Goal: Task Accomplishment & Management: Manage account settings

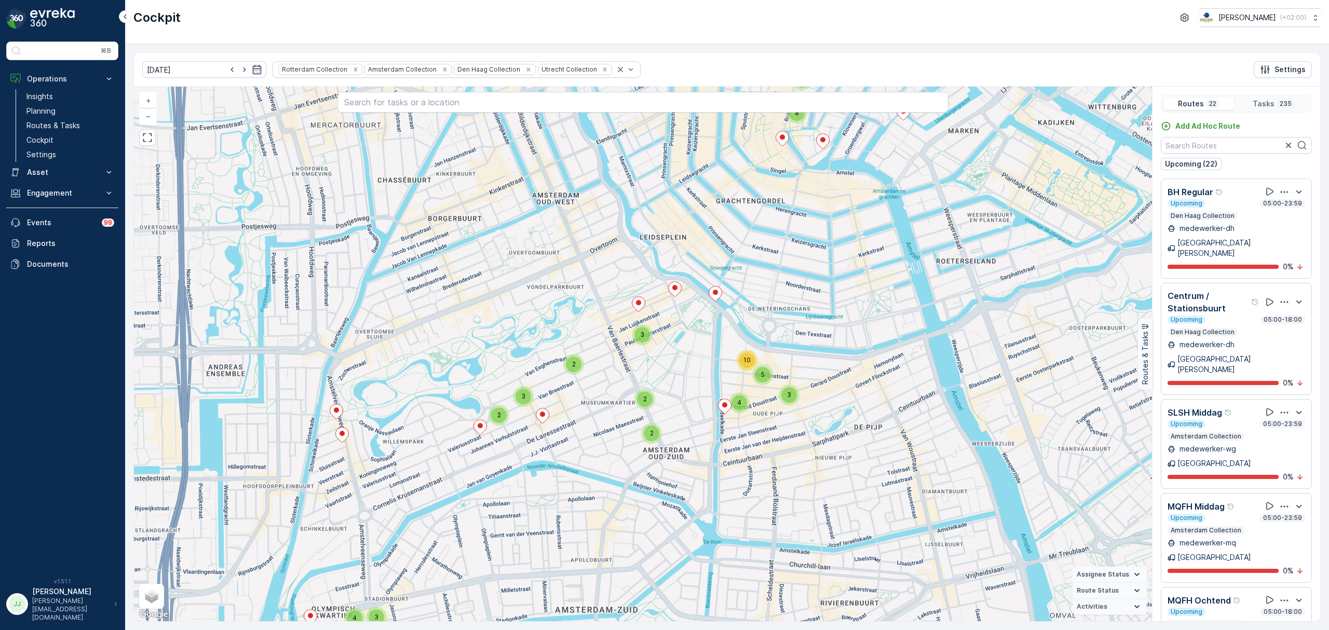
click at [354, 71] on icon "Remove Rotterdam Collection" at bounding box center [356, 70] width 4 height 4
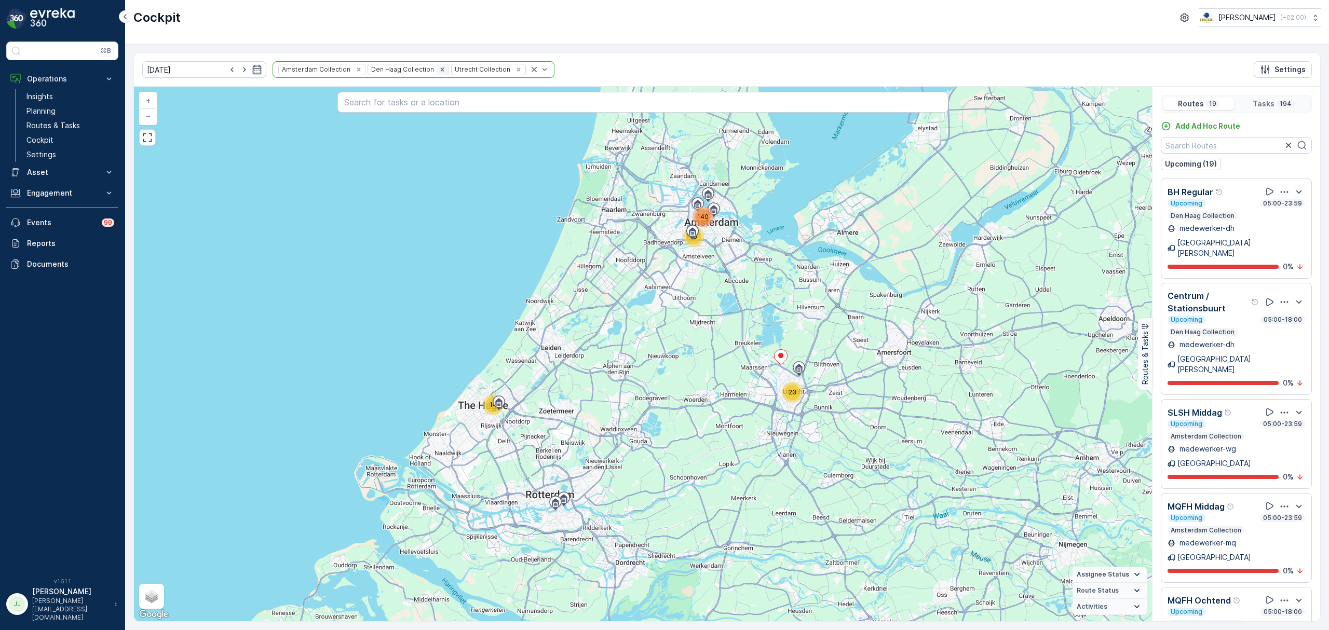
click at [439, 70] on icon "Remove Den Haag Collection" at bounding box center [442, 69] width 7 height 7
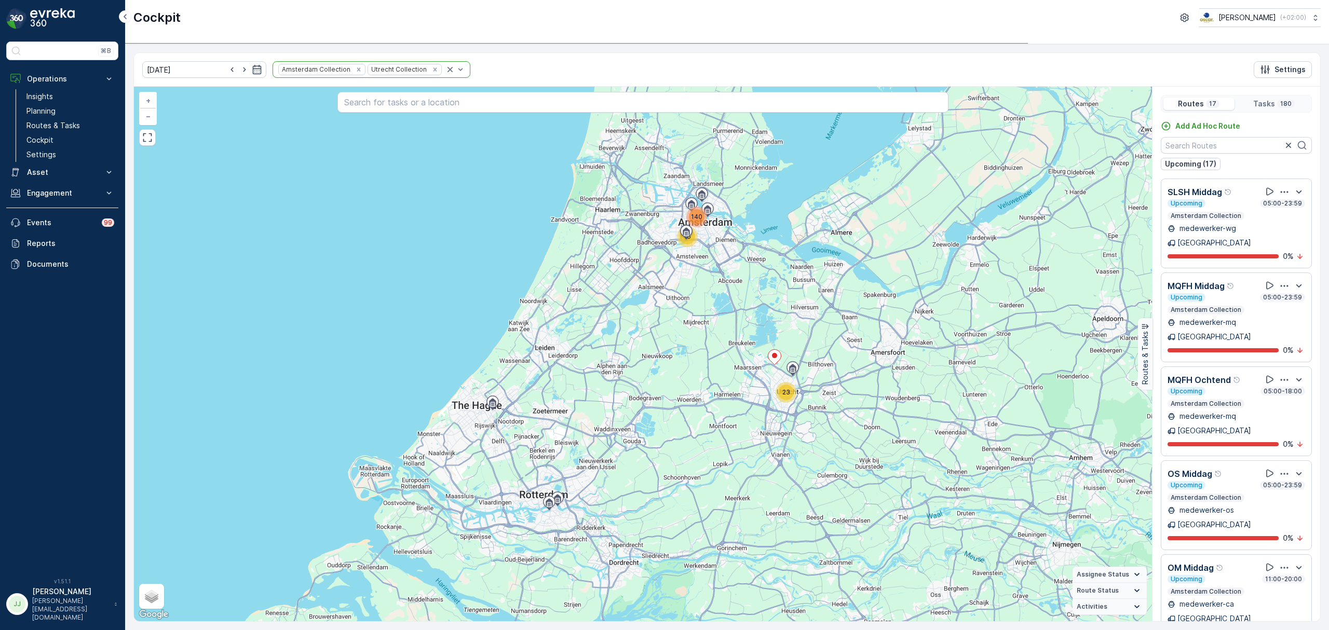
click at [432, 71] on icon "Remove Utrecht Collection" at bounding box center [435, 69] width 7 height 7
click at [1206, 280] on p "MQFH Middag" at bounding box center [1196, 286] width 57 height 12
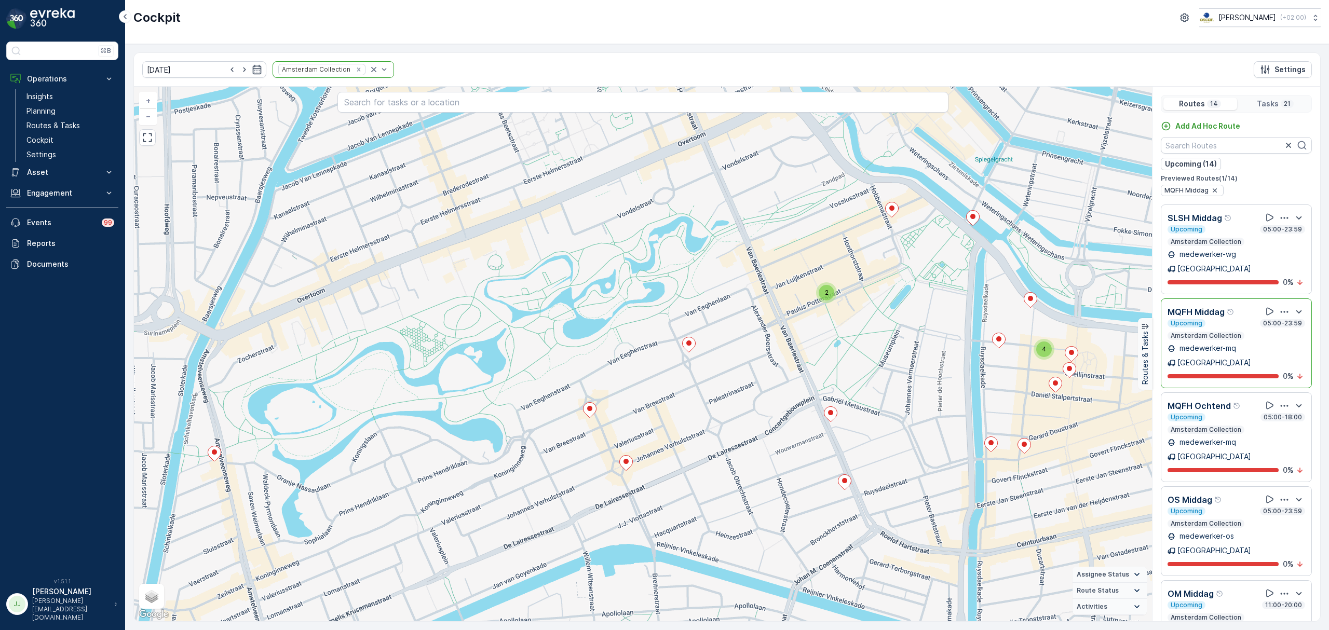
click at [1217, 413] on div "Upcoming 05:00-18:00" at bounding box center [1237, 417] width 138 height 8
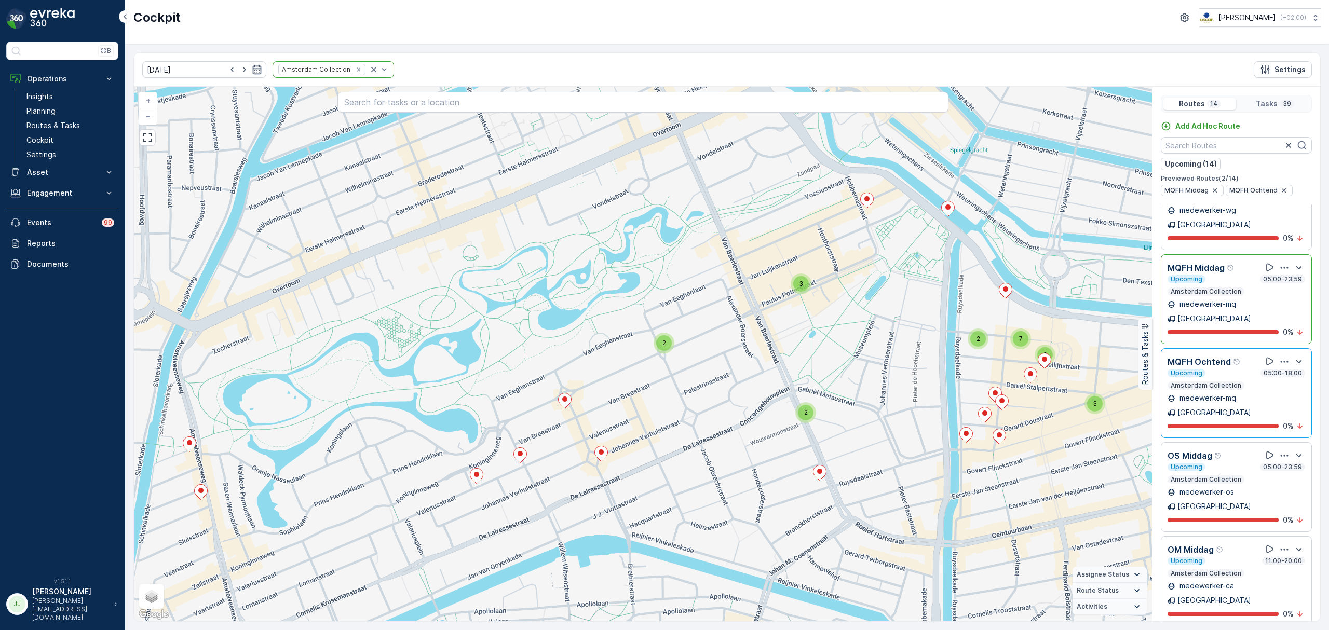
scroll to position [69, 0]
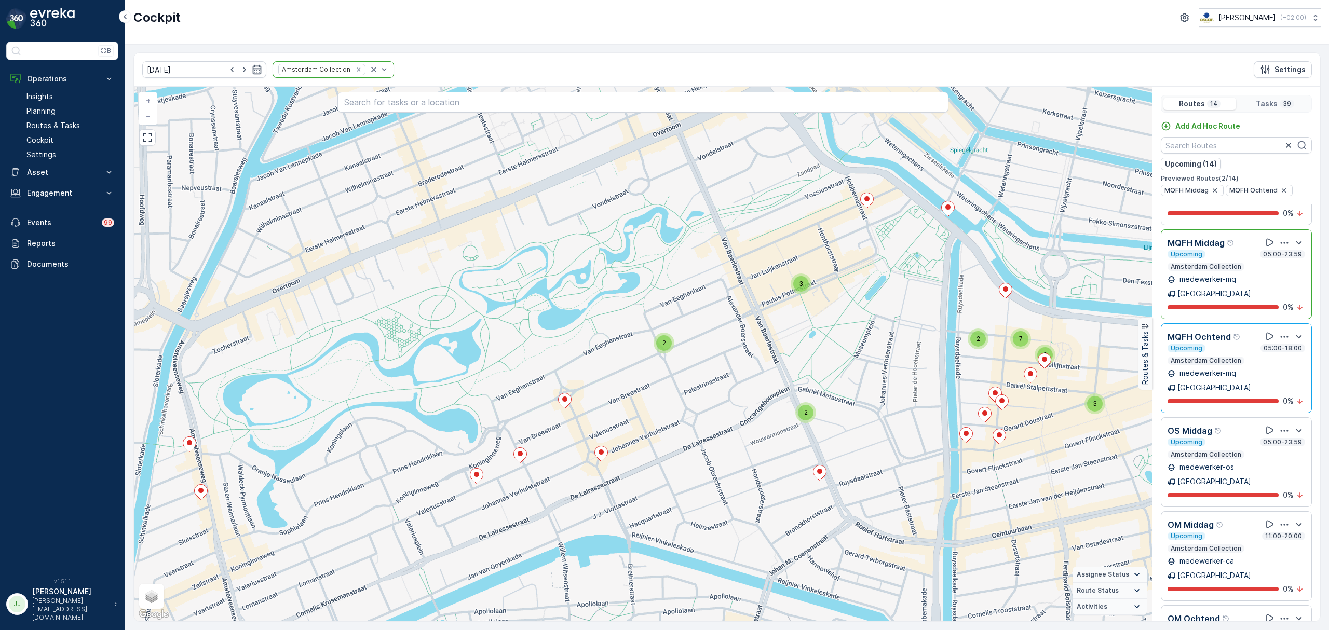
click at [1205, 425] on p "OS Middag" at bounding box center [1190, 431] width 45 height 12
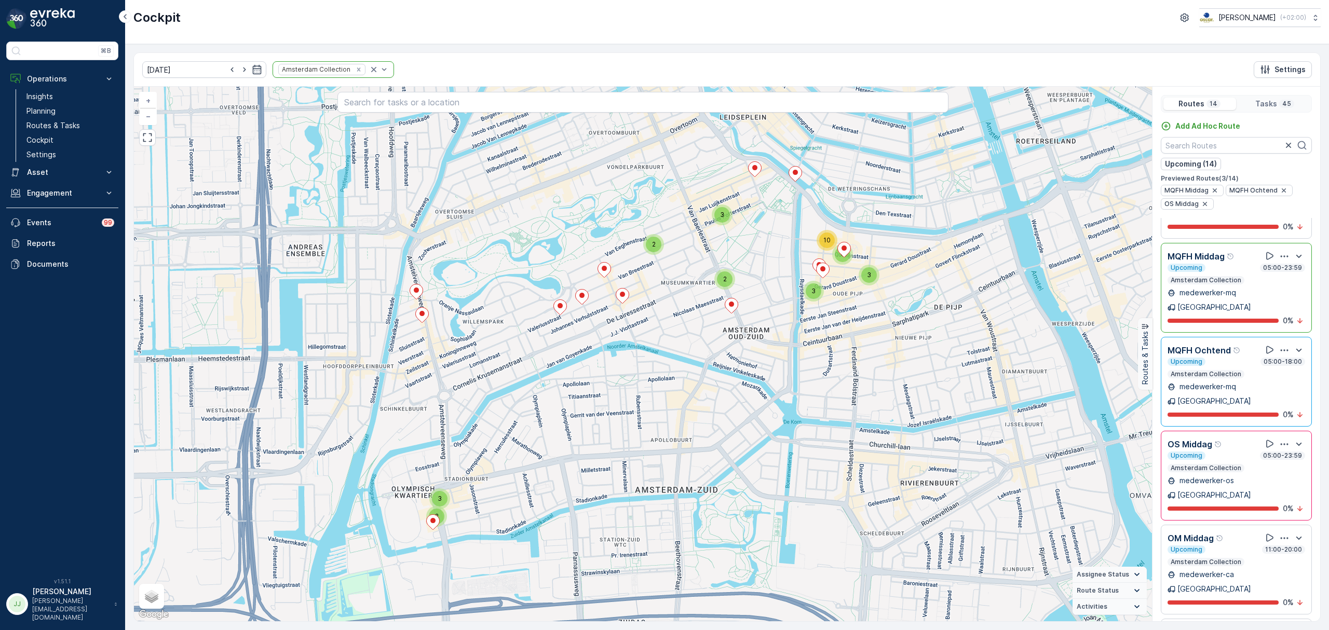
click at [1212, 438] on p "OS Middag" at bounding box center [1190, 444] width 45 height 12
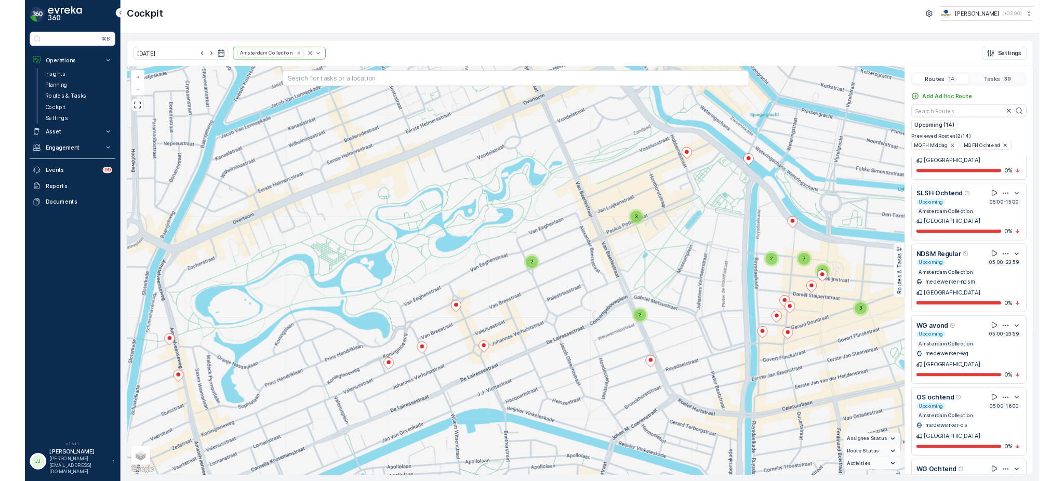
scroll to position [554, 0]
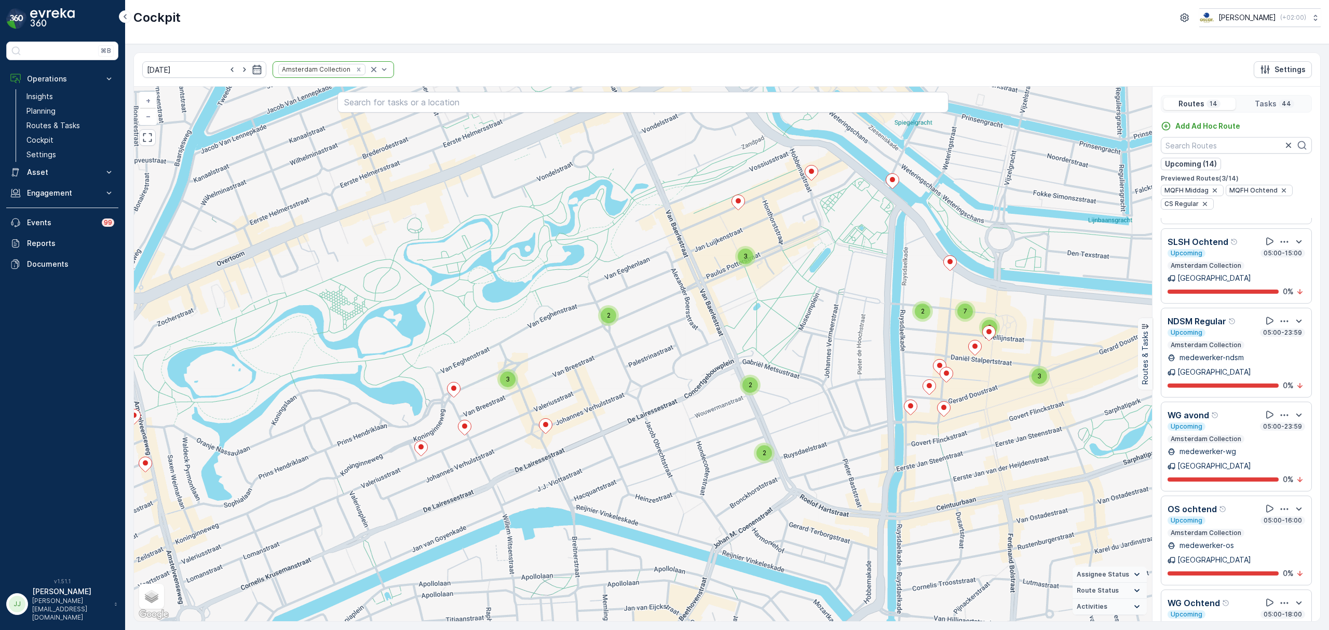
drag, startPoint x: 908, startPoint y: 369, endPoint x: 852, endPoint y: 341, distance: 62.0
click at [852, 341] on div "2 2 3 3 3 2 7 3 2 + − Satellite Roadmap Terrain Hybrid Leaflet Keyboard shortcu…" at bounding box center [643, 354] width 1018 height 535
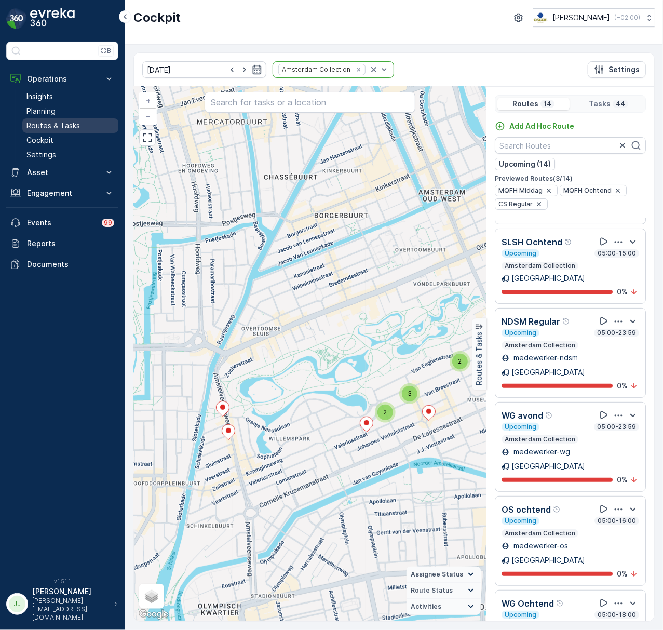
click at [31, 127] on p "Routes & Tasks" at bounding box center [52, 125] width 53 height 10
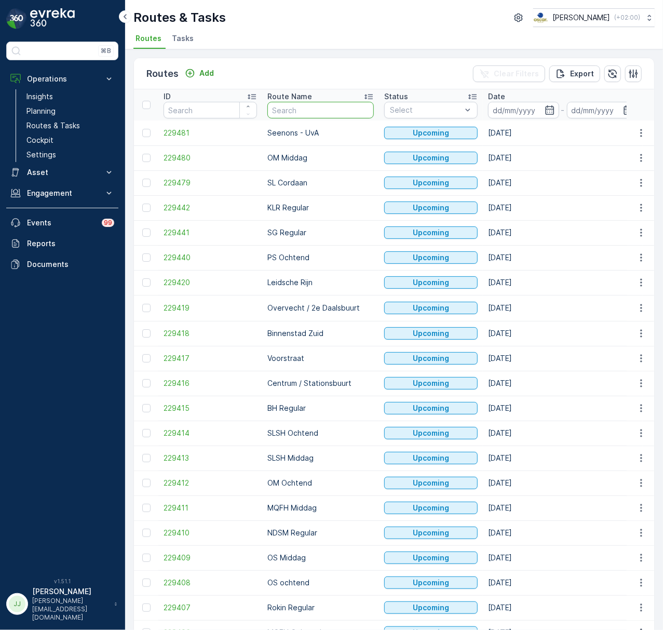
click at [303, 106] on input "text" at bounding box center [320, 110] width 106 height 17
type input "cs"
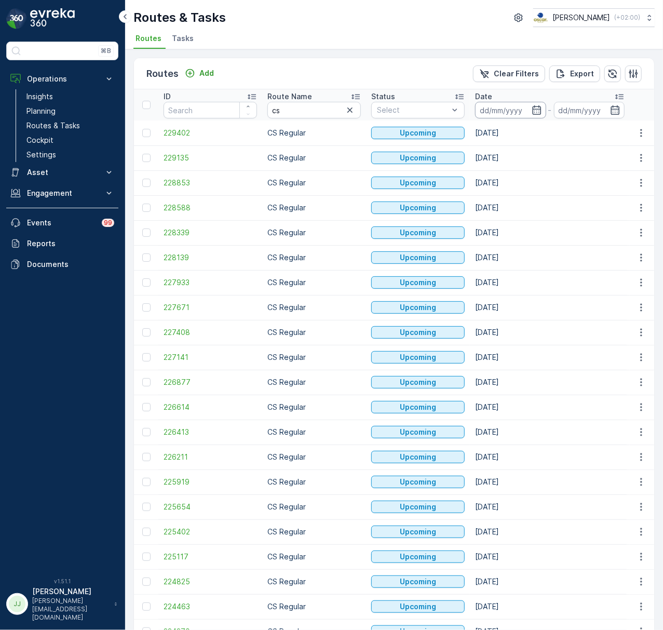
click at [512, 113] on input at bounding box center [510, 110] width 71 height 17
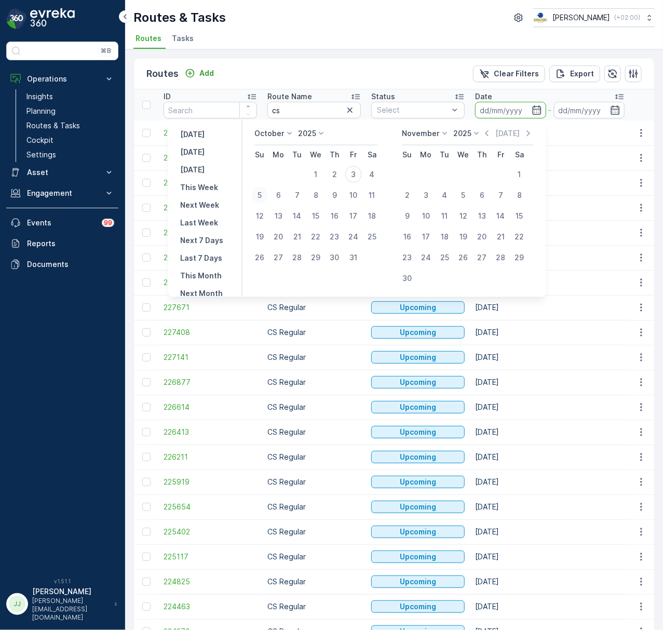
click at [266, 196] on div "5" at bounding box center [259, 195] width 17 height 17
type input "05.10.2025"
click at [266, 196] on div "5" at bounding box center [259, 195] width 17 height 17
type input "05.10.2025"
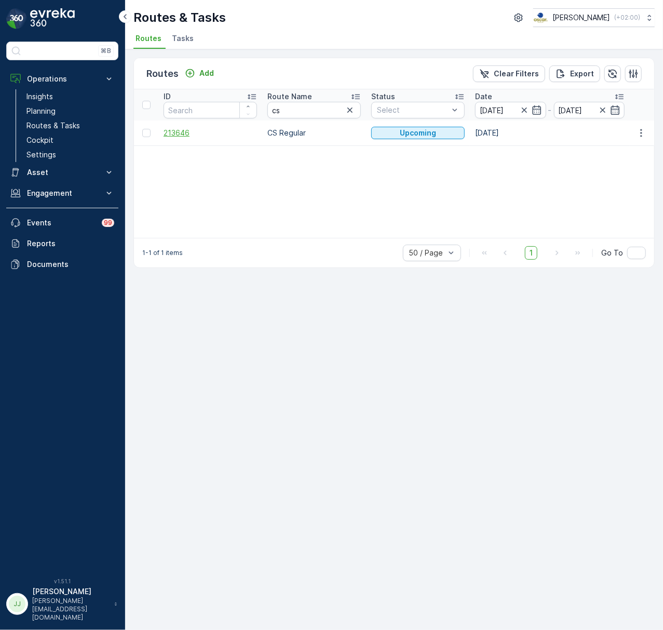
click at [188, 132] on span "213646" at bounding box center [210, 133] width 93 height 10
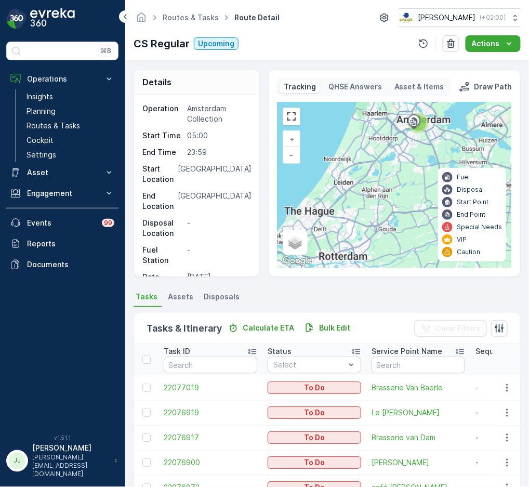
click at [529, 487] on html "⌘B Operations Insights Planning Routes & Tasks Cockpit Settings Asset Assets En…" at bounding box center [264, 243] width 529 height 487
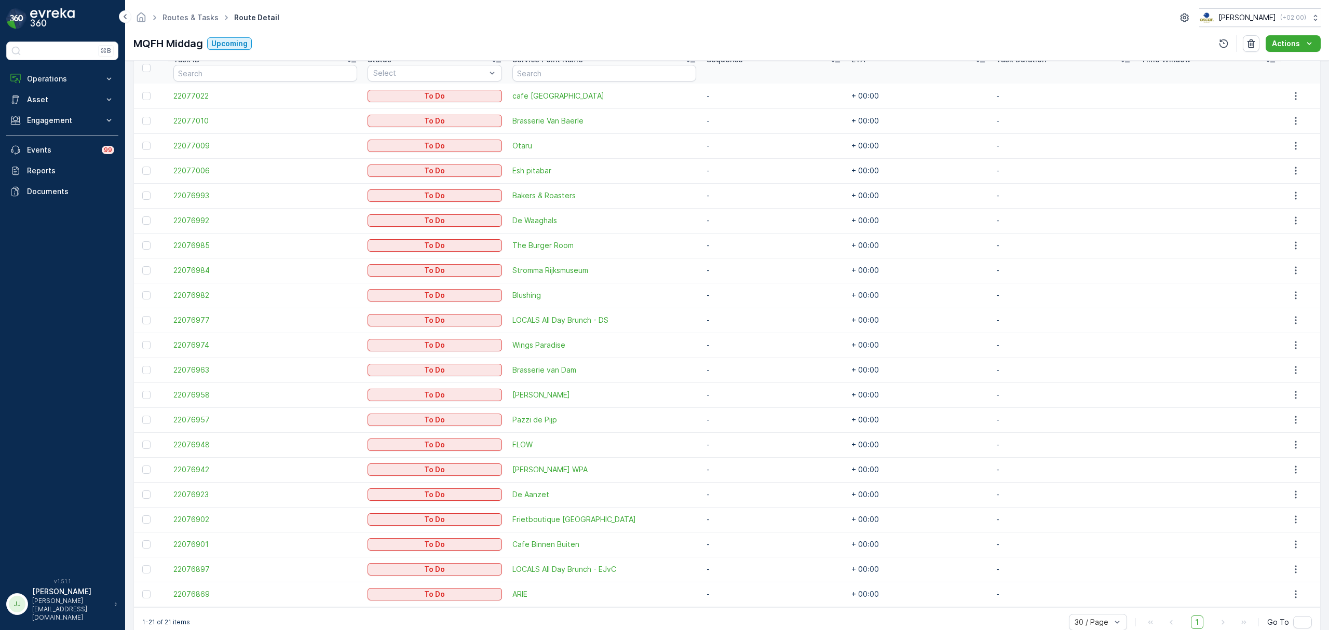
scroll to position [312, 0]
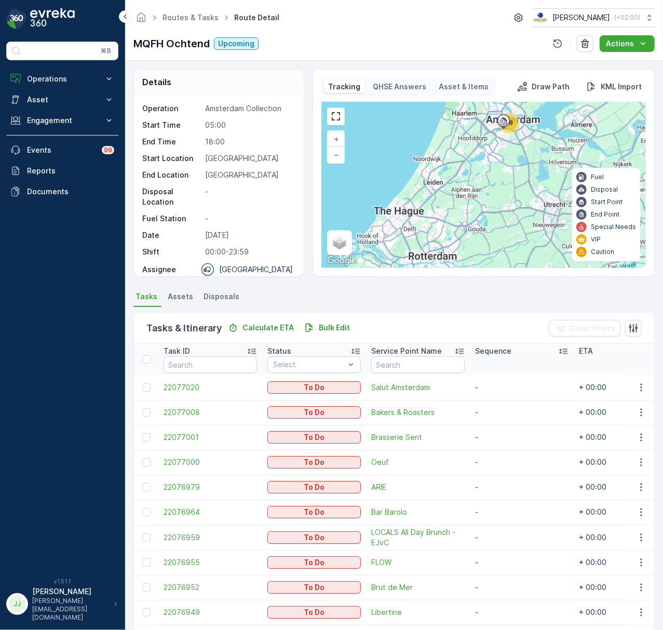
click at [119, 16] on icon at bounding box center [124, 16] width 11 height 12
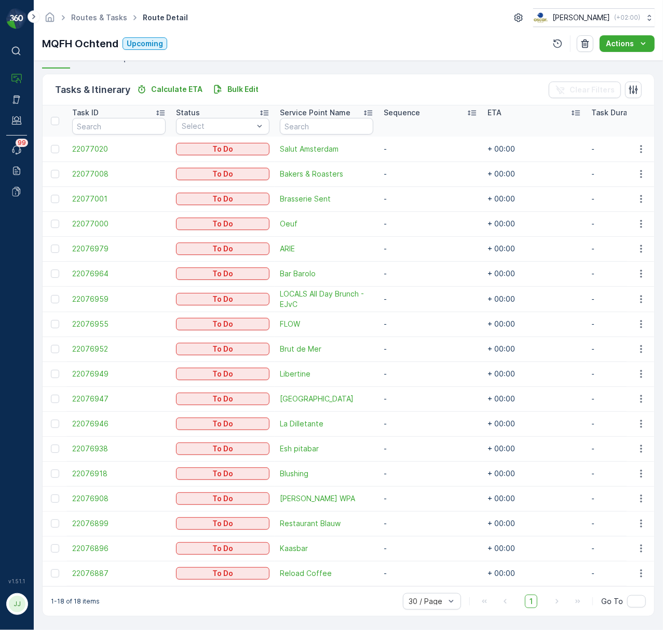
scroll to position [244, 0]
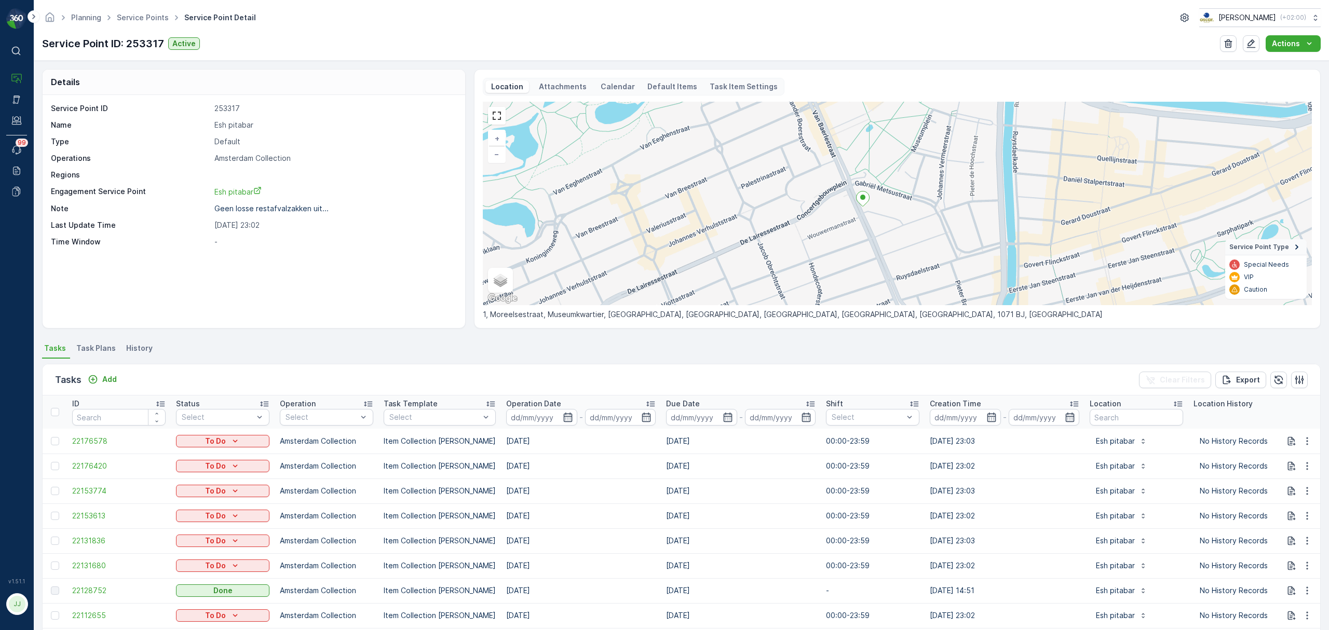
drag, startPoint x: 950, startPoint y: 219, endPoint x: 916, endPoint y: 222, distance: 33.9
click at [916, 222] on div "+ − Satellite Roadmap Terrain Hybrid Leaflet Keyboard shortcuts Map Data Map da…" at bounding box center [897, 204] width 829 height 204
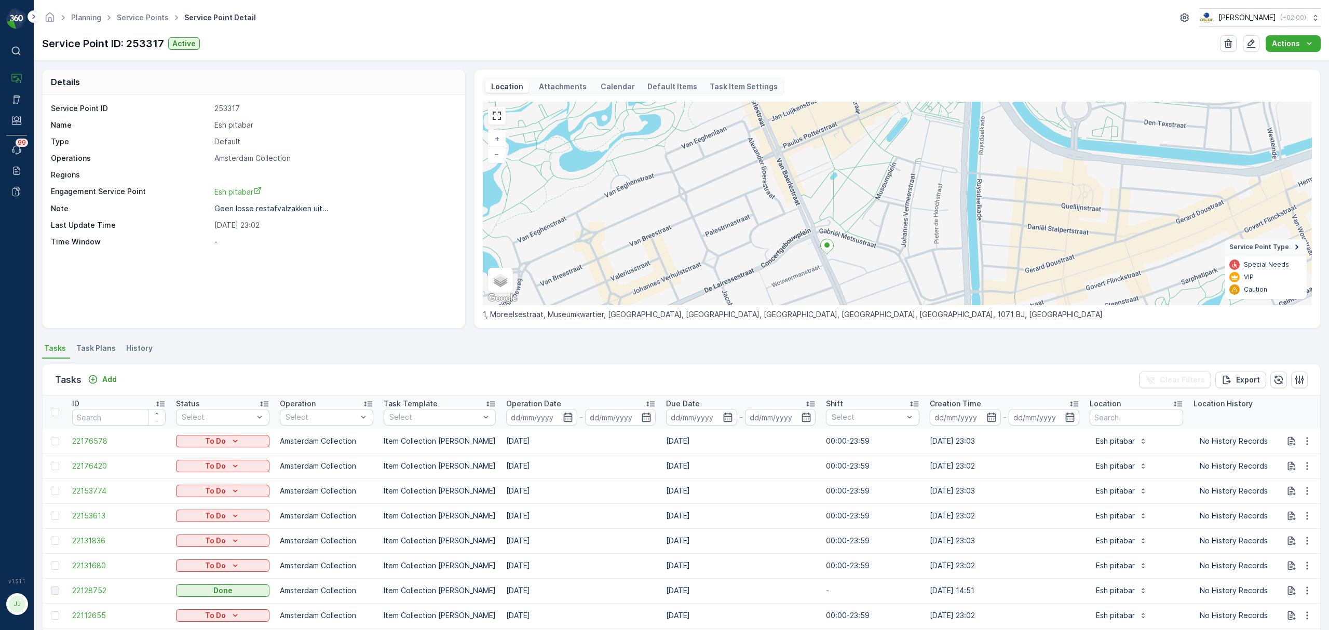
drag, startPoint x: 935, startPoint y: 204, endPoint x: 902, endPoint y: 244, distance: 52.3
click at [902, 244] on div "+ − Satellite Roadmap Terrain Hybrid Leaflet Keyboard shortcuts Map Data Map da…" at bounding box center [897, 204] width 829 height 204
click at [30, 13] on icon at bounding box center [33, 16] width 11 height 12
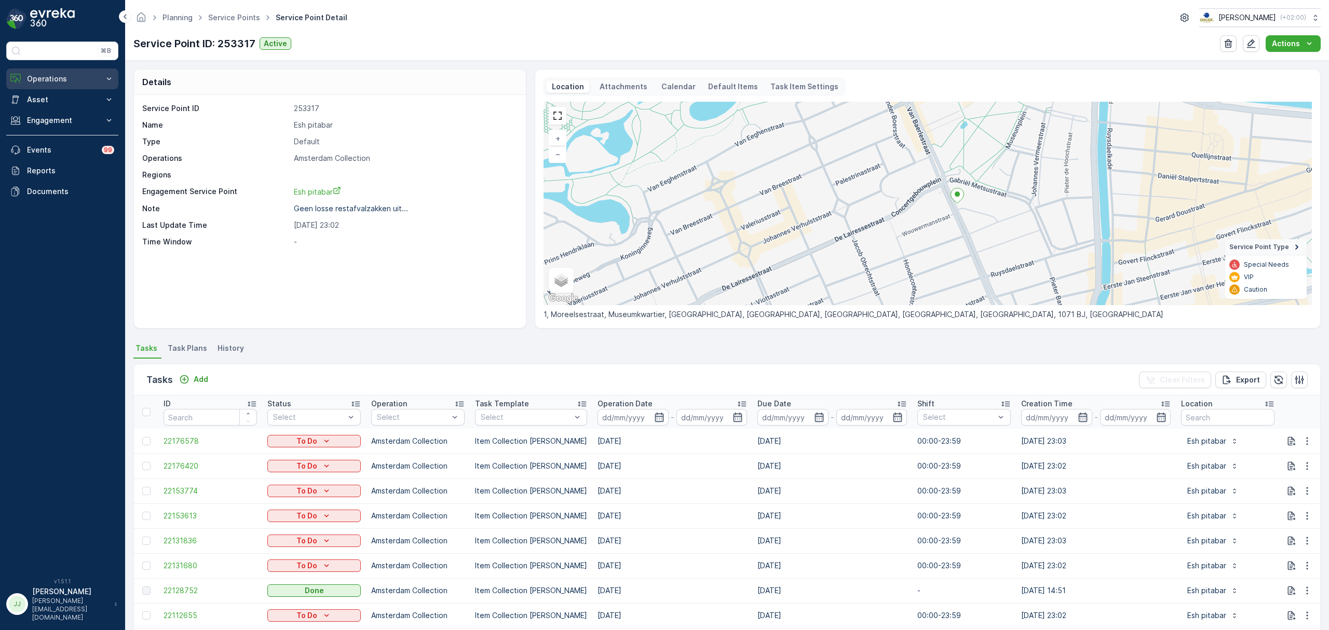
click at [73, 84] on p "Operations" at bounding box center [62, 79] width 71 height 10
click at [65, 126] on p "Routes & Tasks" at bounding box center [52, 125] width 53 height 10
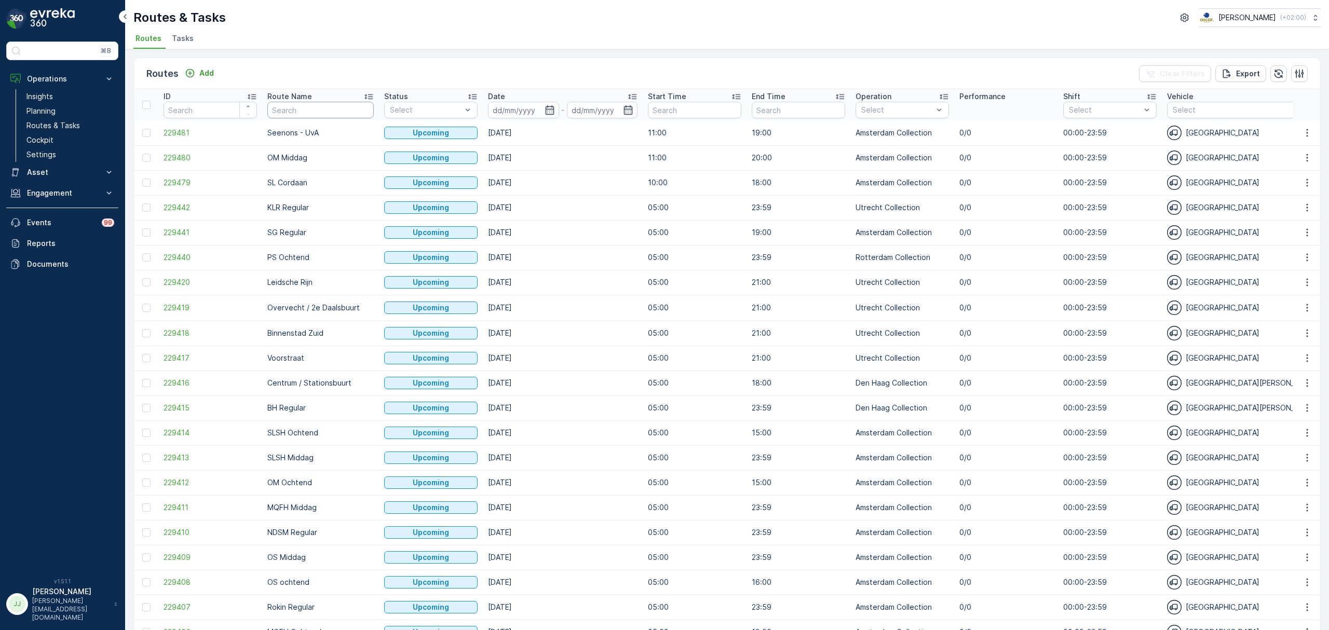
click at [339, 115] on input "text" at bounding box center [320, 110] width 106 height 17
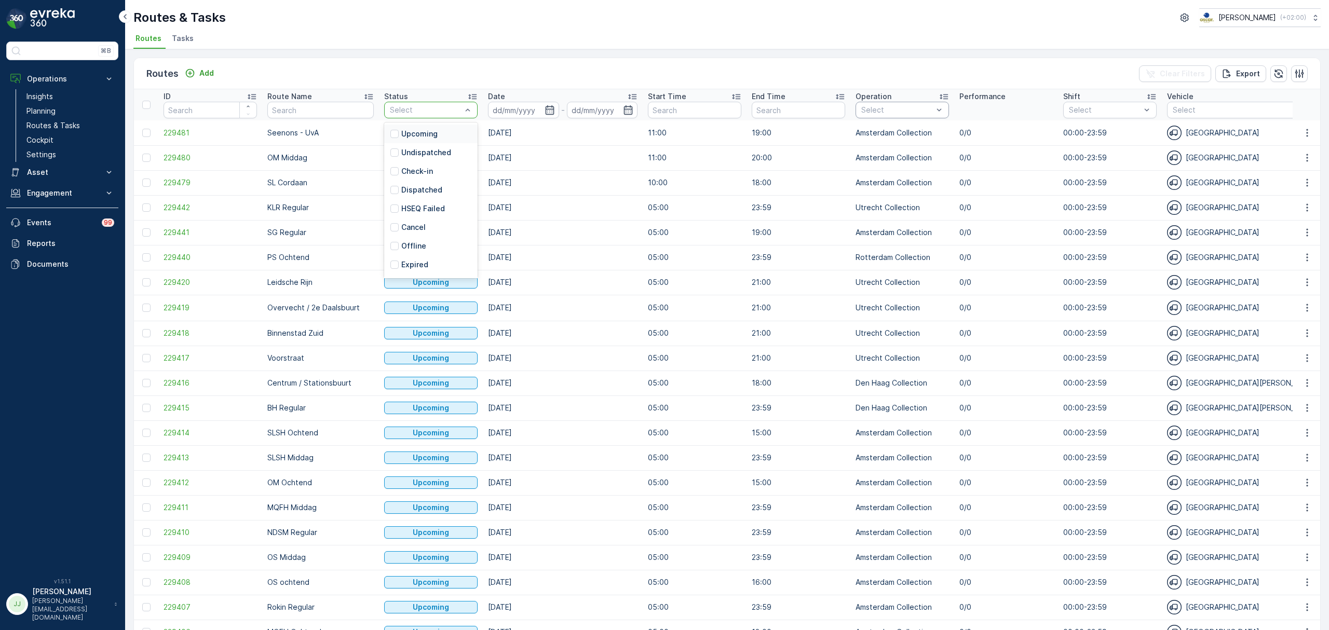
click at [878, 115] on div "Select" at bounding box center [902, 110] width 93 height 17
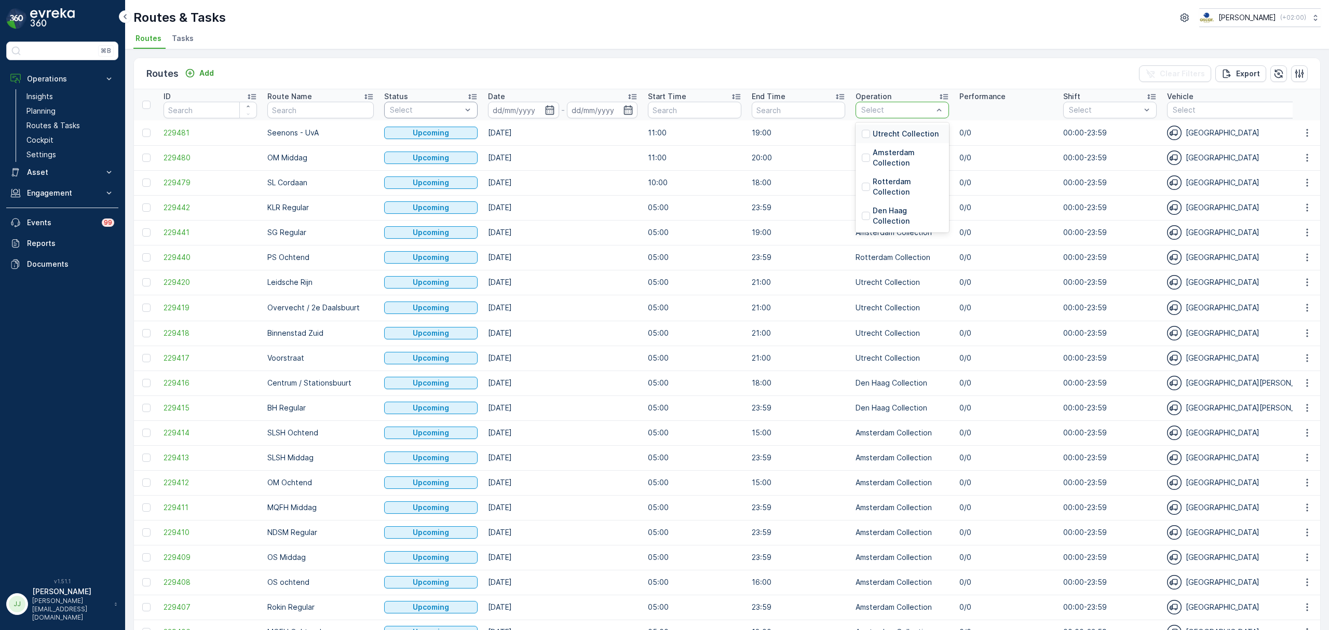
drag, startPoint x: 877, startPoint y: 156, endPoint x: 904, endPoint y: 44, distance: 115.4
click at [904, 44] on div "Routes & Tasks Oscar Circulair ( +02:00 ) Routes Tasks Routes Add Clear Filters…" at bounding box center [727, 315] width 1204 height 630
click at [886, 125] on div "Utrecht Collection" at bounding box center [902, 134] width 93 height 19
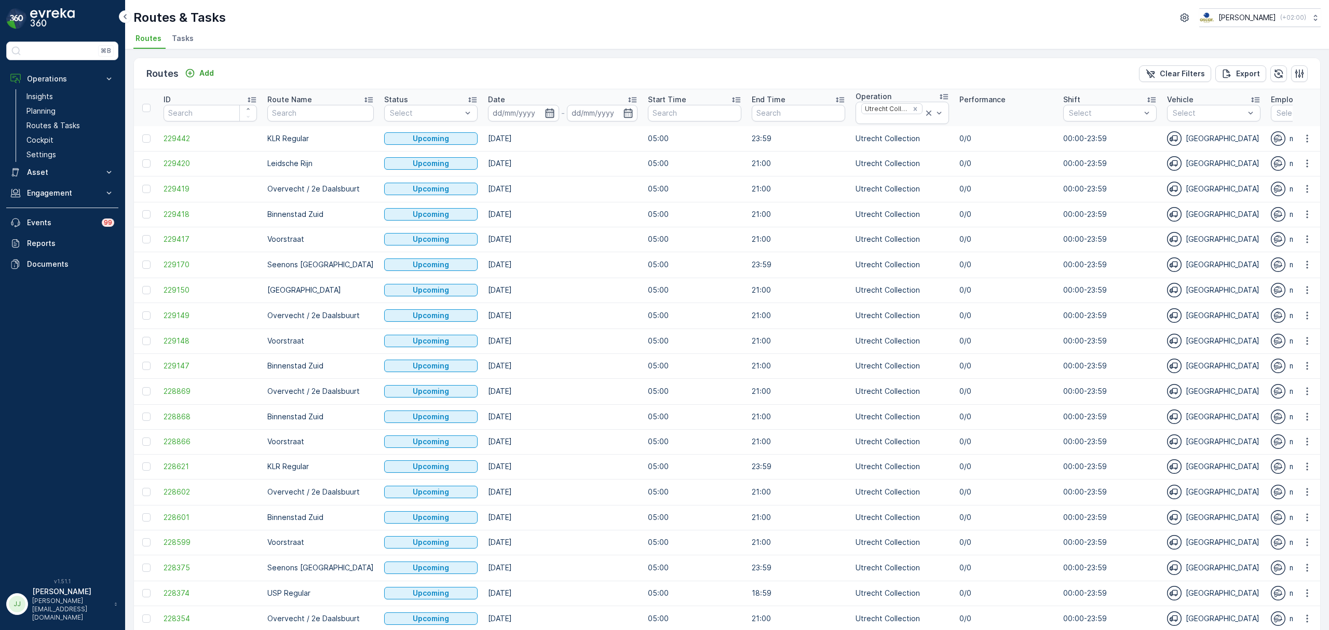
click at [545, 115] on icon "button" at bounding box center [550, 113] width 10 height 10
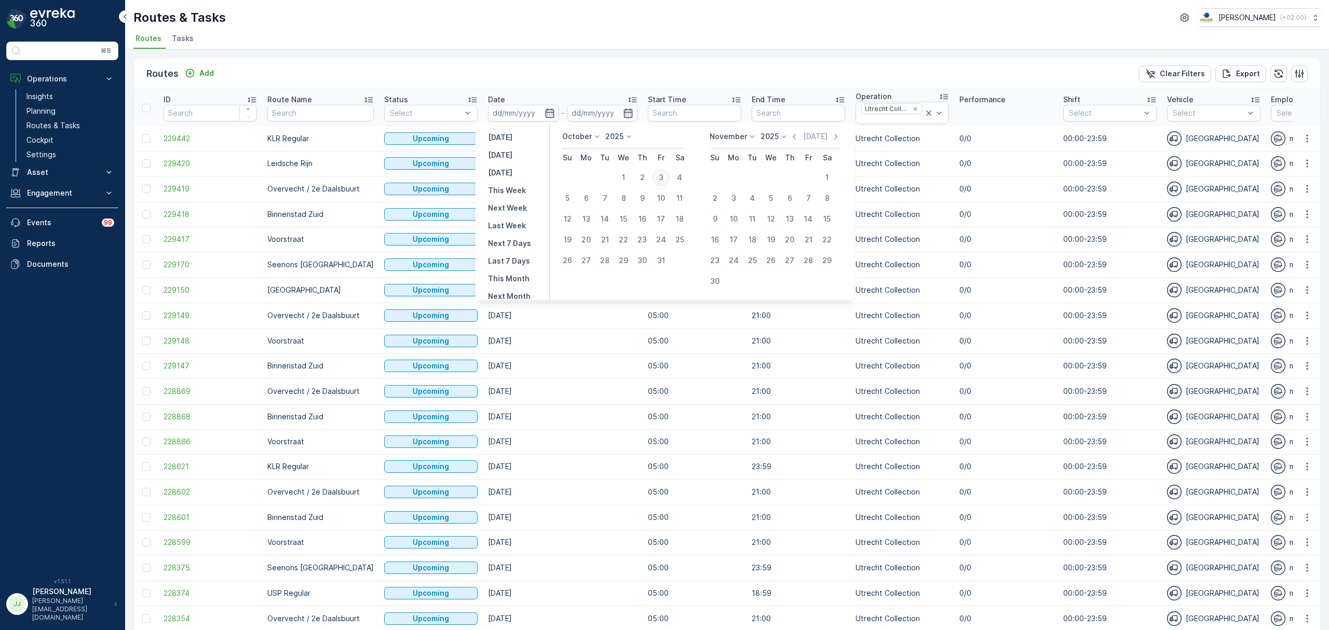
click at [659, 177] on div "3" at bounding box center [661, 177] width 17 height 17
type input "03.10.2025"
click at [659, 177] on div "3" at bounding box center [661, 177] width 17 height 17
type input "03.10.2025"
click at [654, 177] on div "3" at bounding box center [661, 177] width 17 height 17
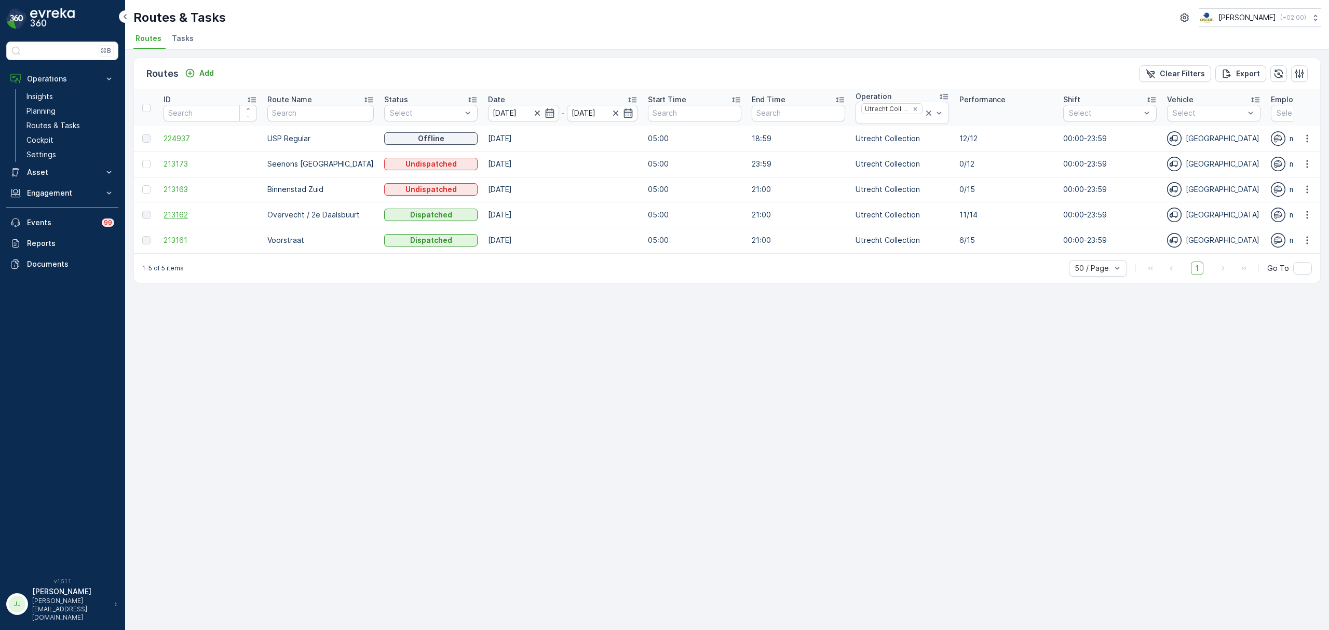
click at [177, 217] on span "213162" at bounding box center [210, 215] width 93 height 10
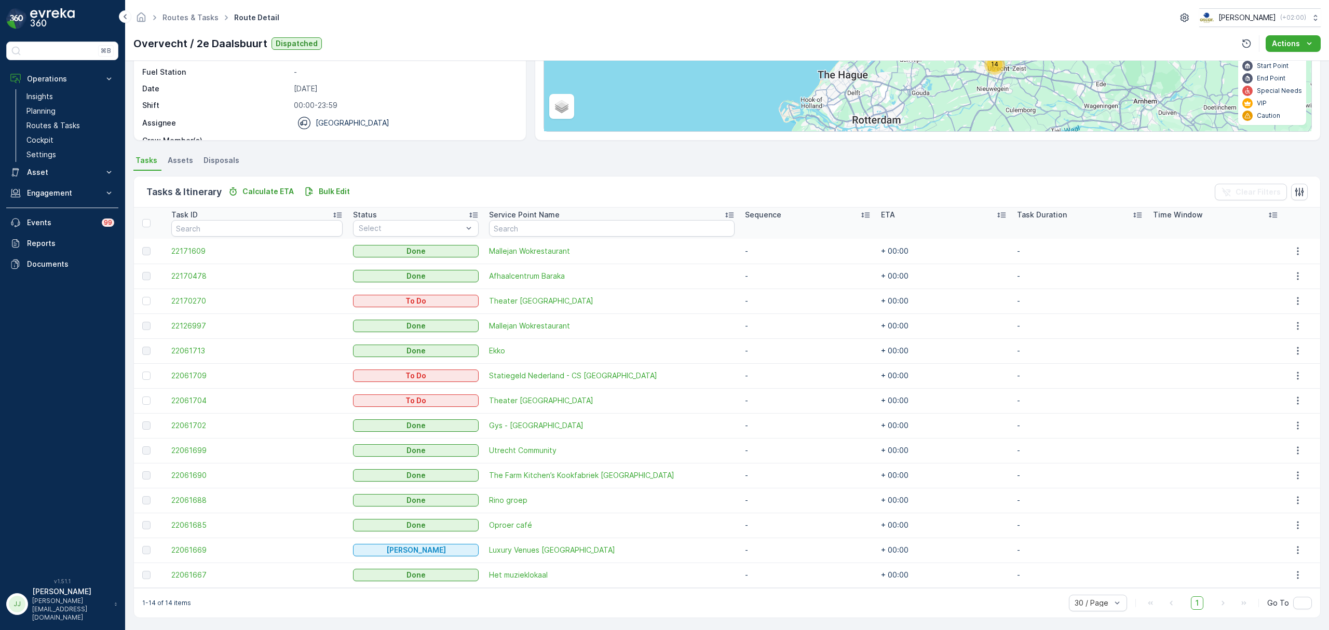
scroll to position [138, 0]
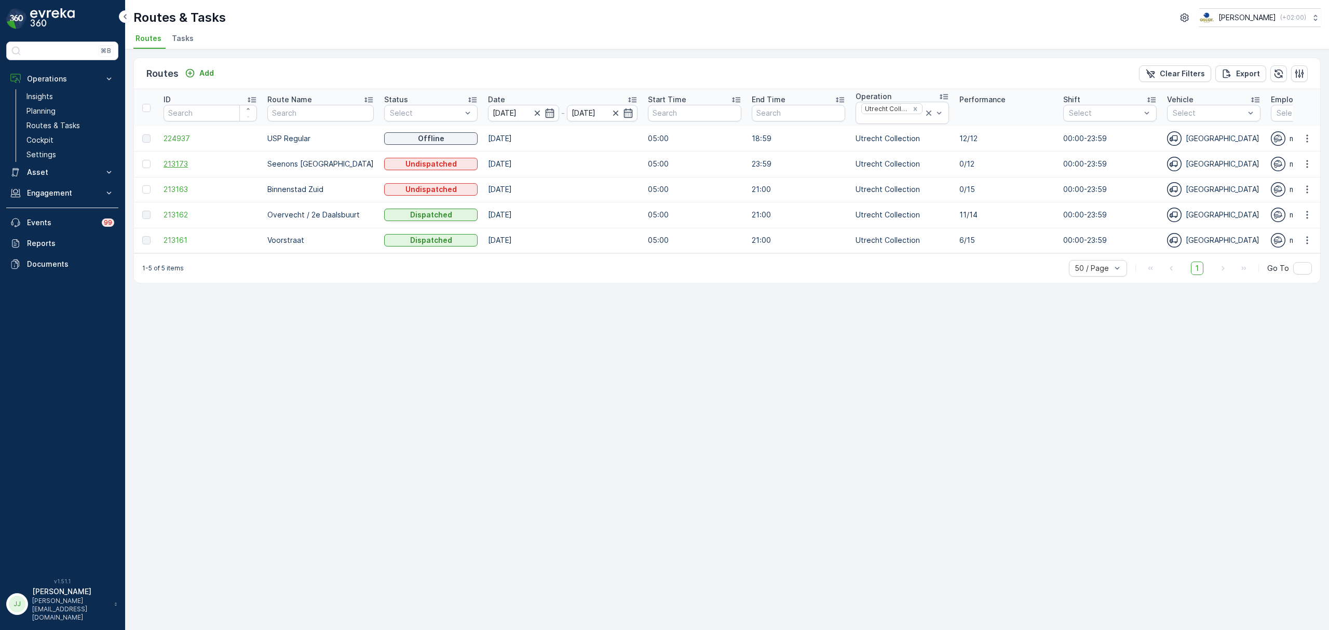
click at [172, 165] on span "213173" at bounding box center [210, 164] width 93 height 10
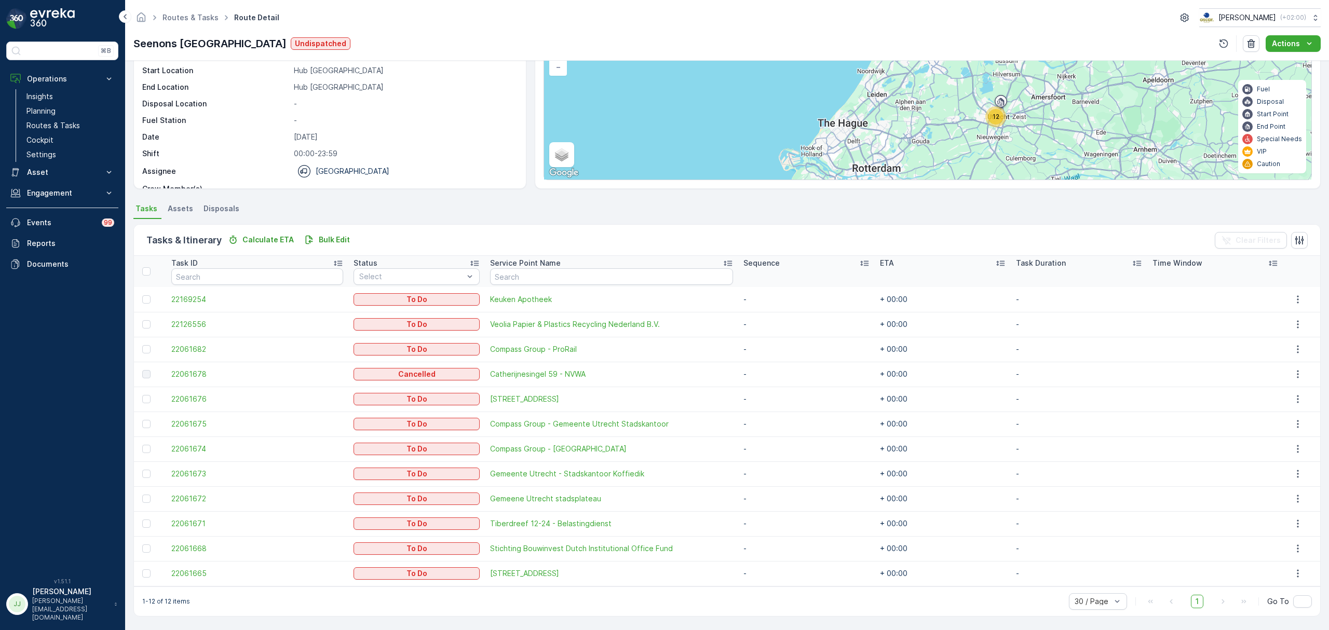
scroll to position [42, 0]
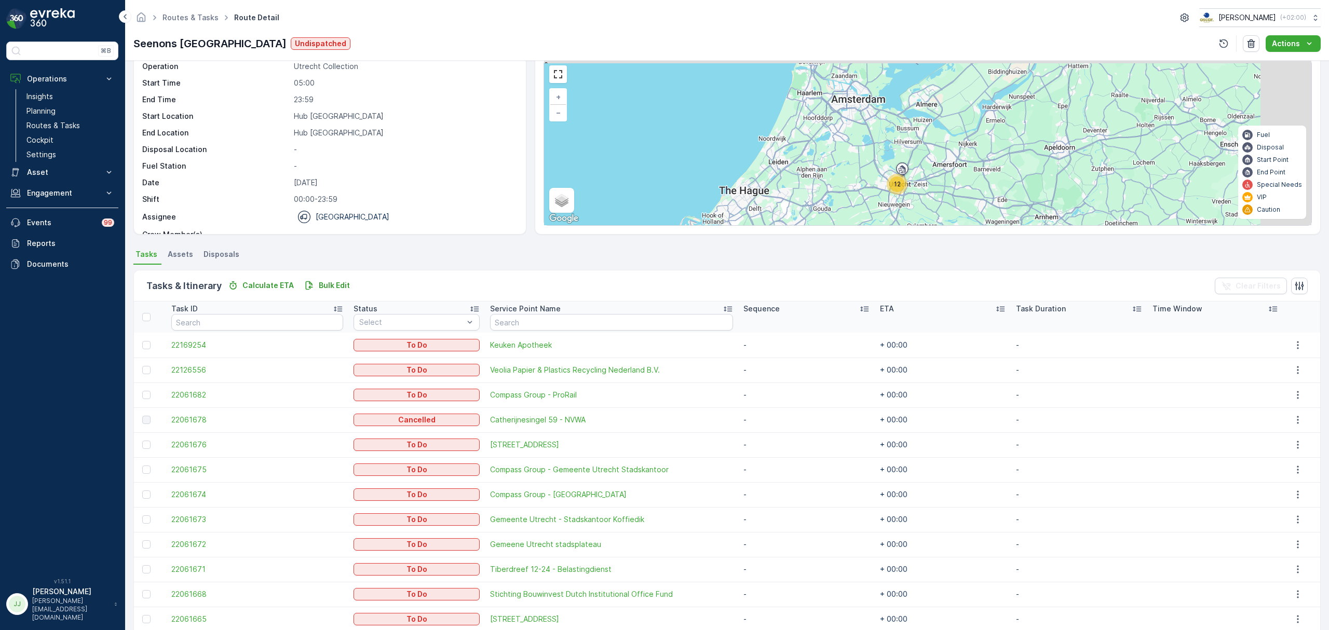
drag, startPoint x: 951, startPoint y: 159, endPoint x: 890, endPoint y: 168, distance: 62.0
click at [890, 168] on div "12 + − Satellite Roadmap Terrain Hybrid Leaflet Keyboard shortcuts Map Data Map…" at bounding box center [928, 142] width 768 height 165
drag, startPoint x: 58, startPoint y: 48, endPoint x: 59, endPoint y: 57, distance: 8.8
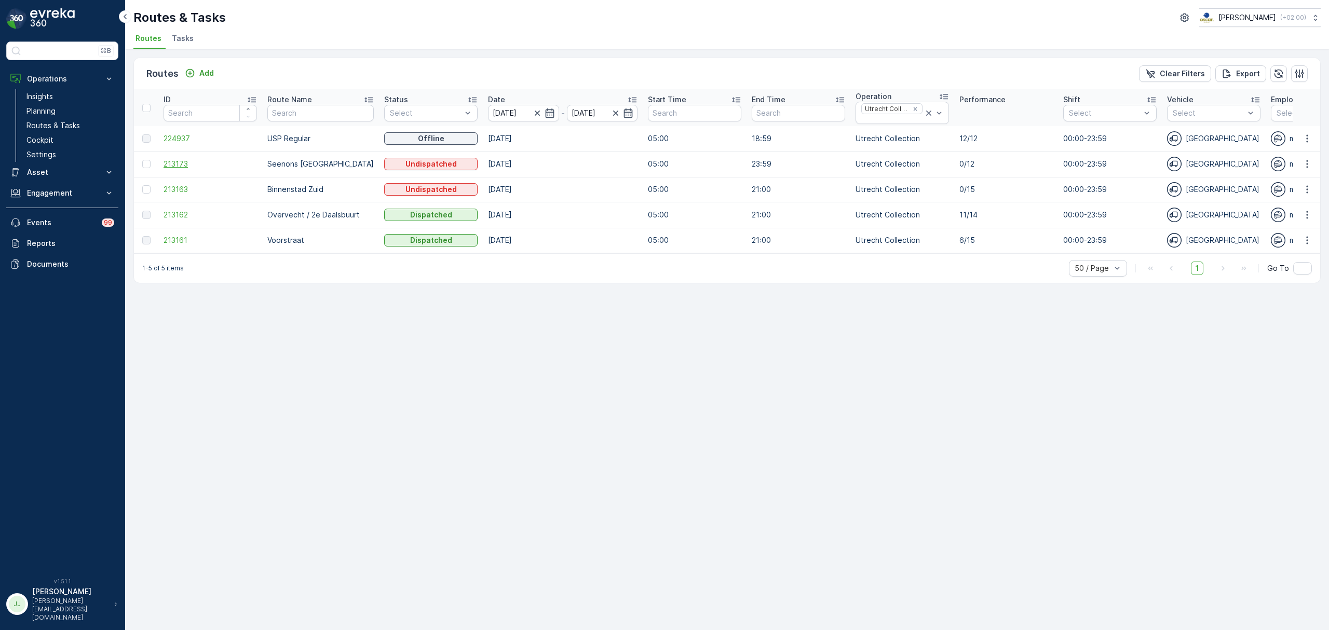
click at [182, 167] on span "213173" at bounding box center [210, 164] width 93 height 10
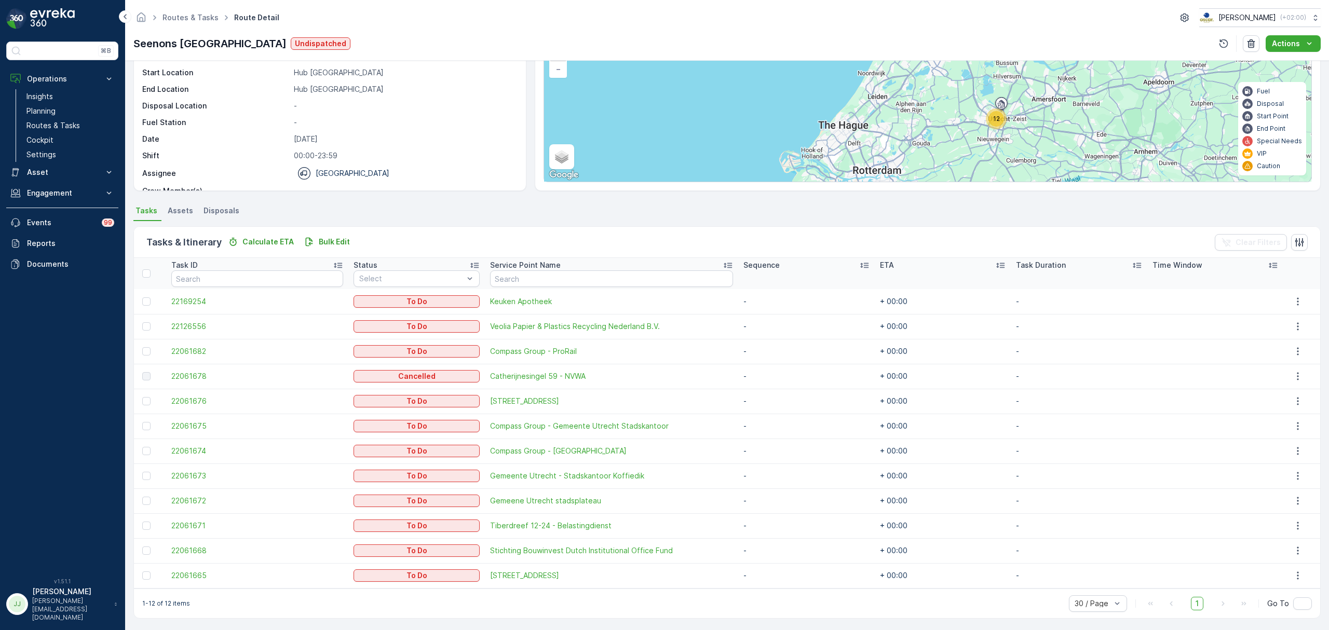
scroll to position [88, 0]
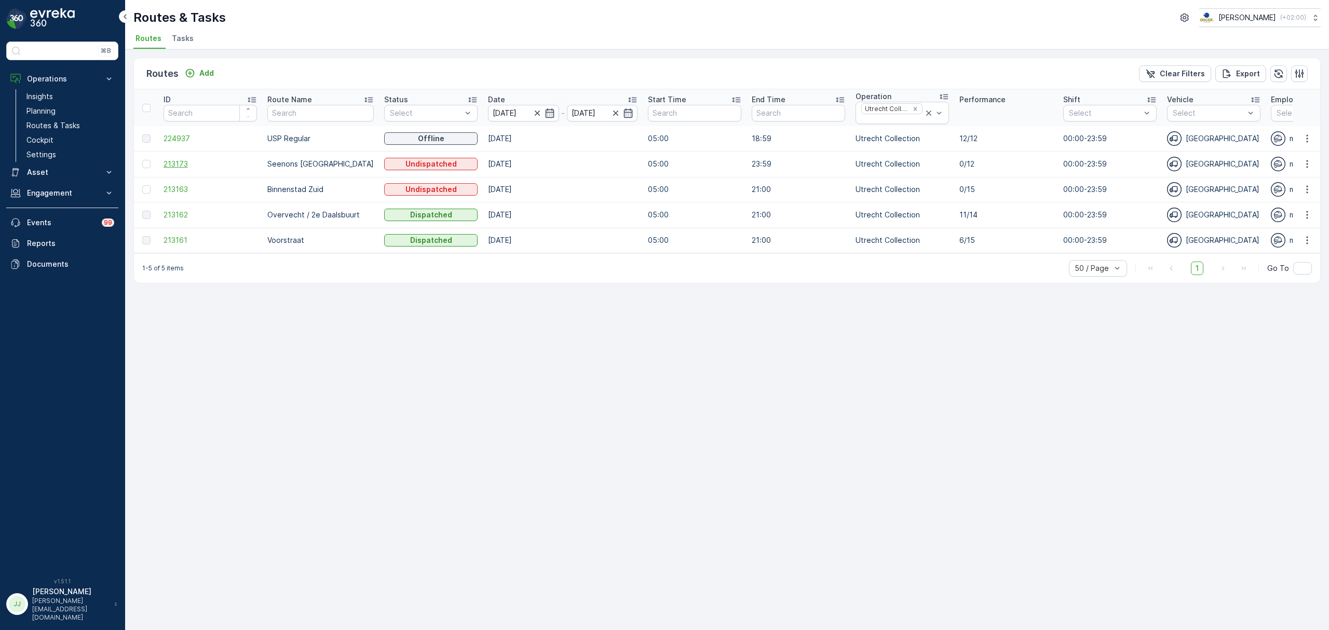
click at [191, 165] on span "213173" at bounding box center [210, 164] width 93 height 10
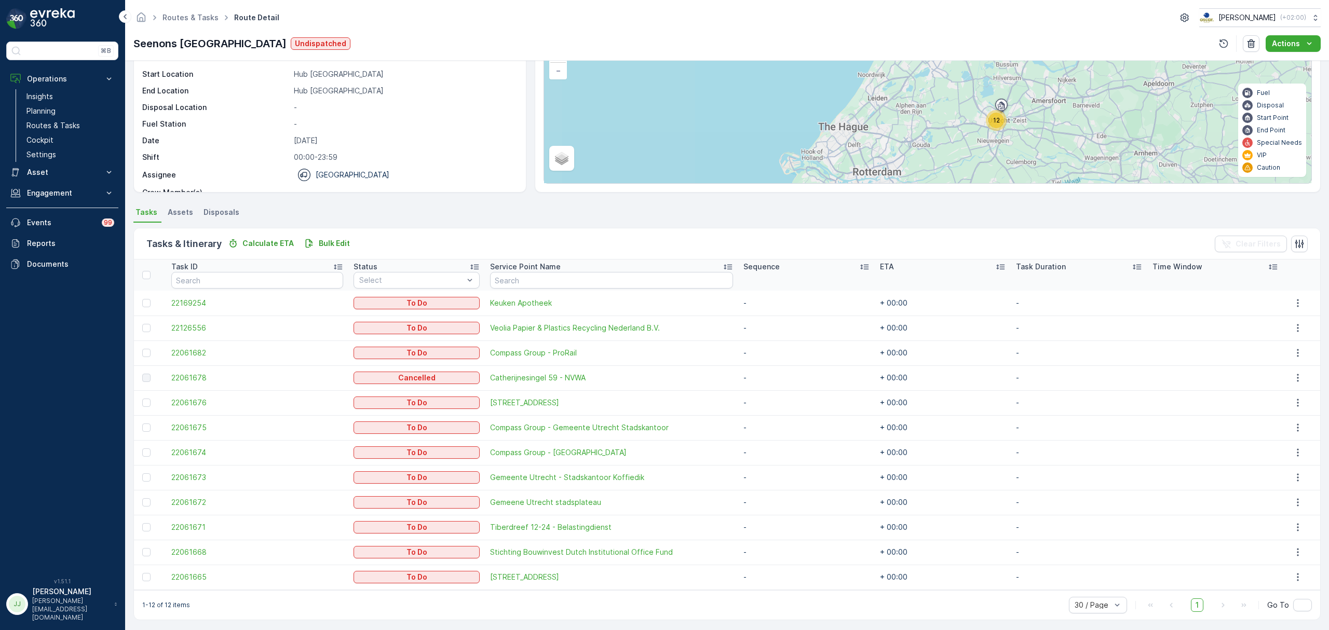
scroll to position [88, 0]
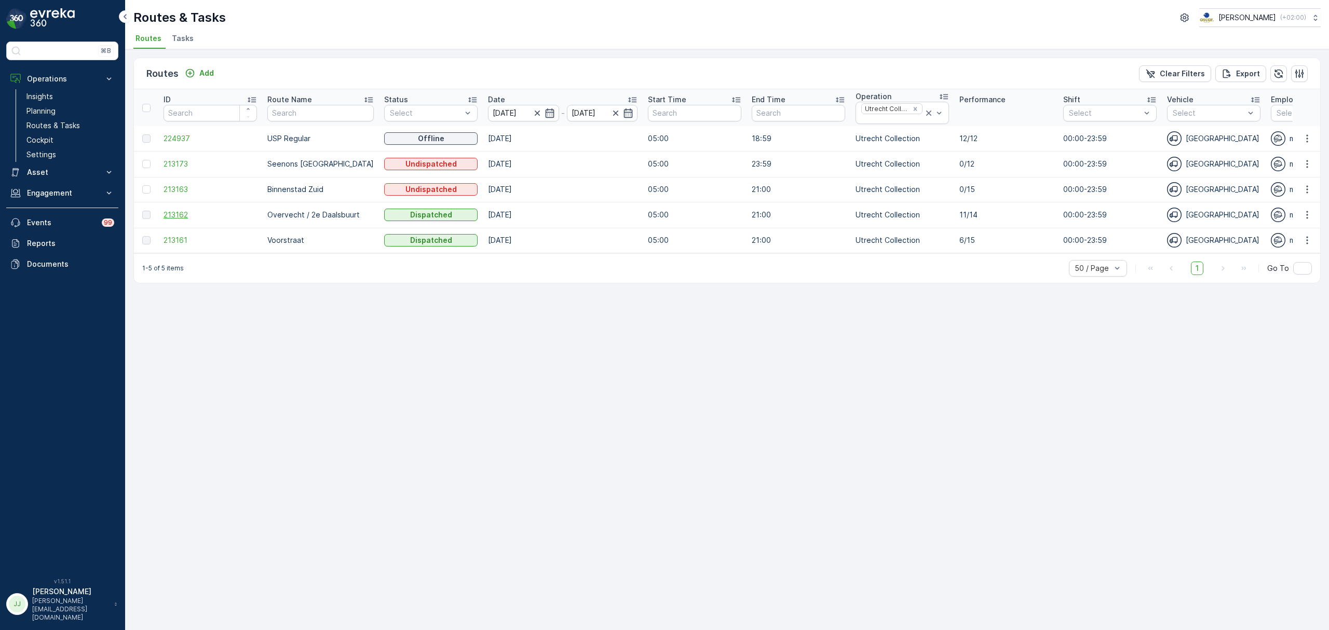
click at [171, 219] on span "213162" at bounding box center [210, 215] width 93 height 10
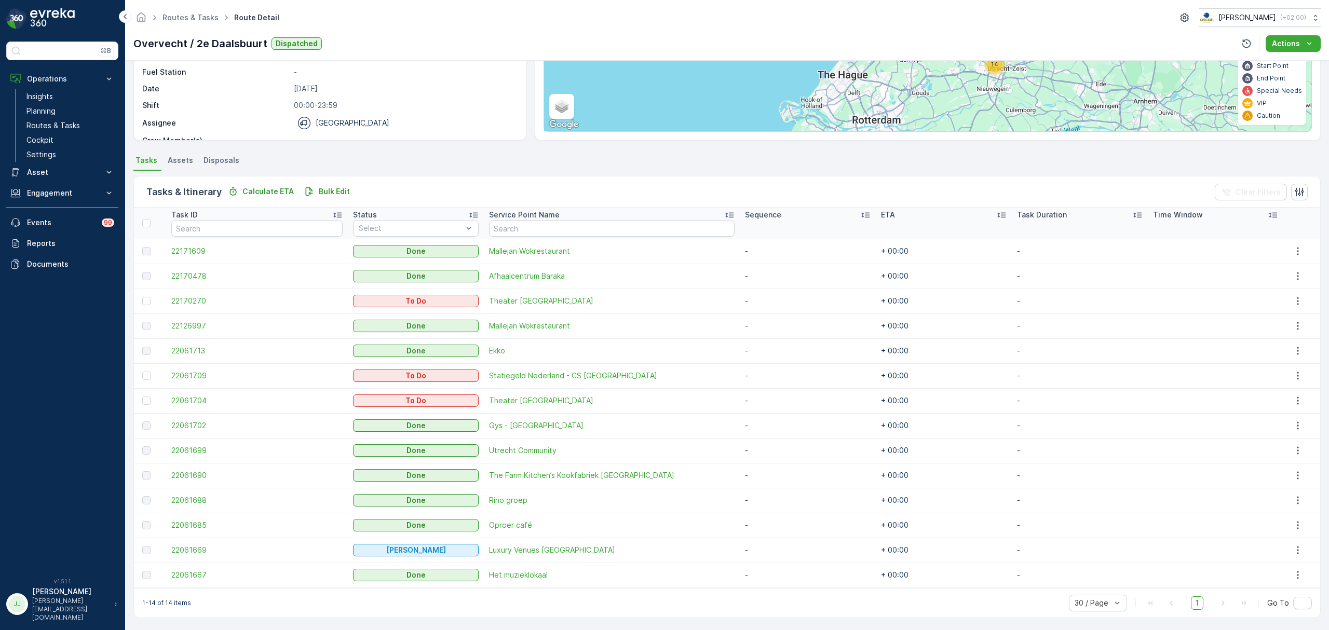
scroll to position [138, 0]
click at [537, 298] on span "Theater Utrecht" at bounding box center [612, 299] width 246 height 10
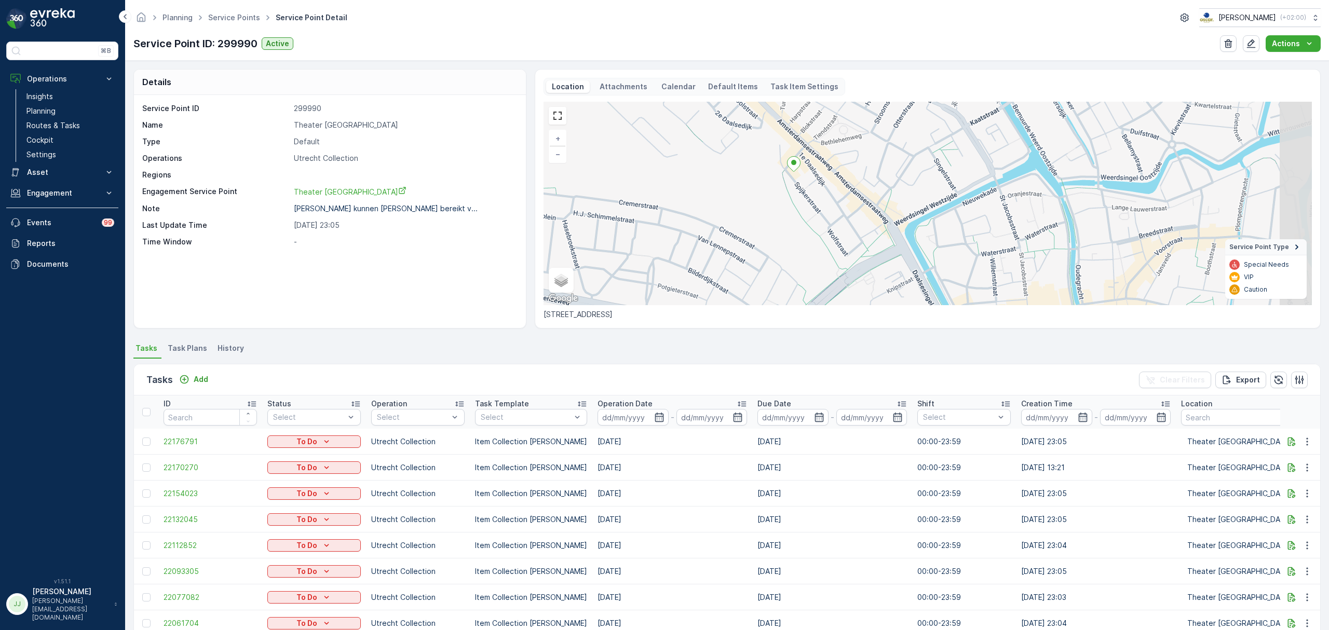
drag, startPoint x: 955, startPoint y: 213, endPoint x: 834, endPoint y: 181, distance: 124.7
click at [834, 181] on div "+ − Satellite Roadmap Terrain Hybrid Leaflet Keyboard shortcuts Map Data Map da…" at bounding box center [928, 204] width 769 height 204
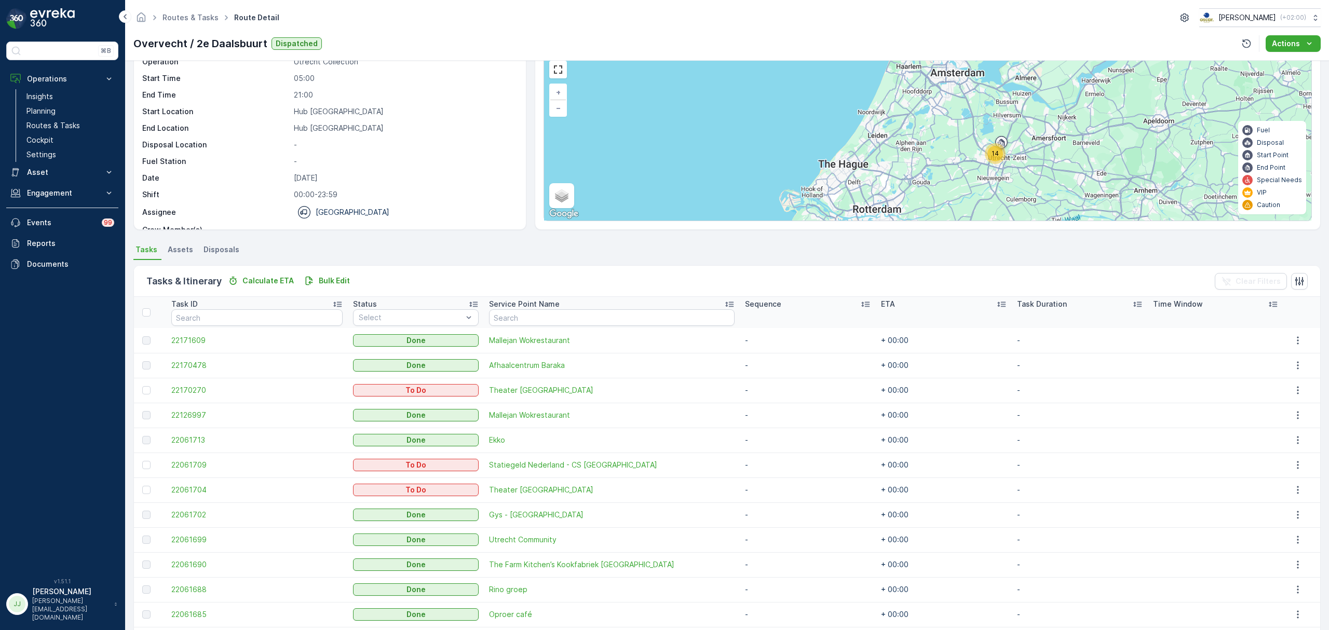
scroll to position [138, 0]
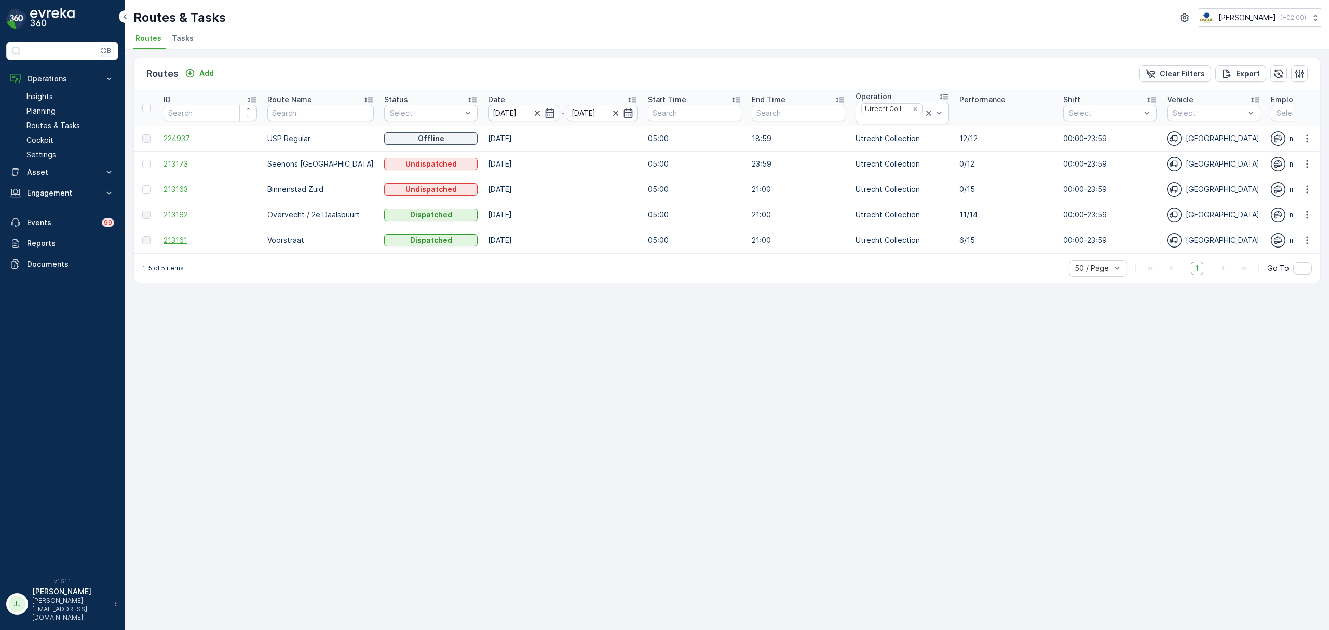
click at [187, 244] on span "213161" at bounding box center [210, 240] width 93 height 10
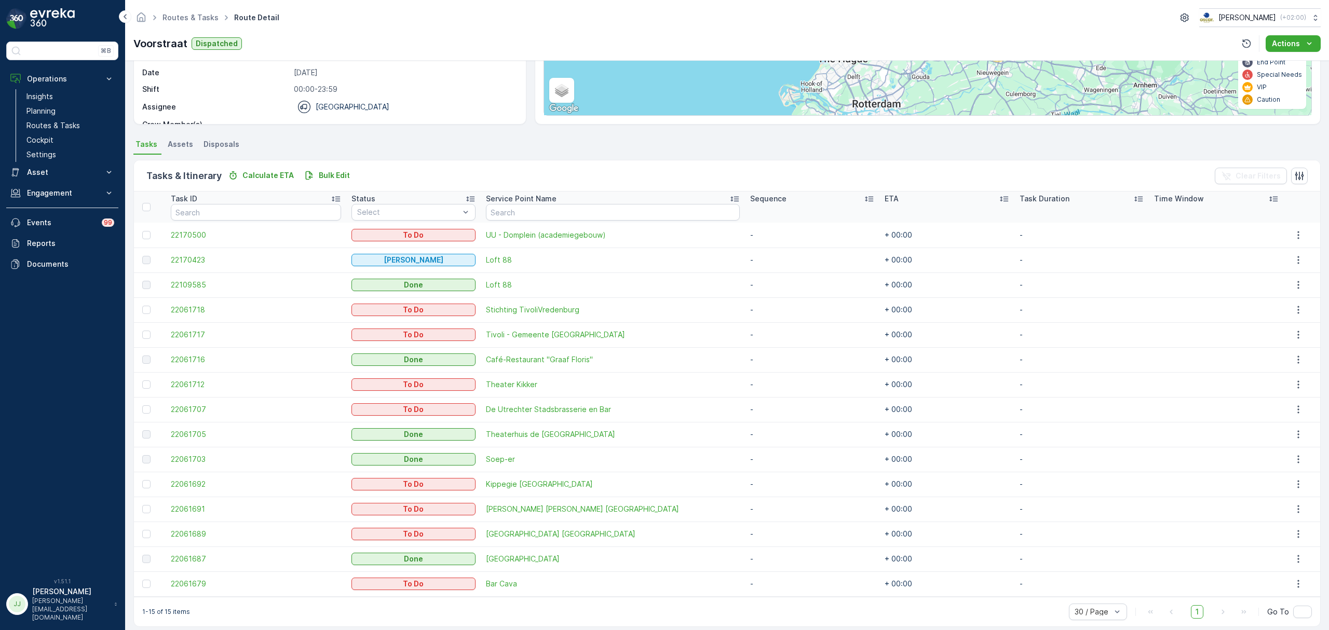
scroll to position [163, 0]
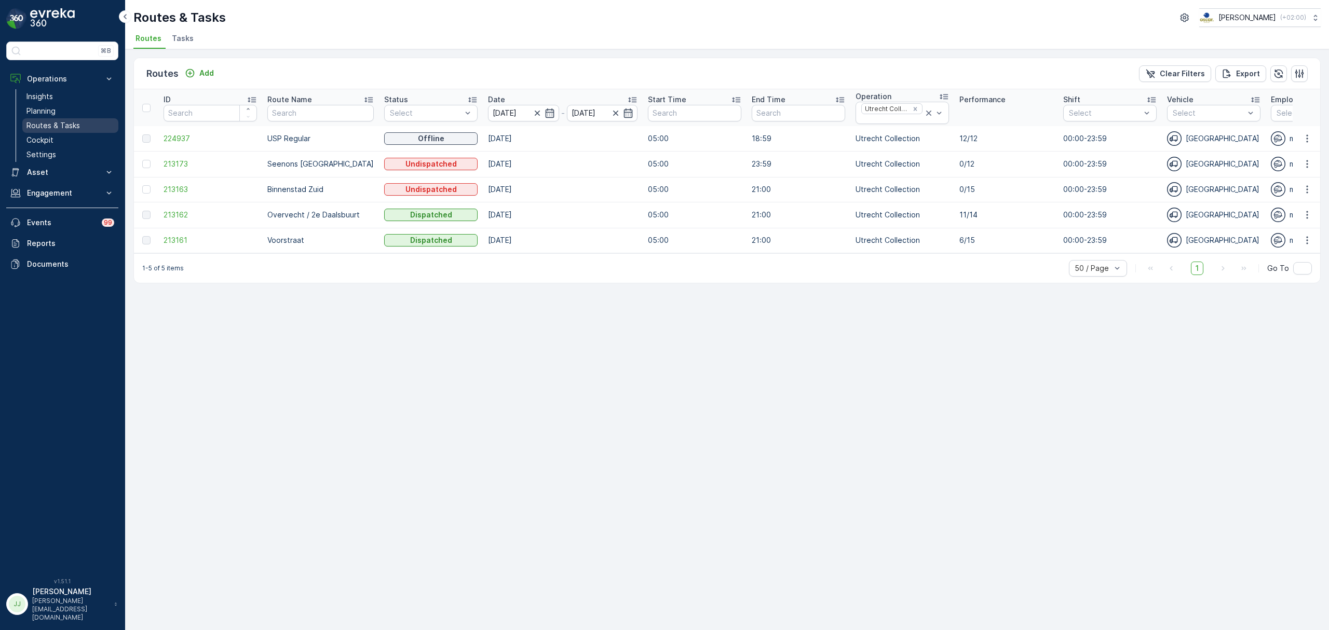
click at [64, 124] on p "Routes & Tasks" at bounding box center [52, 125] width 53 height 10
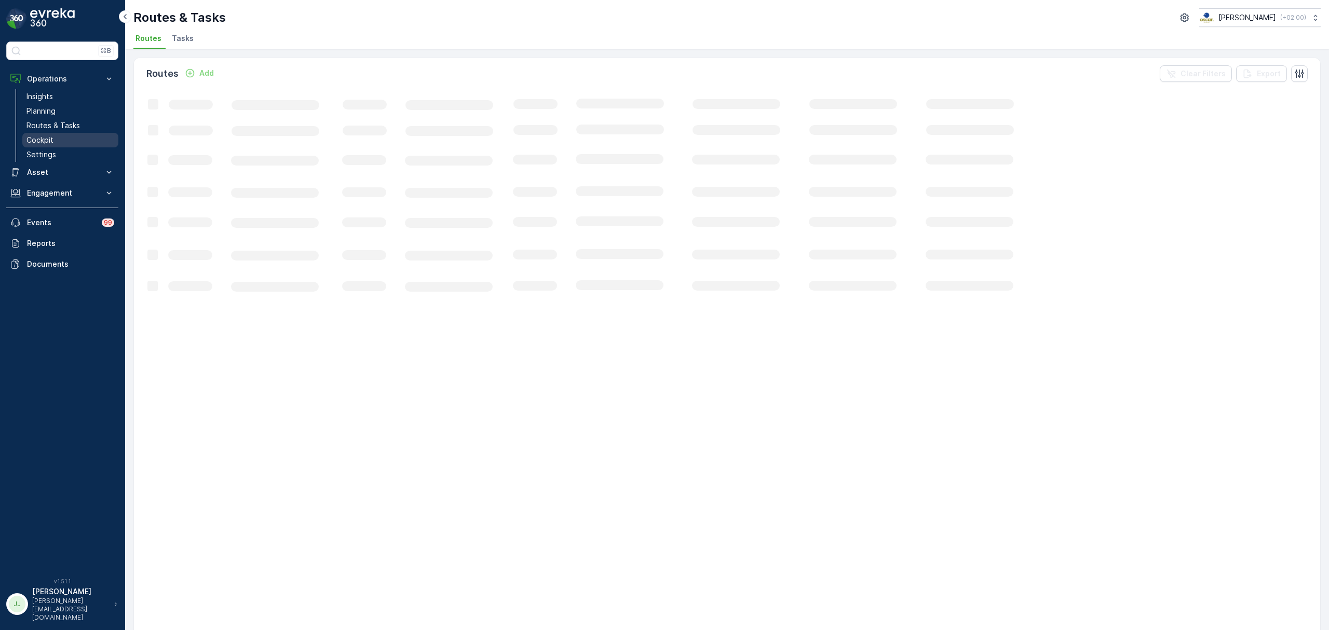
click at [57, 136] on link "Cockpit" at bounding box center [70, 140] width 96 height 15
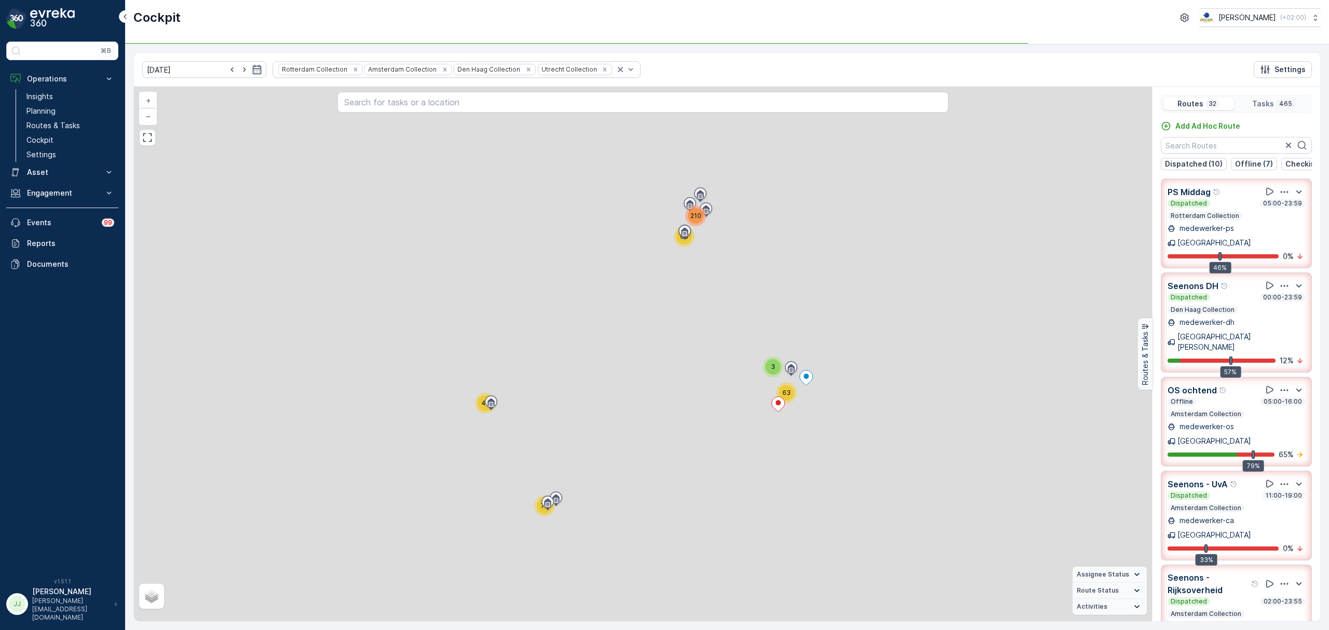
click at [352, 71] on icon "Remove Rotterdam Collection" at bounding box center [355, 69] width 7 height 7
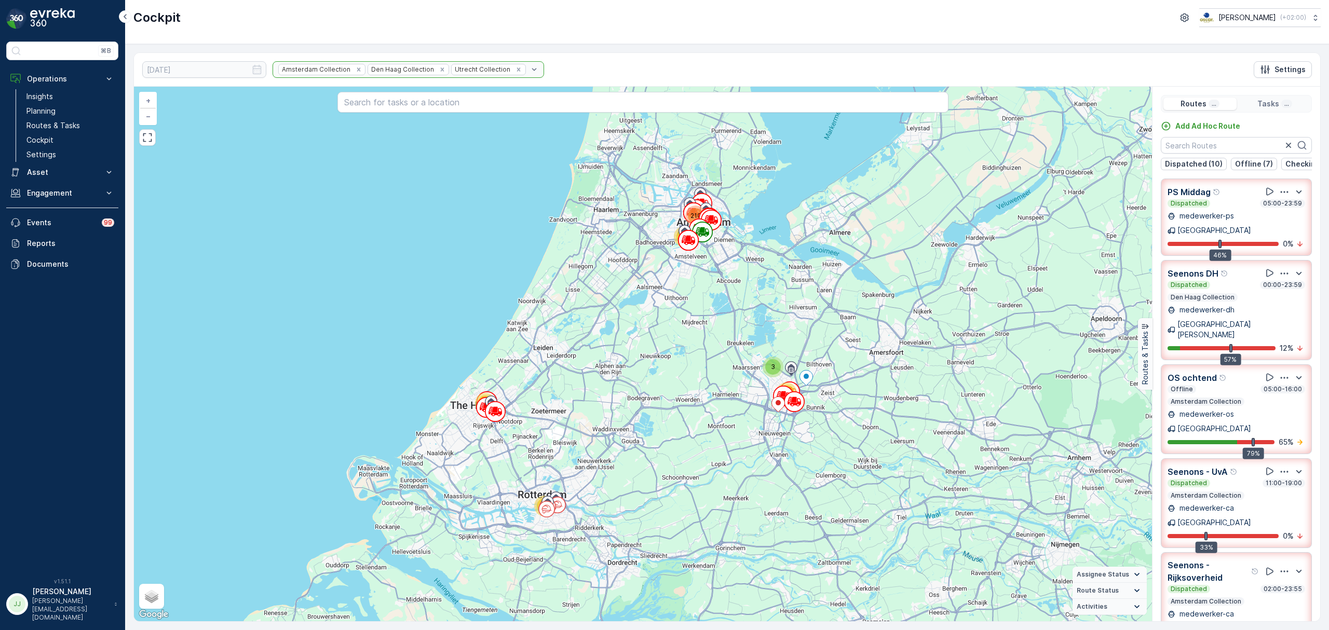
click at [423, 70] on div "Amsterdam Collection Den Haag Collection Utrecht Collection" at bounding box center [409, 69] width 272 height 17
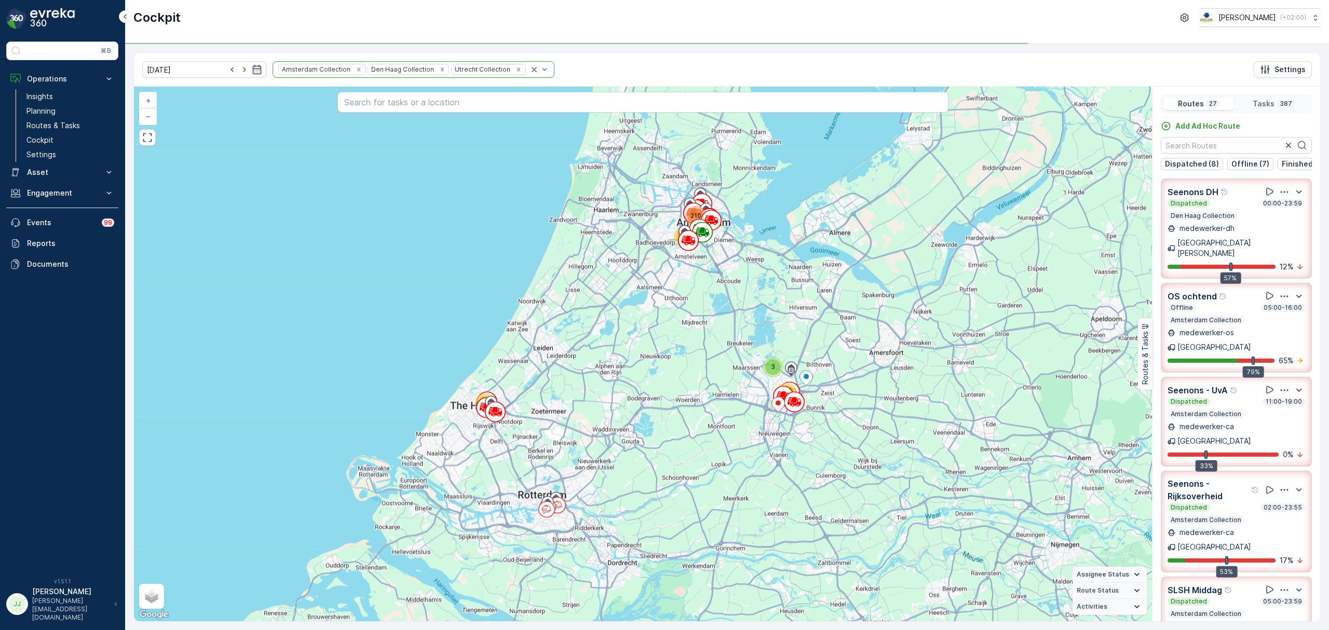
click at [439, 71] on icon "Remove Den Haag Collection" at bounding box center [442, 69] width 7 height 7
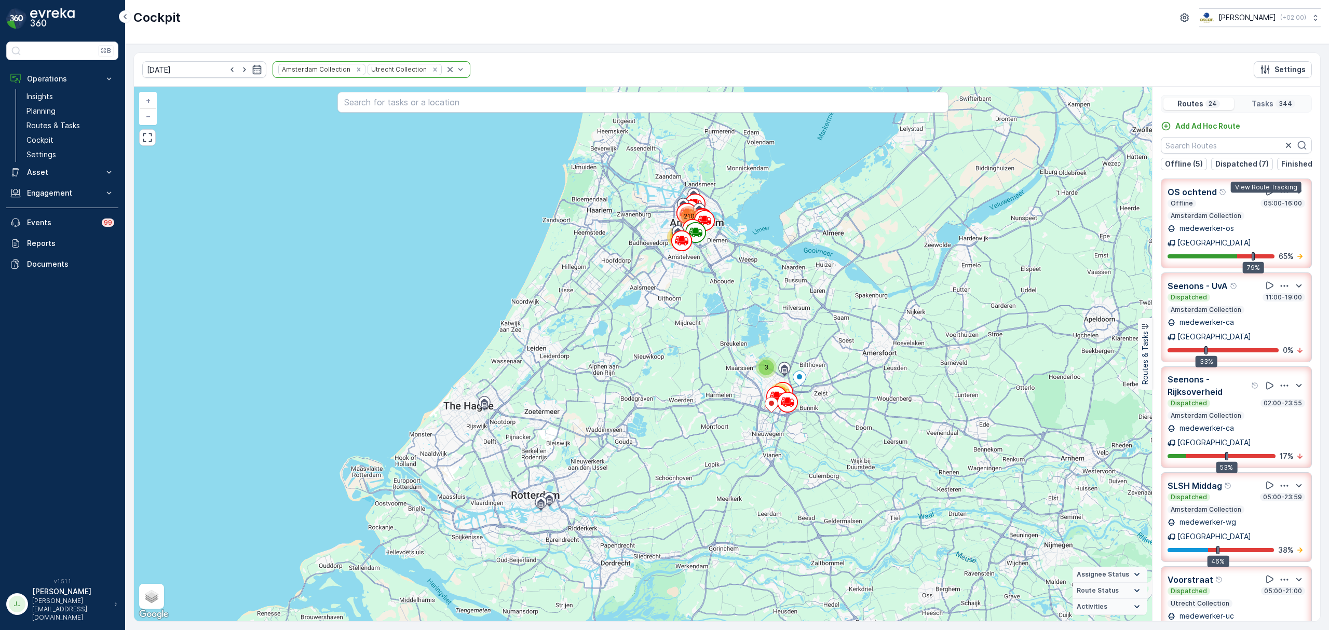
click at [1270, 197] on icon at bounding box center [1270, 191] width 10 height 10
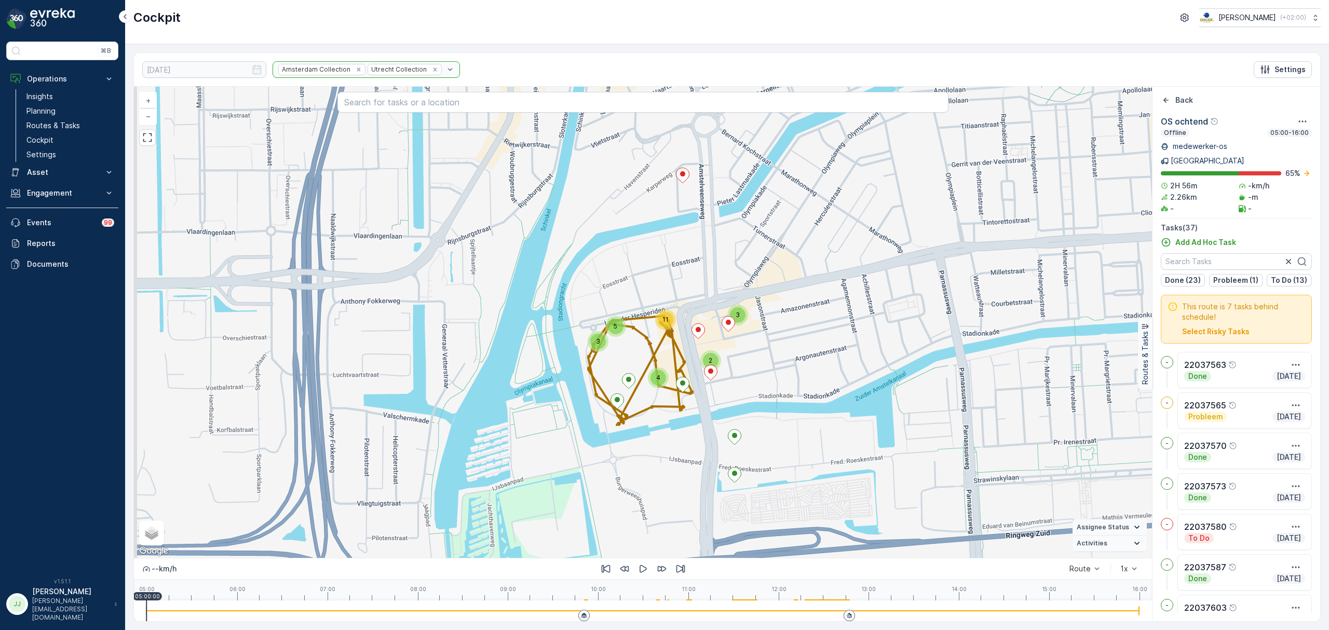
drag, startPoint x: 812, startPoint y: 391, endPoint x: 822, endPoint y: 381, distance: 13.6
click at [828, 381] on div "3 3 5 2 11 4 + − Satellite Roadmap Terrain Hybrid Leaflet Keyboard shortcuts Ma…" at bounding box center [643, 323] width 1018 height 472
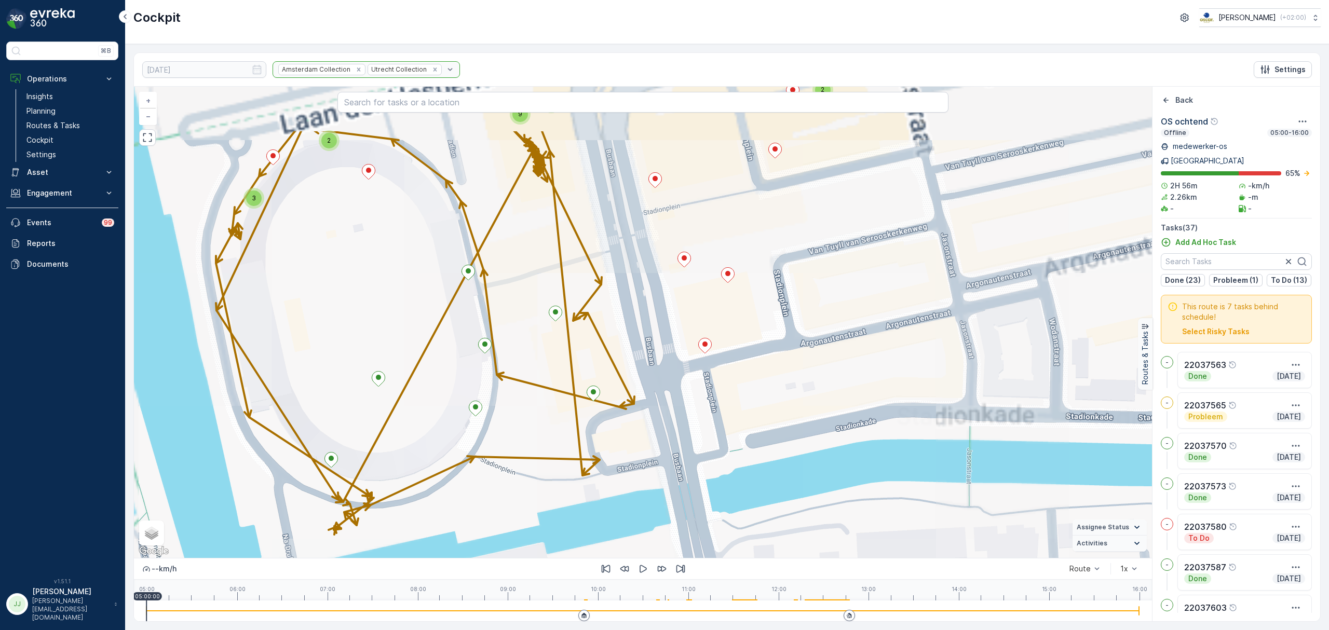
drag, startPoint x: 707, startPoint y: 320, endPoint x: 867, endPoint y: 447, distance: 203.3
click at [878, 455] on div "2 3 2 2 9 + − Satellite Roadmap Terrain Hybrid Leaflet Keyboard shortcuts Map D…" at bounding box center [643, 323] width 1018 height 472
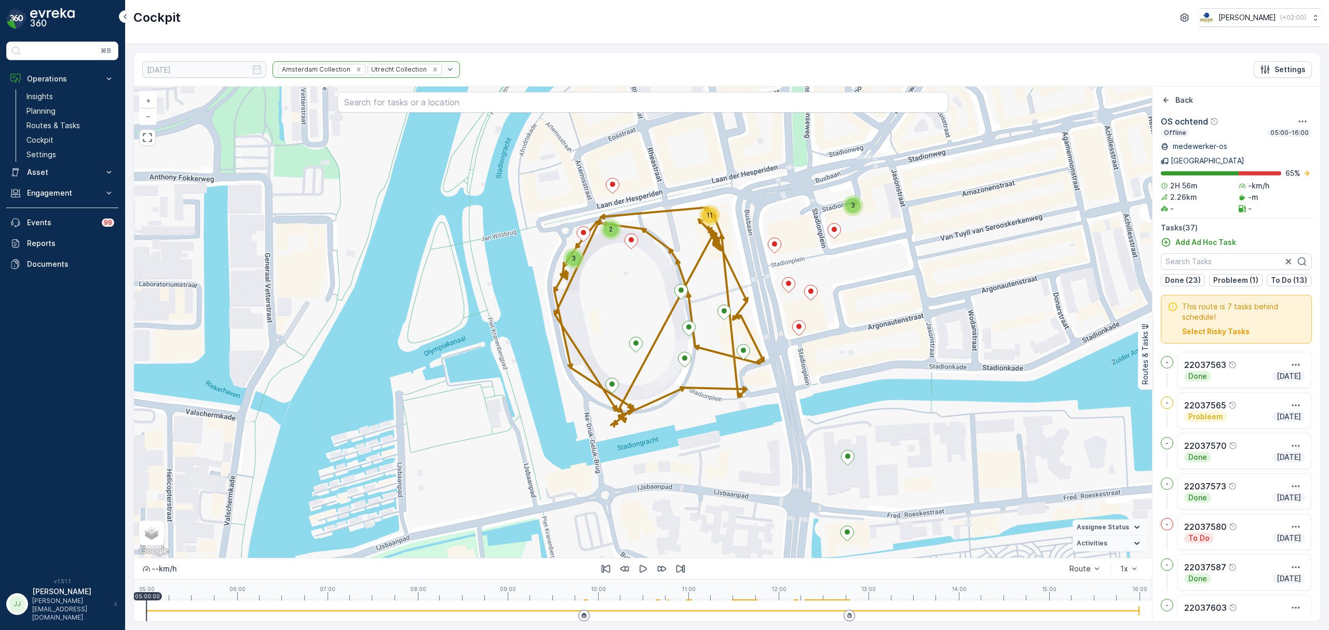
drag, startPoint x: 575, startPoint y: 364, endPoint x: 578, endPoint y: 304, distance: 59.8
click at [578, 304] on div "3 3 2 11 + − Satellite Roadmap Terrain Hybrid Leaflet Keyboard shortcuts Map Da…" at bounding box center [643, 323] width 1018 height 472
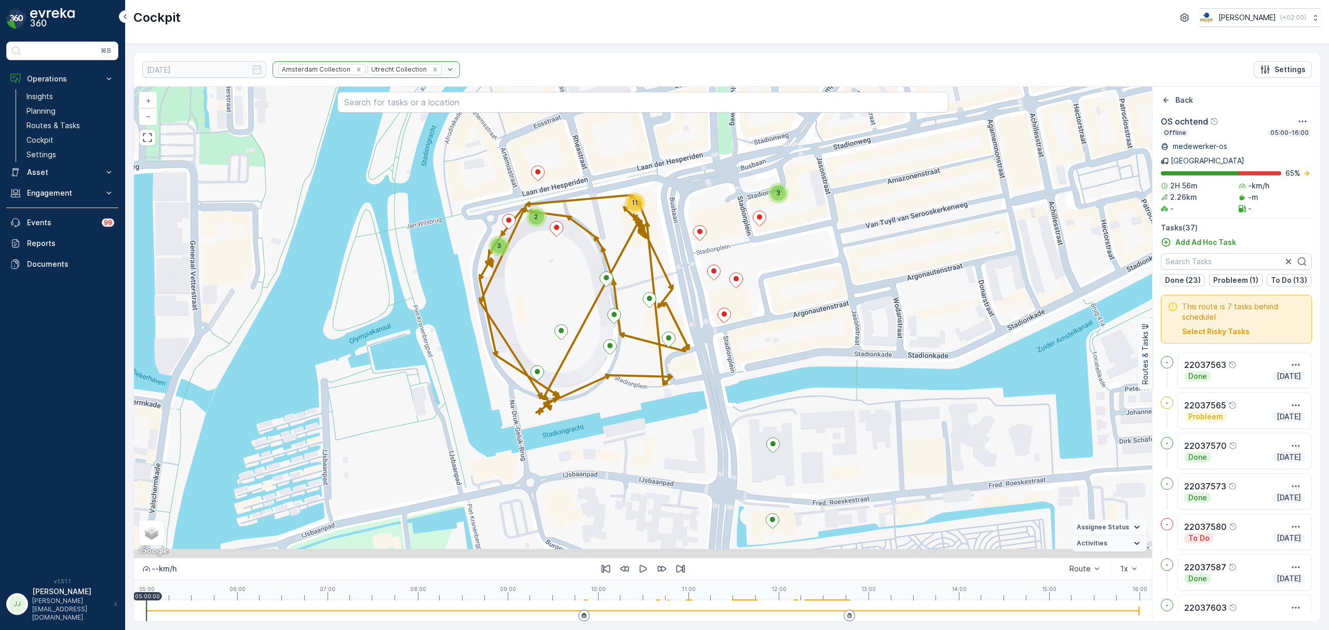
click at [580, 299] on div "3 3 2 11 + − Satellite Roadmap Terrain Hybrid Leaflet Keyboard shortcuts Map Da…" at bounding box center [643, 323] width 1018 height 472
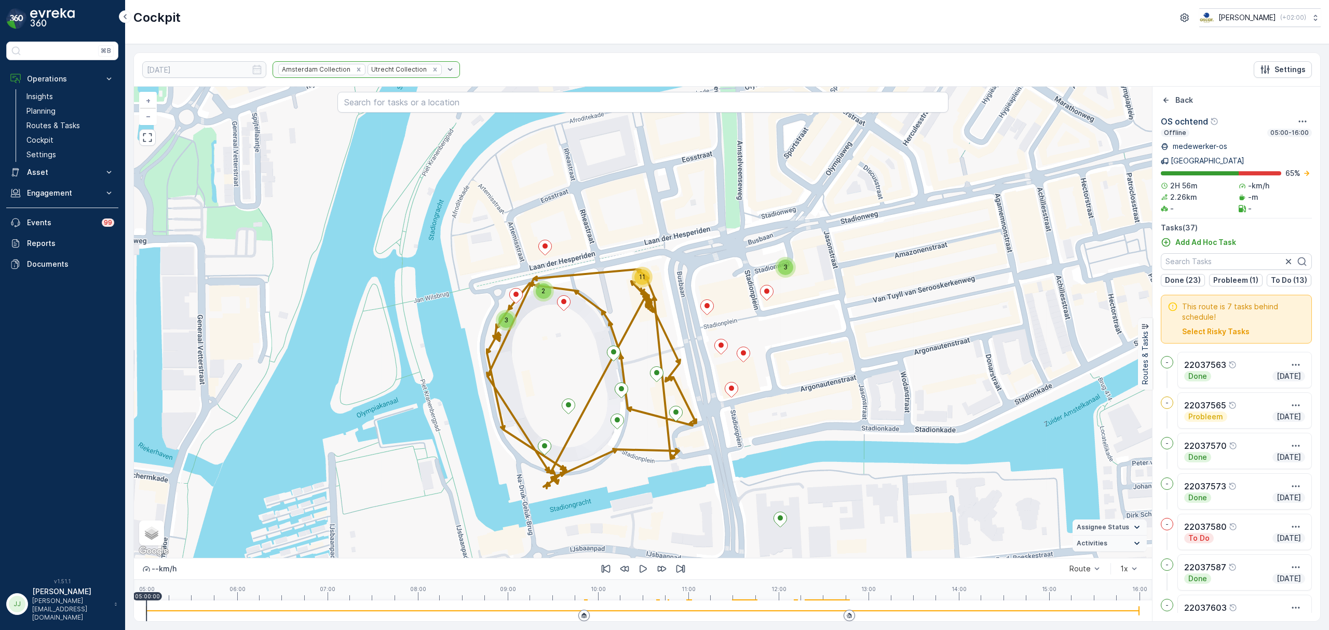
click at [530, 352] on div "3 3 2 11 + − Satellite Roadmap Terrain Hybrid Leaflet Keyboard shortcuts Map Da…" at bounding box center [643, 323] width 1018 height 472
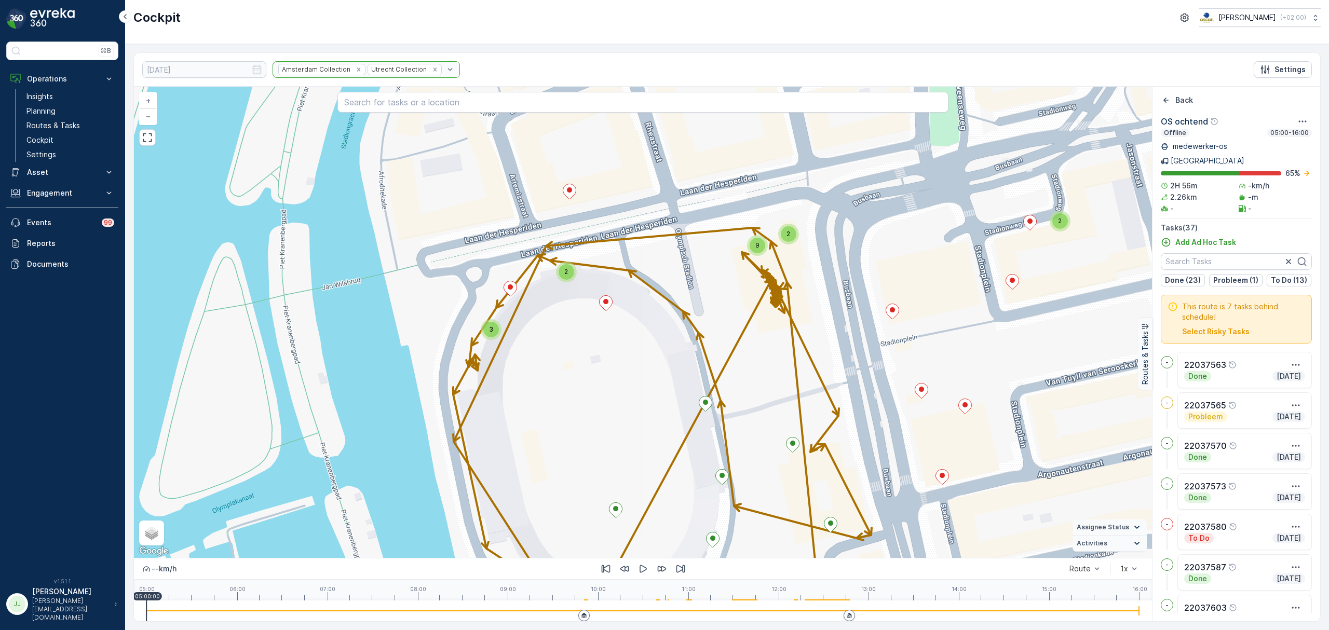
click at [493, 330] on div "3" at bounding box center [491, 330] width 16 height 16
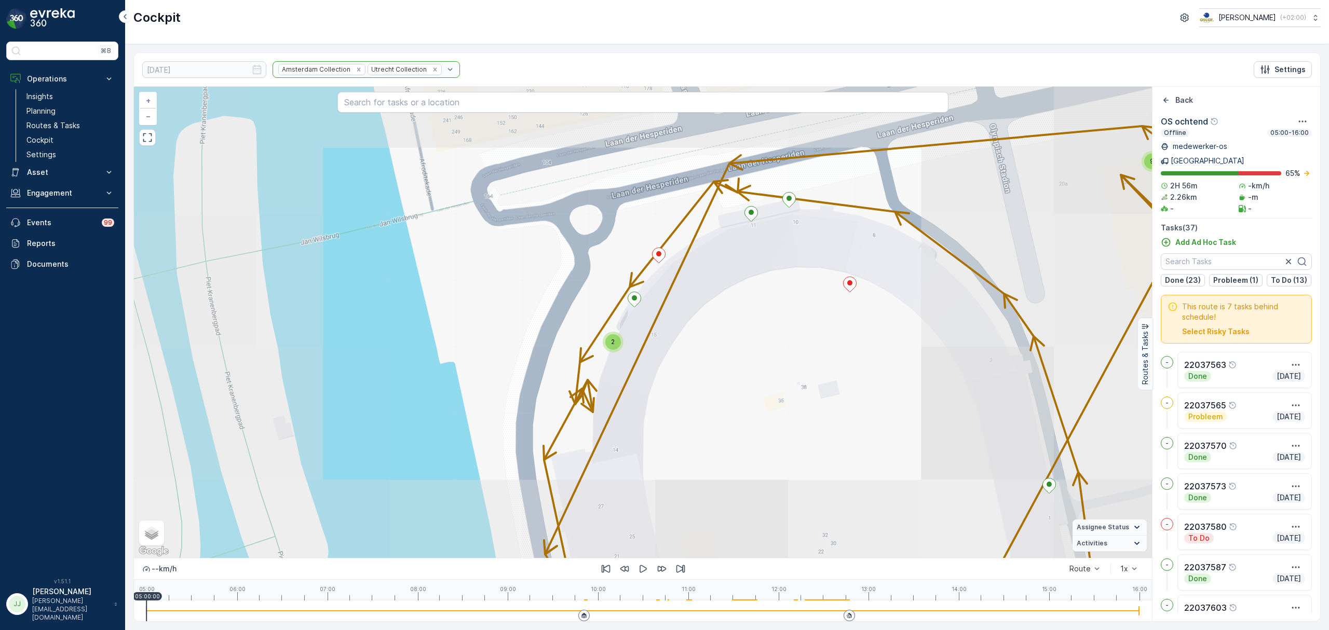
drag, startPoint x: 804, startPoint y: 292, endPoint x: 686, endPoint y: 292, distance: 117.9
click at [686, 292] on div "8 2 9 + − Satellite Roadmap Terrain Hybrid Leaflet Keyboard shortcuts Map Data …" at bounding box center [643, 323] width 1018 height 472
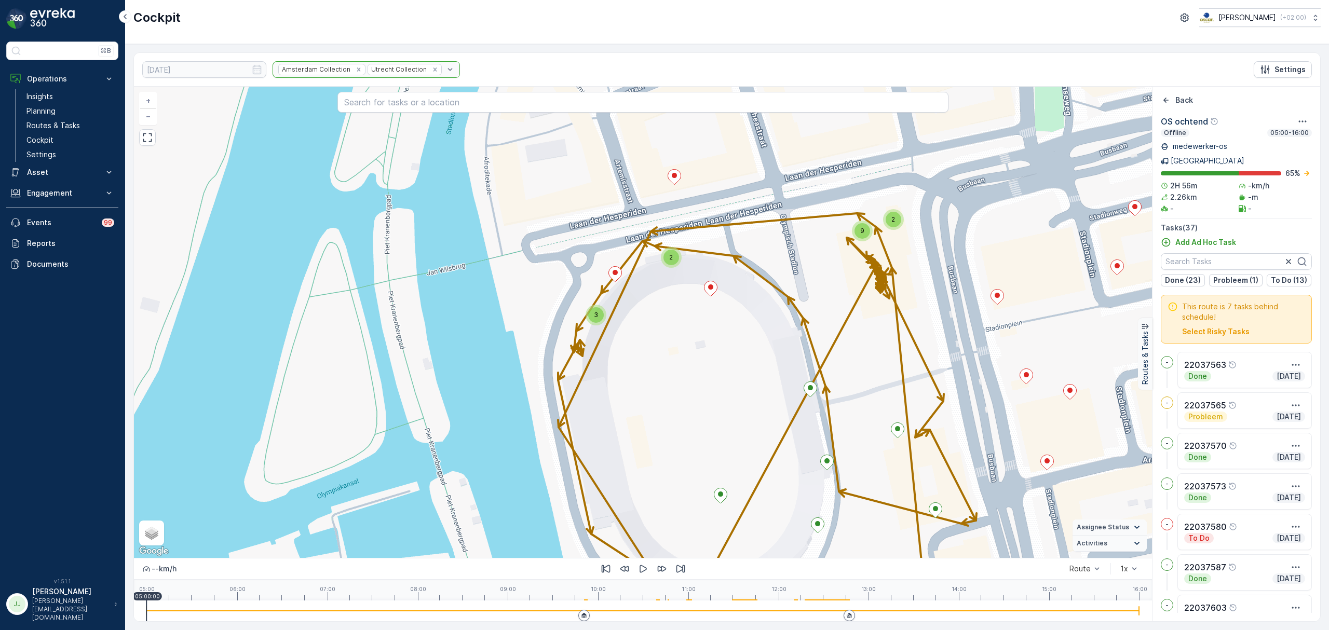
drag, startPoint x: 684, startPoint y: 344, endPoint x: 624, endPoint y: 329, distance: 62.0
click at [624, 329] on div "2 3 2 2 9 + − Satellite Roadmap Terrain Hybrid Leaflet Keyboard shortcuts Map D…" at bounding box center [643, 323] width 1018 height 472
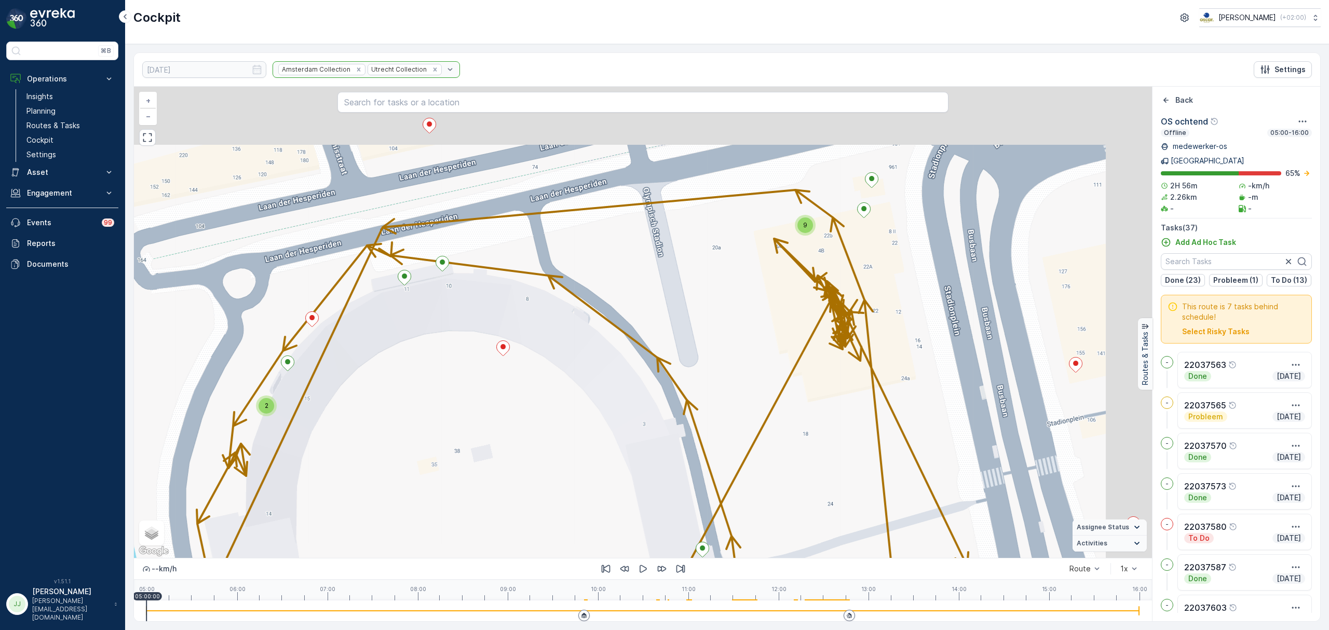
drag, startPoint x: 635, startPoint y: 316, endPoint x: 594, endPoint y: 337, distance: 45.5
click at [594, 337] on div "2 9 + − Satellite Roadmap Terrain Hybrid Leaflet Keyboard shortcuts Map Data Ma…" at bounding box center [643, 323] width 1018 height 472
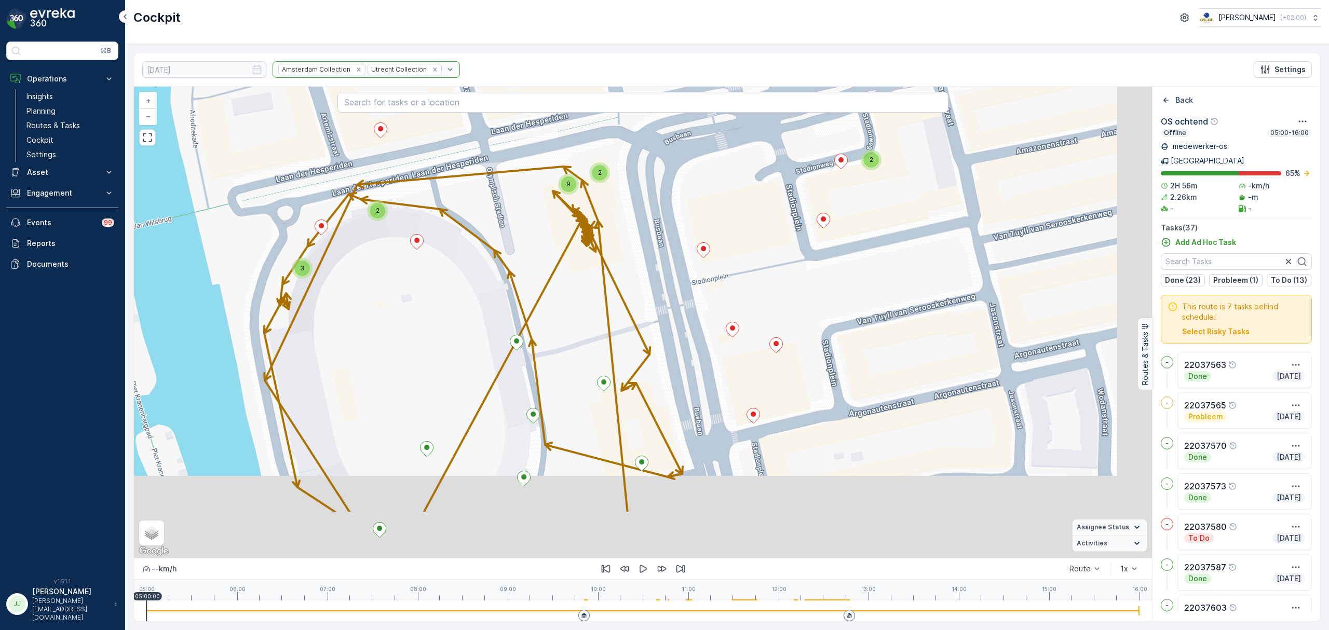
drag, startPoint x: 811, startPoint y: 280, endPoint x: 761, endPoint y: 256, distance: 55.7
click at [761, 256] on div "2 3 2 2 9 + − Satellite Roadmap Terrain Hybrid Leaflet Keyboard shortcuts Map D…" at bounding box center [643, 323] width 1018 height 472
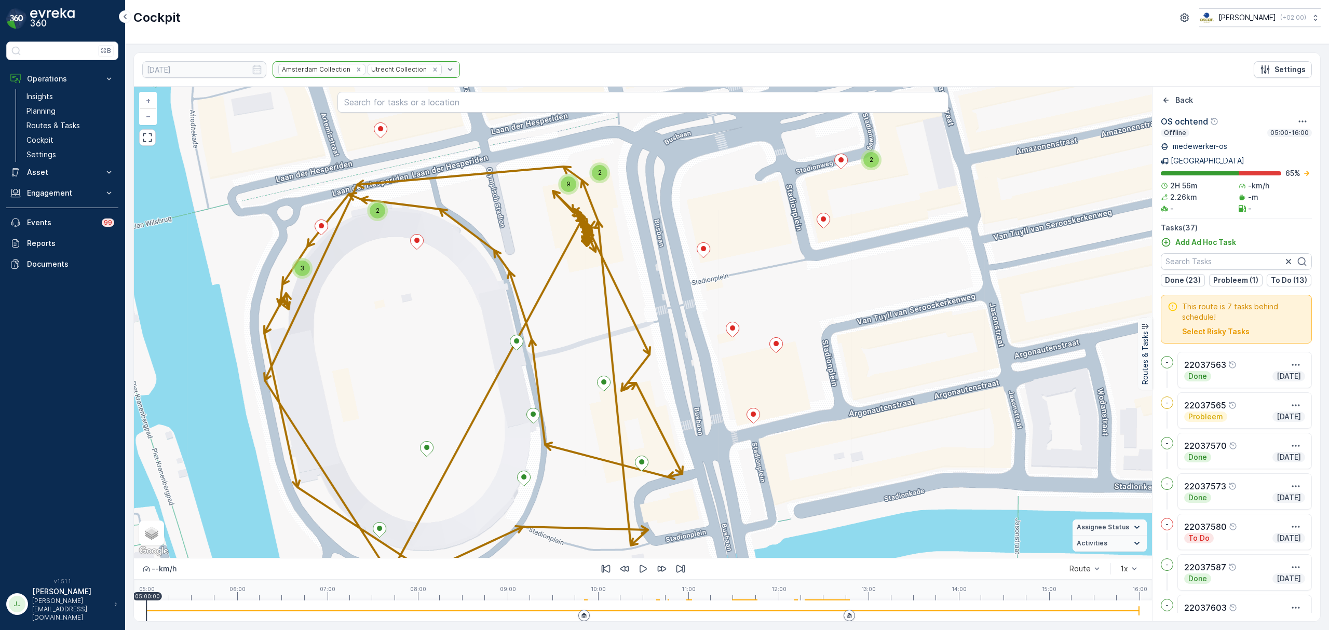
click at [870, 170] on div "2" at bounding box center [871, 160] width 21 height 21
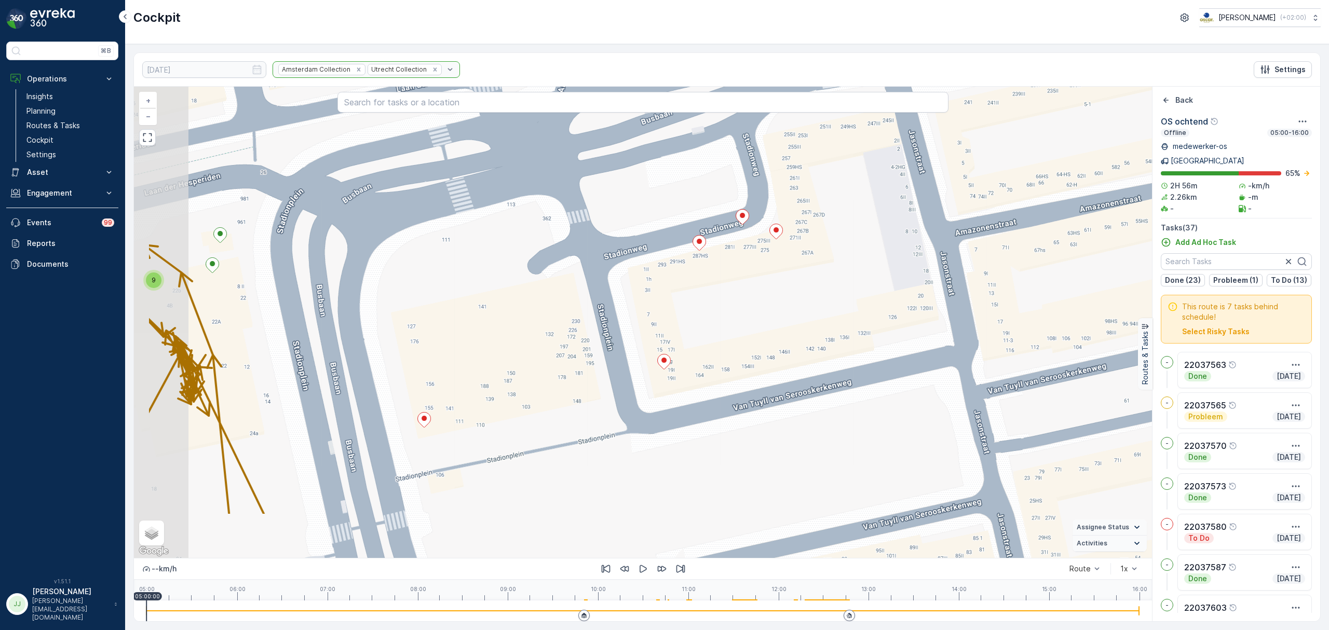
drag, startPoint x: 794, startPoint y: 295, endPoint x: 874, endPoint y: 243, distance: 95.6
click at [874, 243] on div "2 9 + − Satellite Roadmap Terrain Hybrid Leaflet Keyboard shortcuts Map Data Ma…" at bounding box center [643, 323] width 1018 height 472
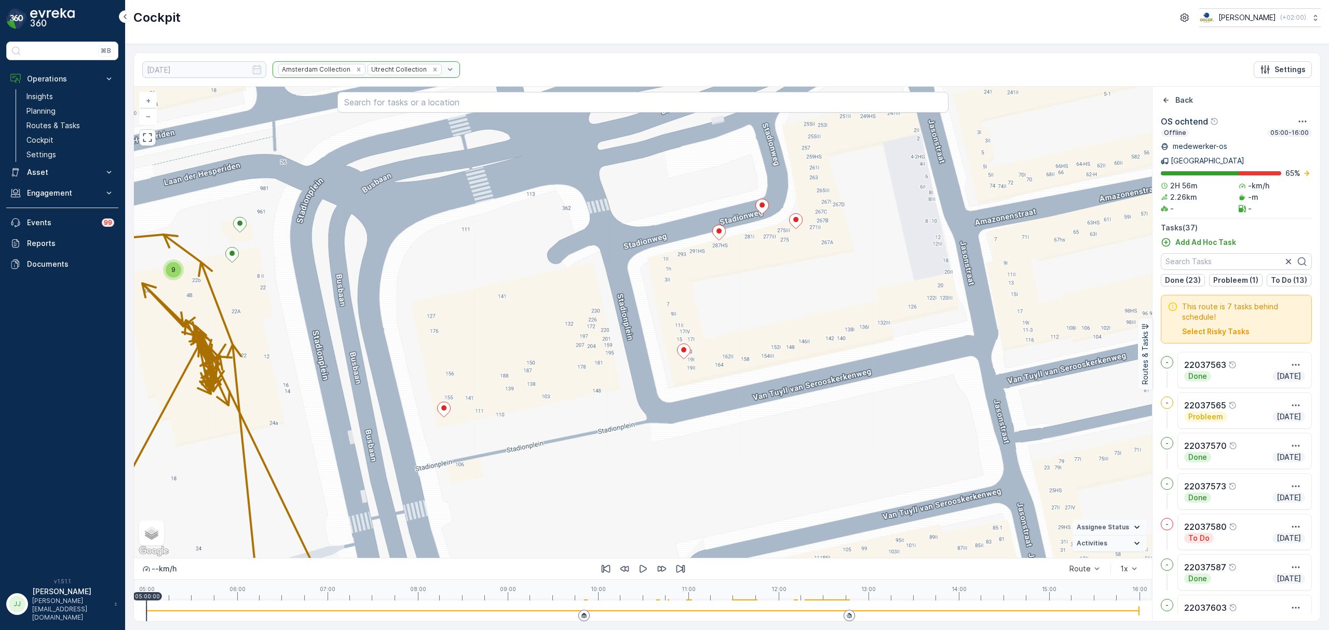
drag, startPoint x: 840, startPoint y: 279, endPoint x: 887, endPoint y: 259, distance: 51.1
click at [887, 259] on div "2 9 + − Satellite Roadmap Terrain Hybrid Leaflet Keyboard shortcuts Map Data Ma…" at bounding box center [643, 323] width 1018 height 472
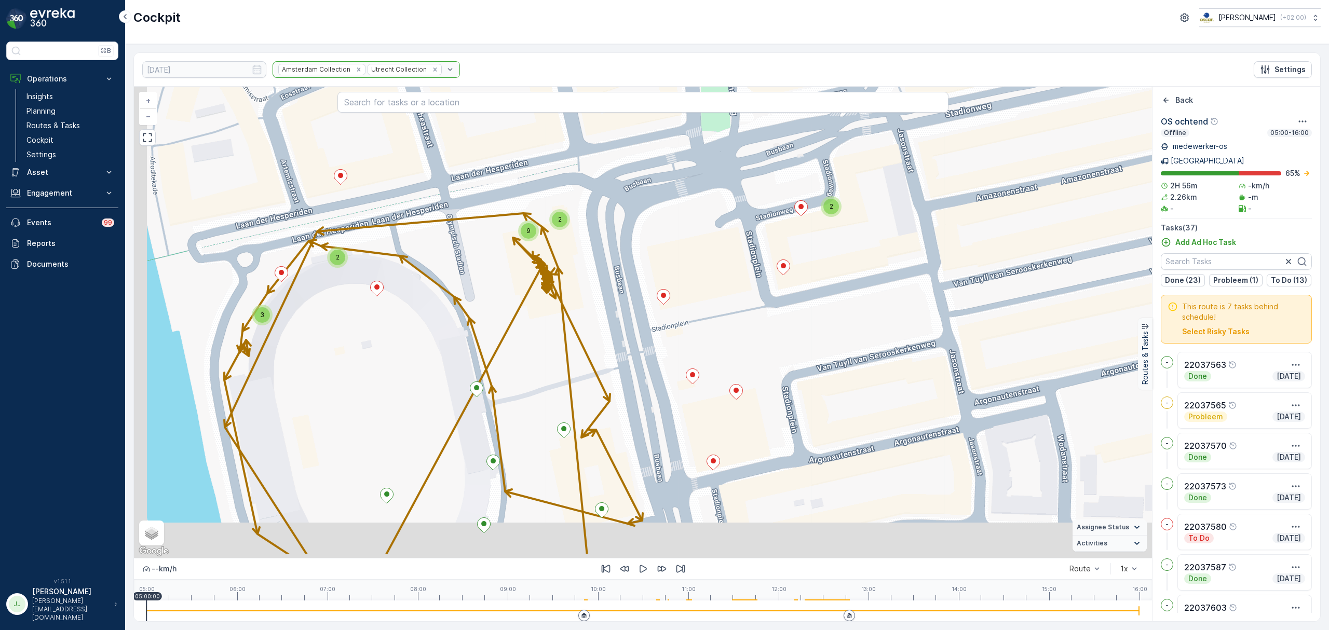
drag, startPoint x: 695, startPoint y: 308, endPoint x: 717, endPoint y: 284, distance: 33.1
click at [718, 284] on div "2 3 2 2 9 + − Satellite Roadmap Terrain Hybrid Leaflet Keyboard shortcuts Map D…" at bounding box center [643, 323] width 1018 height 472
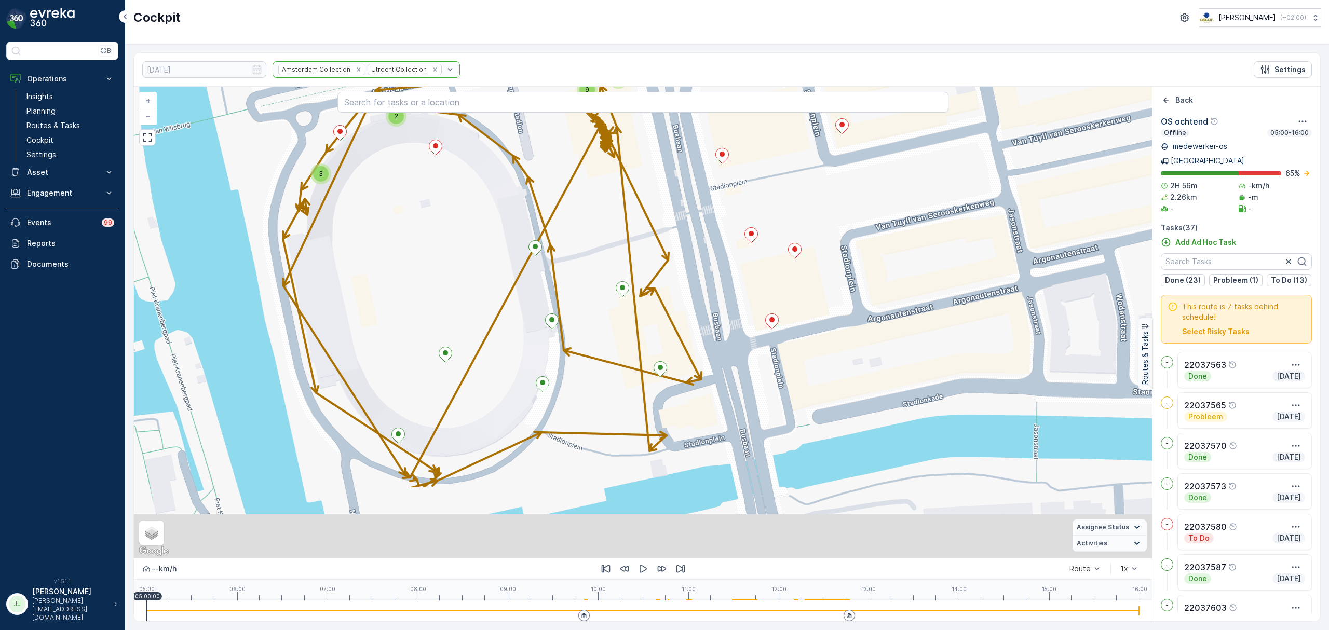
drag, startPoint x: 661, startPoint y: 252, endPoint x: 678, endPoint y: 215, distance: 40.9
click at [678, 215] on div "2 3 2 2 9 + − Satellite Roadmap Terrain Hybrid Leaflet Keyboard shortcuts Map D…" at bounding box center [643, 323] width 1018 height 472
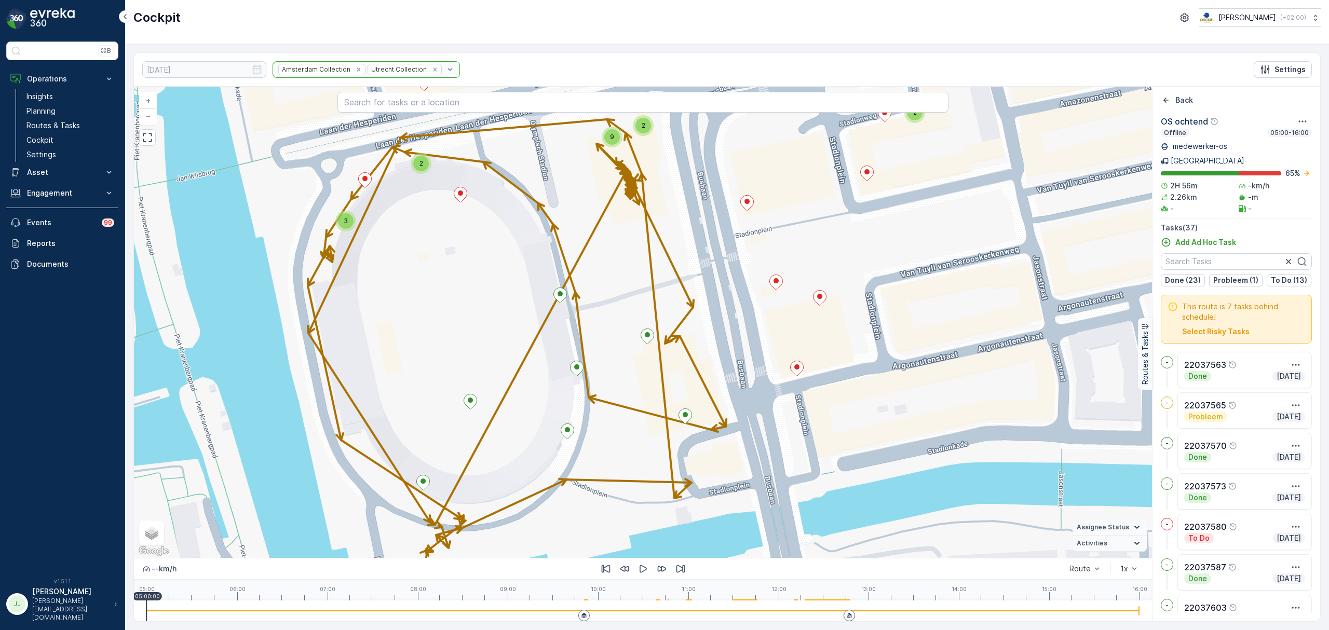
drag, startPoint x: 606, startPoint y: 291, endPoint x: 626, endPoint y: 343, distance: 56.4
click at [627, 343] on div "2 3 2 2 9 + − Satellite Roadmap Terrain Hybrid Leaflet Keyboard shortcuts Map D…" at bounding box center [643, 323] width 1018 height 472
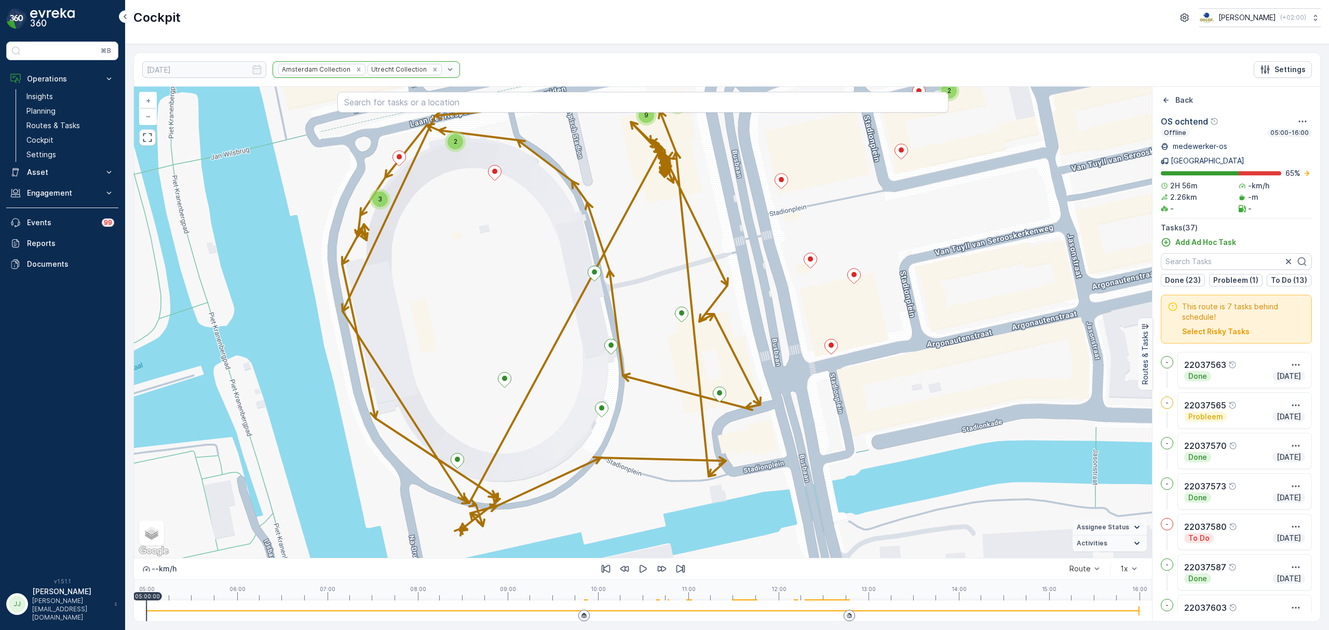
drag, startPoint x: 451, startPoint y: 350, endPoint x: 490, endPoint y: 326, distance: 45.7
click at [490, 326] on div "2 3 2 2 9 + − Satellite Roadmap Terrain Hybrid Leaflet Keyboard shortcuts Map D…" at bounding box center [643, 323] width 1018 height 472
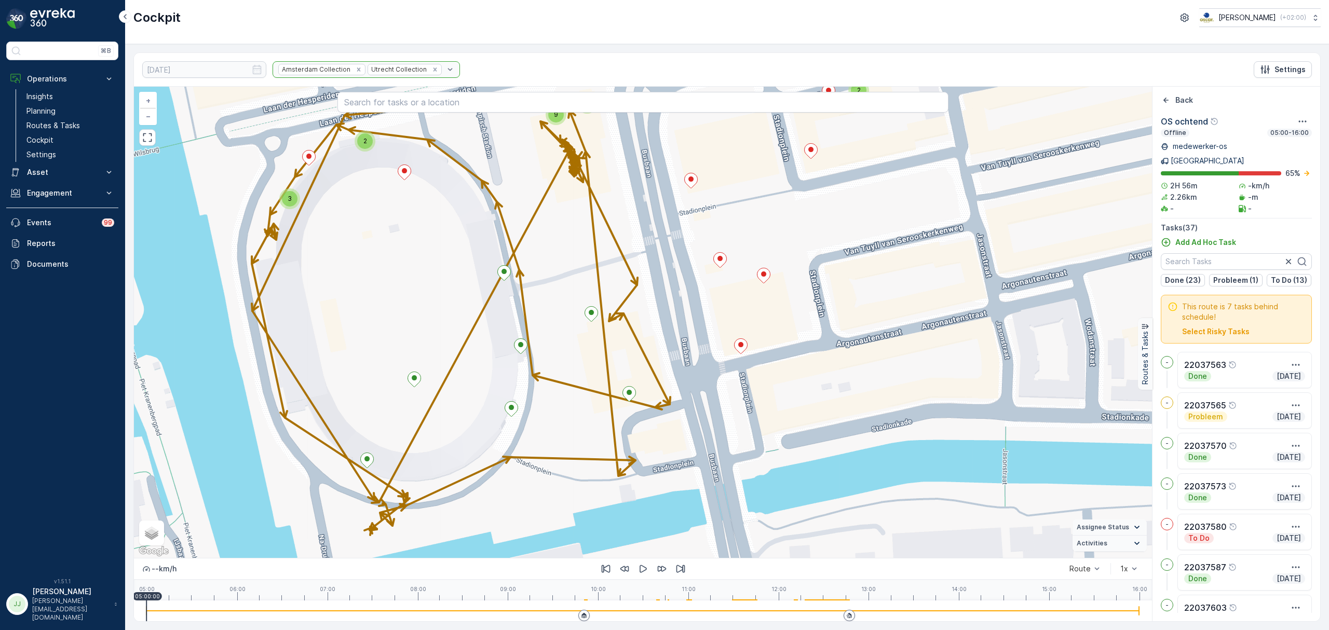
drag, startPoint x: 603, startPoint y: 362, endPoint x: 501, endPoint y: 373, distance: 102.9
click at [501, 373] on div "2 3 2 2 9 + − Satellite Roadmap Terrain Hybrid Leaflet Keyboard shortcuts Map D…" at bounding box center [643, 323] width 1018 height 472
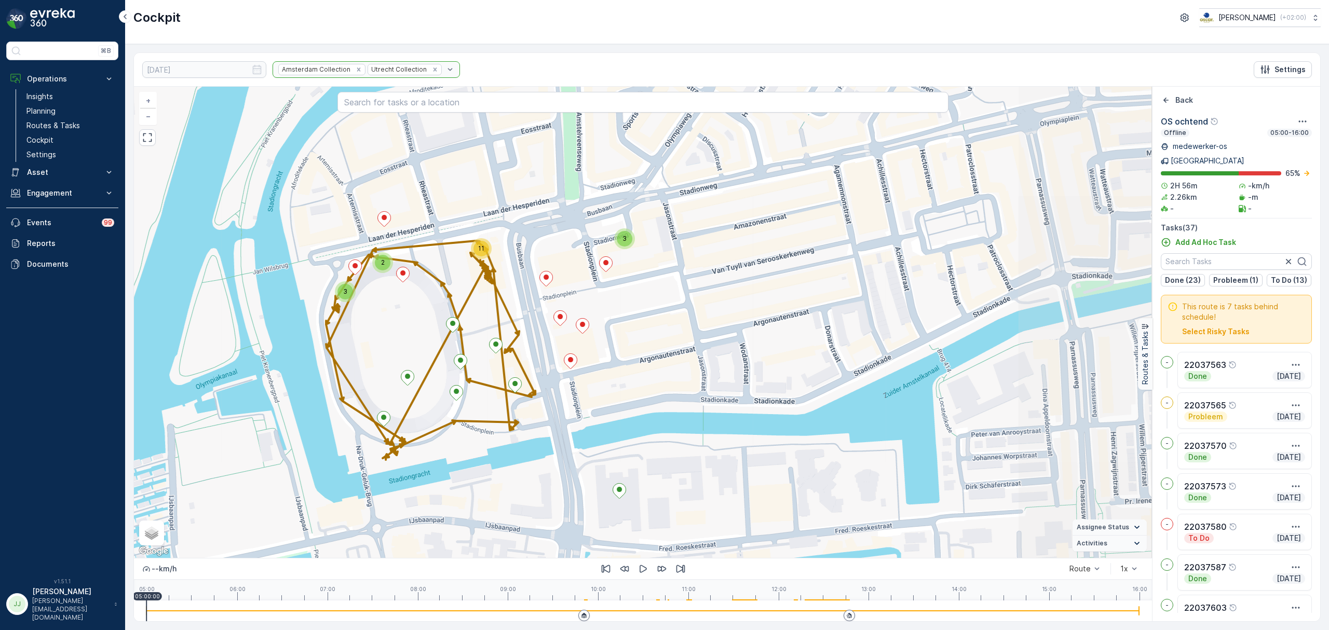
drag, startPoint x: 599, startPoint y: 362, endPoint x: 611, endPoint y: 414, distance: 53.2
click at [611, 414] on div "2 2 9 3 3 2 11 + − Satellite Roadmap Terrain Hybrid Leaflet Keyboard shortcuts …" at bounding box center [643, 323] width 1018 height 472
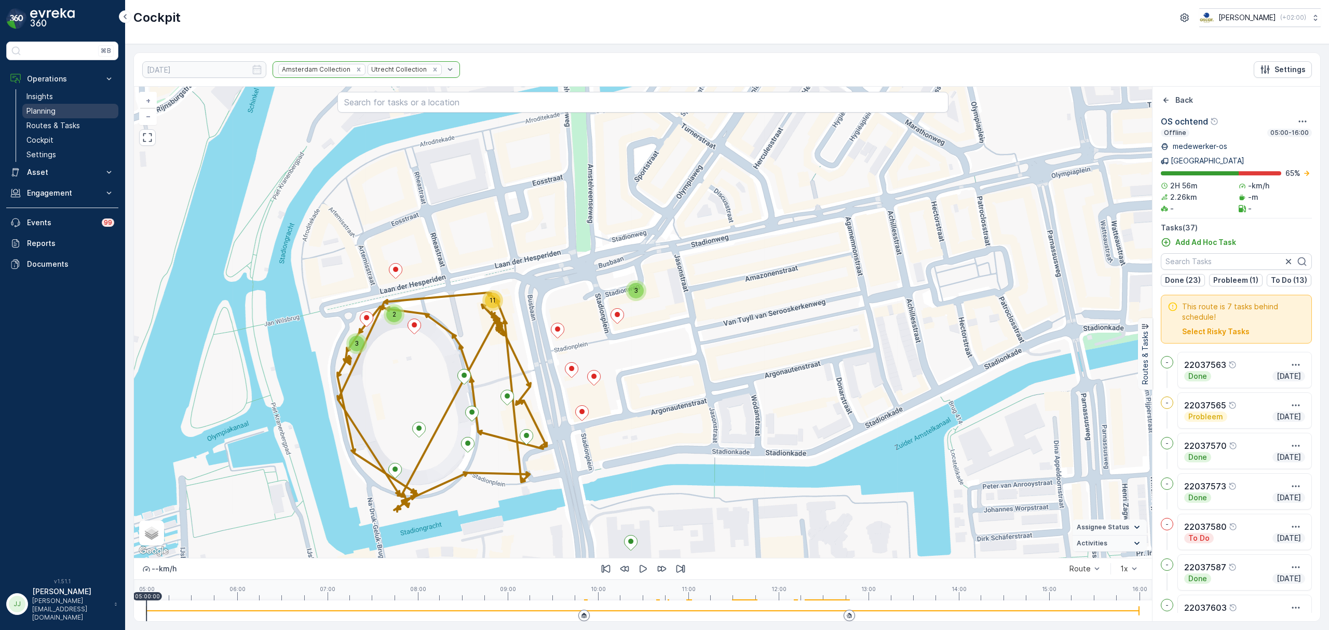
click at [71, 118] on link "Planning" at bounding box center [70, 111] width 96 height 15
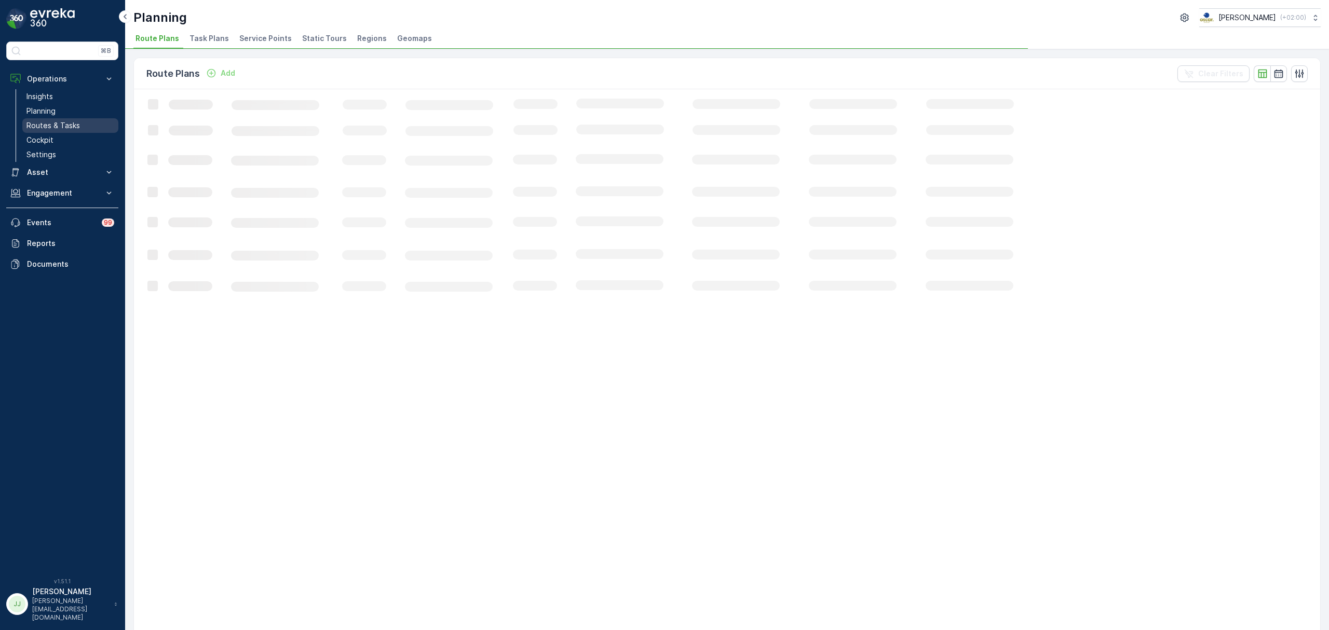
click at [75, 127] on p "Routes & Tasks" at bounding box center [52, 125] width 53 height 10
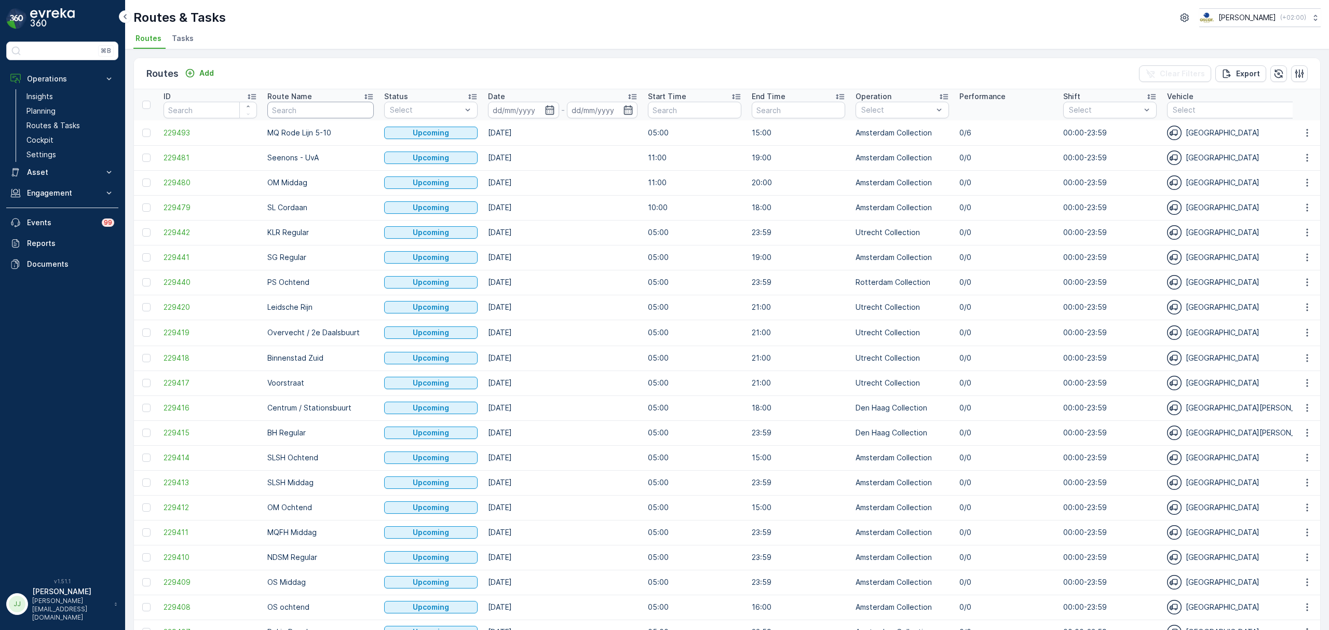
click at [317, 108] on input "text" at bounding box center [320, 110] width 106 height 17
type input "OS"
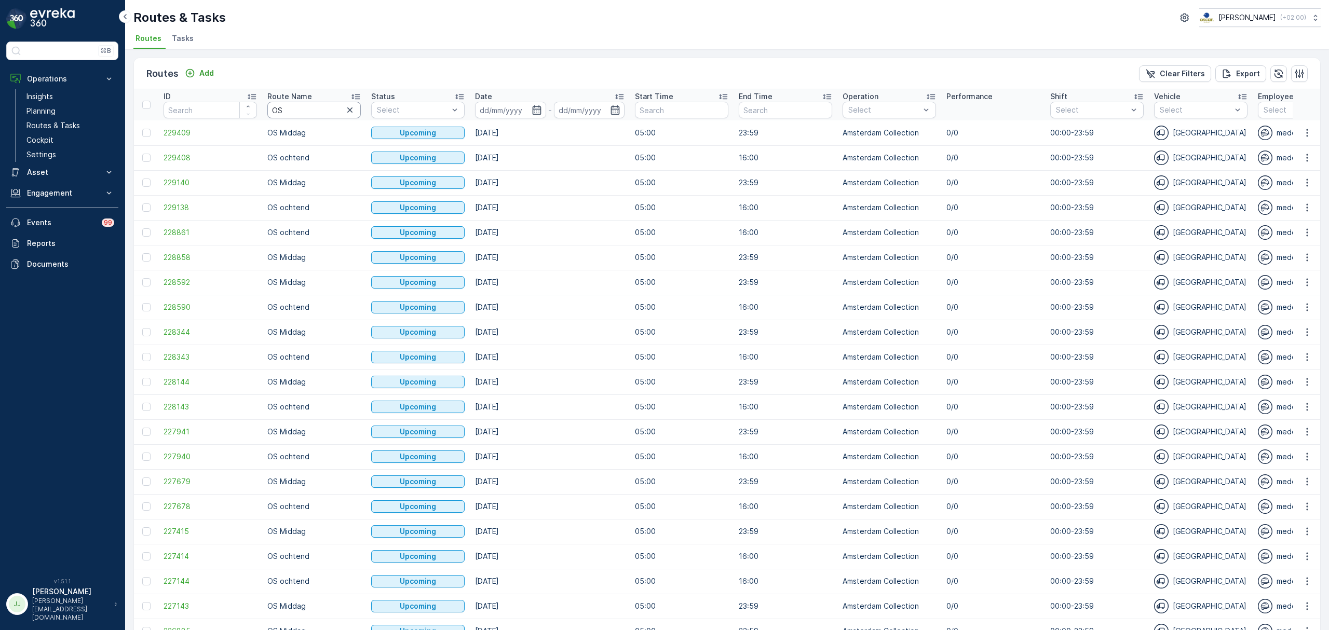
click at [317, 108] on input "OS" at bounding box center [313, 110] width 93 height 17
type input "OS ocht"
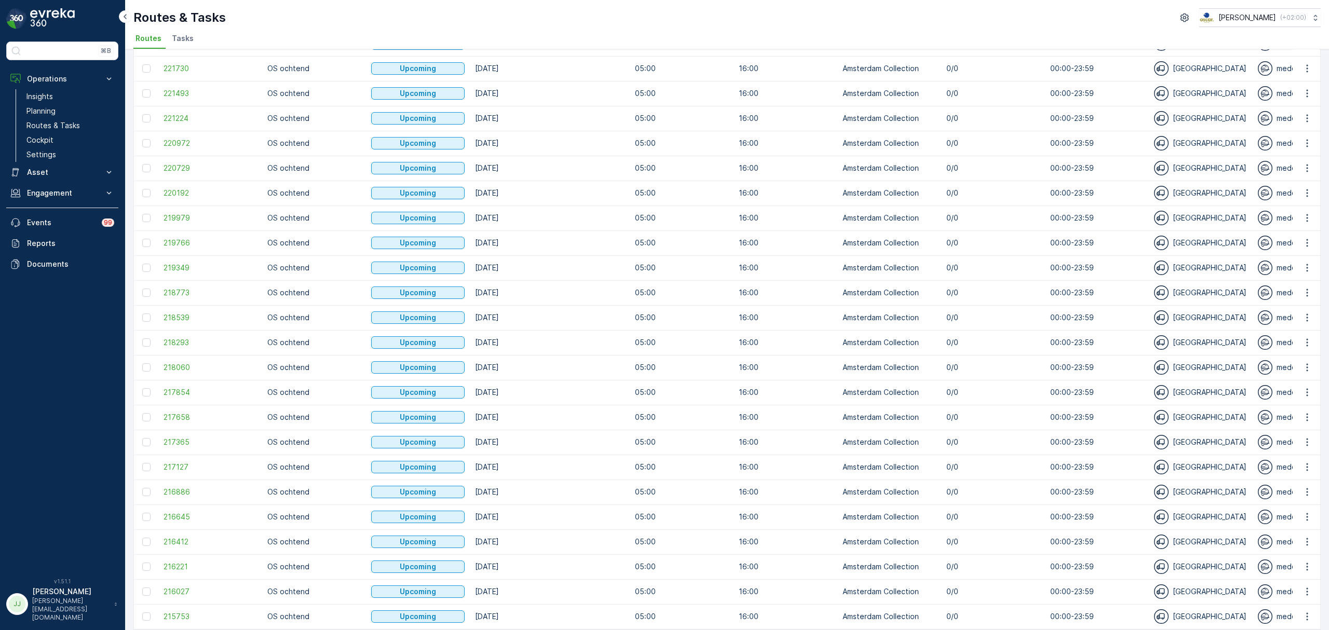
scroll to position [780, 0]
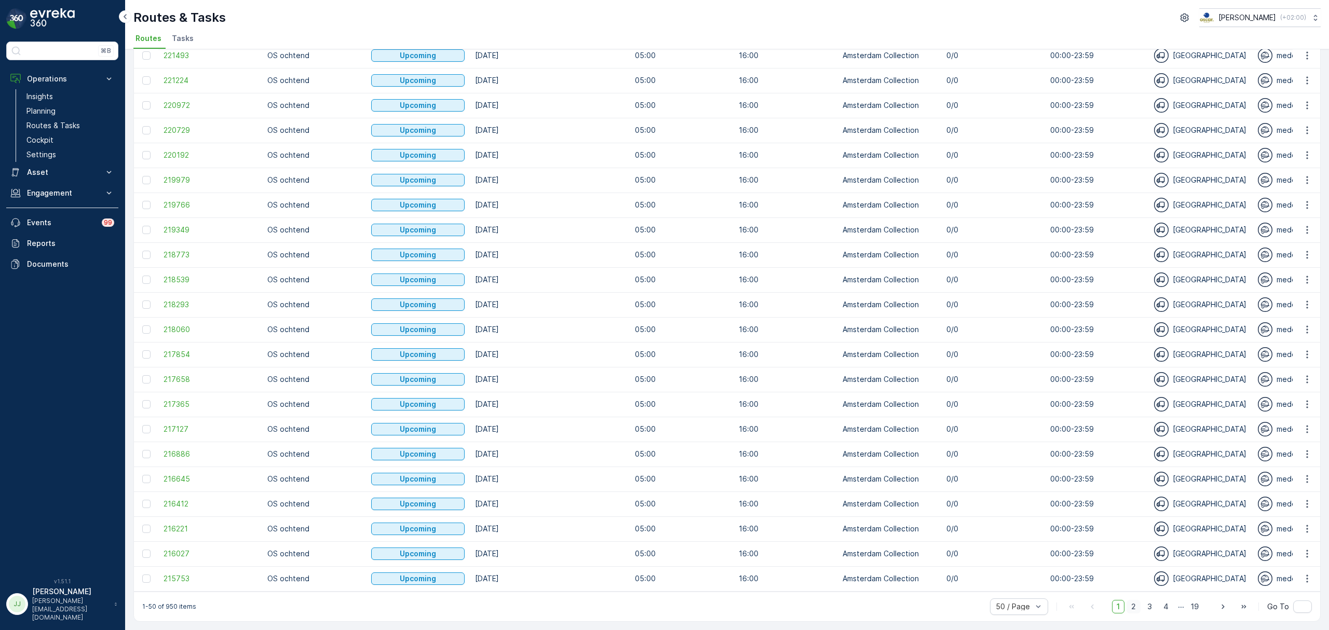
click at [1137, 609] on span "2" at bounding box center [1134, 607] width 14 height 14
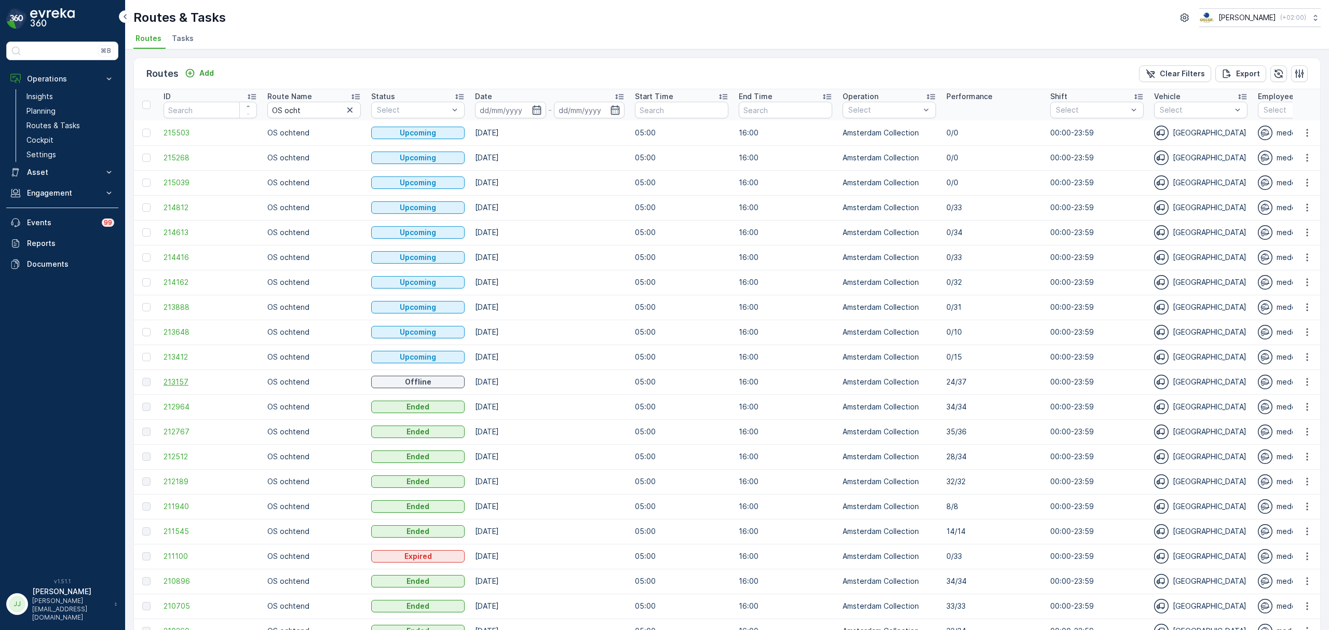
click at [183, 384] on span "213157" at bounding box center [210, 382] width 93 height 10
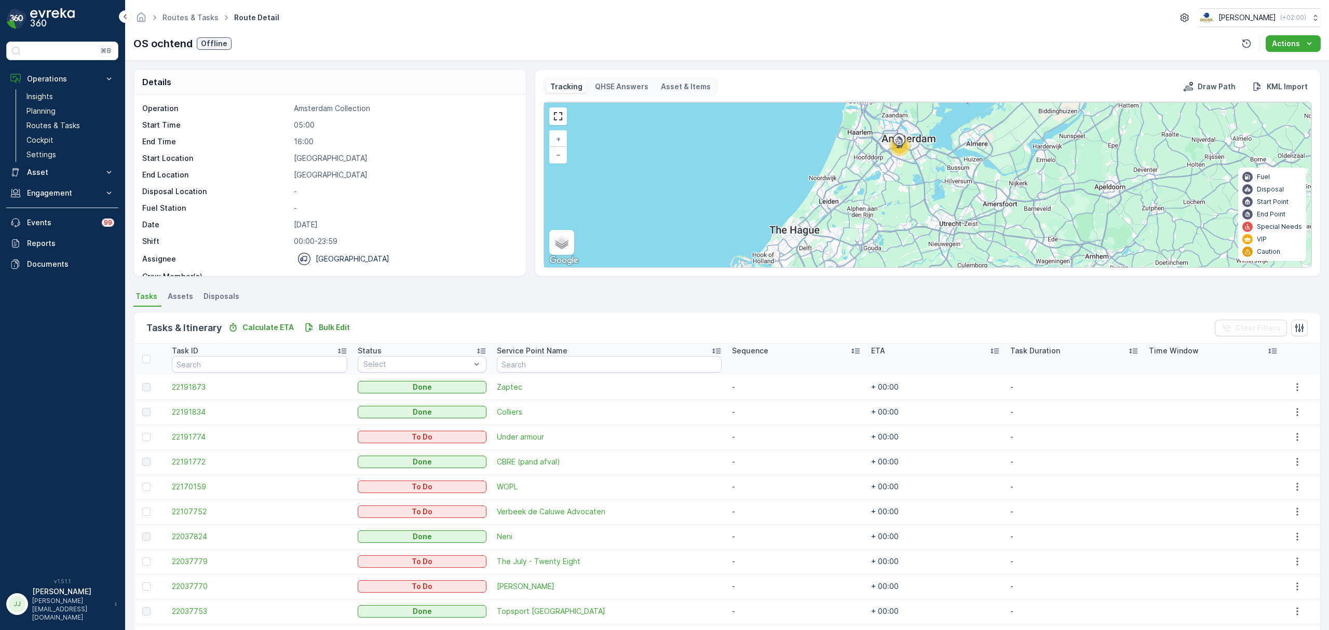
drag, startPoint x: 921, startPoint y: 173, endPoint x: 827, endPoint y: 205, distance: 98.7
click at [827, 205] on div "37 + − Satellite Roadmap Terrain Hybrid Leaflet Keyboard shortcuts Map Data Map…" at bounding box center [928, 184] width 768 height 165
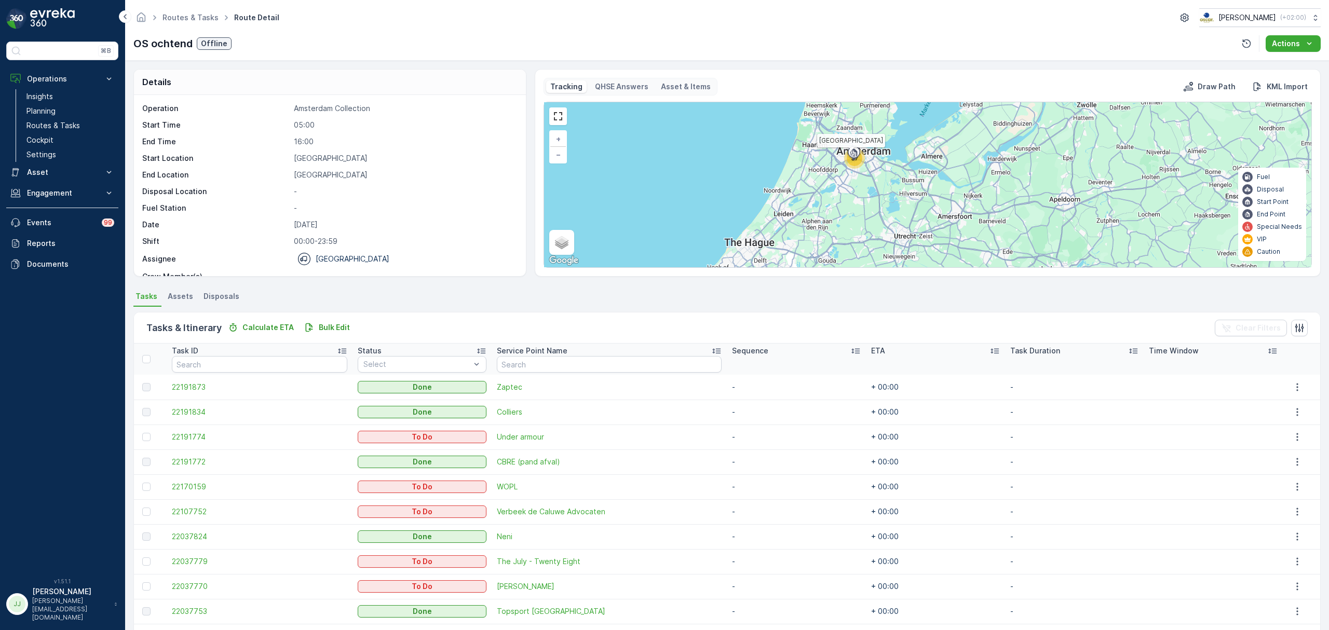
click at [858, 161] on icon at bounding box center [854, 154] width 17 height 18
click at [859, 170] on div "37 + − Satellite Roadmap Terrain Hybrid Leaflet Keyboard shortcuts Map Data Map…" at bounding box center [928, 184] width 768 height 165
click at [859, 166] on div at bounding box center [856, 155] width 20 height 21
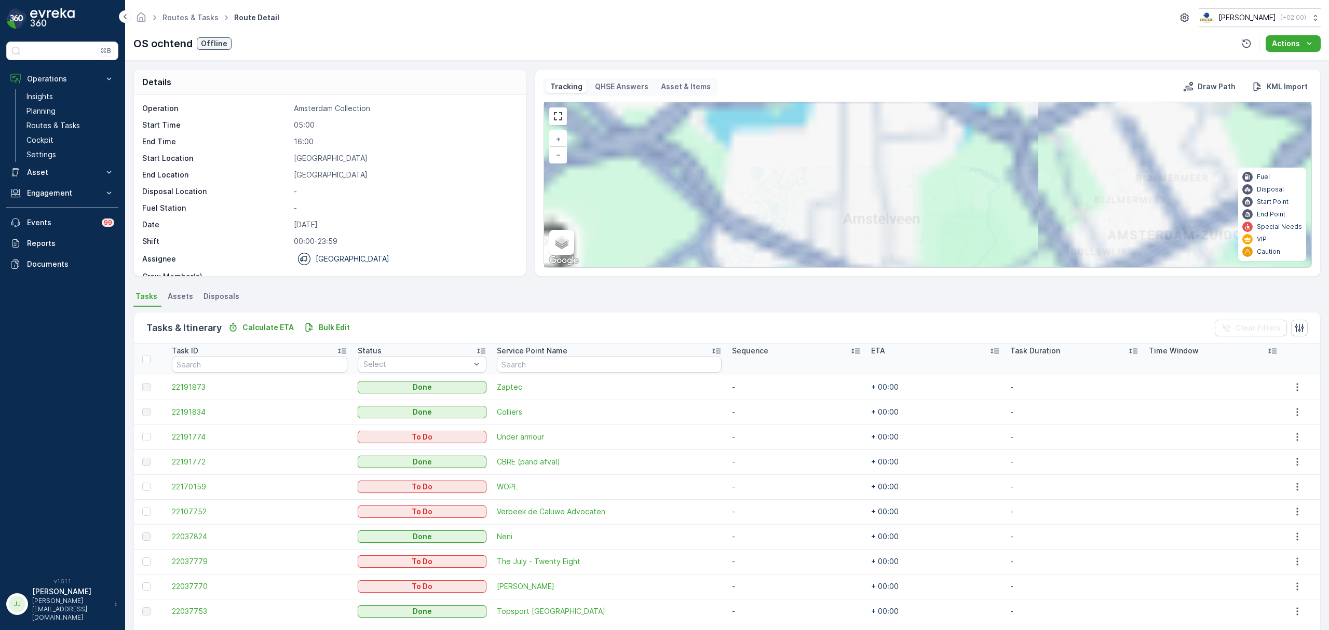
drag, startPoint x: 810, startPoint y: 181, endPoint x: 782, endPoint y: 277, distance: 99.7
click at [782, 279] on div "Details Operation Amsterdam Collection Start Time 05:00 End Time 16:00 Start Lo…" at bounding box center [727, 346] width 1204 height 570
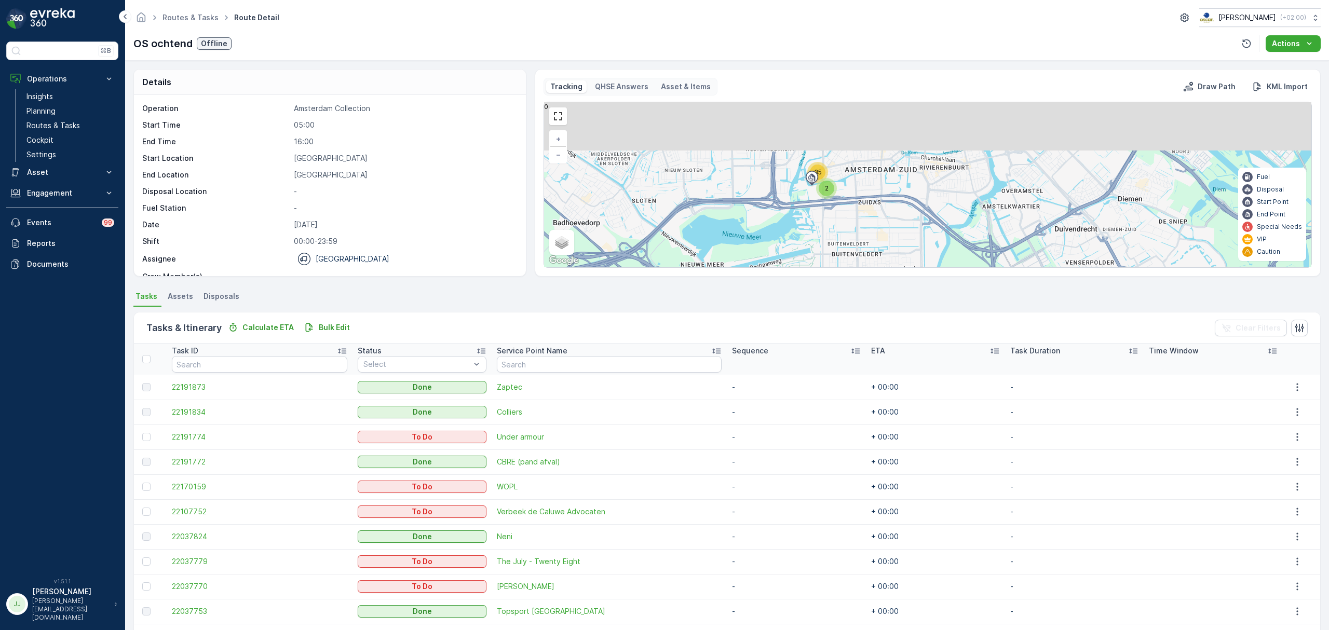
drag, startPoint x: 782, startPoint y: 177, endPoint x: 761, endPoint y: 295, distance: 120.2
click at [761, 295] on div "Details Operation Amsterdam Collection Start Time 05:00 End Time 16:00 Start Lo…" at bounding box center [727, 346] width 1204 height 570
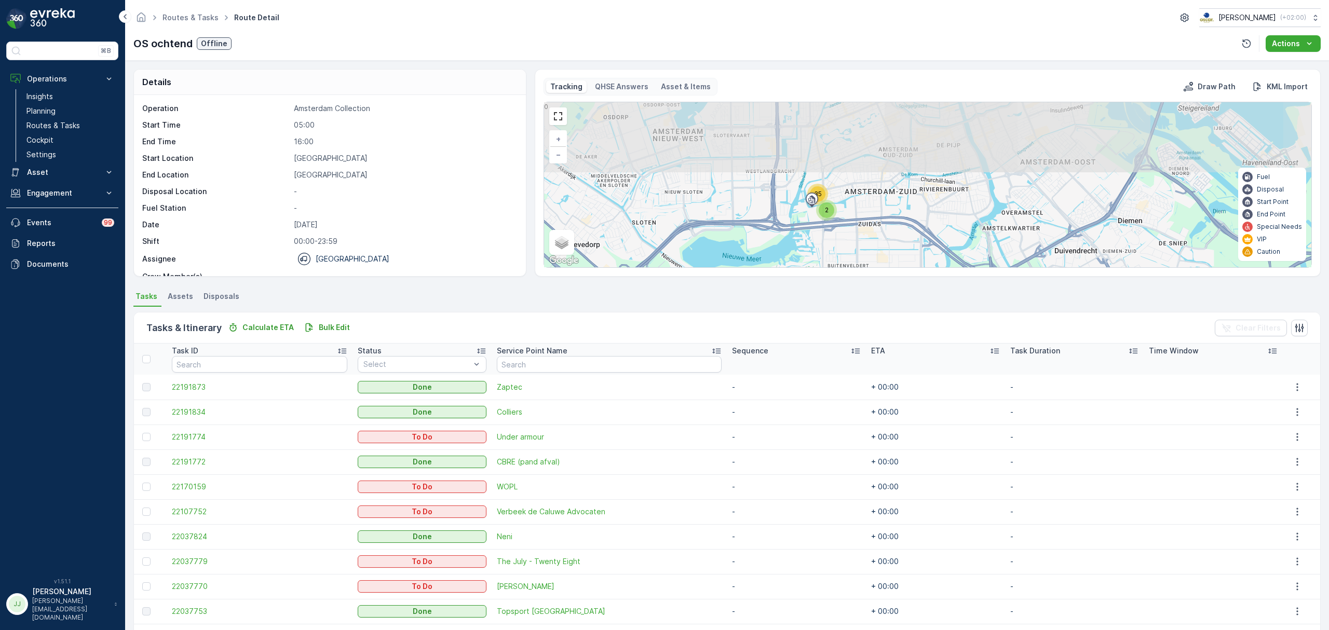
drag, startPoint x: 776, startPoint y: 188, endPoint x: 772, endPoint y: 256, distance: 68.2
click at [772, 256] on div "2 35 + − Satellite Roadmap Terrain Hybrid Leaflet Keyboard shortcuts Map Data M…" at bounding box center [928, 184] width 768 height 165
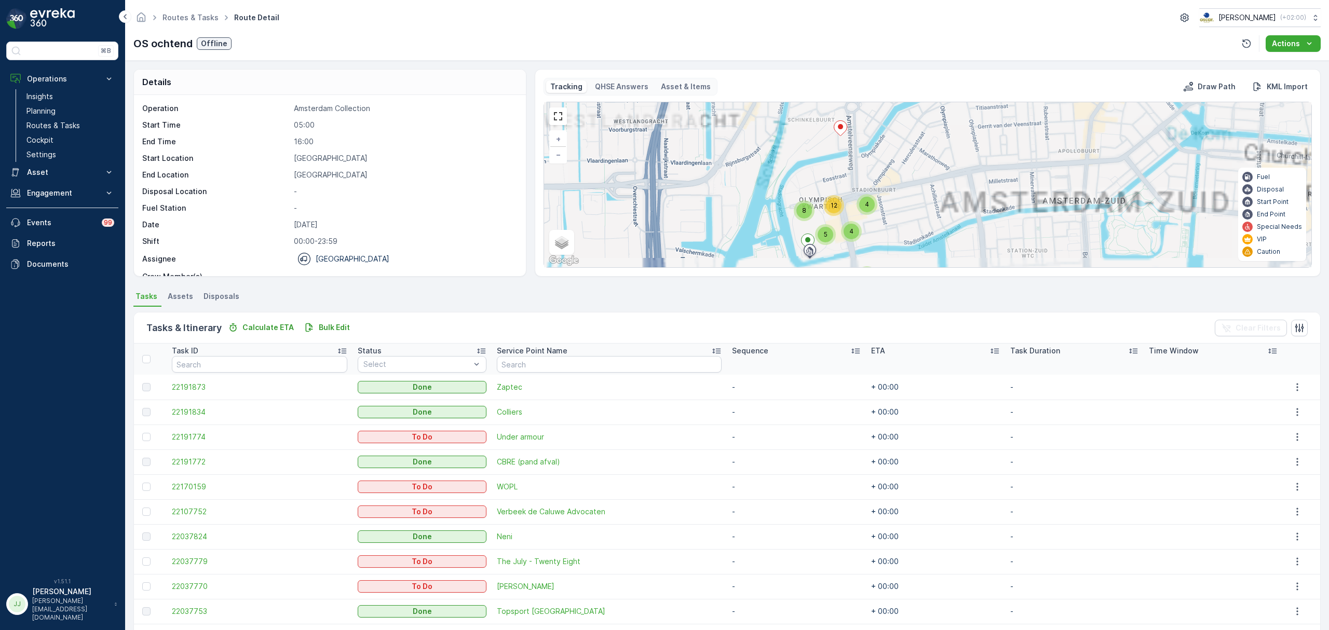
drag, startPoint x: 845, startPoint y: 188, endPoint x: 807, endPoint y: 142, distance: 60.0
click at [807, 142] on div "2 35 2 4 5 4 8 12 + − Satellite Roadmap Terrain Hybrid Leaflet Keyboard shortcu…" at bounding box center [928, 184] width 768 height 165
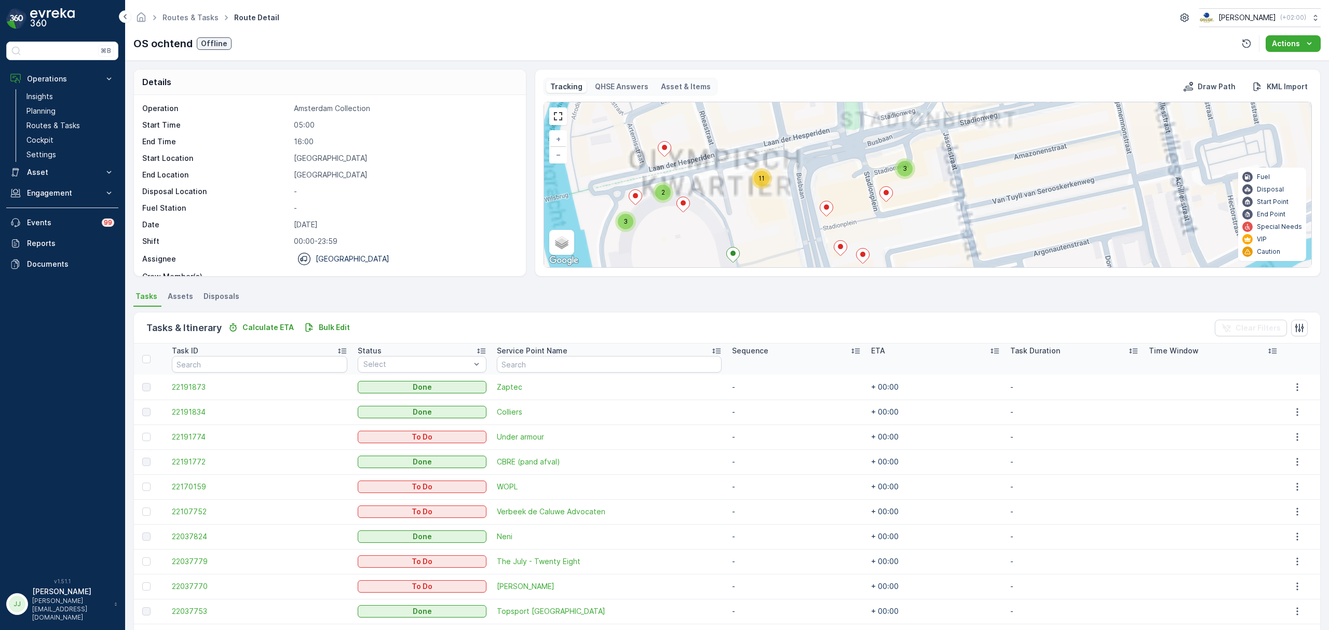
drag, startPoint x: 810, startPoint y: 131, endPoint x: 799, endPoint y: 239, distance: 108.6
click at [799, 239] on div "2 4 5 4 8 12 3 3 2 11 + − Satellite Roadmap Terrain Hybrid Leaflet Keyboard sho…" at bounding box center [928, 184] width 768 height 165
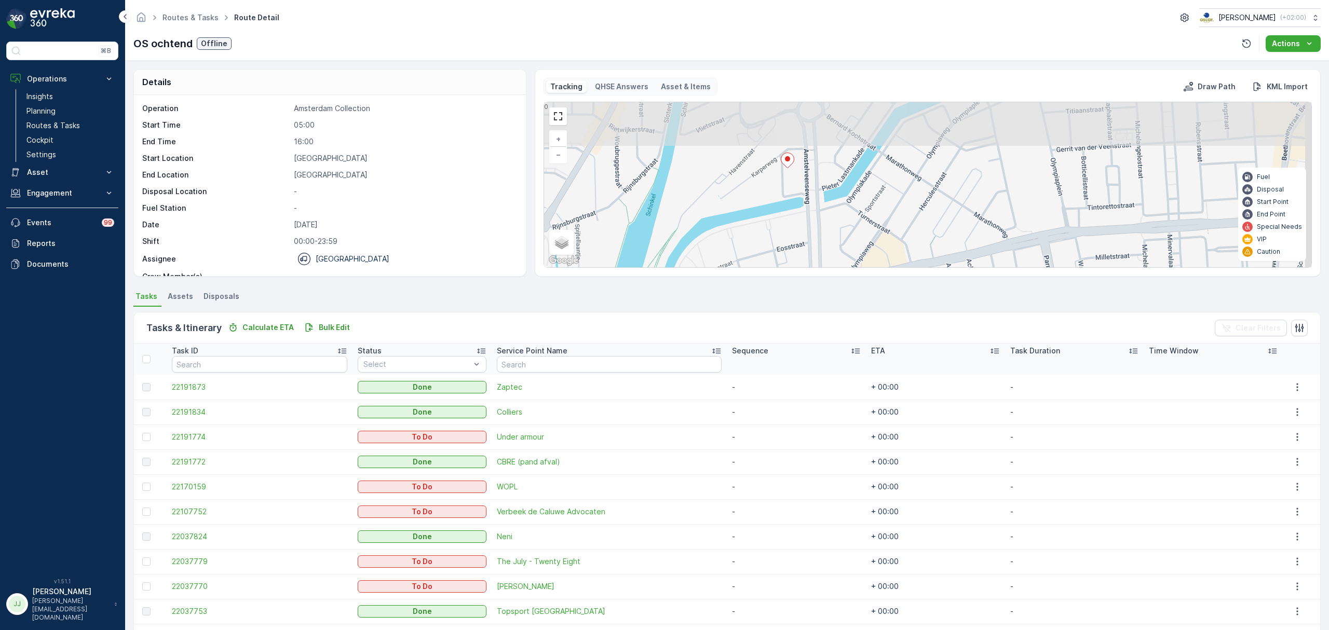
drag, startPoint x: 815, startPoint y: 165, endPoint x: 801, endPoint y: 169, distance: 15.1
click at [809, 210] on div "2 2 3 3 5 11 + − Satellite Roadmap Terrain Hybrid Leaflet Keyboard shortcuts Ma…" at bounding box center [928, 184] width 768 height 165
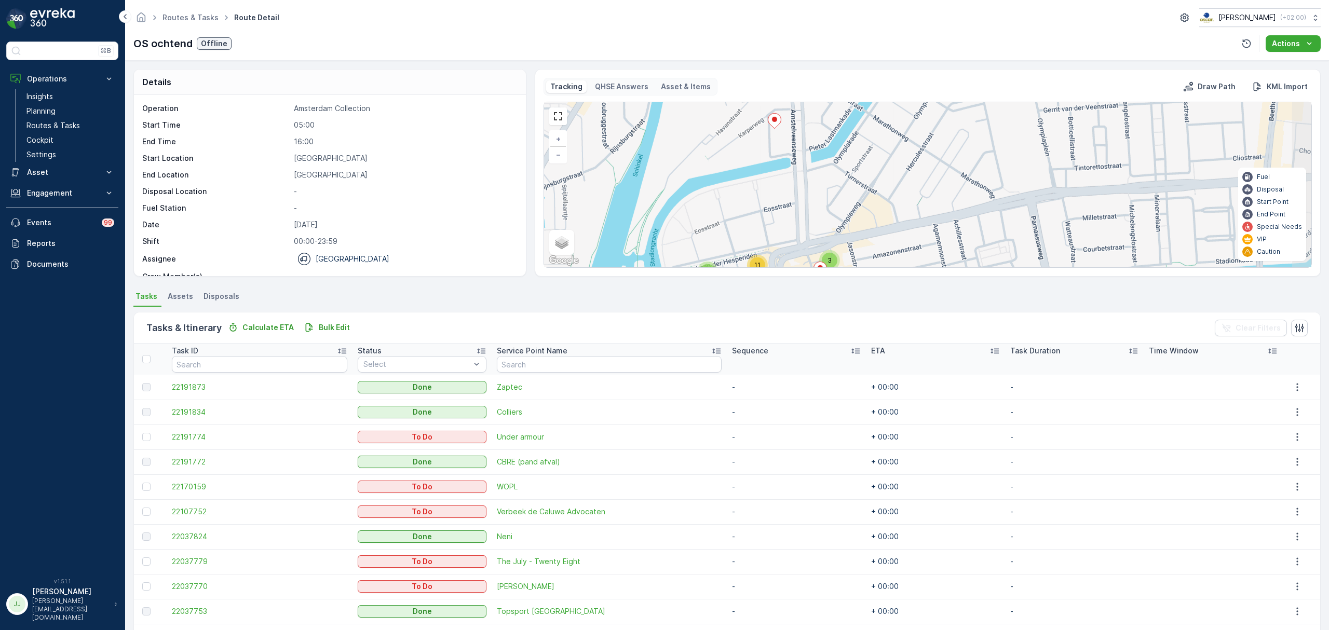
click at [775, 215] on div "2 2 3 3 5 11 + − Satellite Roadmap Terrain Hybrid Leaflet Keyboard shortcuts Ma…" at bounding box center [928, 184] width 768 height 165
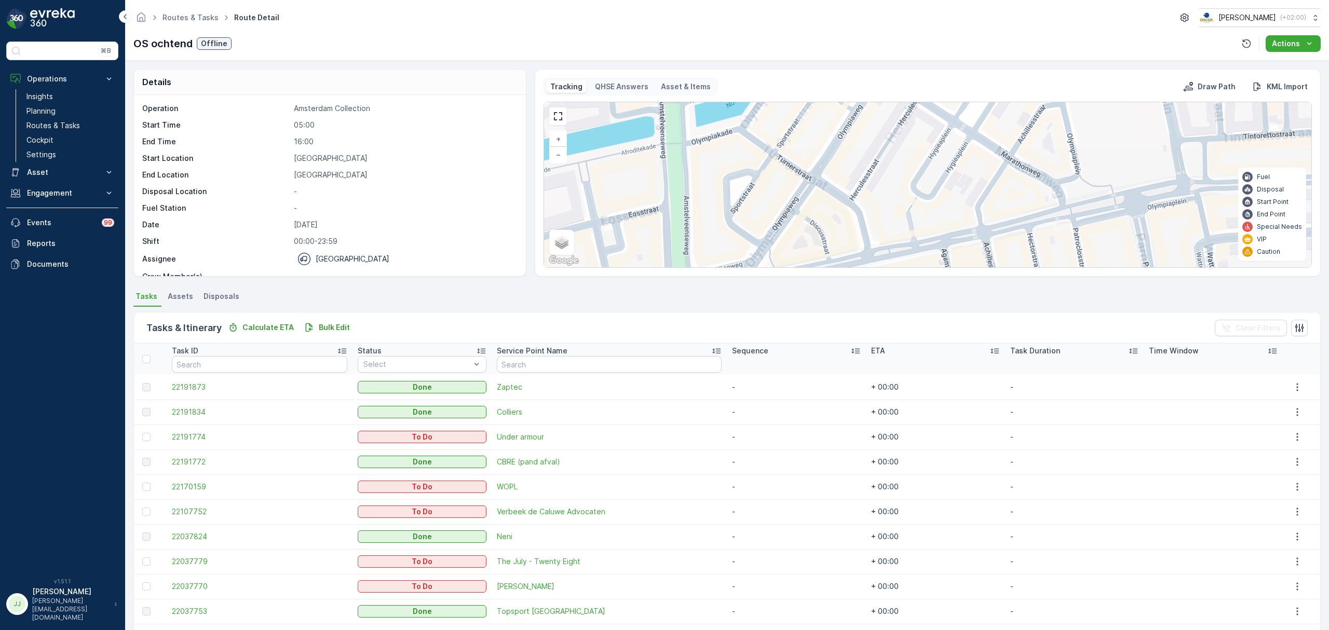
drag, startPoint x: 853, startPoint y: 180, endPoint x: 854, endPoint y: 205, distance: 24.9
click at [864, 223] on div "2 2 3 3 5 11 + − Satellite Roadmap Terrain Hybrid Leaflet Keyboard shortcuts Ma…" at bounding box center [928, 184] width 768 height 165
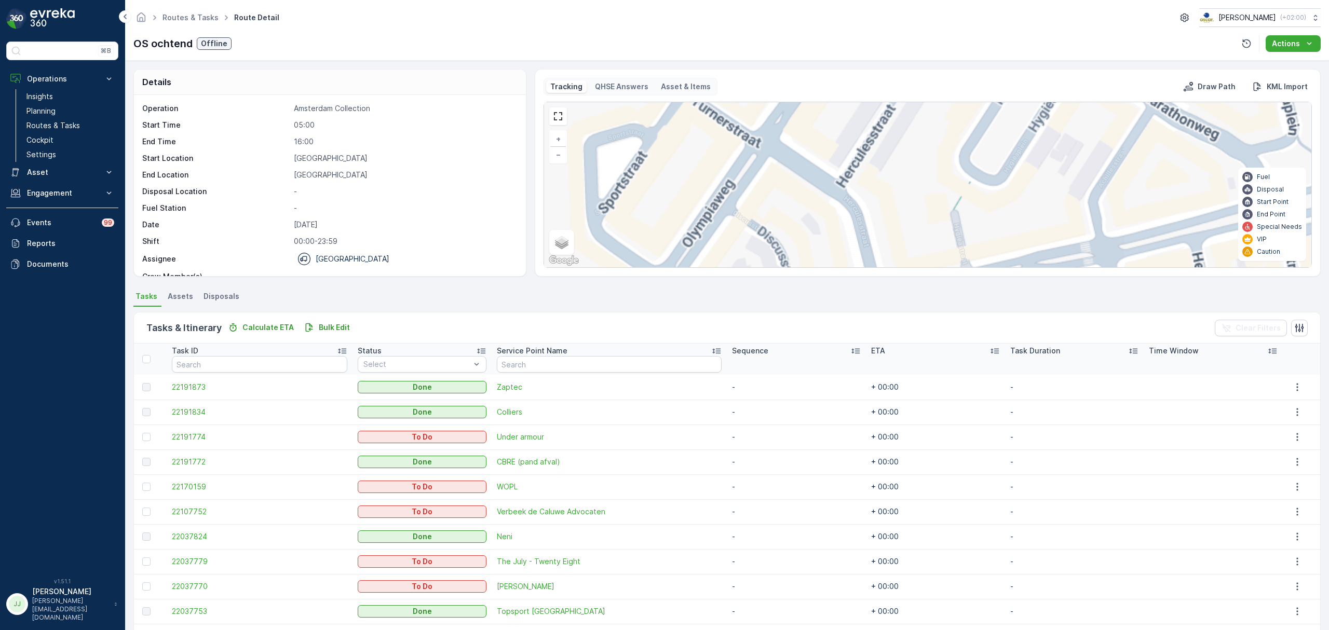
drag, startPoint x: 791, startPoint y: 166, endPoint x: 880, endPoint y: 252, distance: 123.0
click at [883, 259] on div "3 11 2 3 2 2 9 + − Satellite Roadmap Terrain Hybrid Leaflet Keyboard shortcuts …" at bounding box center [928, 184] width 768 height 165
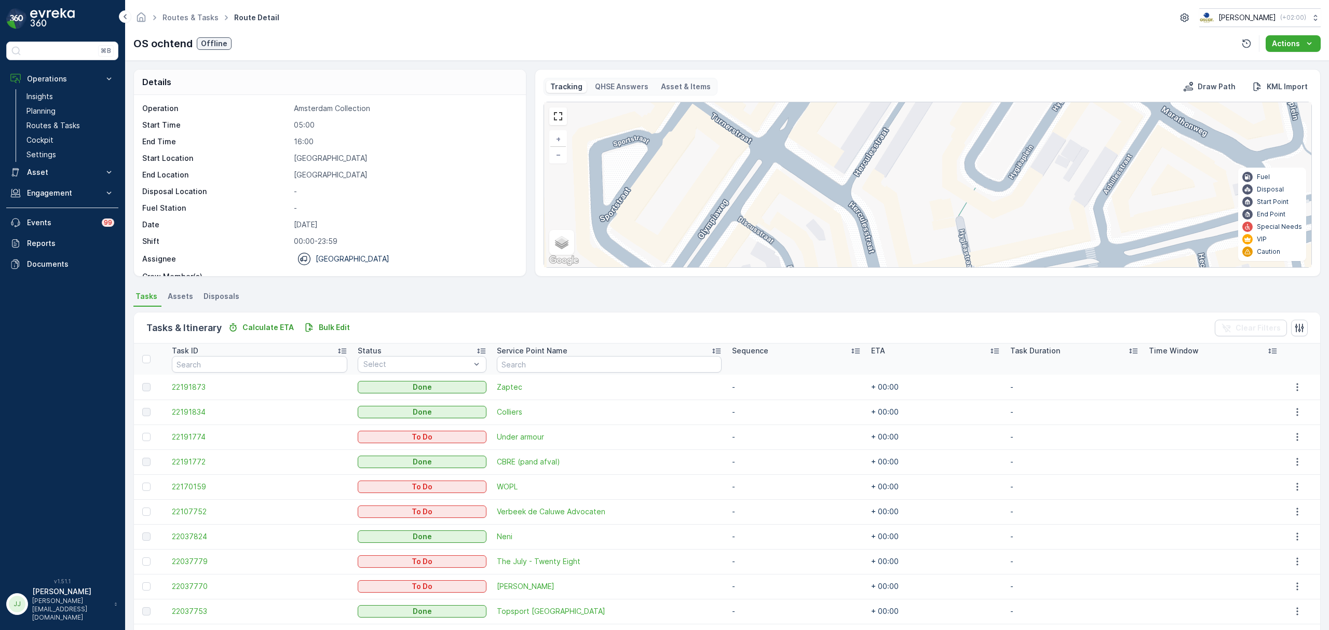
drag, startPoint x: 718, startPoint y: 124, endPoint x: 856, endPoint y: 194, distance: 155.4
click at [856, 194] on div "2 3 2 2 9 + − Satellite Roadmap Terrain Hybrid Leaflet Keyboard shortcuts Map D…" at bounding box center [928, 184] width 768 height 165
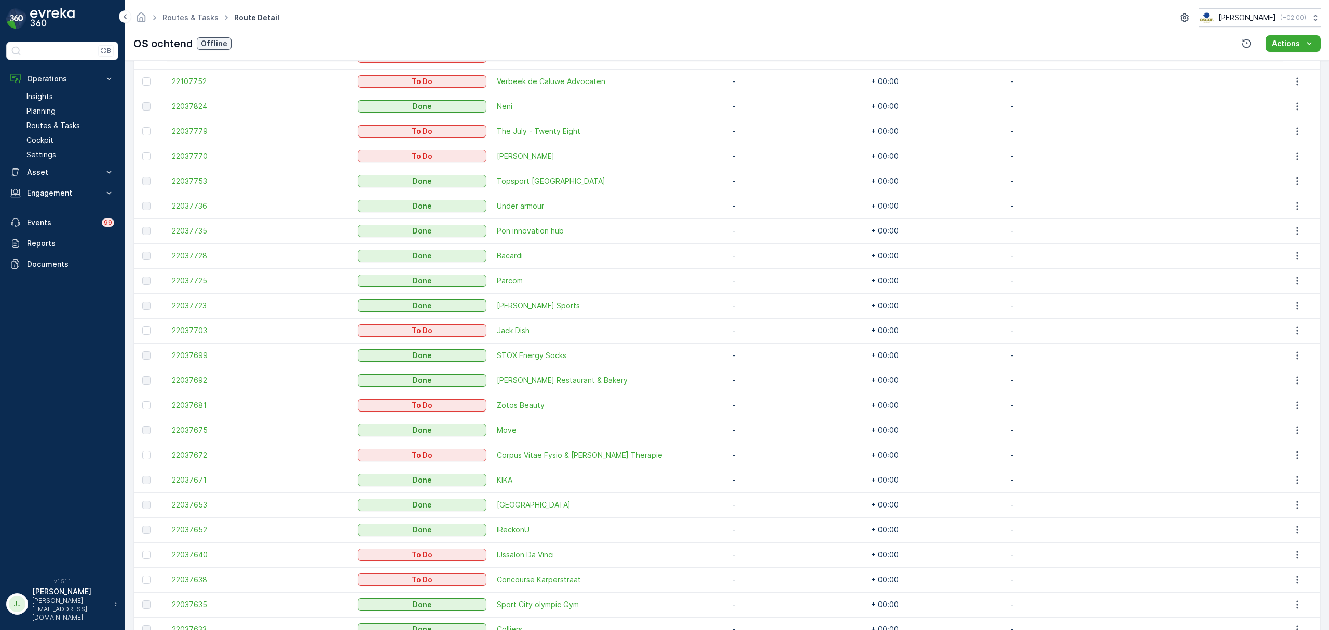
scroll to position [536, 0]
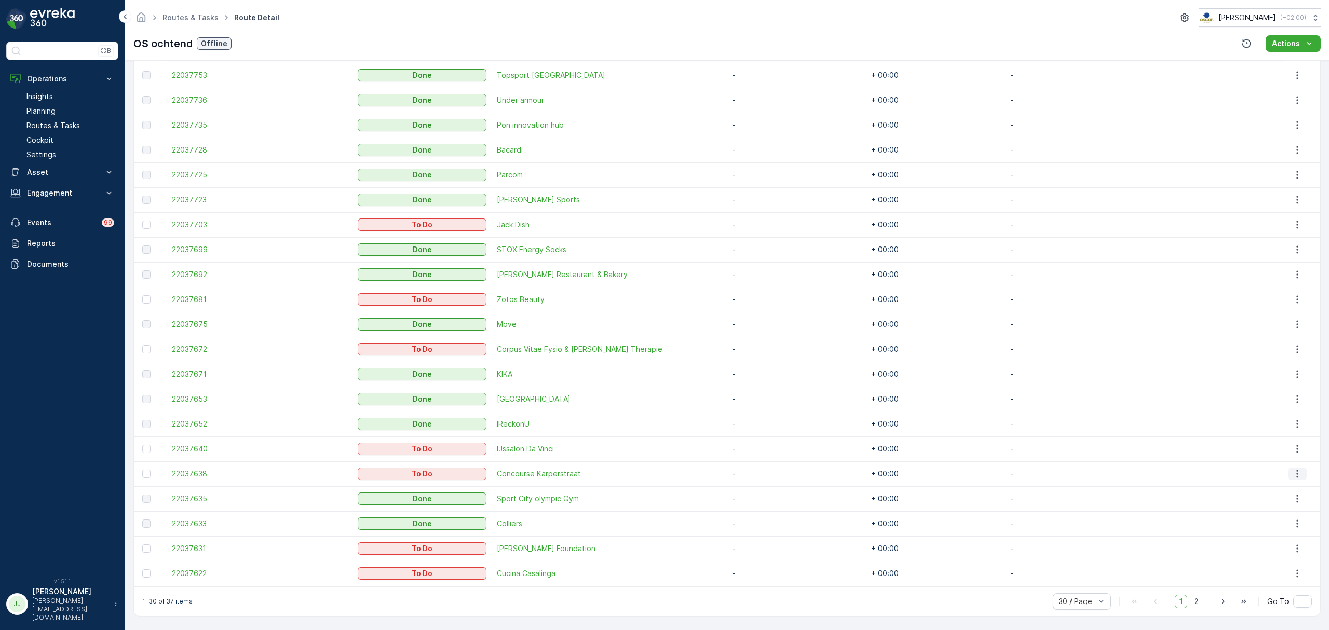
click at [1297, 475] on icon "button" at bounding box center [1298, 475] width 2 height 8
click at [1281, 516] on span "Change Route" at bounding box center [1281, 519] width 50 height 10
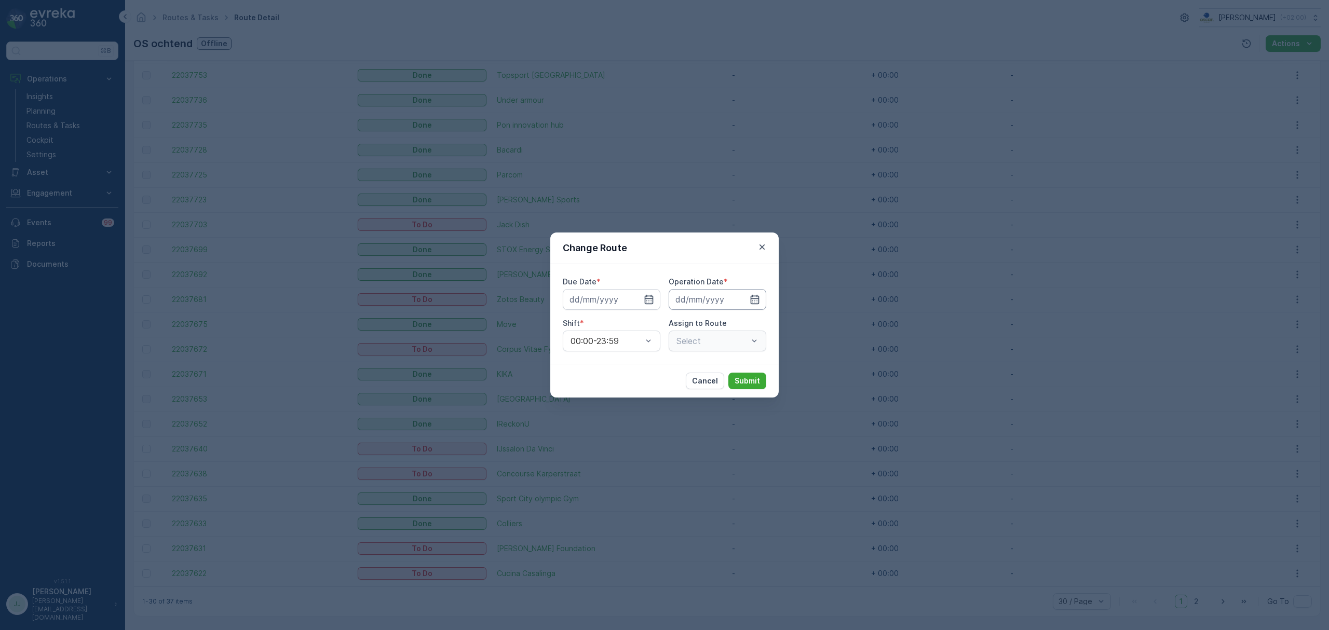
type input "03.10.2025"
click at [763, 248] on icon "button" at bounding box center [762, 247] width 5 height 5
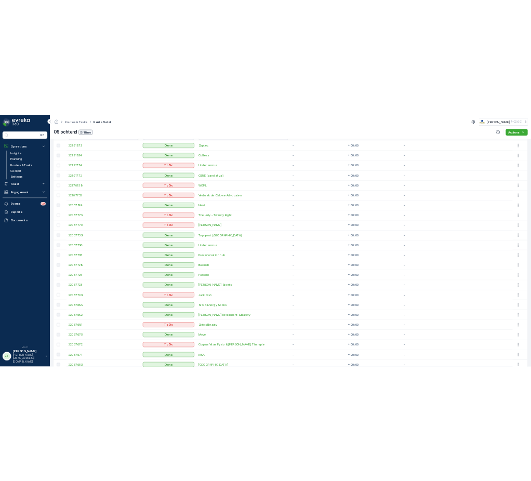
scroll to position [0, 0]
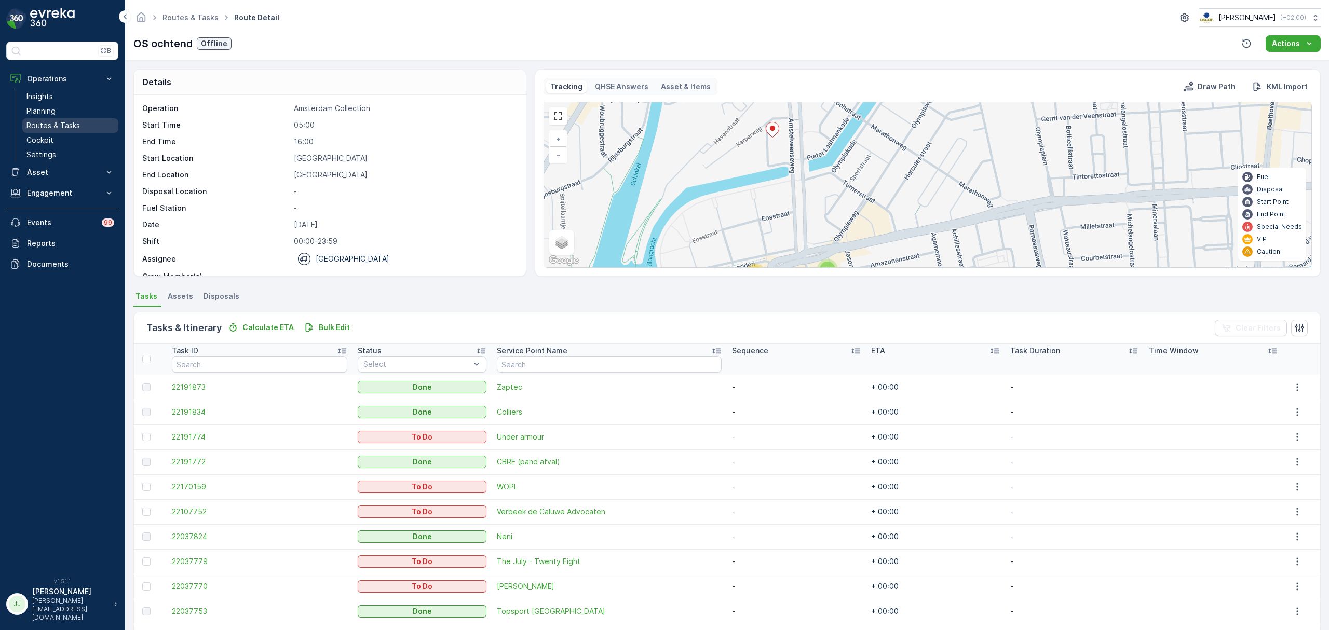
click at [70, 119] on link "Routes & Tasks" at bounding box center [70, 125] width 96 height 15
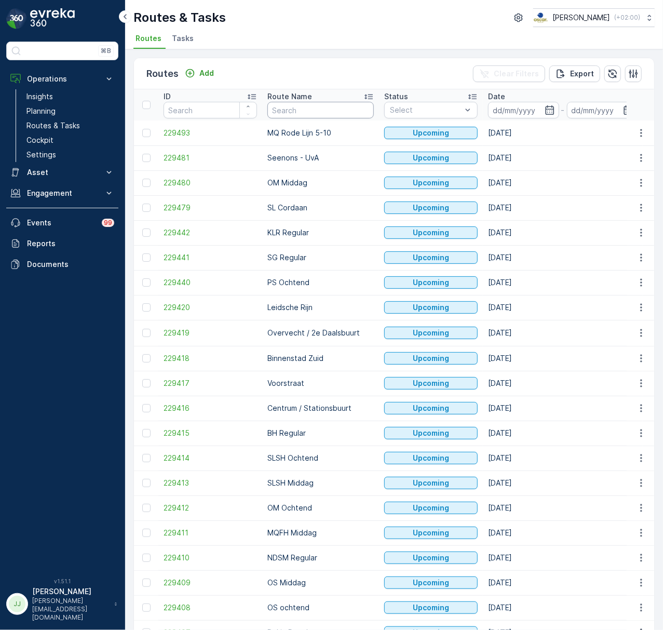
click at [312, 110] on input "text" at bounding box center [320, 110] width 106 height 17
type input "cs"
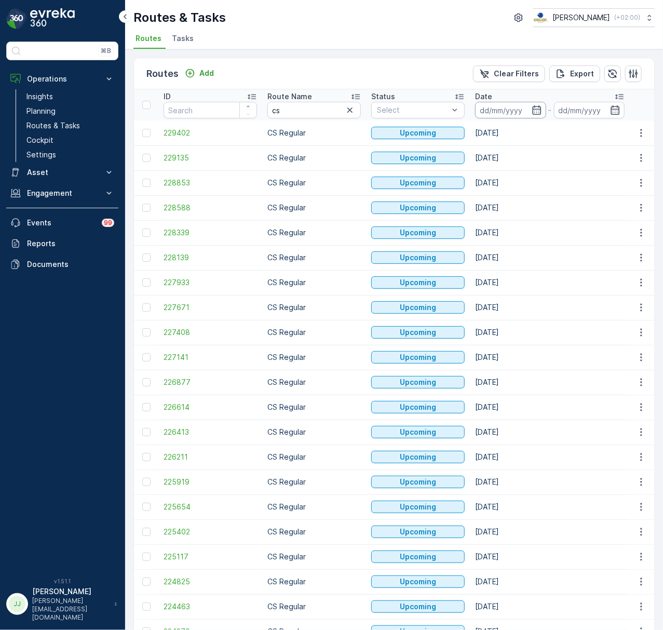
click at [514, 109] on input at bounding box center [510, 110] width 71 height 17
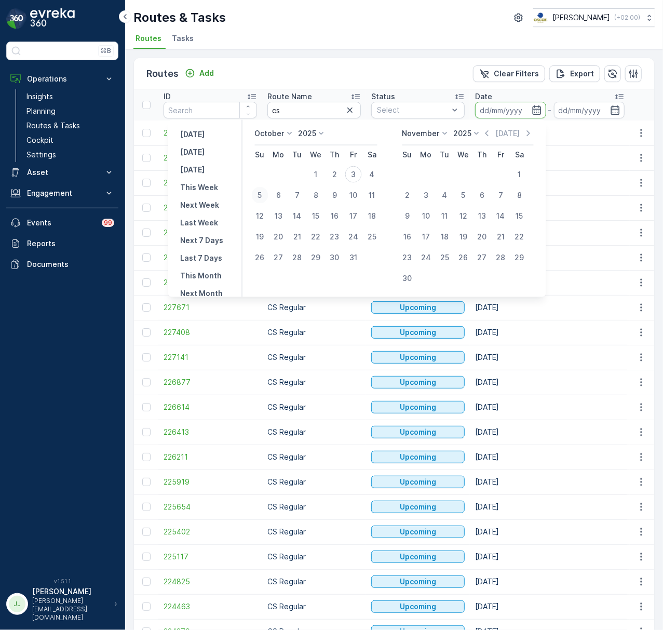
click at [265, 197] on div "5" at bounding box center [259, 195] width 17 height 17
type input "[DATE]"
click at [265, 197] on div "5" at bounding box center [259, 195] width 17 height 17
type input "[DATE]"
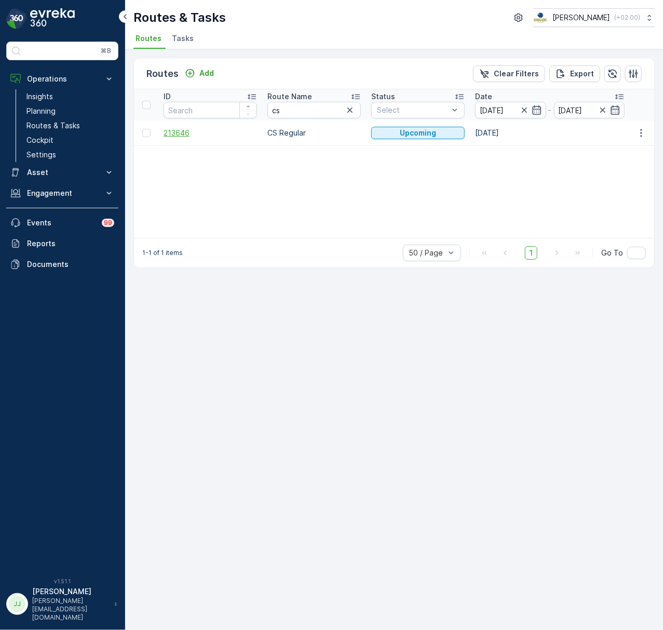
click at [183, 137] on span "213646" at bounding box center [210, 133] width 93 height 10
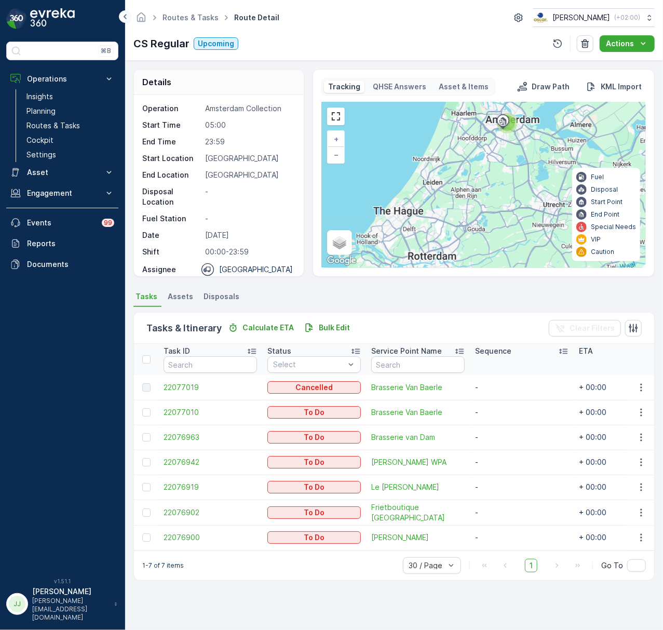
click at [126, 15] on icon at bounding box center [125, 16] width 3 height 5
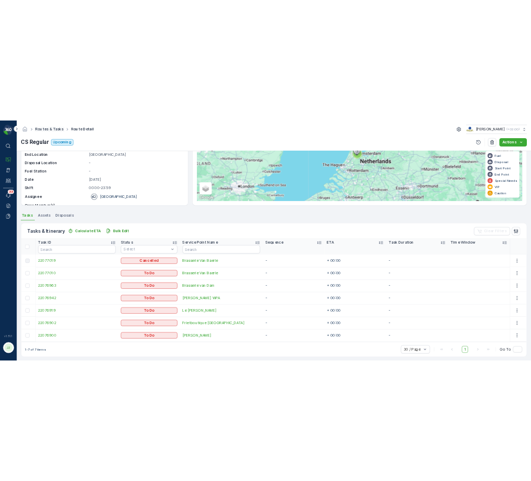
scroll to position [117, 0]
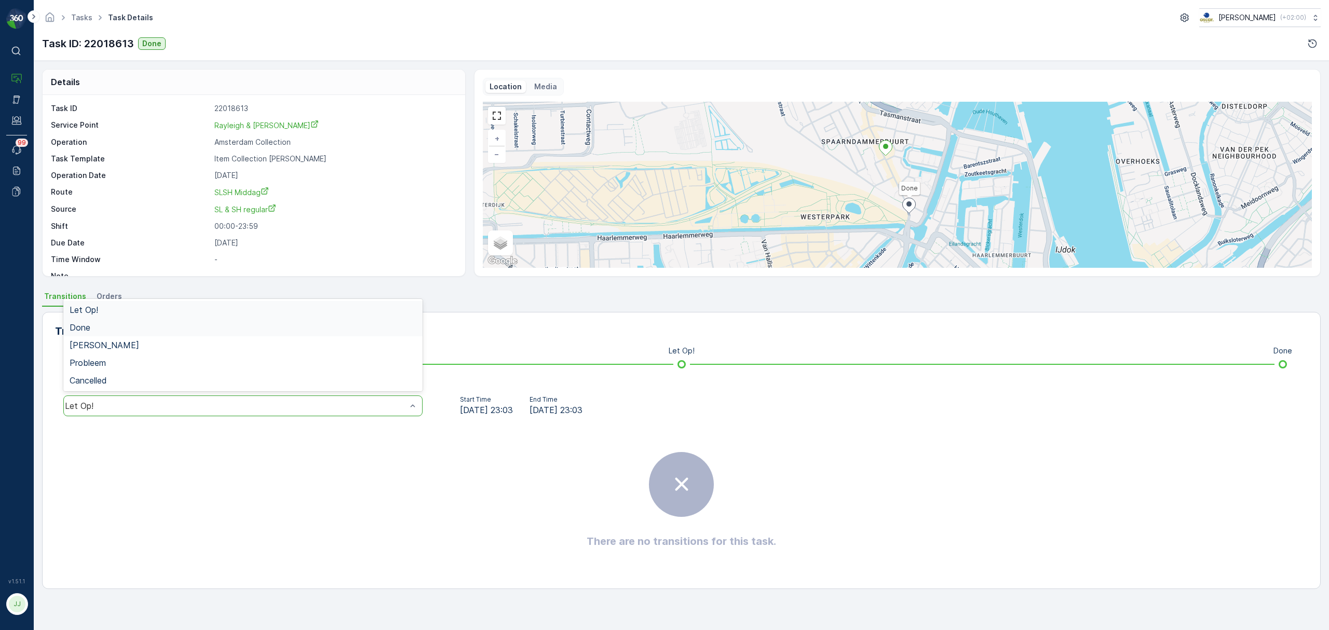
click at [109, 327] on div "Done" at bounding box center [243, 327] width 347 height 9
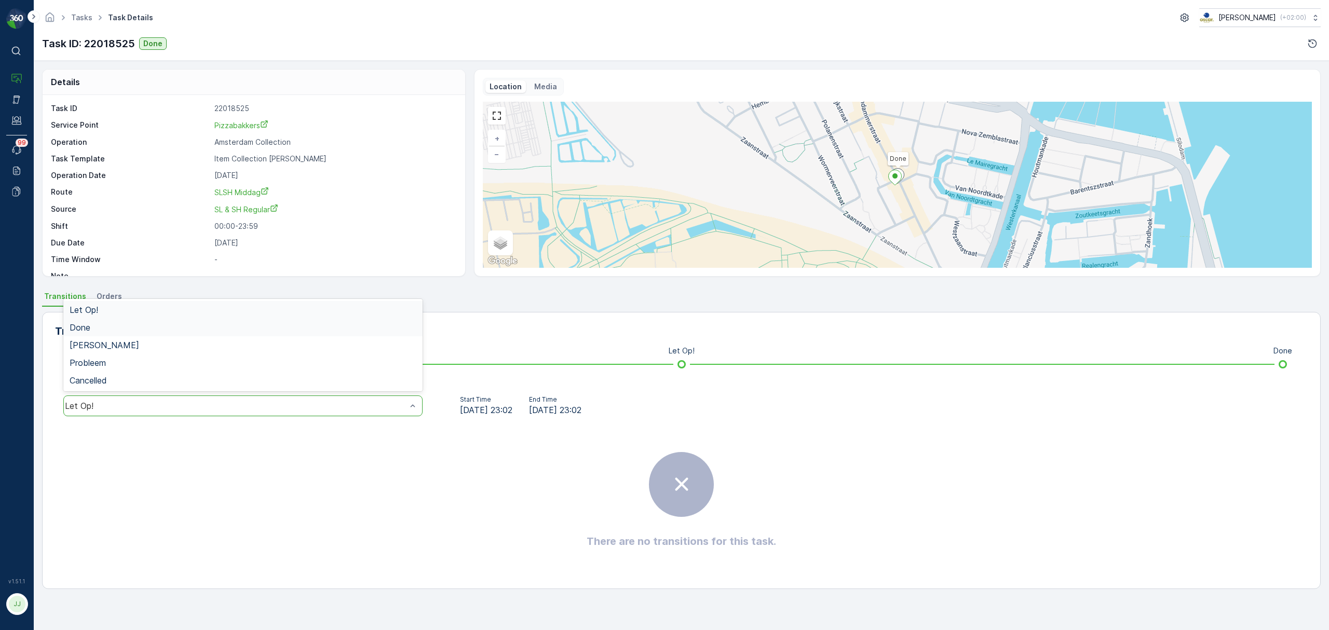
click at [127, 329] on div "Done" at bounding box center [243, 327] width 347 height 9
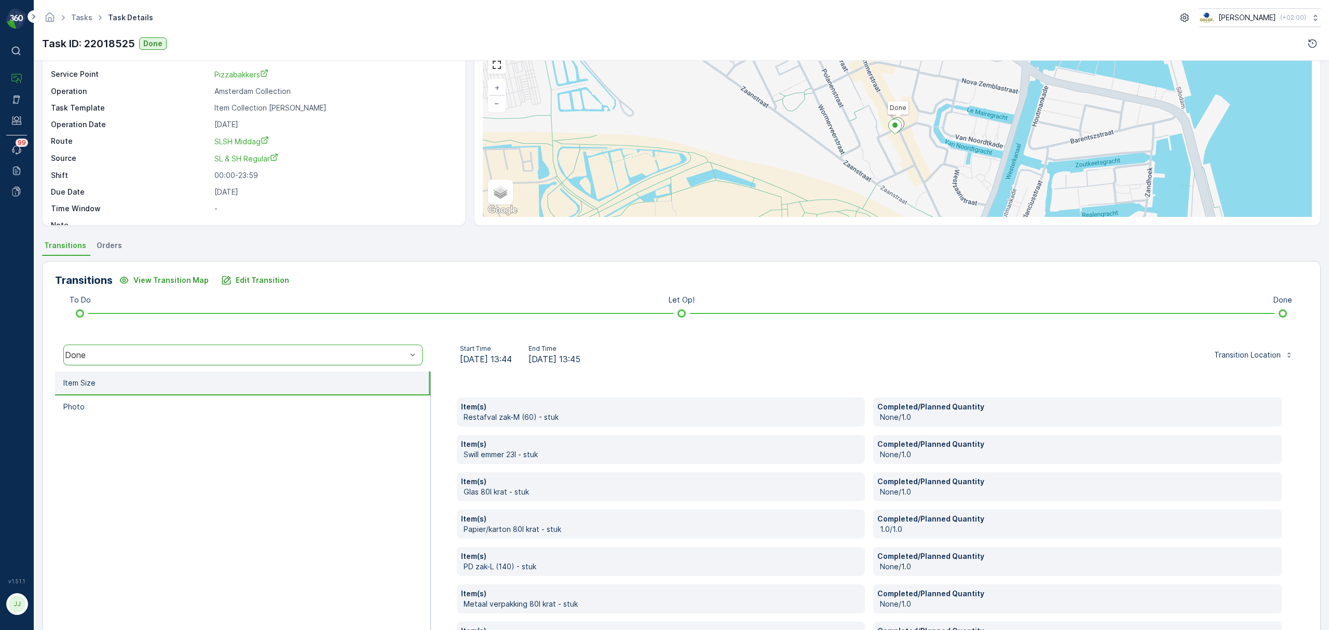
scroll to position [130, 0]
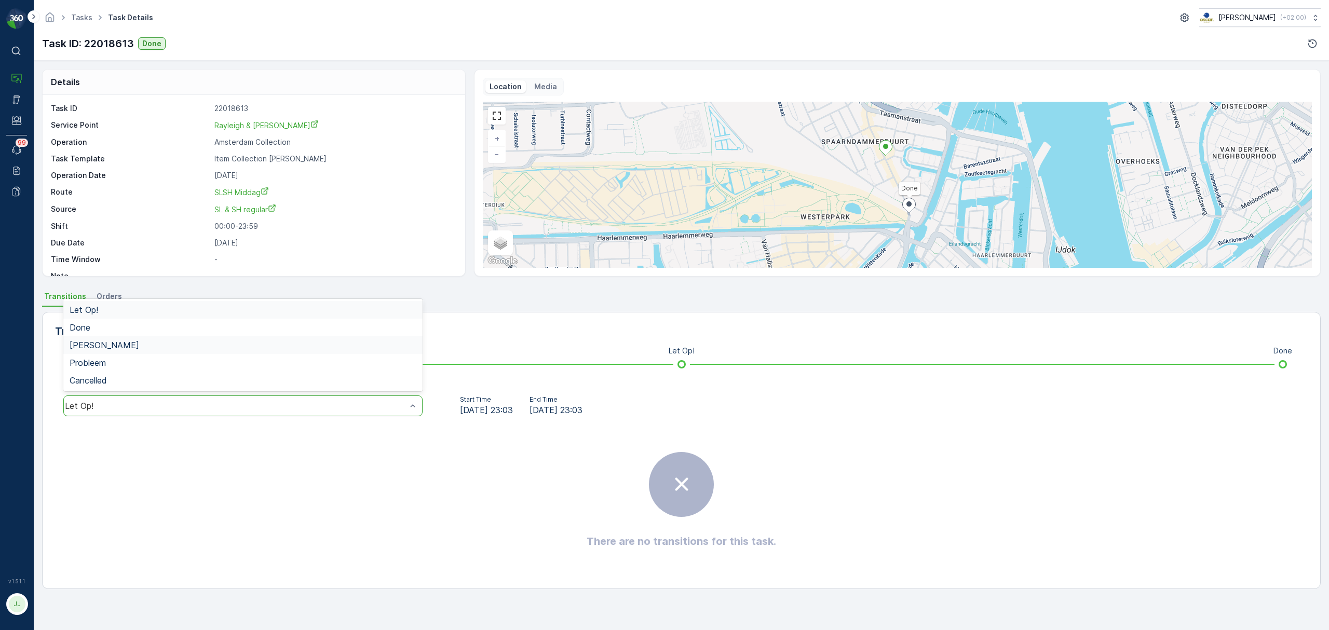
click at [202, 337] on div "[PERSON_NAME]" at bounding box center [242, 346] width 359 height 18
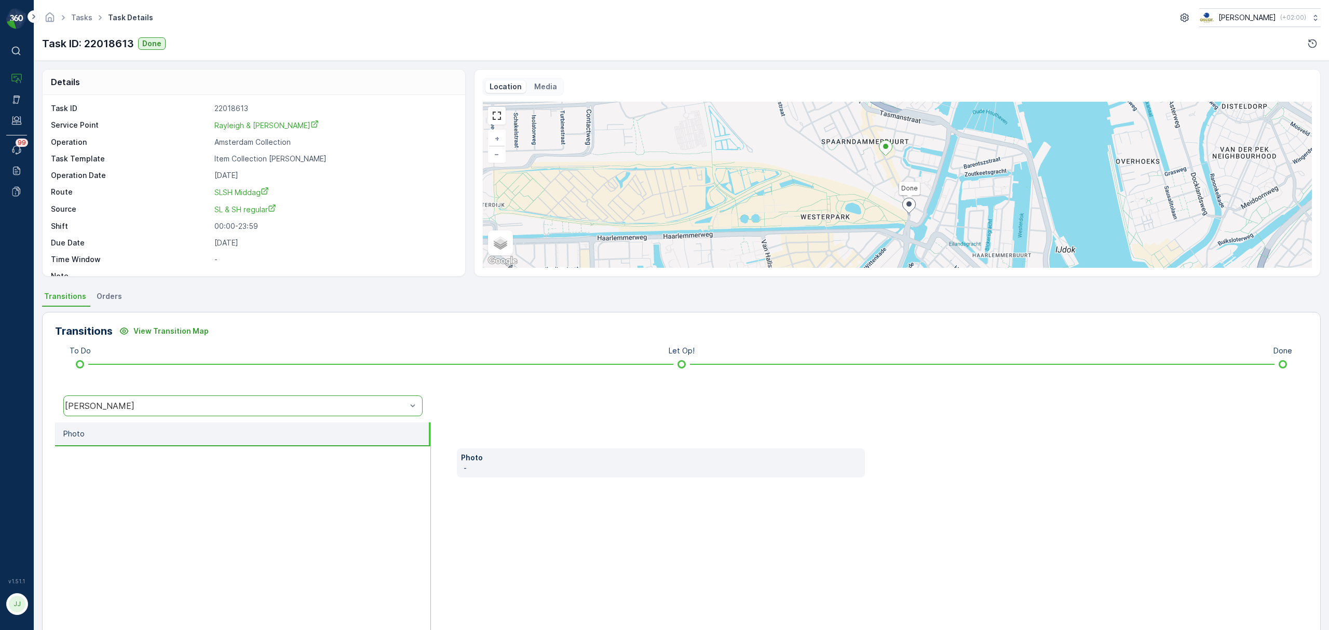
click at [196, 411] on div "Geen Afval" at bounding box center [242, 406] width 359 height 21
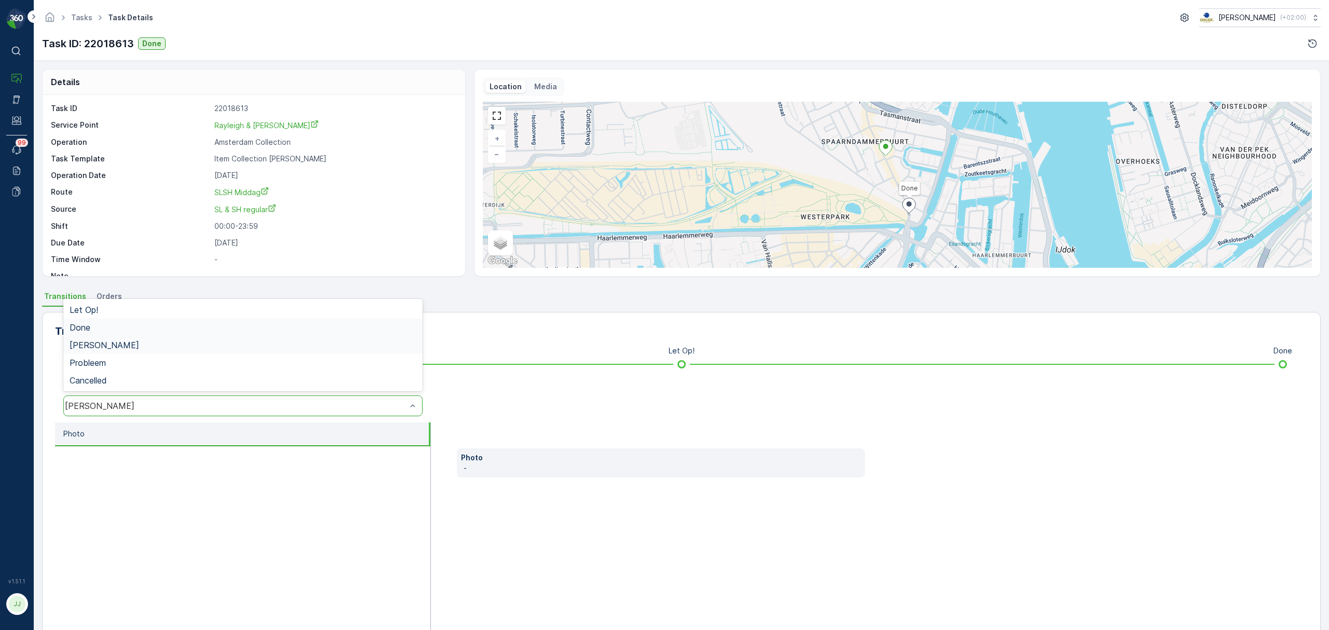
click at [171, 329] on div "Done" at bounding box center [243, 327] width 347 height 9
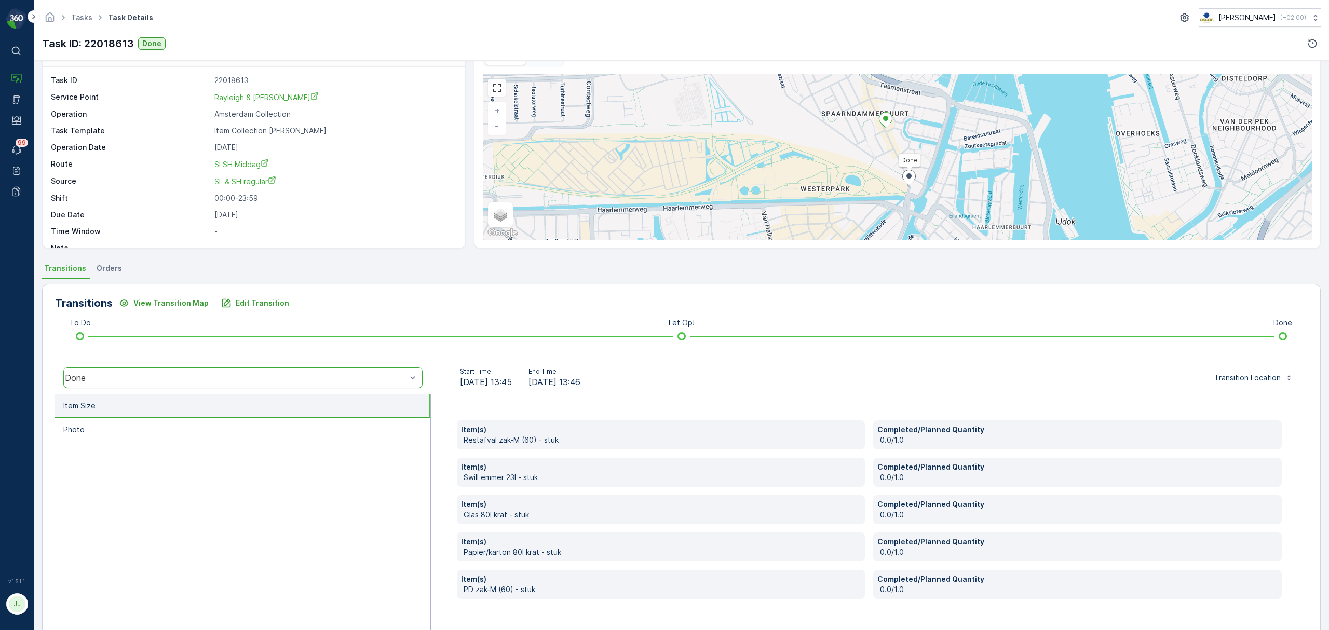
scroll to position [55, 0]
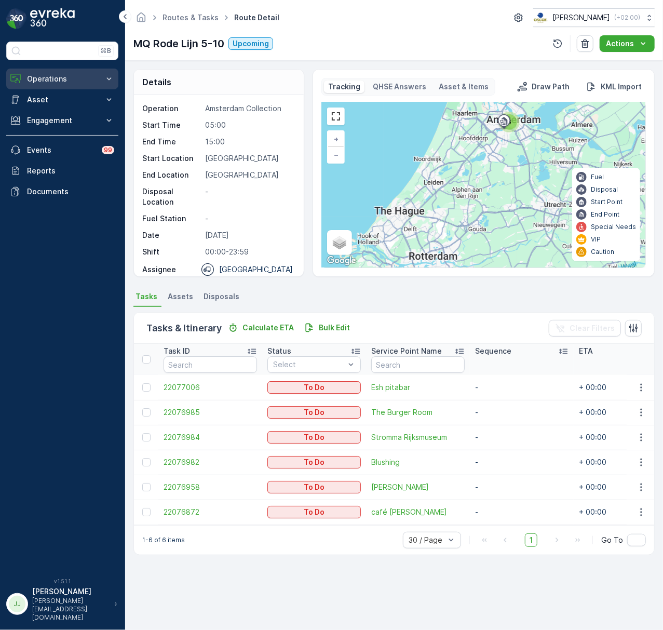
click at [52, 85] on button "Operations" at bounding box center [62, 79] width 112 height 21
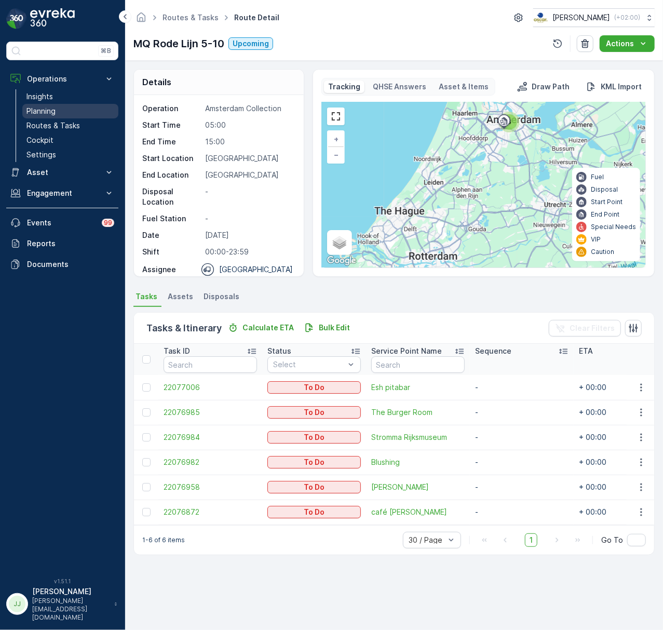
click at [48, 107] on p "Planning" at bounding box center [40, 111] width 29 height 10
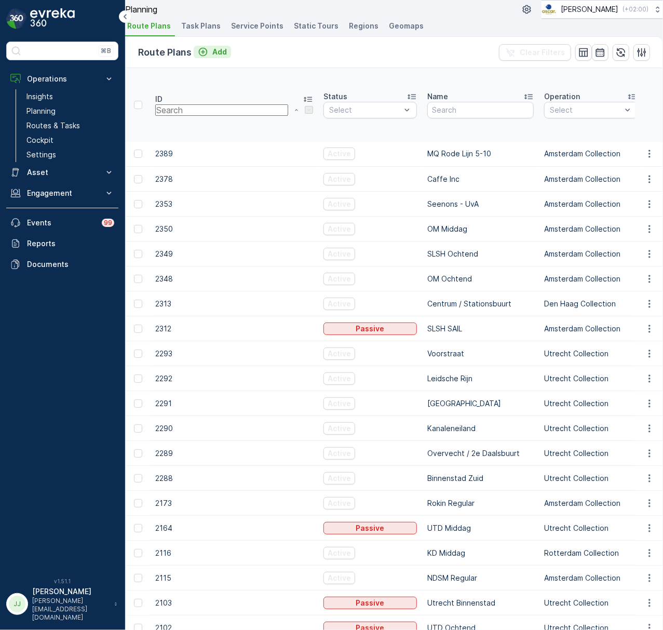
click at [208, 57] on icon "Add" at bounding box center [203, 52] width 10 height 10
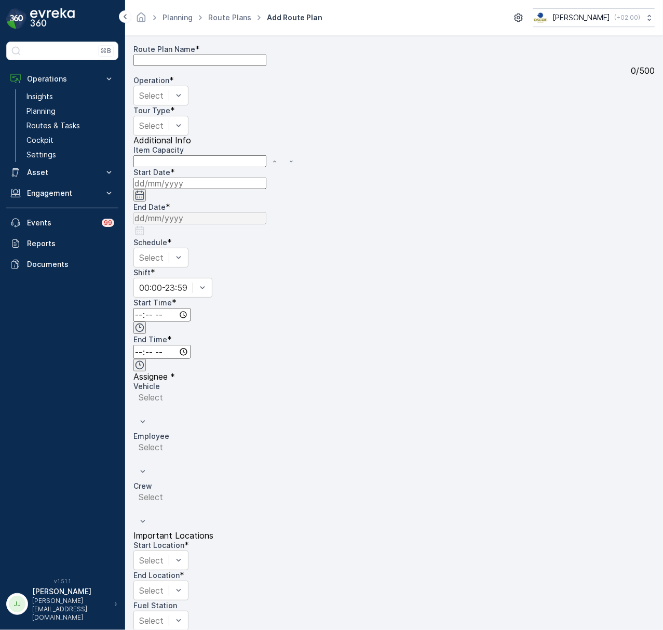
click at [190, 66] on Name "Route Plan Name" at bounding box center [199, 60] width 133 height 11
type Name "FH Rode Lijn 5-10"
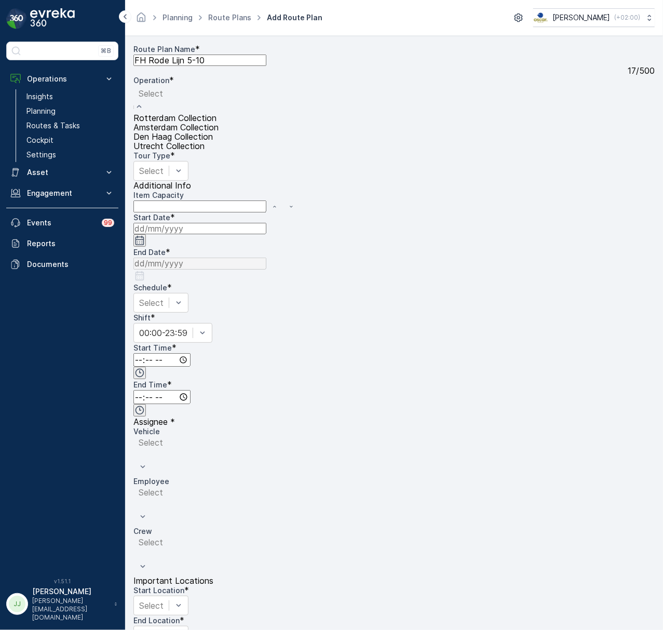
click at [219, 123] on span "Amsterdam Collection" at bounding box center [175, 127] width 85 height 9
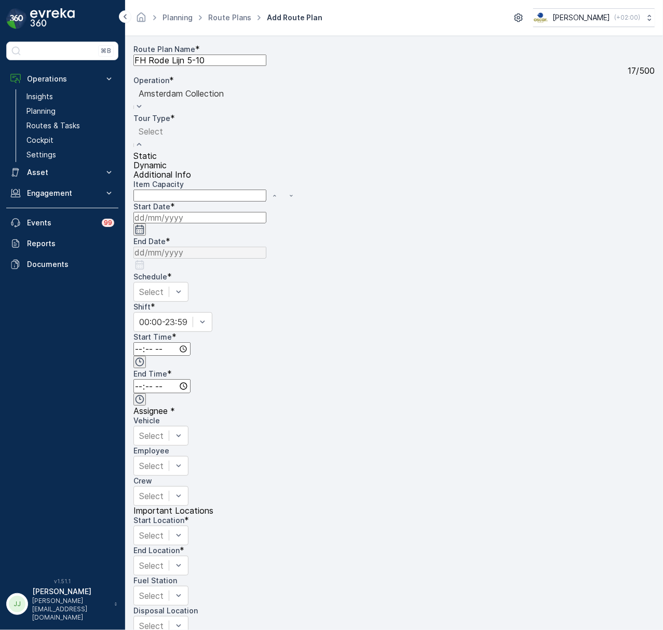
click at [167, 167] on span "Dynamic" at bounding box center [149, 164] width 33 height 9
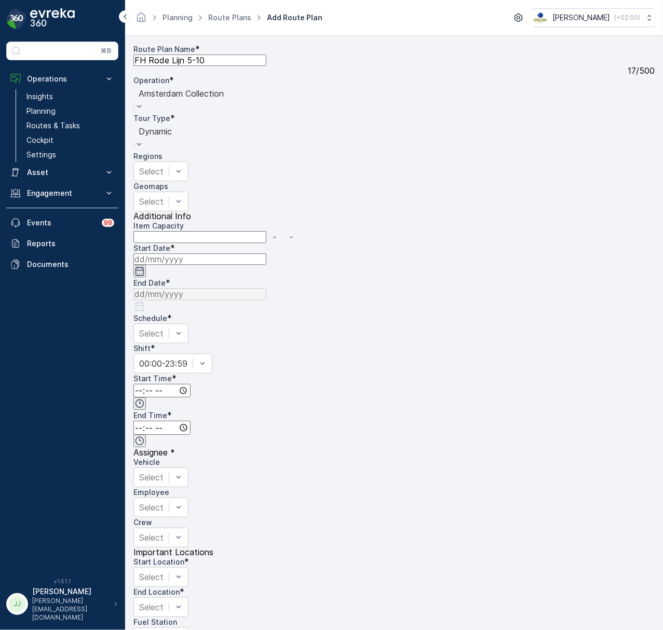
click at [266, 253] on input at bounding box center [199, 258] width 133 height 11
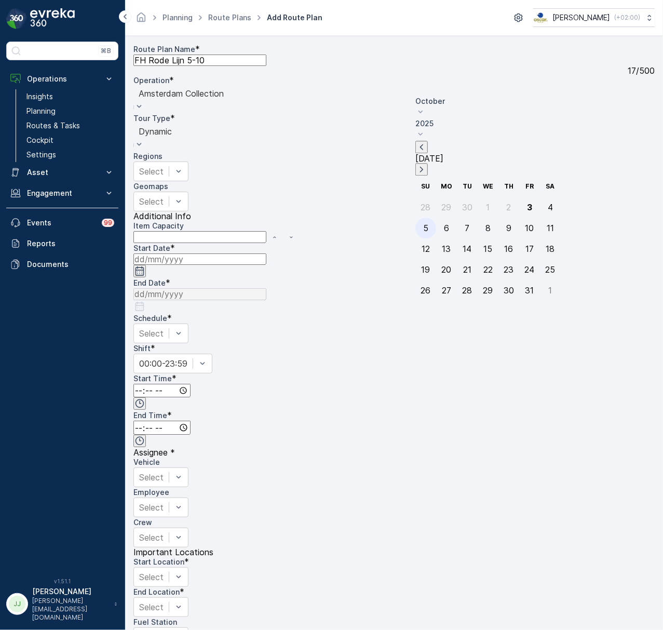
click at [426, 223] on div "5" at bounding box center [425, 227] width 5 height 9
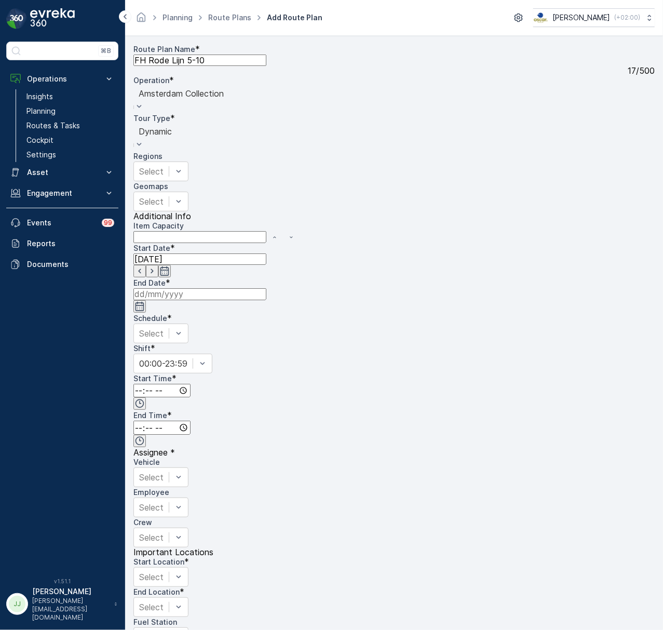
click at [266, 288] on input at bounding box center [199, 293] width 133 height 11
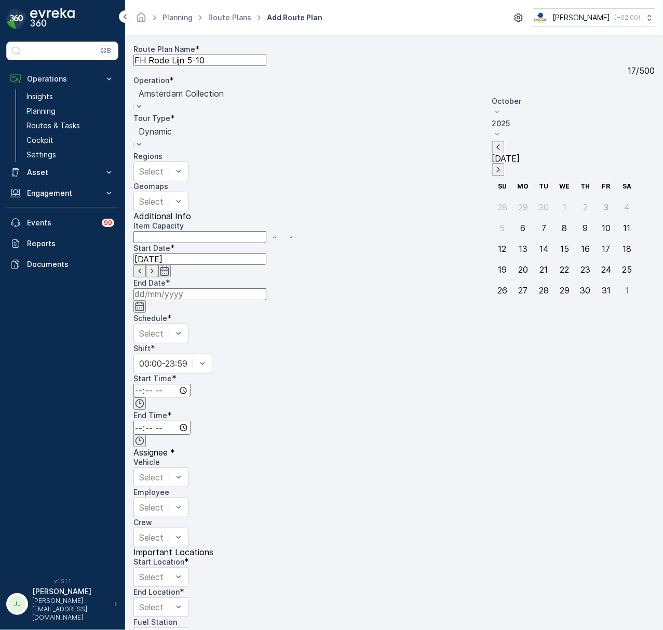
click at [266, 253] on input at bounding box center [199, 258] width 133 height 11
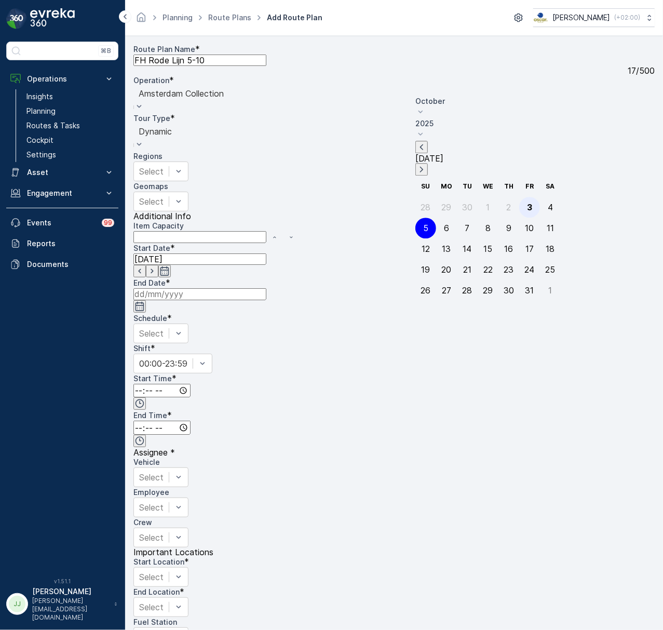
click at [527, 203] on div "3" at bounding box center [529, 207] width 5 height 9
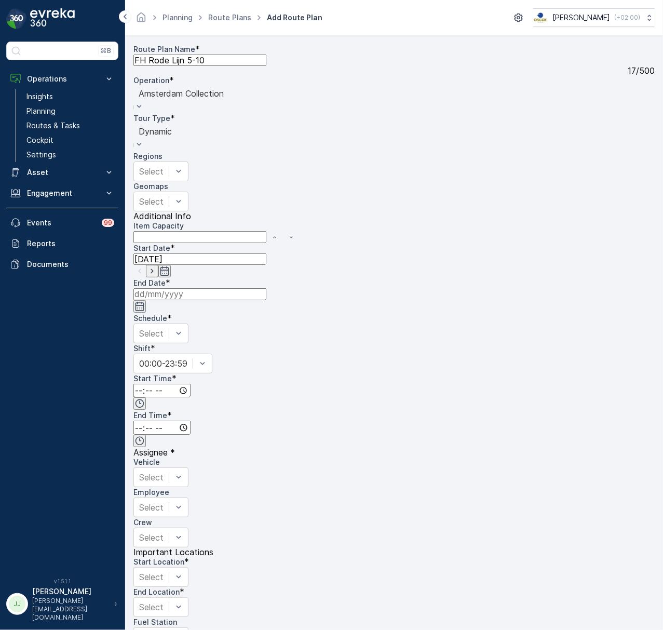
click at [266, 288] on input at bounding box center [199, 293] width 133 height 11
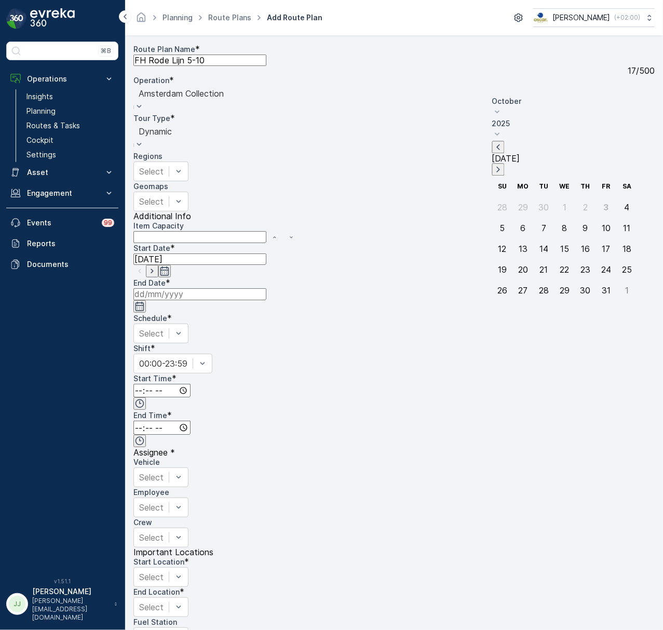
click at [526, 223] on div "6" at bounding box center [523, 227] width 5 height 9
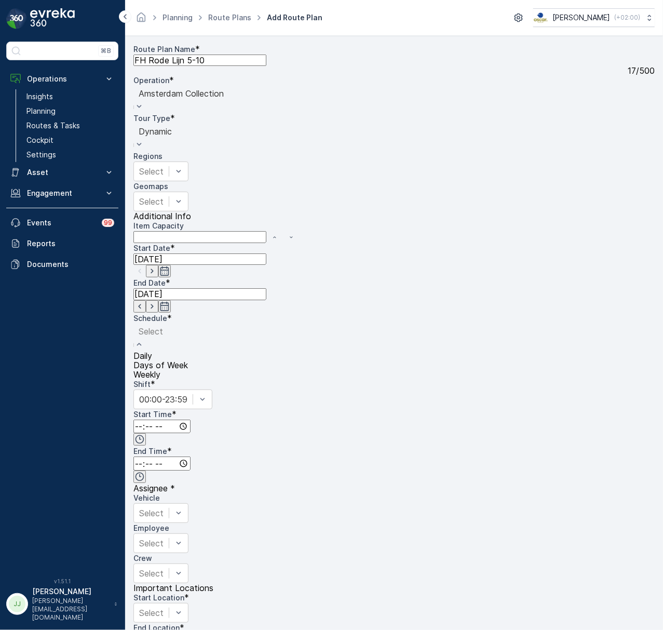
drag, startPoint x: 447, startPoint y: 177, endPoint x: 450, endPoint y: 158, distance: 19.5
click at [188, 351] on div "Daily Days of Week Weekly" at bounding box center [160, 365] width 55 height 28
click at [188, 360] on span "Days of Week" at bounding box center [160, 364] width 55 height 9
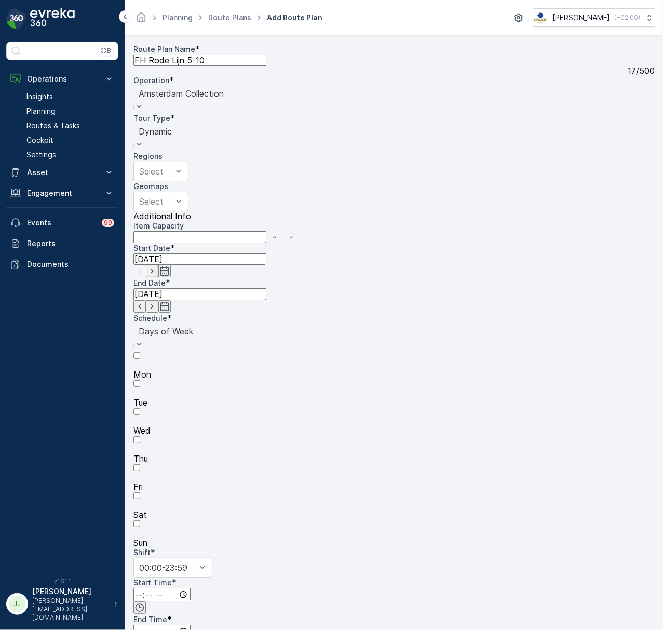
click at [475, 529] on div at bounding box center [393, 533] width 521 height 9
click at [140, 520] on input "Sun" at bounding box center [136, 523] width 7 height 7
click at [191, 588] on input "time" at bounding box center [161, 595] width 57 height 14
click at [191, 625] on input "time" at bounding box center [161, 632] width 57 height 14
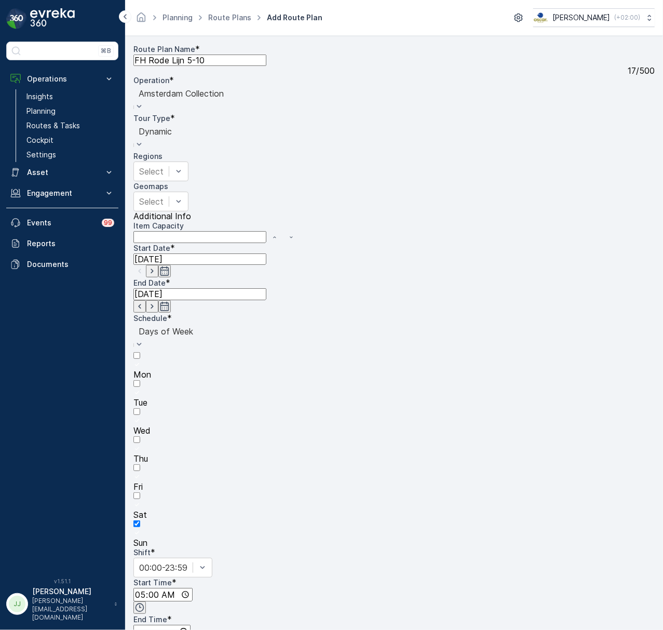
scroll to position [249, 0]
click at [300, 243] on div "Route Plan Name * FH Rode Lijn 5-10 17 / 500 Operation * option Amsterdam Colle…" at bounding box center [393, 143] width 521 height 199
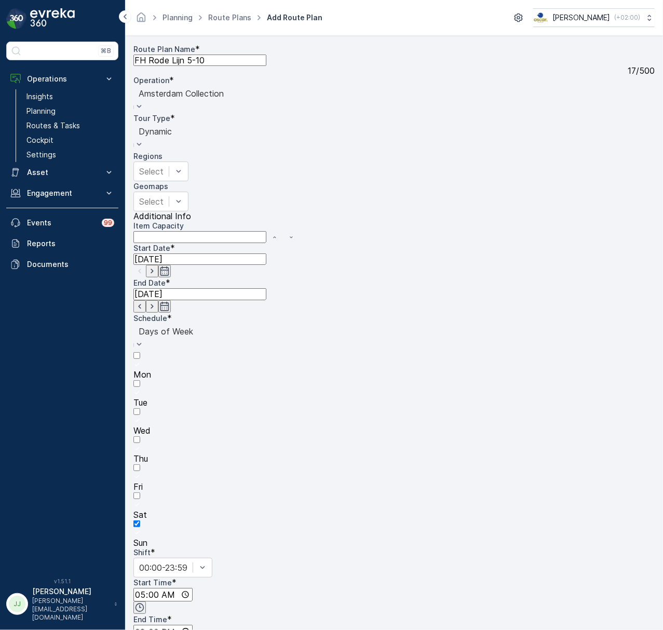
click at [308, 243] on div "Route Plan Name * FH Rode Lijn 5-10 17 / 500 Operation * option Amsterdam Colle…" at bounding box center [393, 143] width 521 height 199
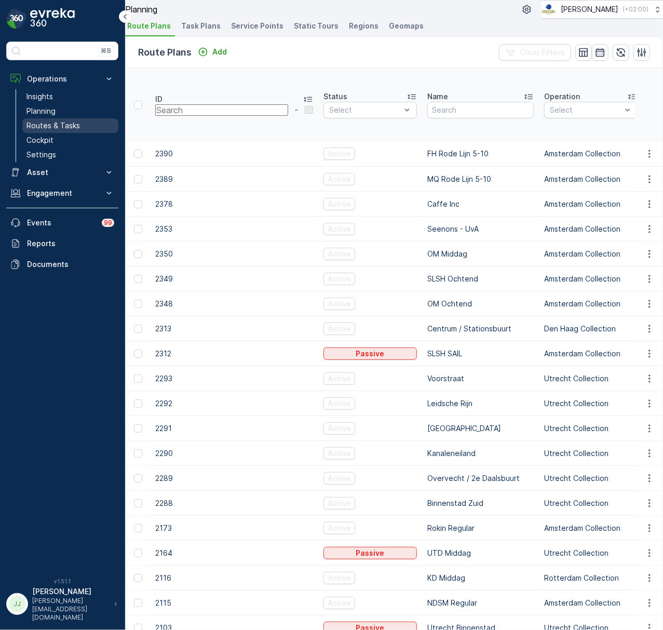
click at [50, 121] on p "Routes & Tasks" at bounding box center [52, 125] width 53 height 10
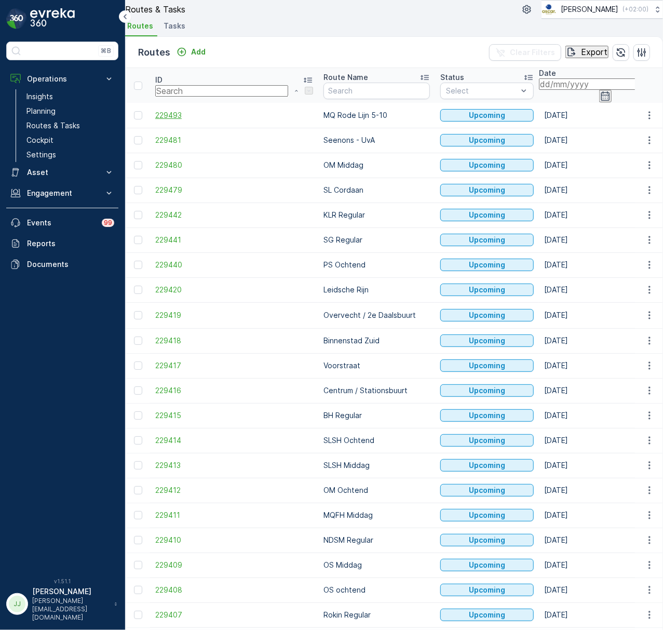
click at [187, 120] on span "229493" at bounding box center [234, 115] width 158 height 10
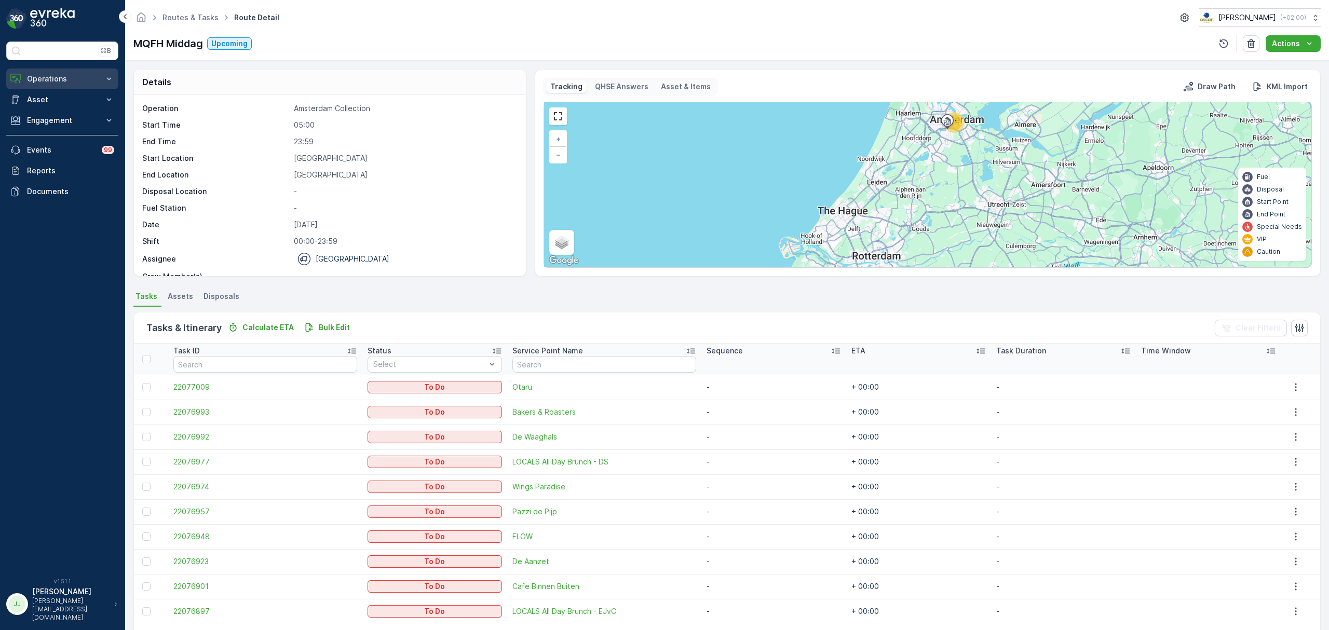
click at [46, 85] on button "Operations" at bounding box center [62, 79] width 112 height 21
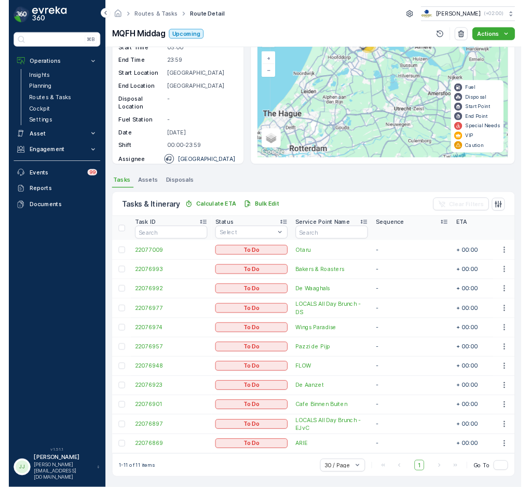
scroll to position [79, 0]
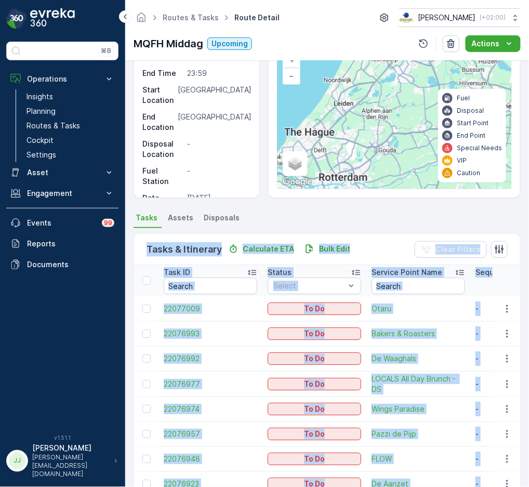
drag, startPoint x: 367, startPoint y: 511, endPoint x: 420, endPoint y: 680, distance: 177.6
click at [420, 487] on html "⌘B Operations Insights Planning Routes & Tasks Cockpit Settings Asset Assets En…" at bounding box center [264, 243] width 529 height 487
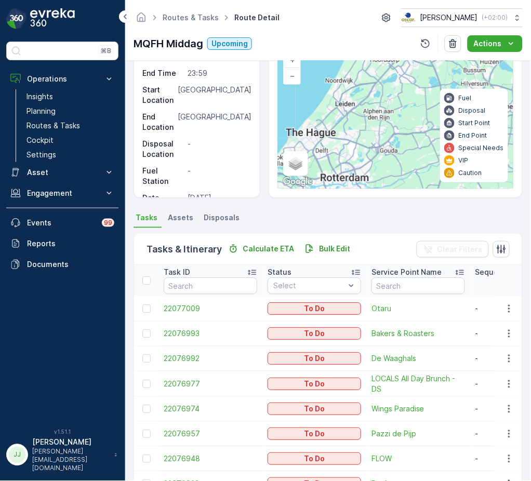
click at [119, 373] on div "⌘B Operations Insights Planning Routes & Tasks Cockpit Settings Asset Assets En…" at bounding box center [62, 240] width 125 height 481
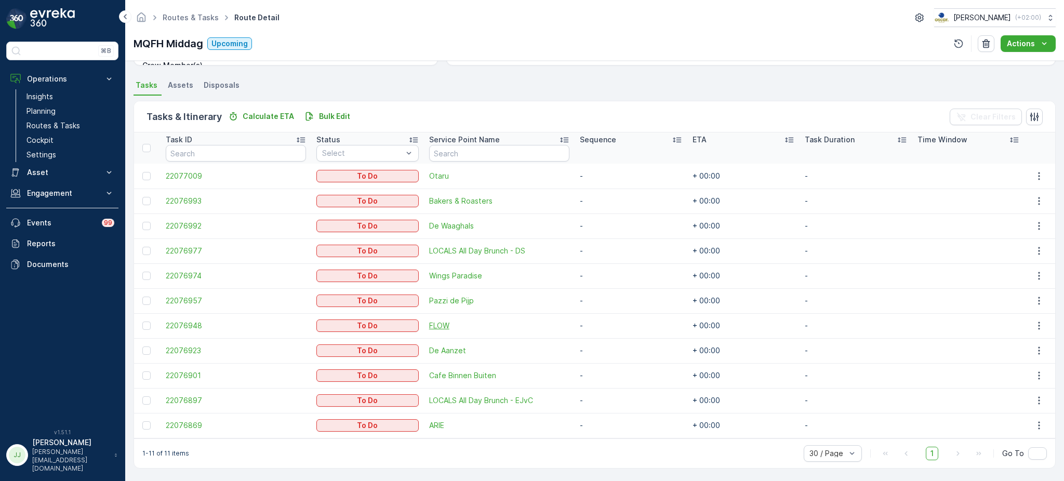
scroll to position [0, 0]
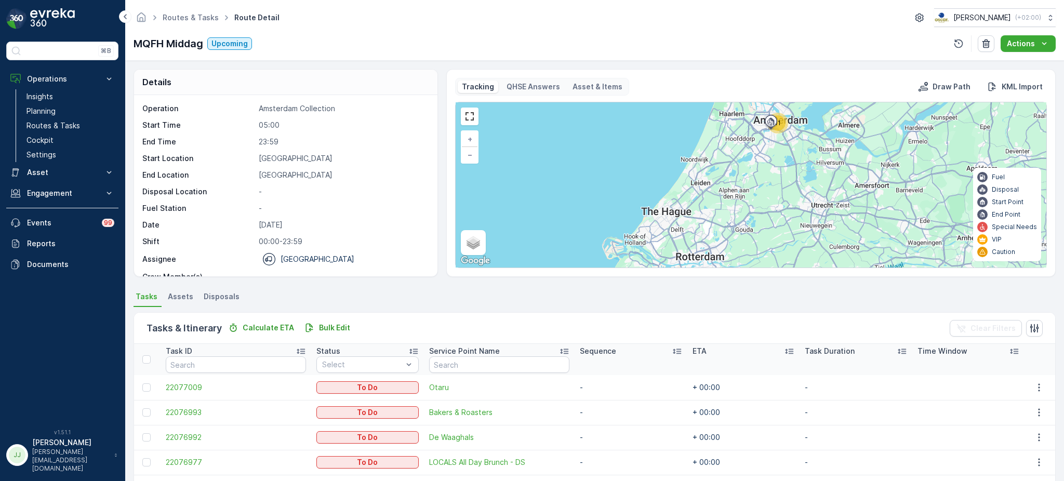
click at [785, 126] on div "11" at bounding box center [777, 123] width 21 height 21
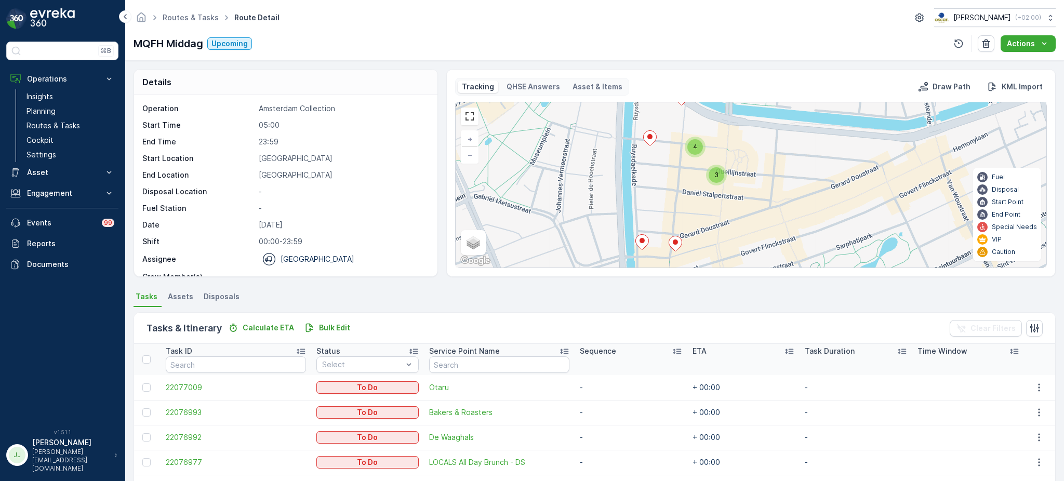
drag, startPoint x: 738, startPoint y: 187, endPoint x: 671, endPoint y: 180, distance: 66.9
click at [671, 180] on div "3 4 + − Satellite Roadmap Terrain Hybrid Leaflet Keyboard shortcuts Map Data Ma…" at bounding box center [750, 184] width 590 height 165
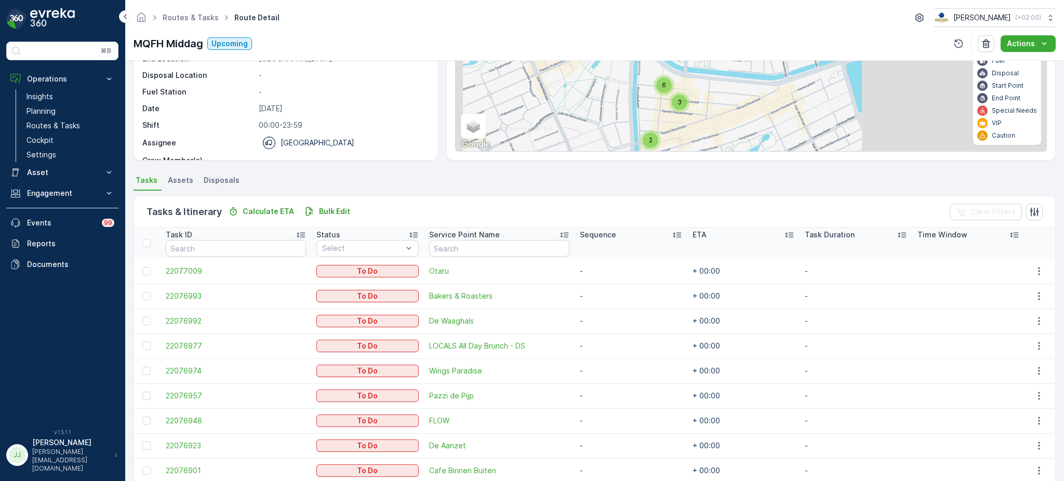
scroll to position [211, 0]
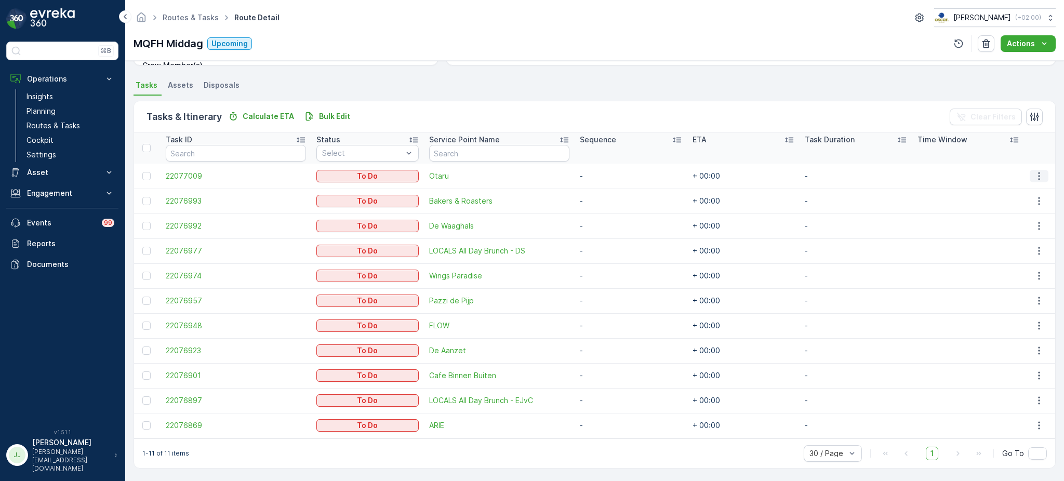
click at [1039, 173] on icon "button" at bounding box center [1038, 176] width 10 height 10
click at [1017, 223] on span "Change Route" at bounding box center [1015, 219] width 50 height 10
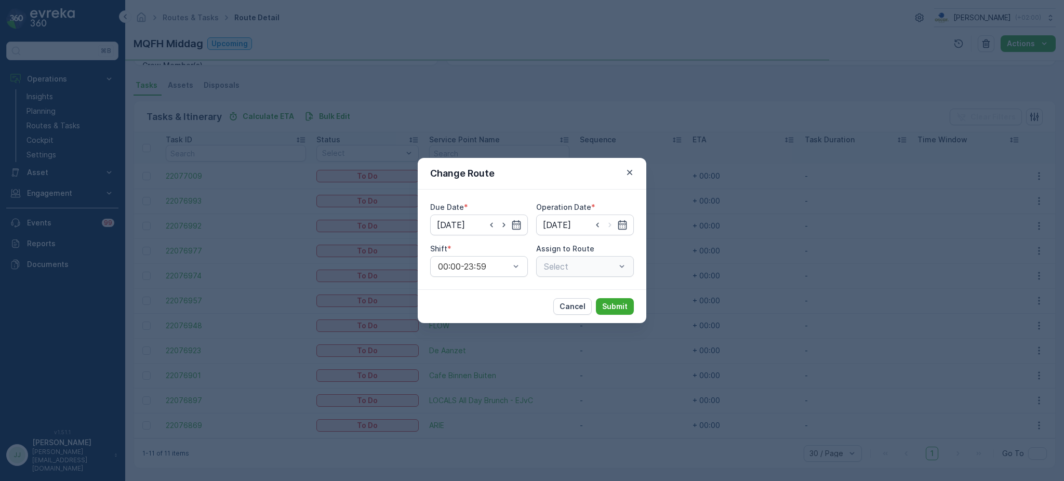
type input "[DATE]"
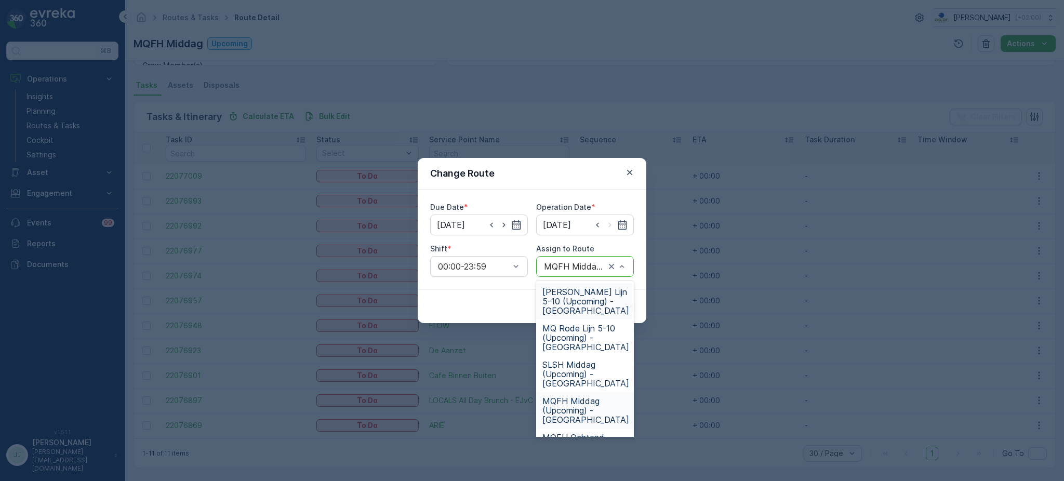
click at [570, 306] on span "[PERSON_NAME] Lijn 5-10 (Upcoming) - [GEOGRAPHIC_DATA]" at bounding box center [585, 301] width 87 height 28
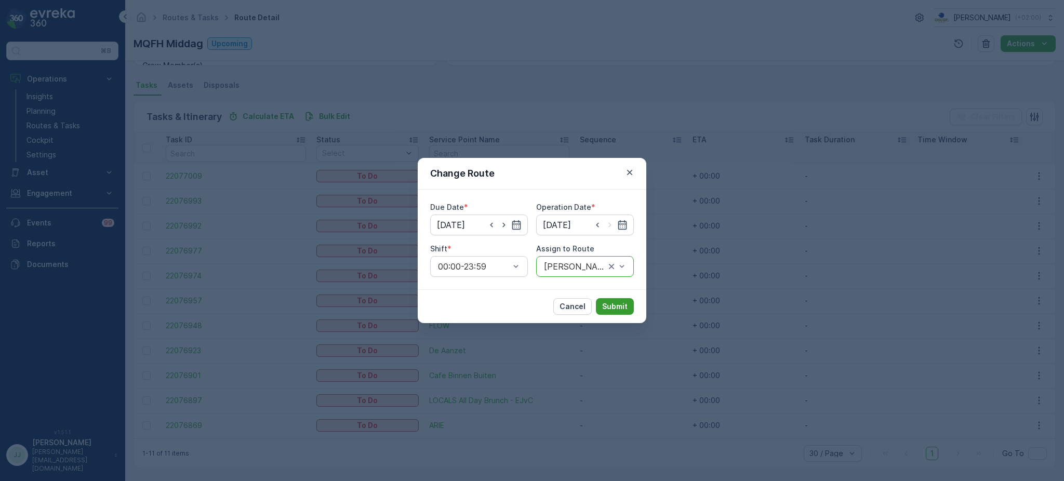
click at [622, 307] on p "Submit" at bounding box center [614, 306] width 25 height 10
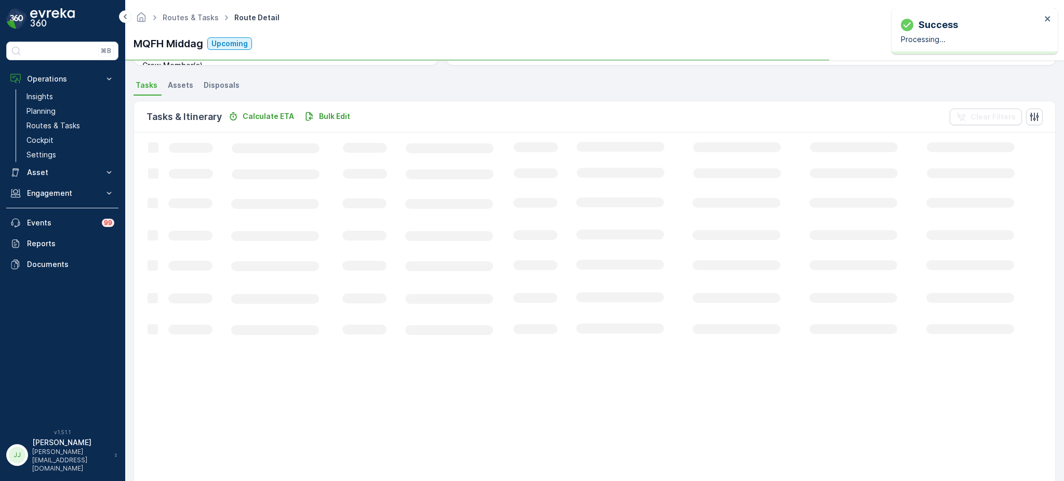
scroll to position [186, 0]
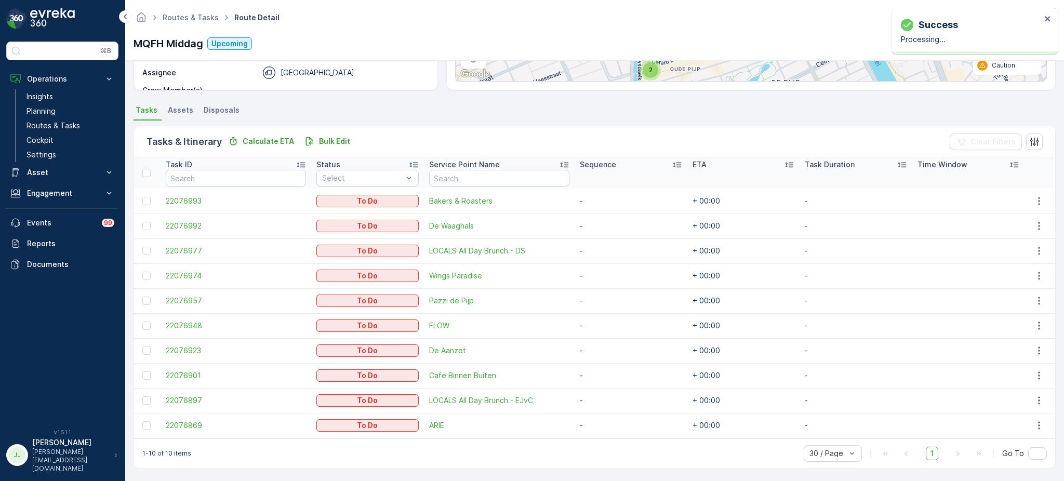
click at [1047, 195] on div at bounding box center [1039, 201] width 21 height 12
click at [1038, 199] on icon "button" at bounding box center [1038, 201] width 10 height 10
click at [1026, 245] on span "Change Route" at bounding box center [1015, 244] width 50 height 10
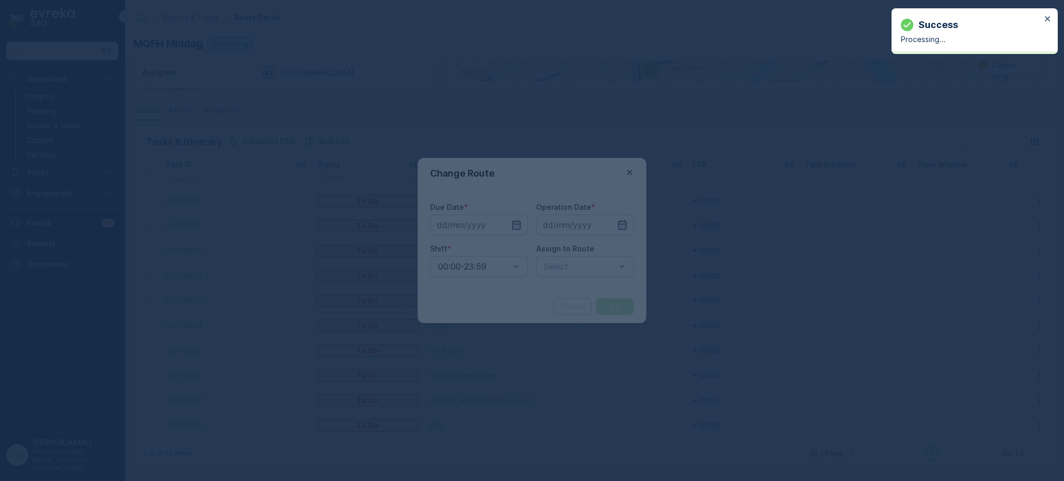
type input "[DATE]"
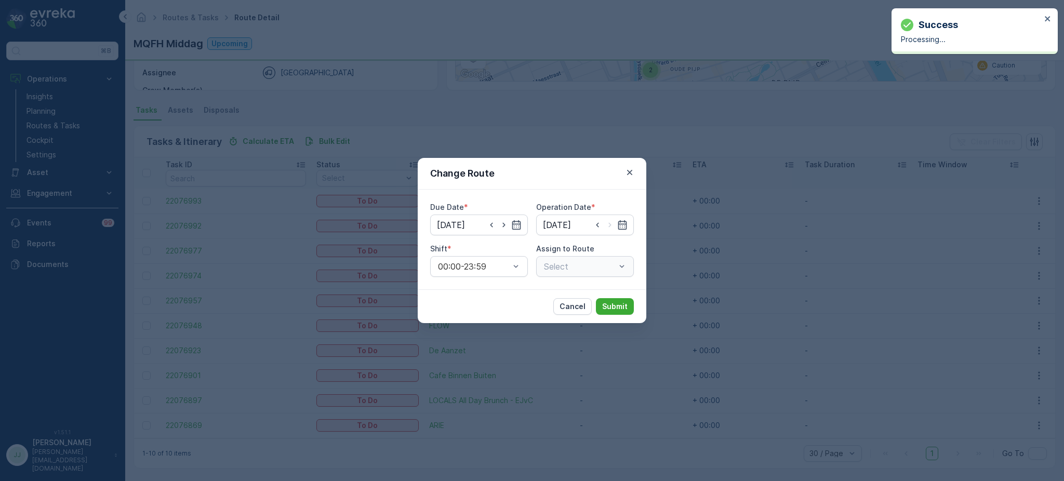
click at [567, 269] on div "Select" at bounding box center [585, 266] width 98 height 21
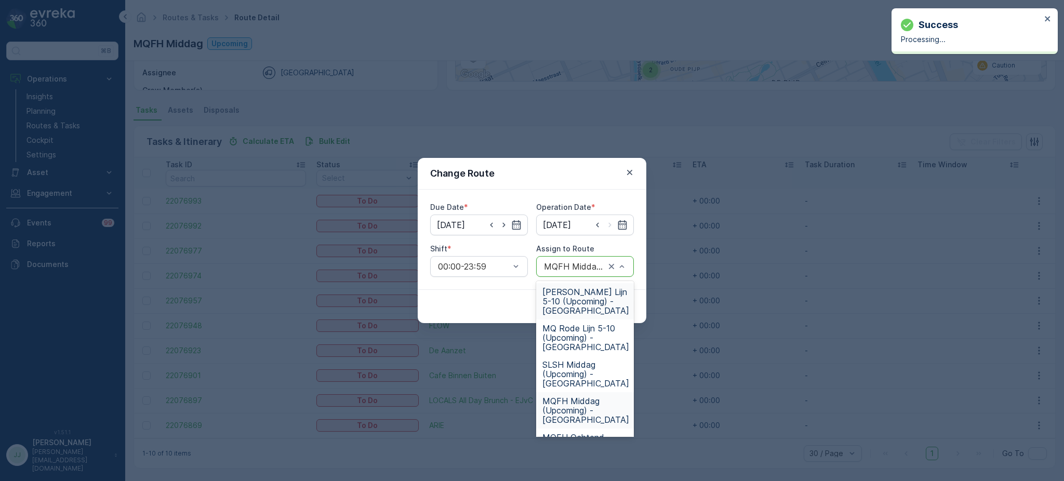
click at [572, 303] on span "[PERSON_NAME] Lijn 5-10 (Upcoming) - [GEOGRAPHIC_DATA]" at bounding box center [585, 301] width 87 height 28
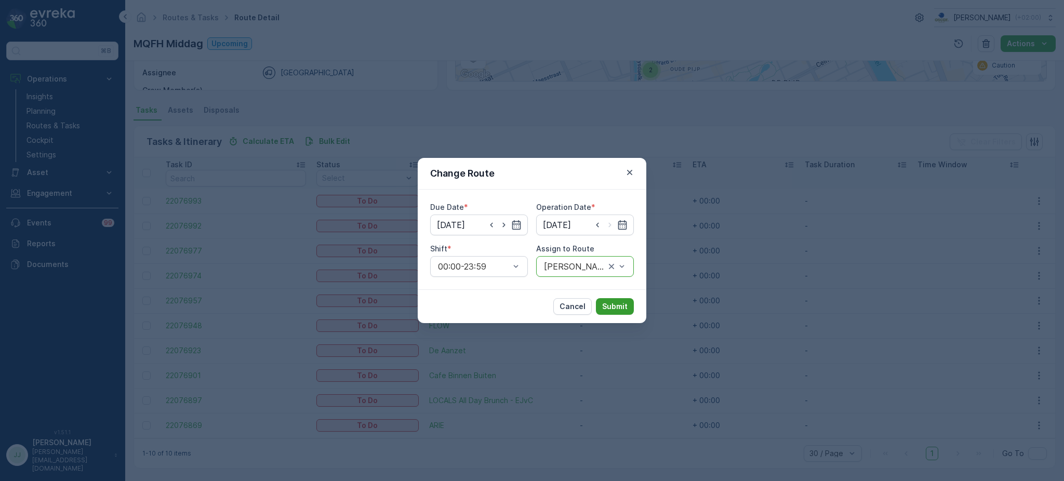
click at [616, 306] on p "Submit" at bounding box center [614, 306] width 25 height 10
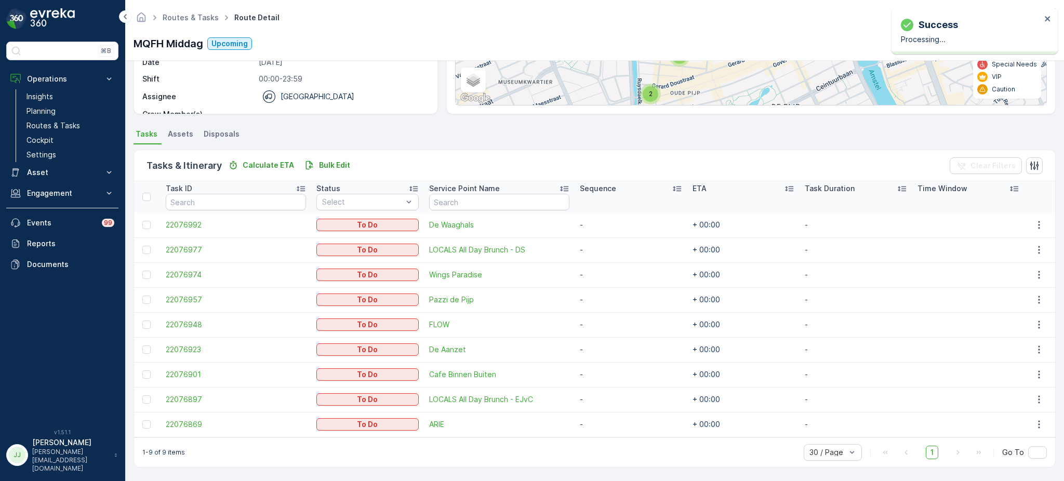
scroll to position [162, 0]
click at [1035, 223] on icon "button" at bounding box center [1038, 226] width 10 height 10
click at [1016, 271] on span "Change Route" at bounding box center [1015, 269] width 50 height 10
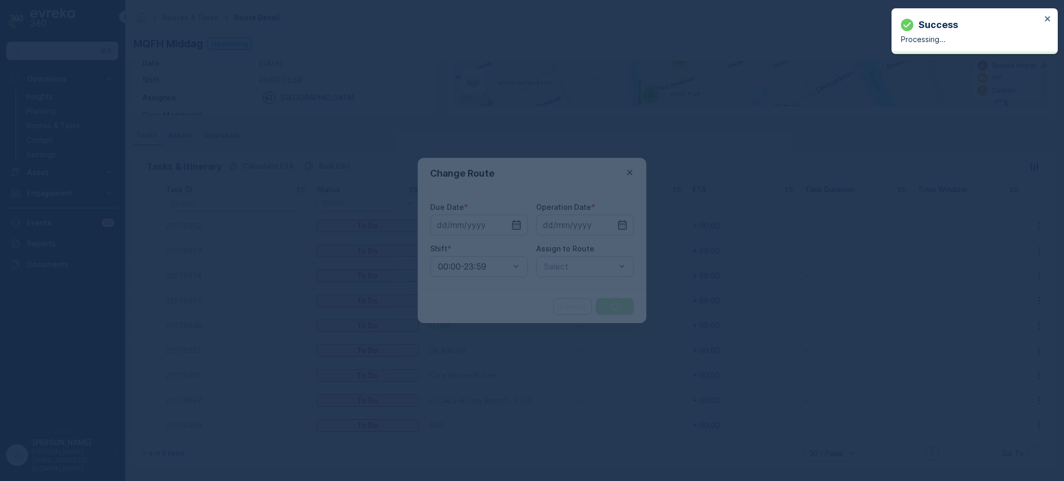
type input "[DATE]"
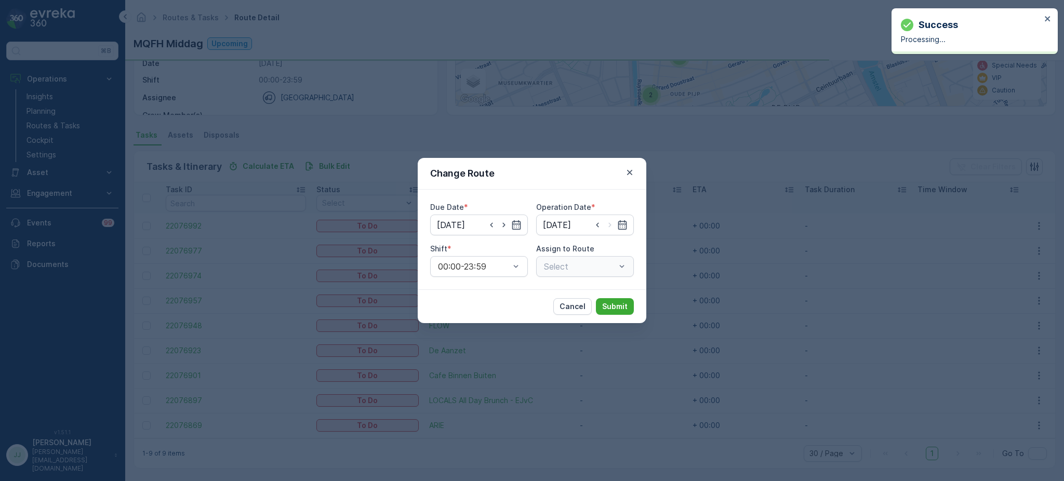
click at [574, 267] on div "Select" at bounding box center [585, 266] width 98 height 21
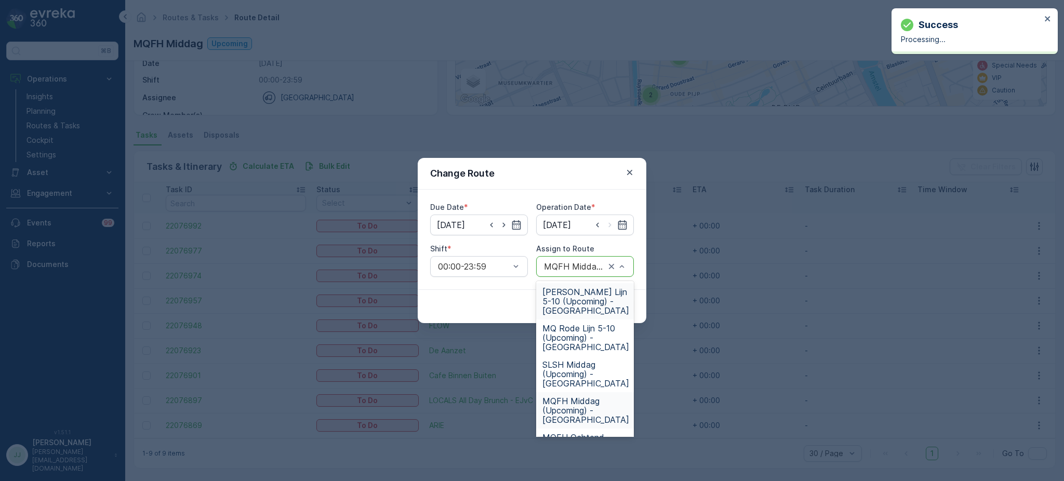
click at [560, 300] on span "FH Rode Lijn 5-10 (Upcoming) - Amsterdam" at bounding box center [585, 301] width 87 height 28
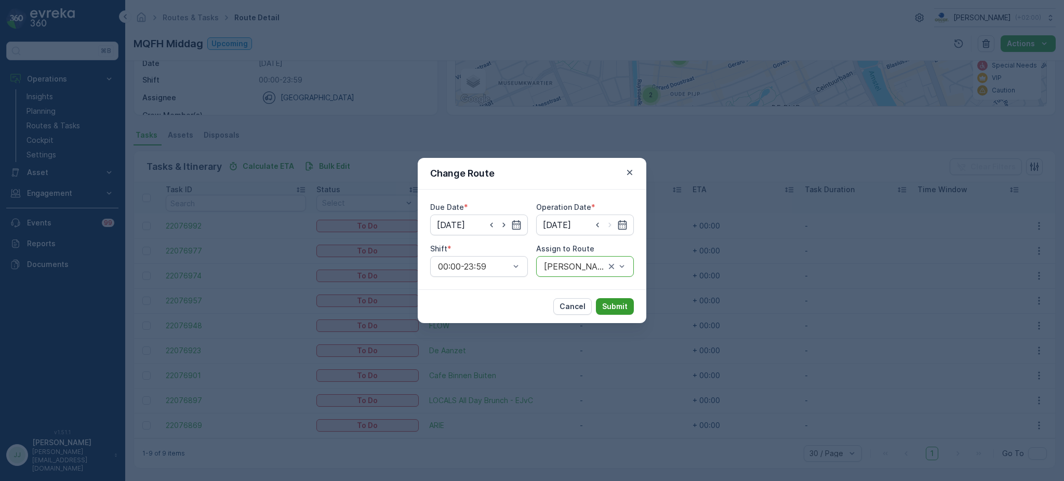
click at [615, 303] on p "Submit" at bounding box center [614, 306] width 25 height 10
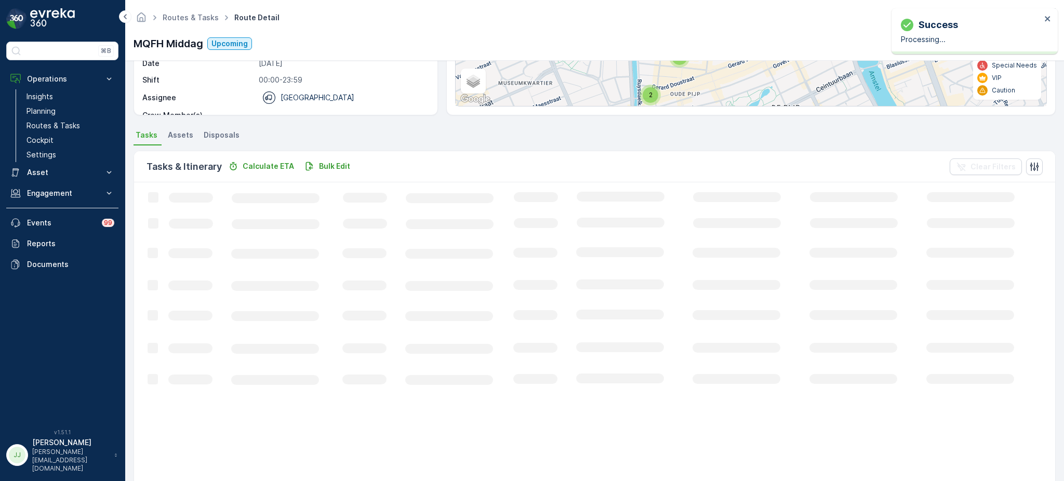
scroll to position [137, 0]
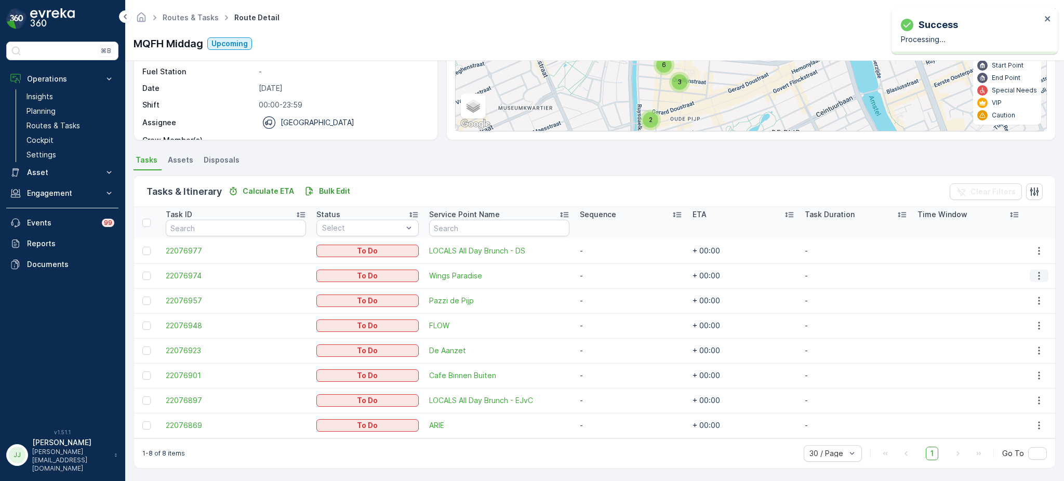
click at [1039, 272] on icon "button" at bounding box center [1038, 276] width 10 height 10
click at [1023, 318] on span "Change Route" at bounding box center [1015, 319] width 50 height 10
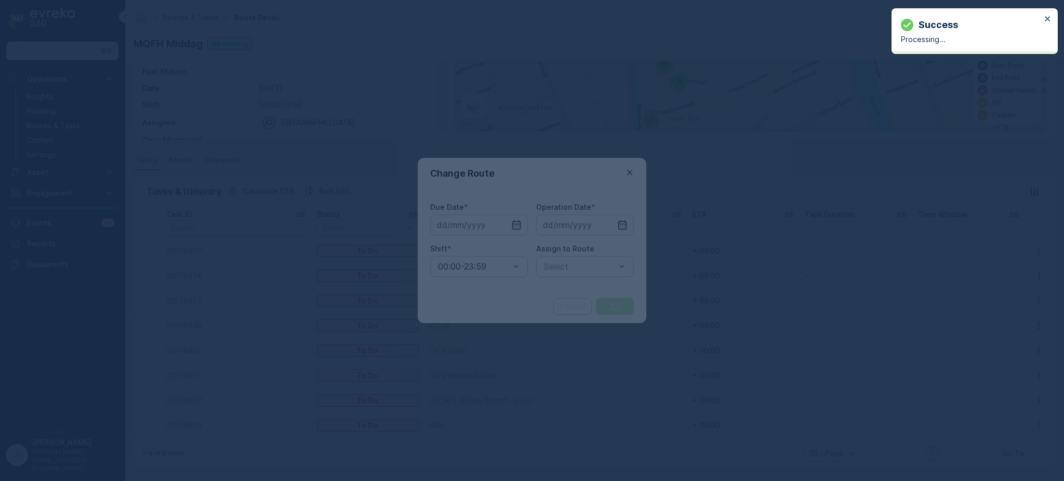
type input "[DATE]"
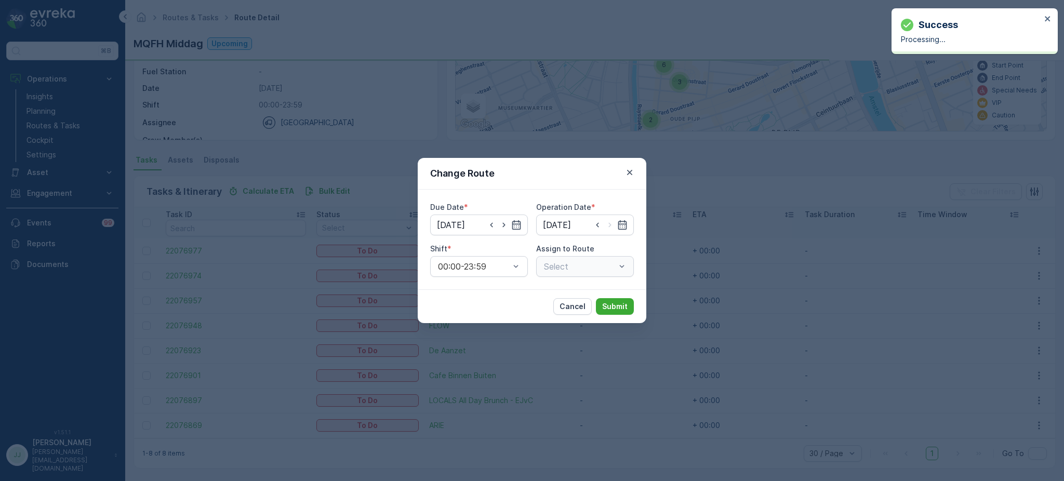
click at [565, 271] on div "Select" at bounding box center [585, 266] width 98 height 21
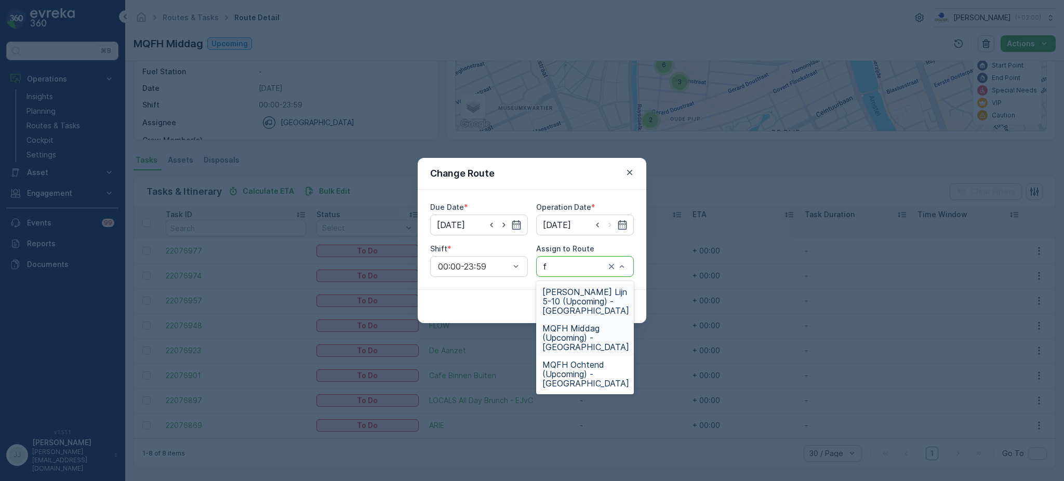
type input "fh"
click at [570, 304] on span "FH Rode Lijn 5-10 (Upcoming) - Amsterdam" at bounding box center [585, 301] width 87 height 28
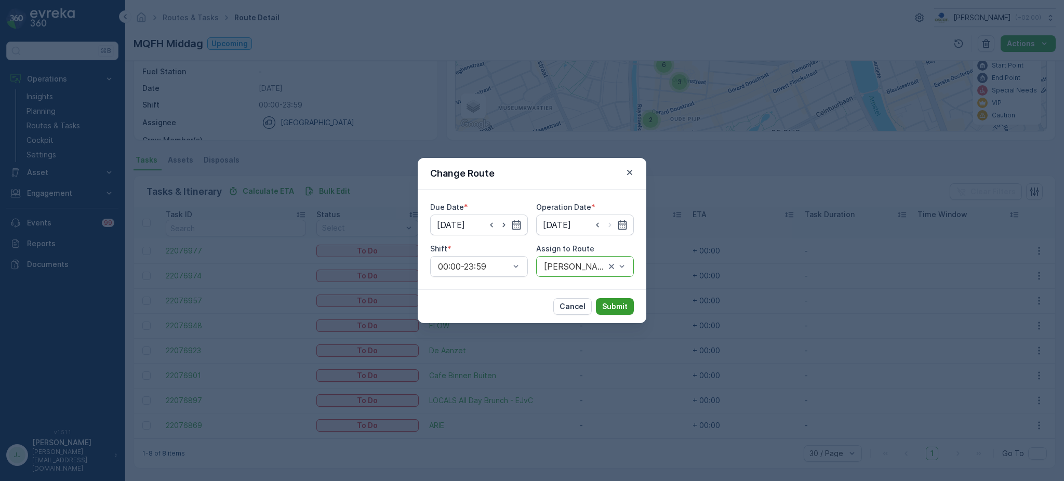
click at [612, 303] on p "Submit" at bounding box center [614, 306] width 25 height 10
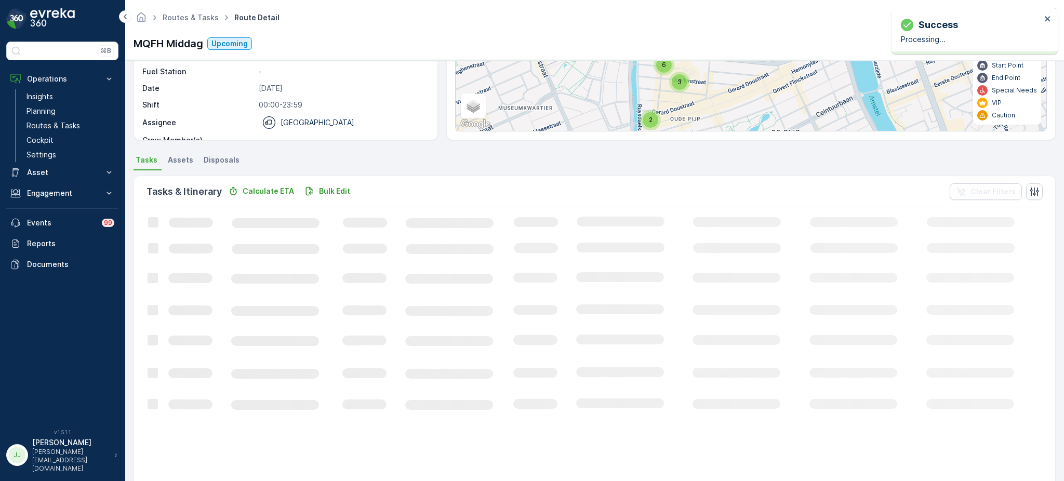
scroll to position [112, 0]
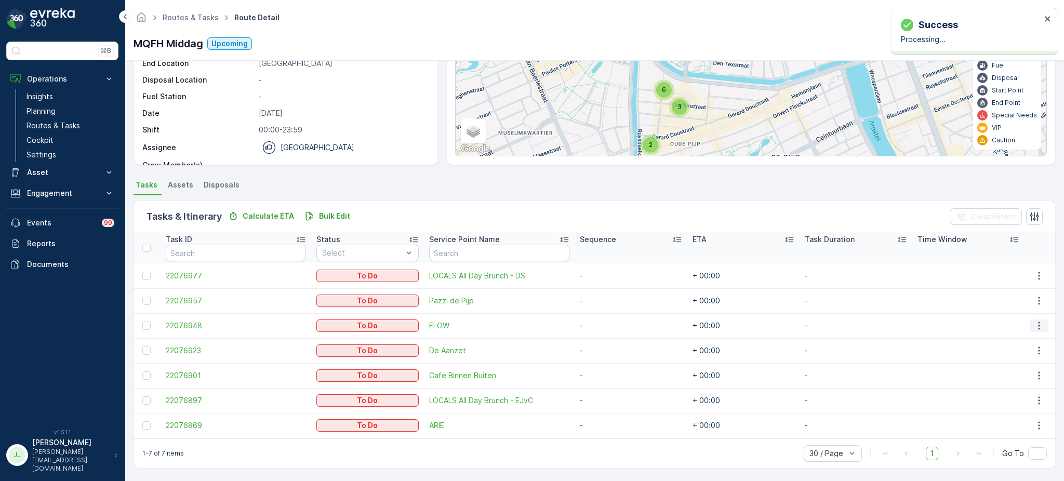
click at [1038, 325] on icon "button" at bounding box center [1039, 326] width 2 height 8
click at [1014, 356] on div "Edit" at bounding box center [1025, 354] width 78 height 15
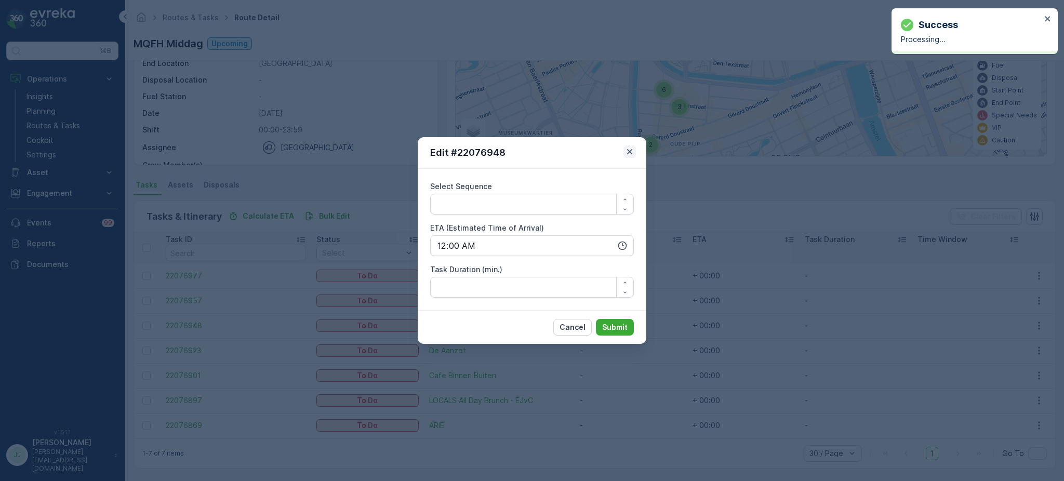
click at [633, 153] on icon "button" at bounding box center [629, 151] width 10 height 10
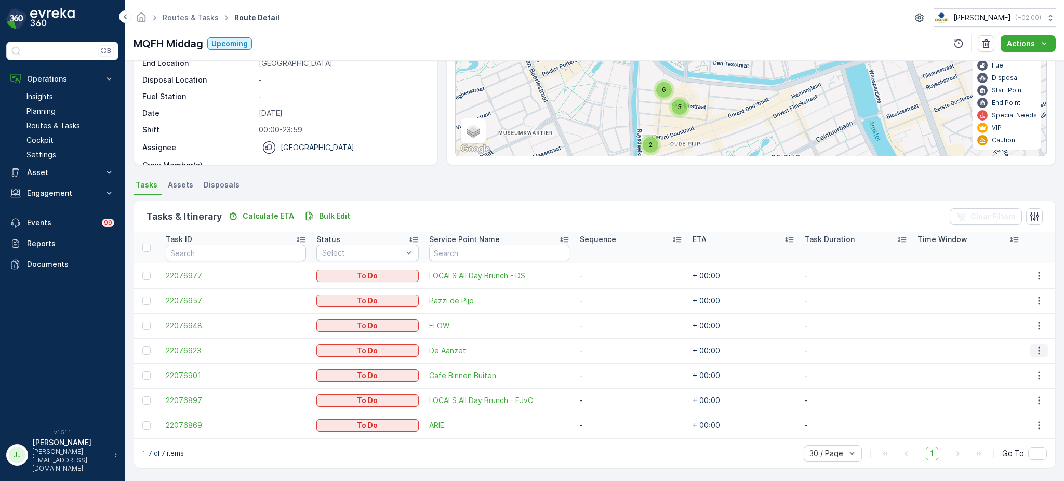
click at [1037, 348] on icon "button" at bounding box center [1038, 350] width 10 height 10
click at [1022, 395] on span "Change Route" at bounding box center [1015, 394] width 50 height 10
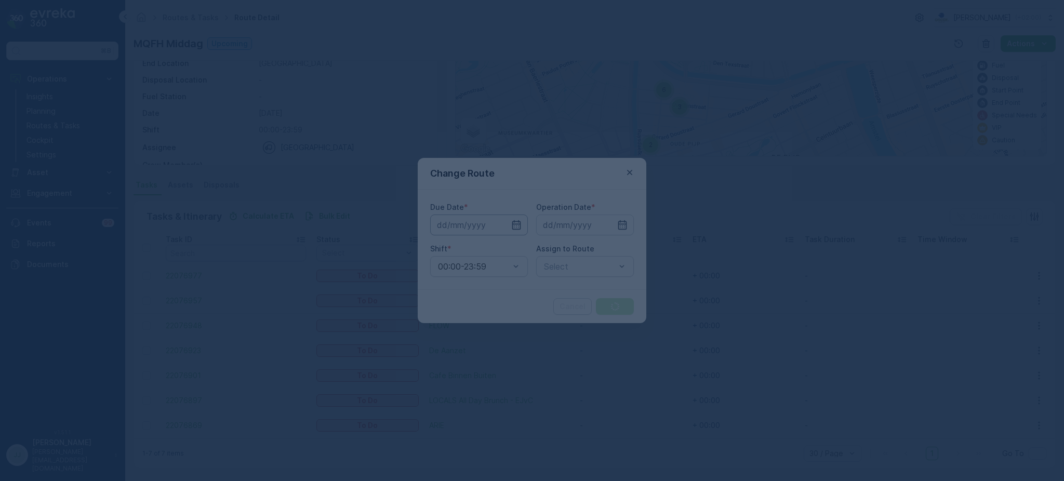
type input "[DATE]"
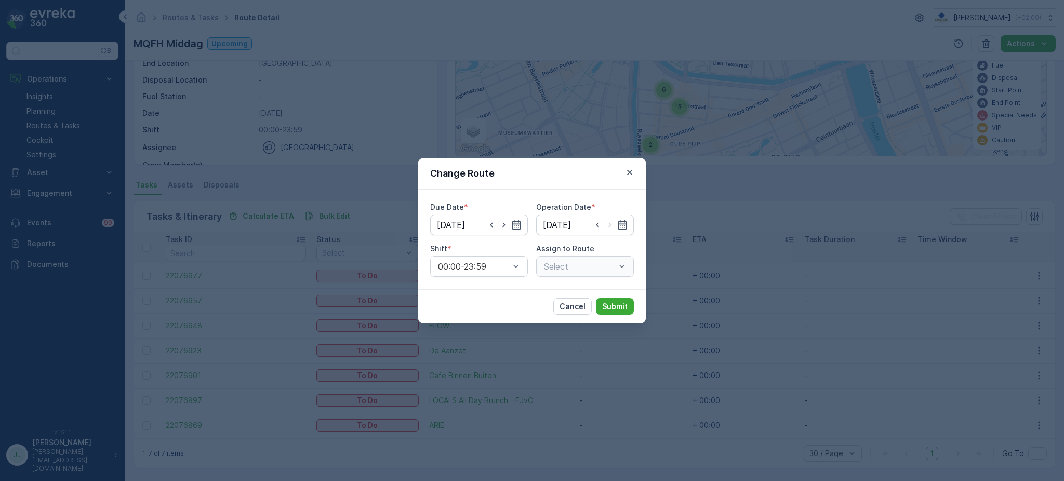
click at [566, 268] on div "Select" at bounding box center [585, 266] width 98 height 21
click at [560, 268] on div "Select" at bounding box center [585, 266] width 98 height 21
click at [630, 170] on icon "button" at bounding box center [629, 172] width 10 height 10
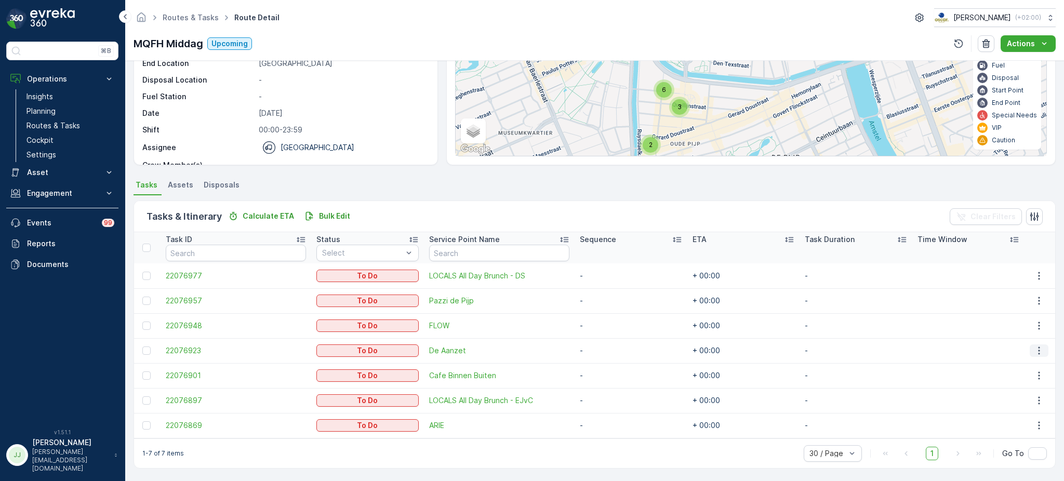
click at [1039, 347] on icon "button" at bounding box center [1038, 350] width 10 height 10
click at [1015, 395] on span "Change Route" at bounding box center [1015, 394] width 50 height 10
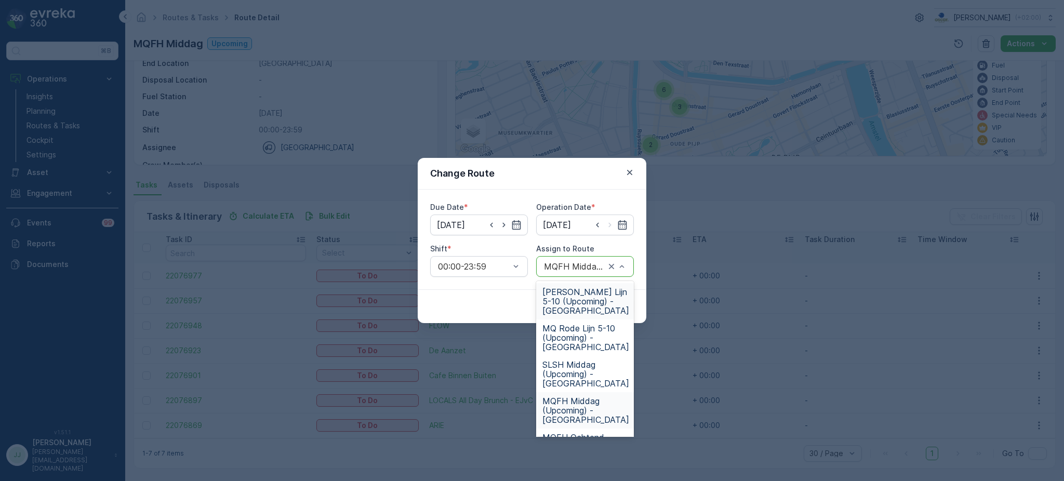
type input "f"
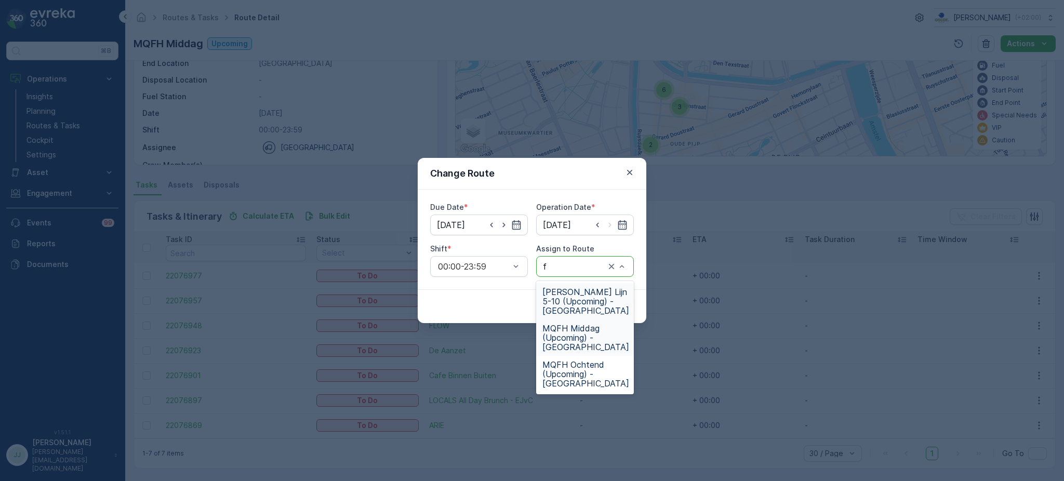
click at [562, 293] on span "FH Rode Lijn 5-10 (Upcoming) - Amsterdam" at bounding box center [585, 301] width 87 height 28
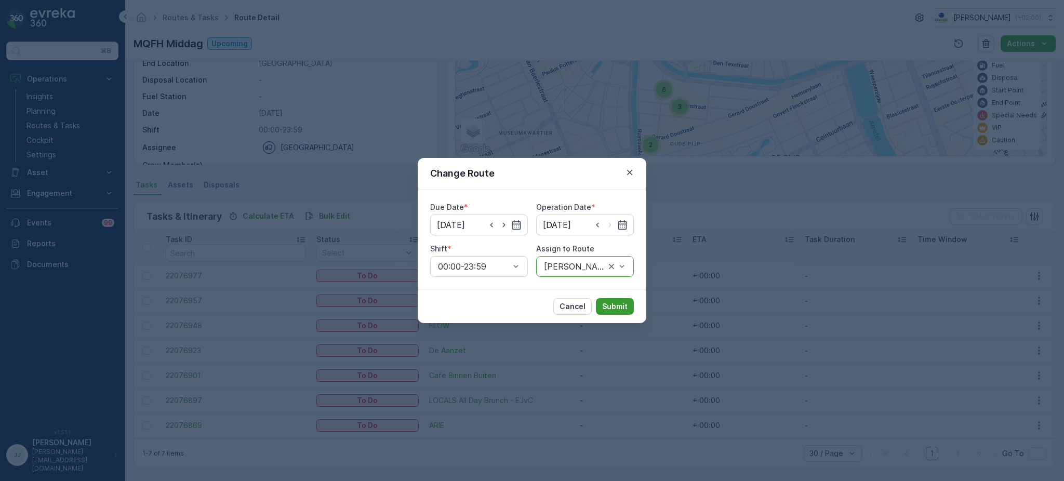
click at [615, 310] on p "Submit" at bounding box center [614, 306] width 25 height 10
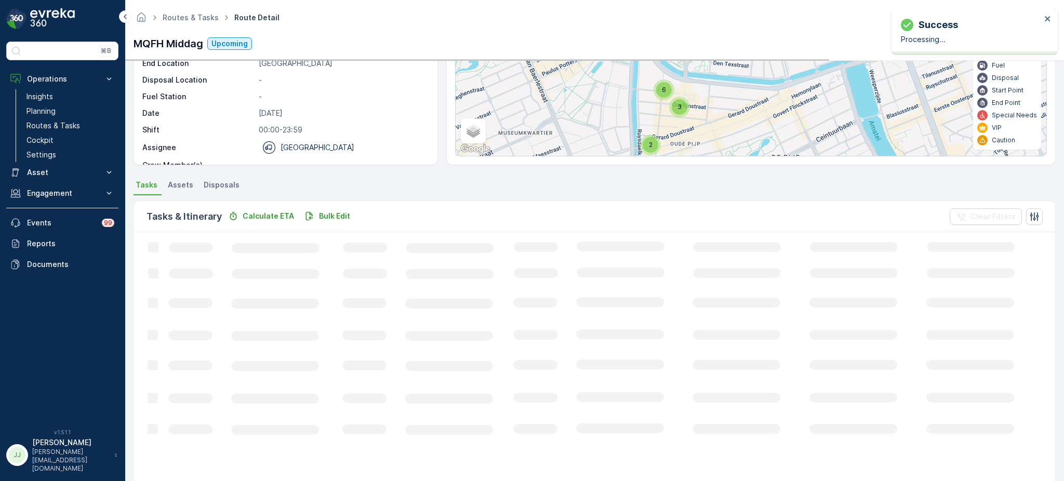
scroll to position [87, 0]
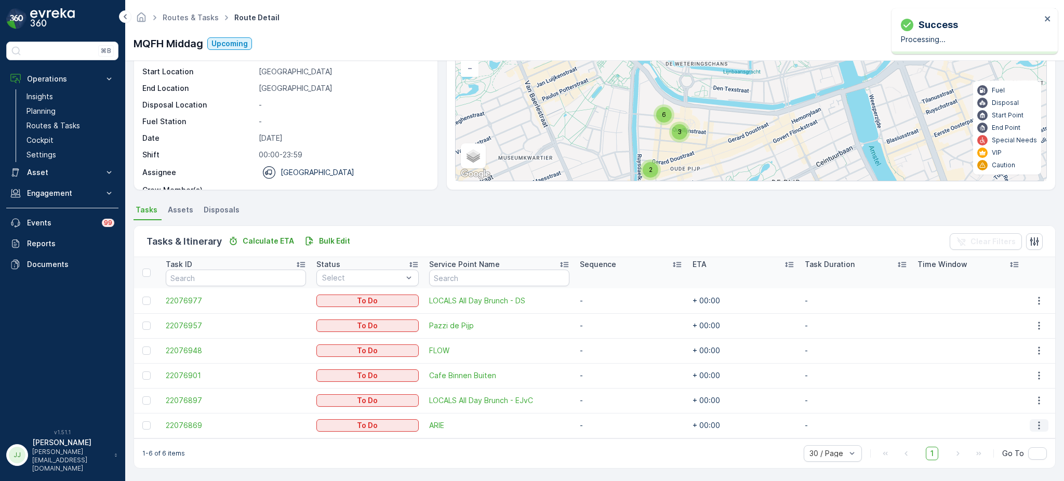
click at [1029, 426] on button "button" at bounding box center [1038, 425] width 19 height 12
click at [1016, 375] on span "Change Route" at bounding box center [1015, 375] width 50 height 10
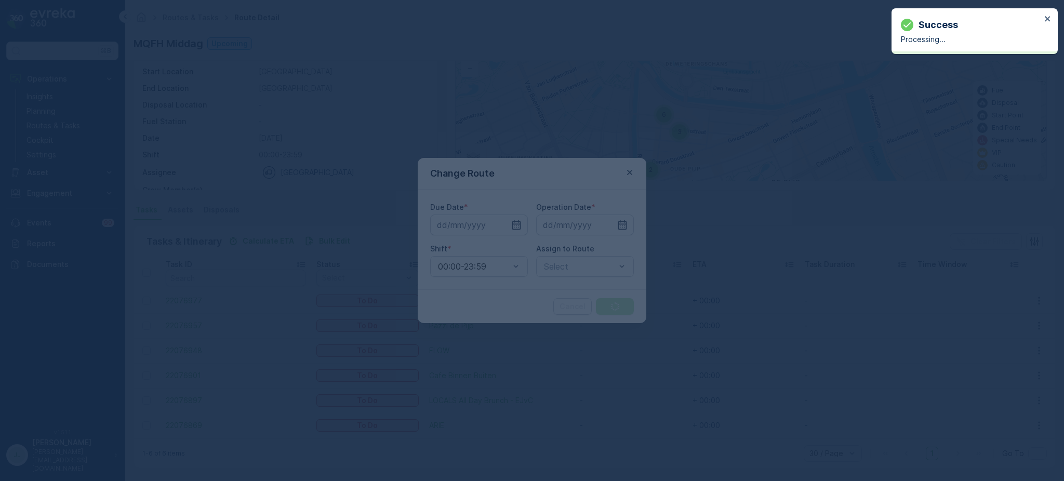
type input "[DATE]"
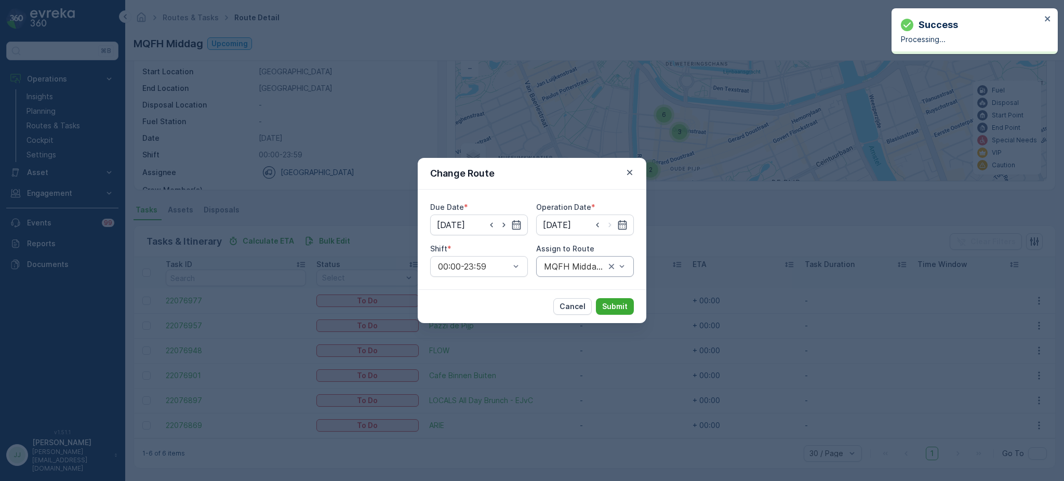
click at [559, 258] on div "MQFH Middag (Upcoming) - Amsterdam" at bounding box center [585, 266] width 98 height 21
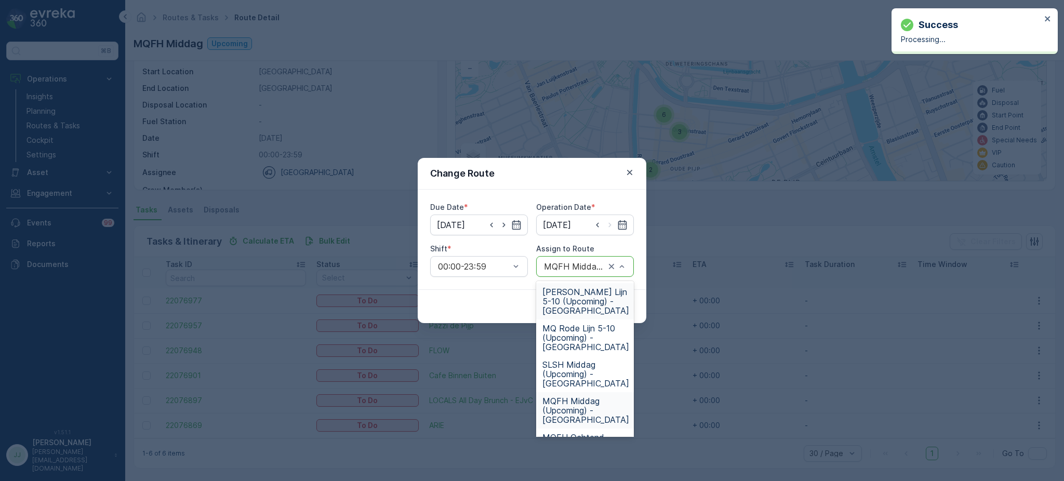
type input "f"
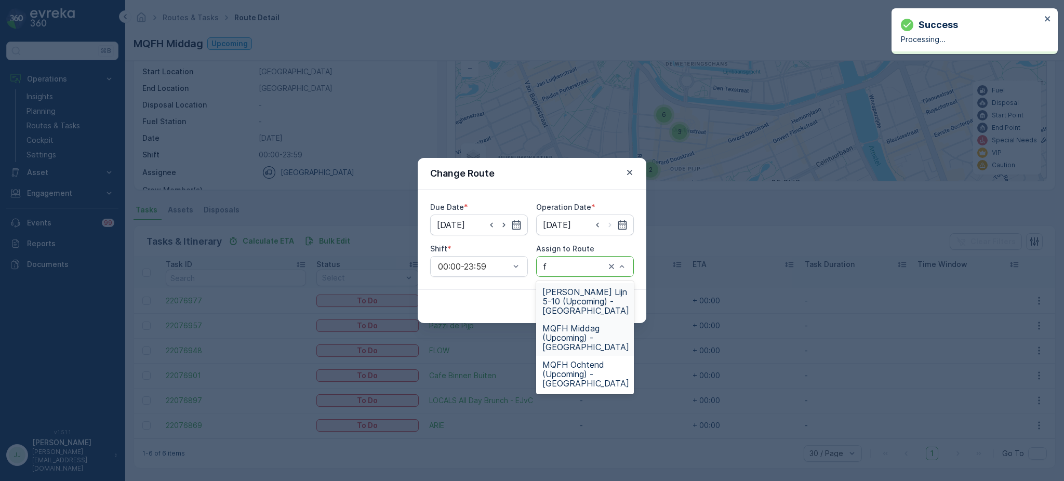
click at [554, 293] on span "FH Rode Lijn 5-10 (Upcoming) - Amsterdam" at bounding box center [585, 301] width 87 height 28
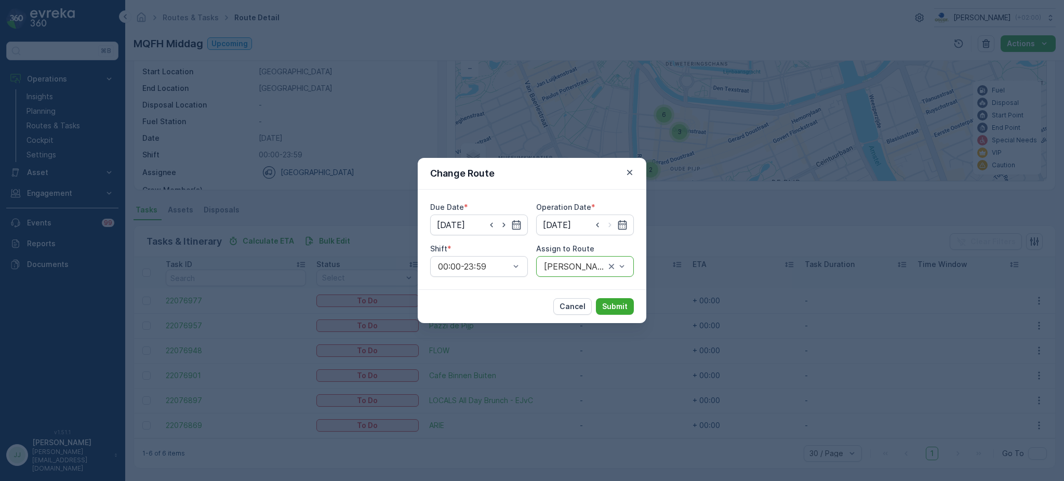
click at [596, 303] on button "Submit" at bounding box center [615, 306] width 38 height 17
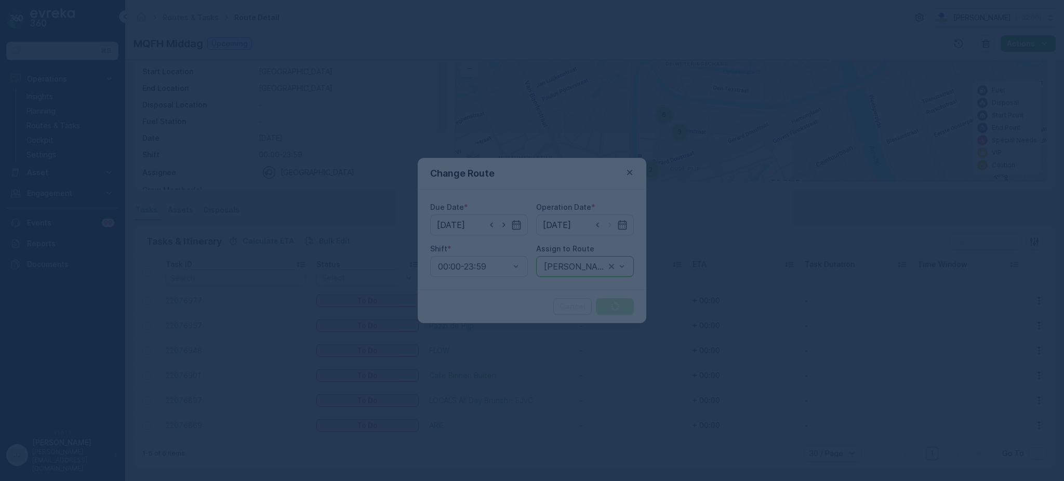
click at [600, 303] on div at bounding box center [532, 240] width 1064 height 481
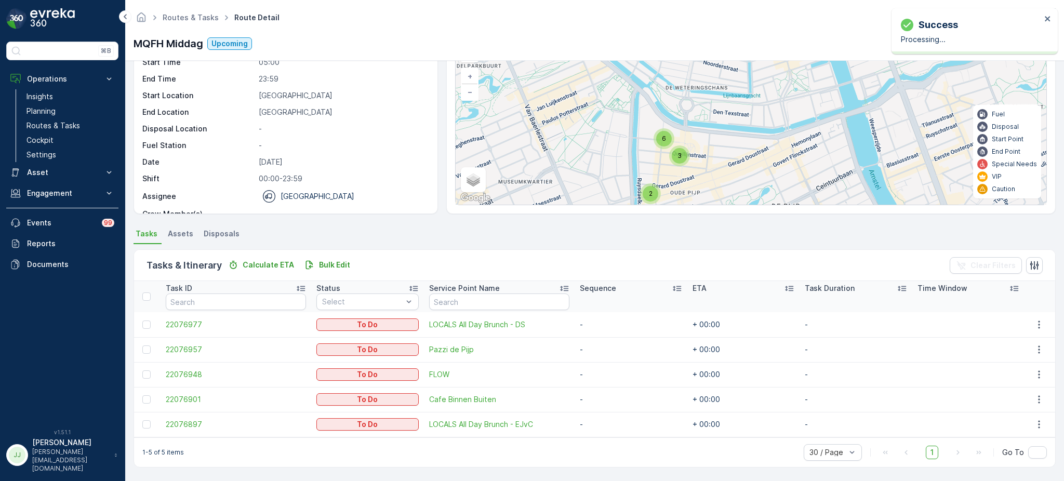
scroll to position [62, 0]
click at [1042, 428] on button "button" at bounding box center [1038, 425] width 19 height 12
click at [1003, 377] on span "Change Route" at bounding box center [1015, 375] width 50 height 10
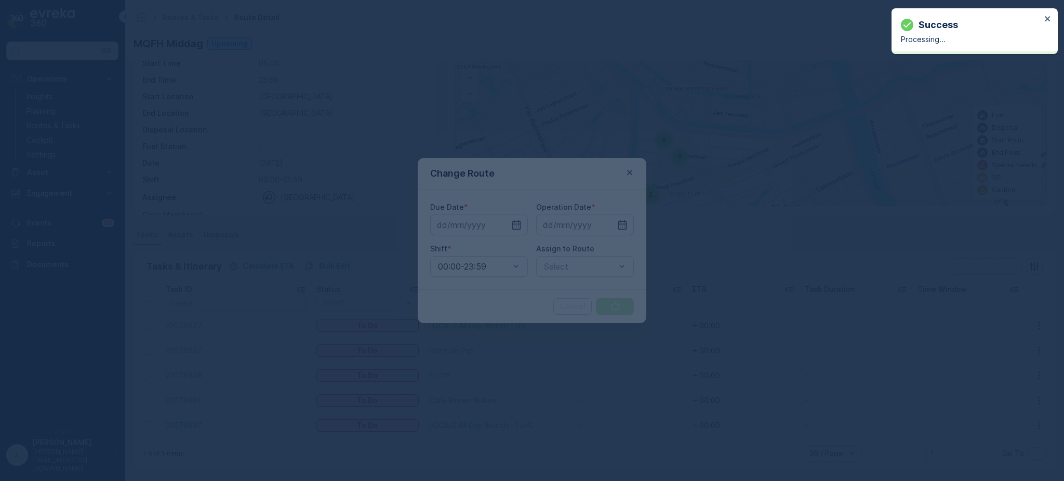
type input "[DATE]"
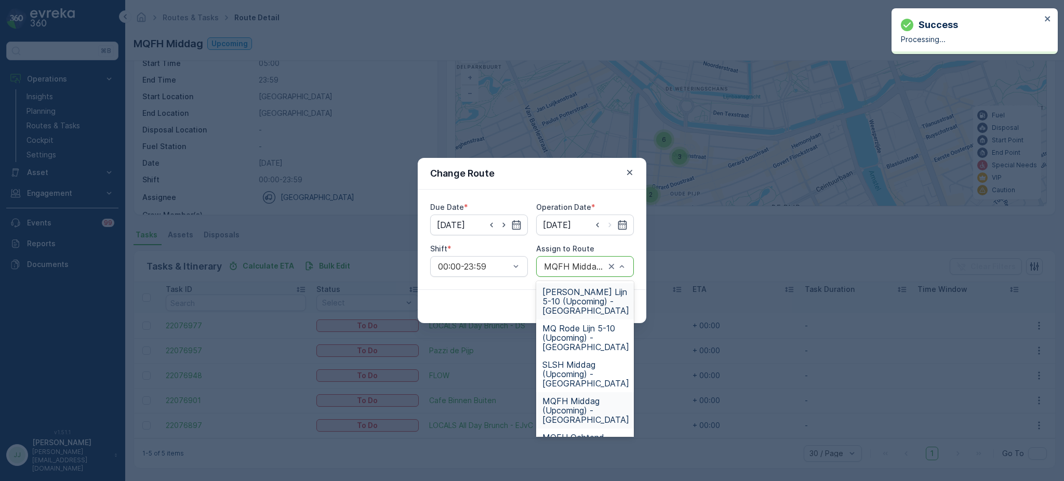
click at [564, 304] on span "FH Rode Lijn 5-10 (Upcoming) - Amsterdam" at bounding box center [585, 301] width 87 height 28
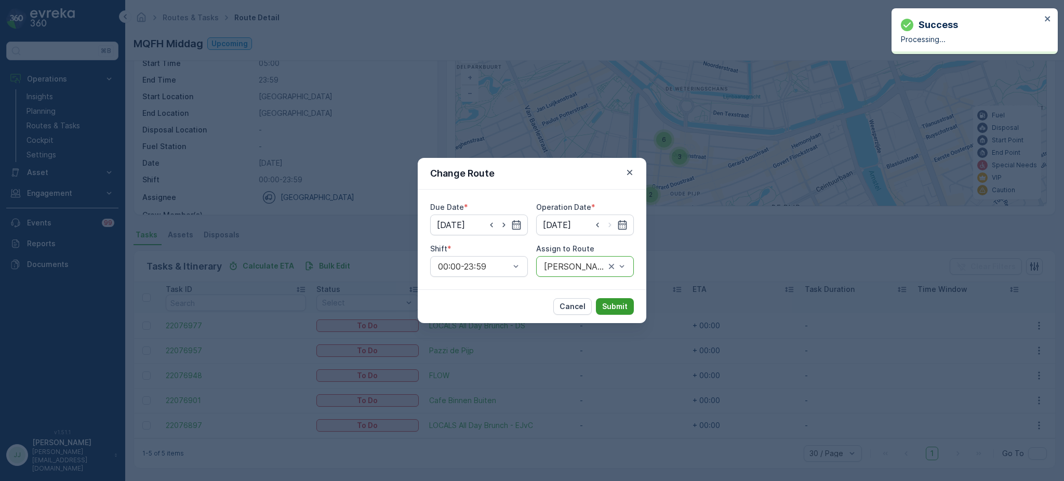
click at [613, 306] on p "Submit" at bounding box center [614, 306] width 25 height 10
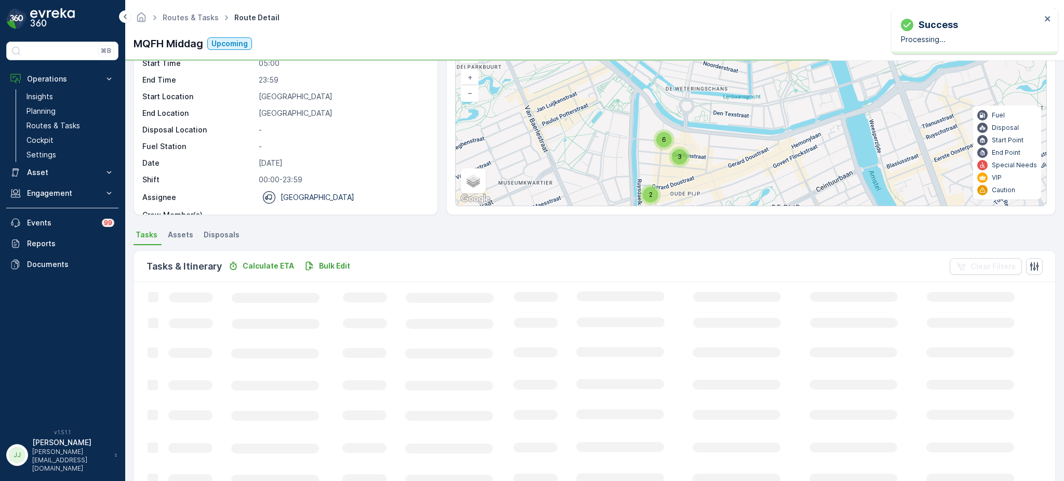
scroll to position [54, 0]
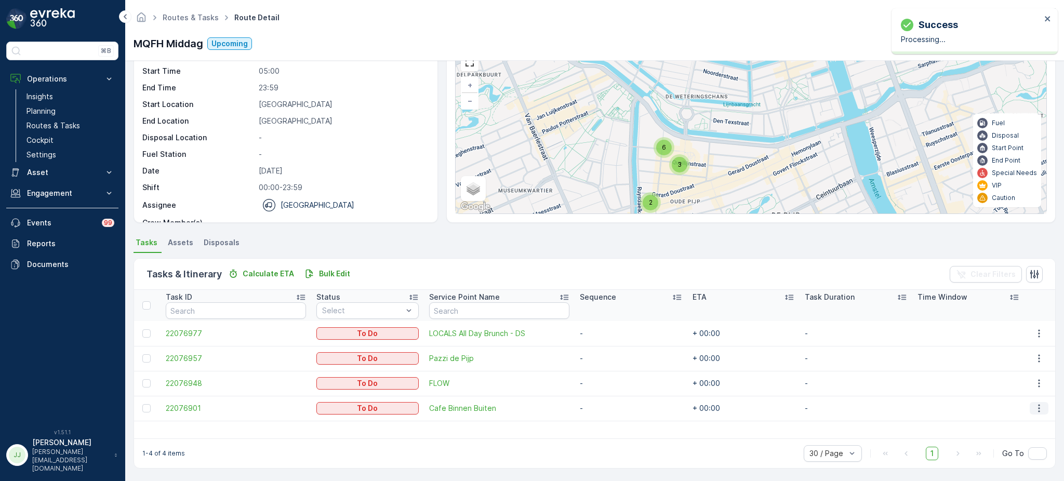
click at [1039, 407] on icon "button" at bounding box center [1038, 408] width 10 height 10
click at [1010, 354] on span "Change Route" at bounding box center [1015, 358] width 50 height 10
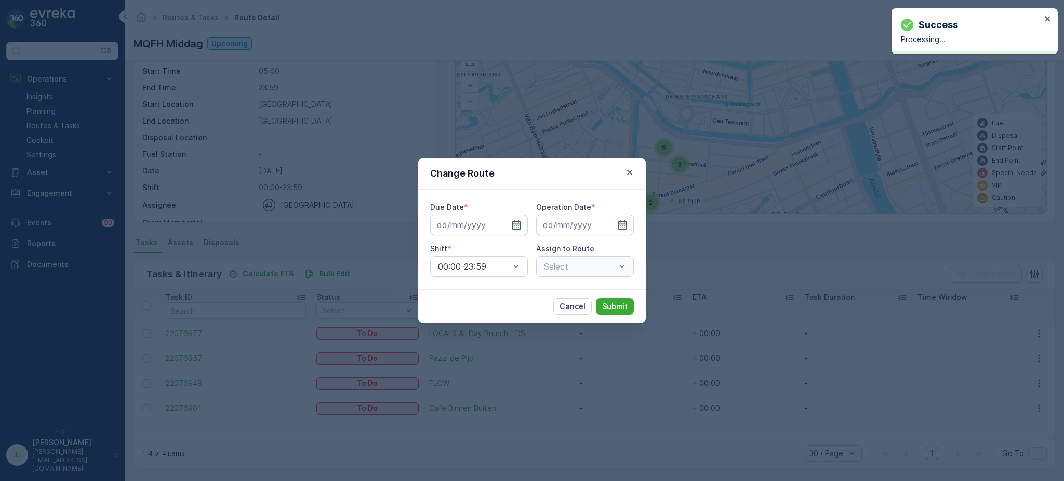
type input "[DATE]"
click at [563, 268] on div "Select" at bounding box center [585, 266] width 98 height 21
click at [561, 272] on div "MQFH Middag (Upcoming) - Amsterdam" at bounding box center [585, 266] width 98 height 21
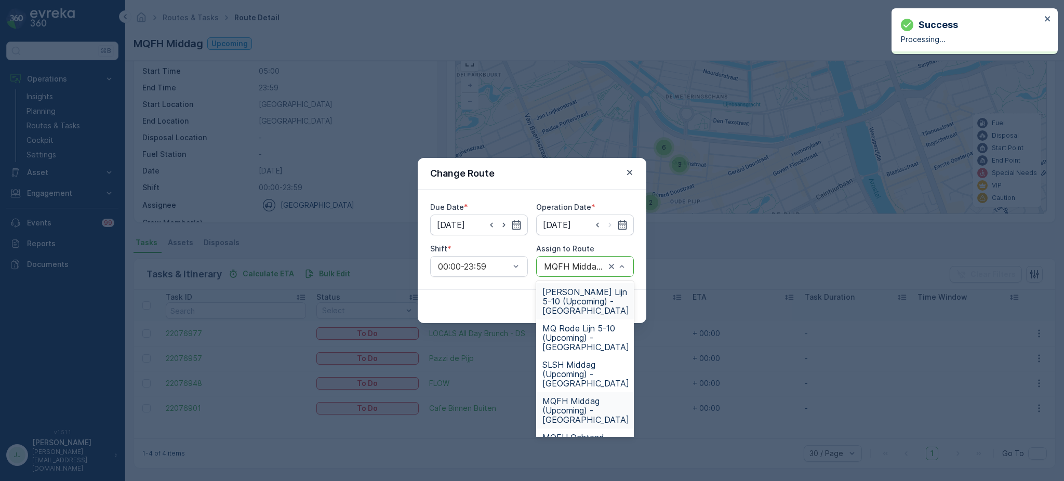
click at [562, 306] on span "FH Rode Lijn 5-10 (Upcoming) - Amsterdam" at bounding box center [585, 301] width 87 height 28
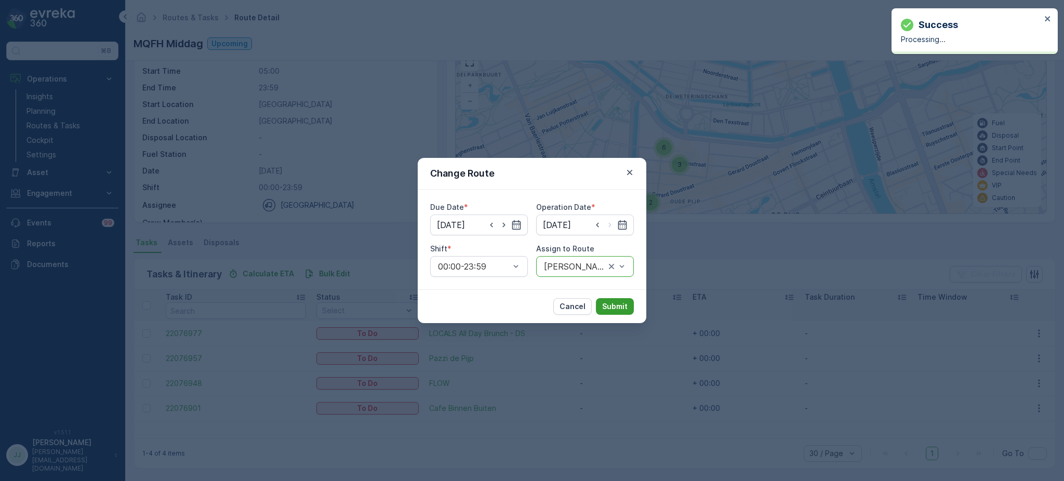
click at [624, 304] on p "Submit" at bounding box center [614, 306] width 25 height 10
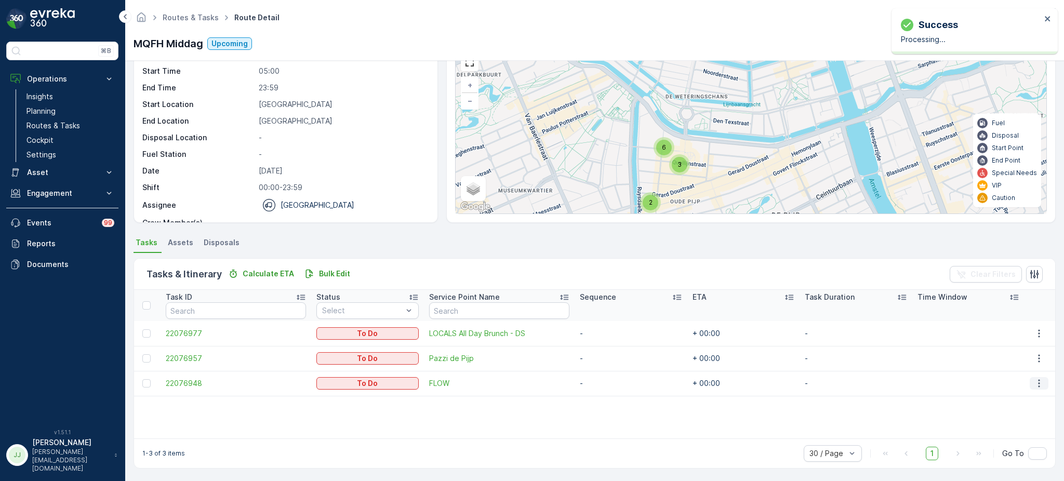
click at [1033, 383] on icon "button" at bounding box center [1038, 383] width 10 height 10
click at [1023, 426] on span "Change Route" at bounding box center [1015, 427] width 50 height 10
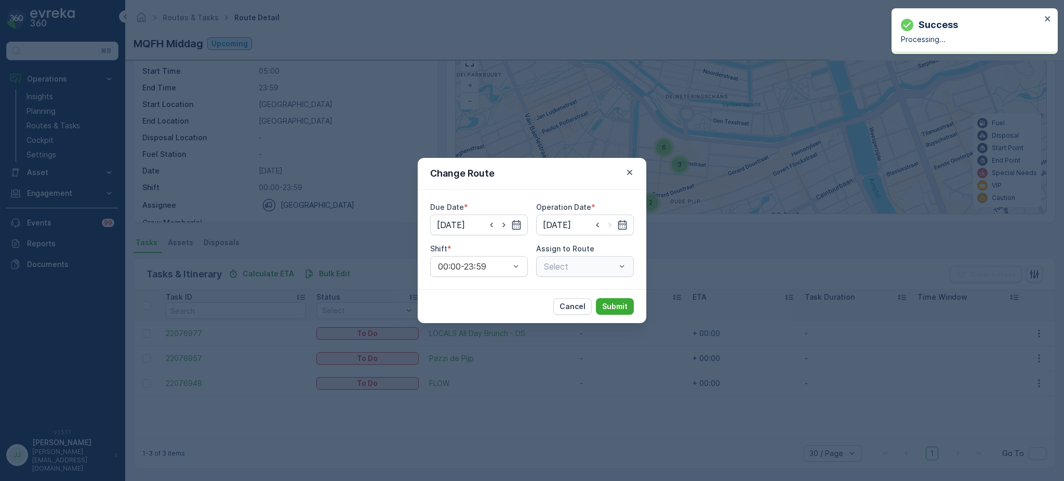
type input "[DATE]"
click at [570, 265] on div "Select" at bounding box center [585, 266] width 98 height 21
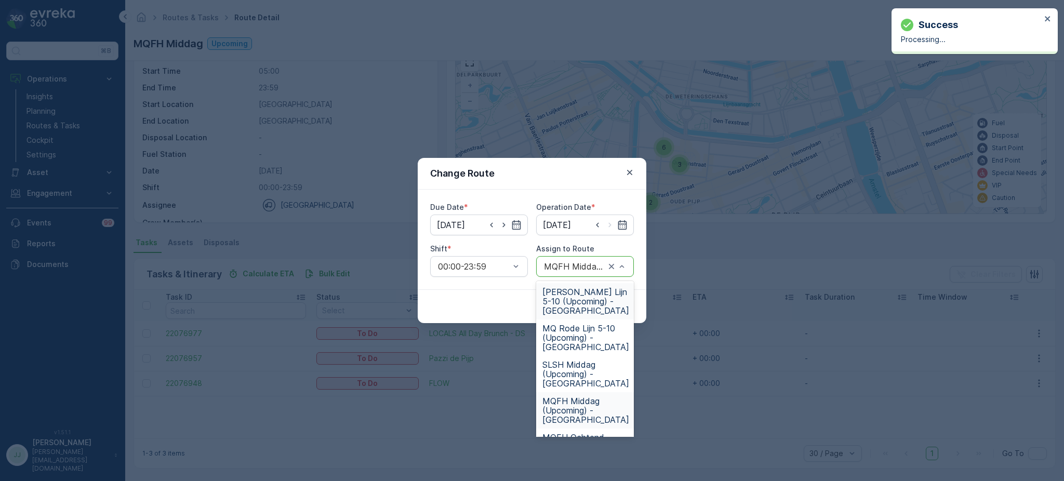
click at [554, 275] on div "MQFH Middag (Upcoming) - Amsterdam" at bounding box center [585, 266] width 98 height 21
click at [557, 297] on span "FH Rode Lijn 5-10 (Upcoming) - Amsterdam" at bounding box center [585, 301] width 87 height 28
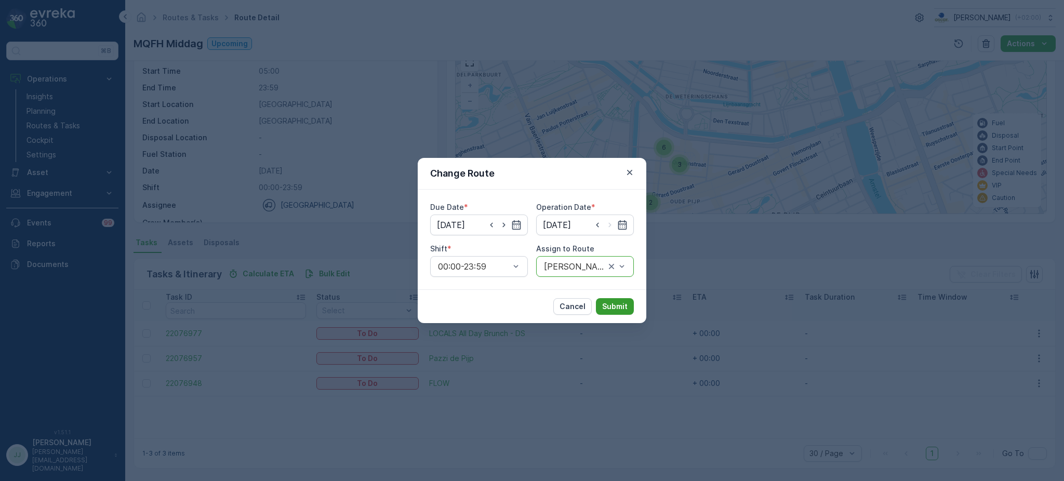
click at [611, 306] on p "Submit" at bounding box center [614, 306] width 25 height 10
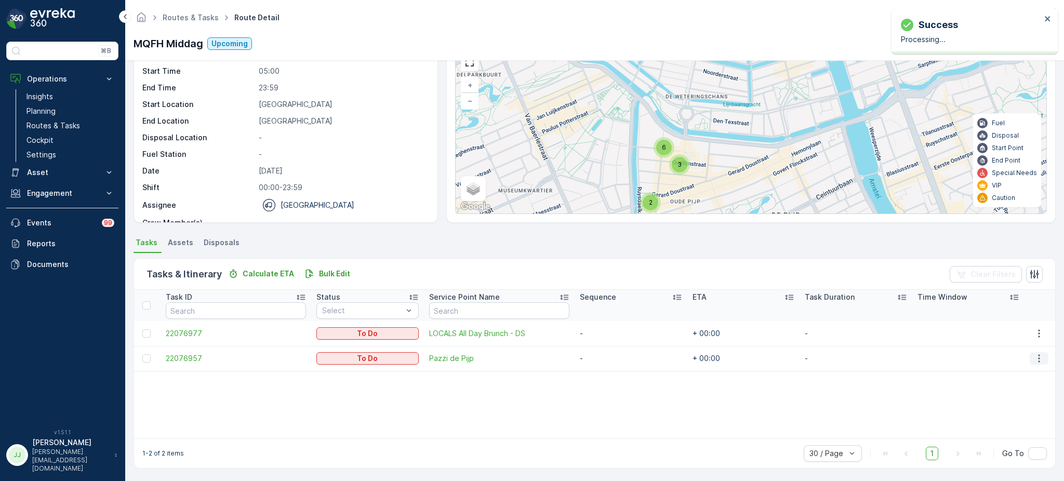
click at [1034, 361] on icon "button" at bounding box center [1038, 358] width 10 height 10
click at [1029, 386] on div "Edit" at bounding box center [1025, 387] width 78 height 15
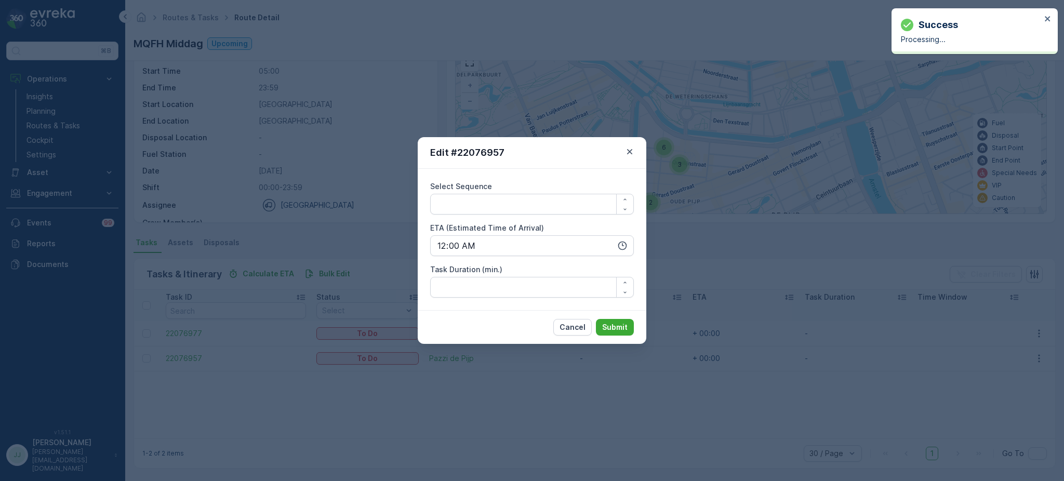
click at [975, 383] on div "Edit #22076957 Select Sequence ETA (Estimated Time of Arrival) 00:00 Task Durat…" at bounding box center [532, 240] width 1064 height 481
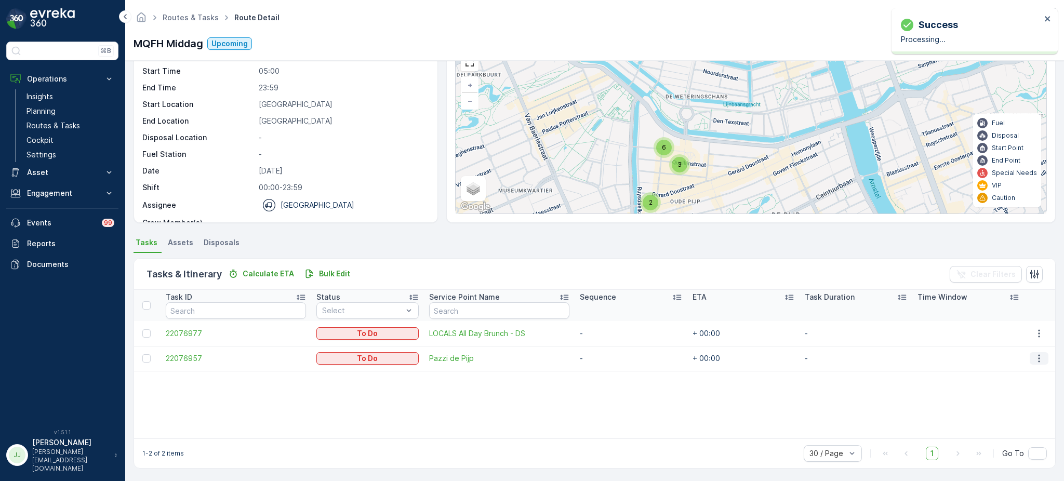
click at [1039, 357] on icon "button" at bounding box center [1038, 358] width 10 height 10
click at [1016, 402] on span "Change Route" at bounding box center [1015, 402] width 50 height 10
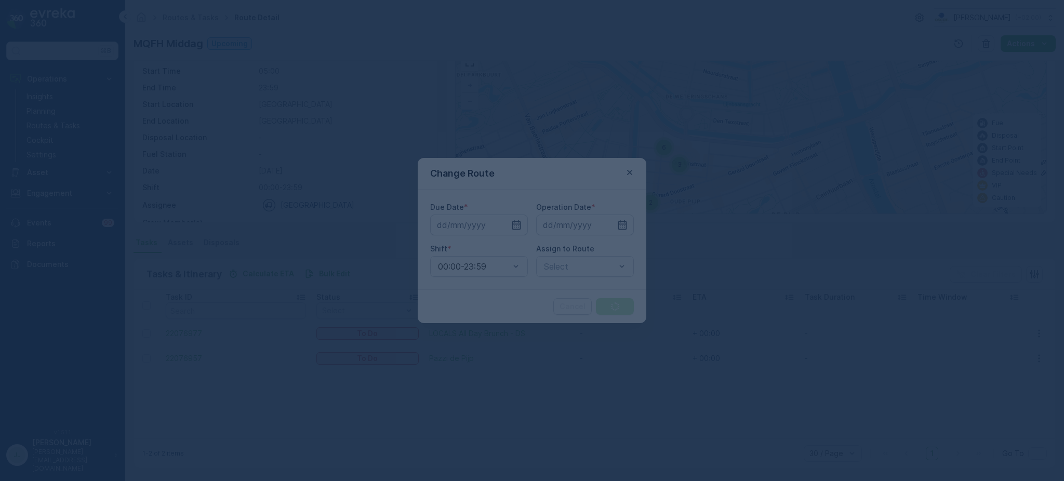
type input "[DATE]"
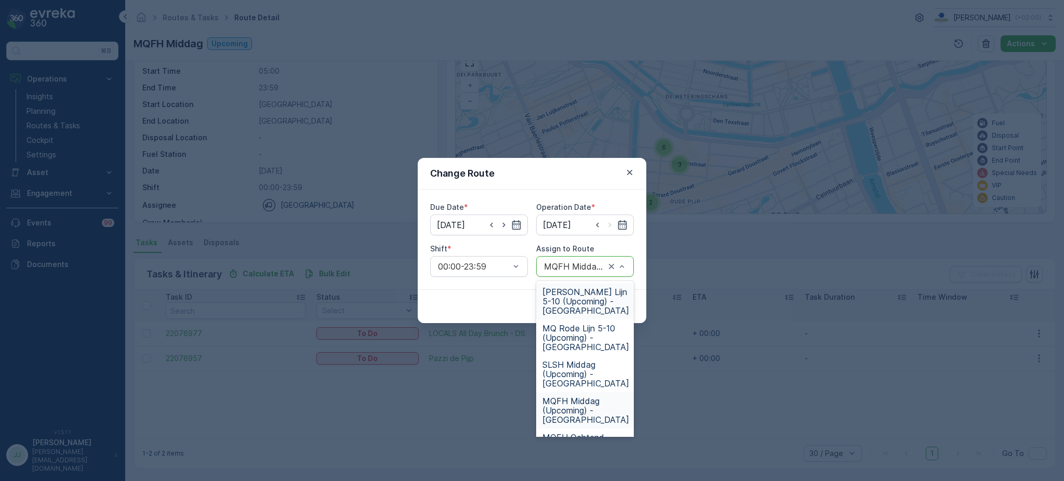
type input "f"
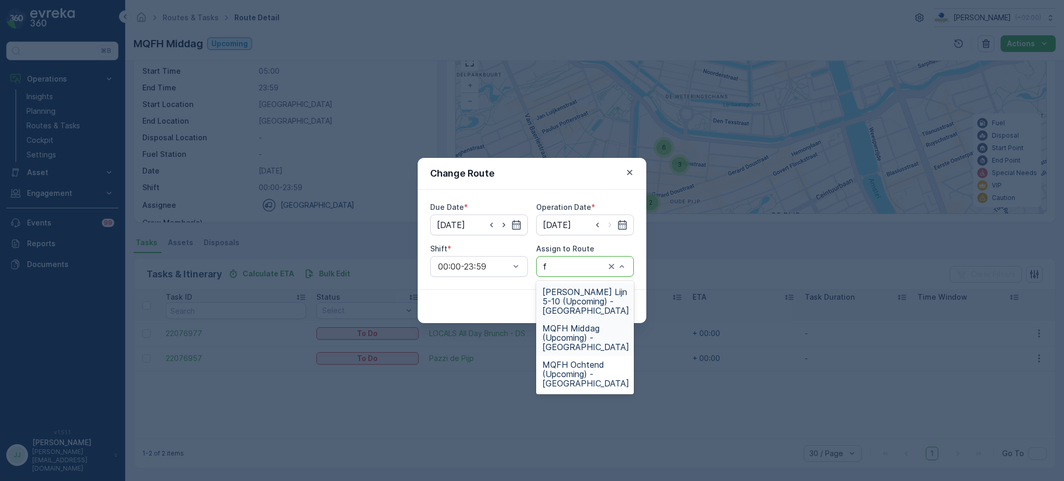
click at [568, 290] on span "FH Rode Lijn 5-10 (Upcoming) - Amsterdam" at bounding box center [585, 301] width 87 height 28
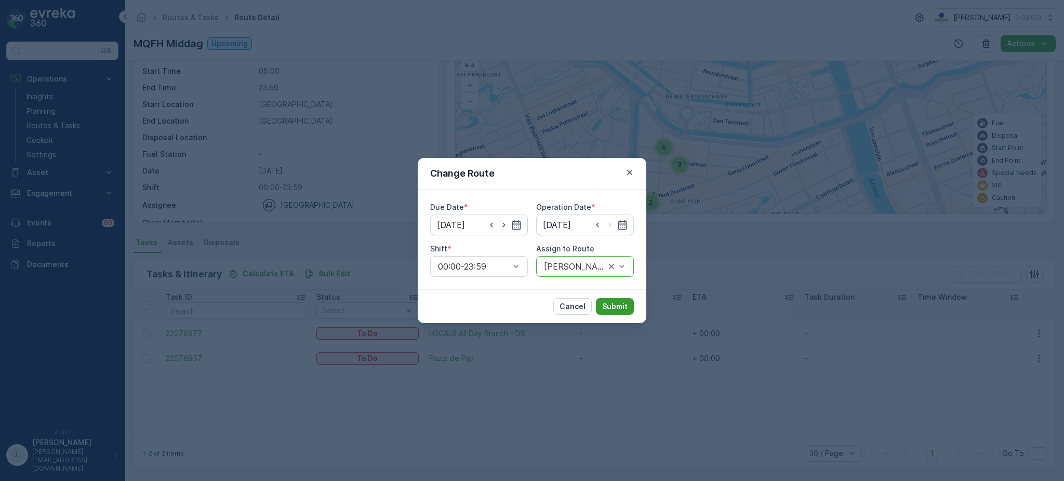
click at [627, 302] on p "Submit" at bounding box center [614, 306] width 25 height 10
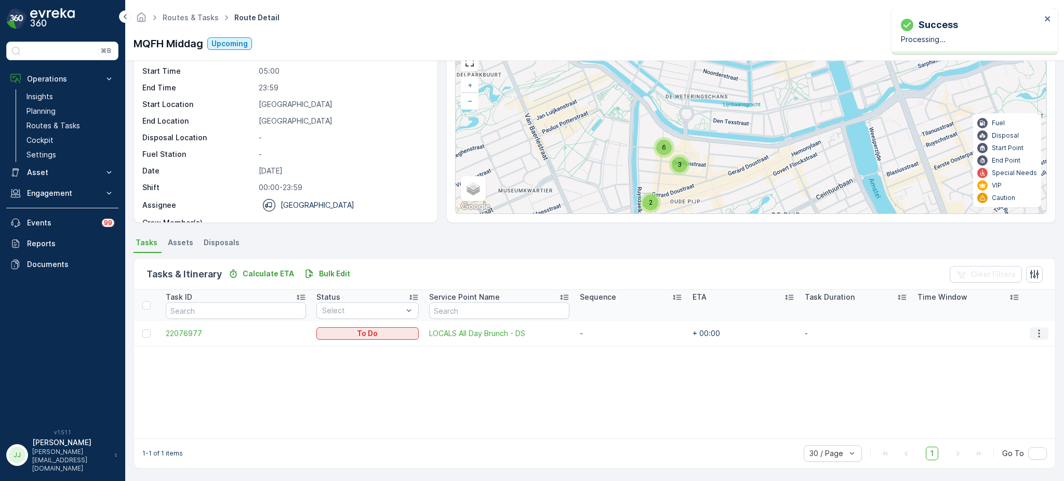
click at [1033, 332] on icon "button" at bounding box center [1038, 333] width 10 height 10
click at [1010, 380] on span "Change Route" at bounding box center [1015, 377] width 50 height 10
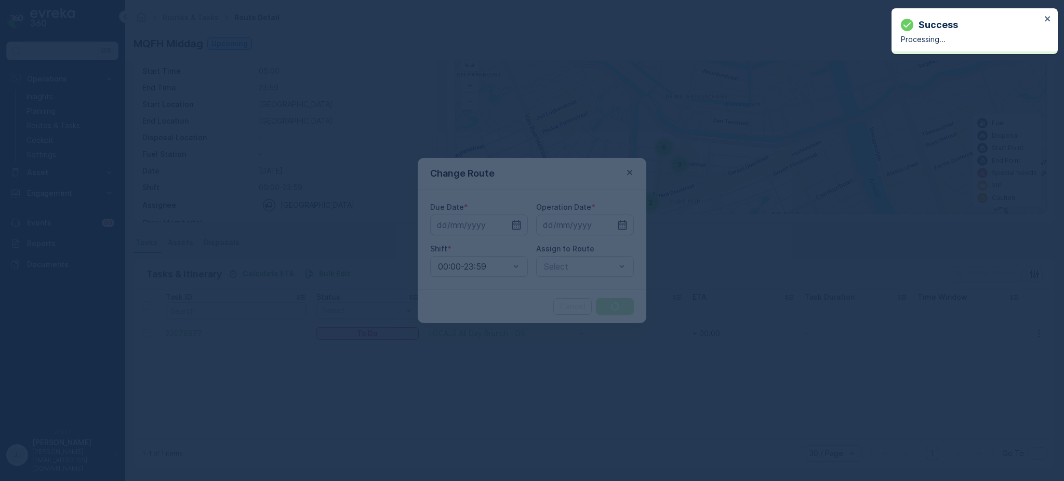
type input "[DATE]"
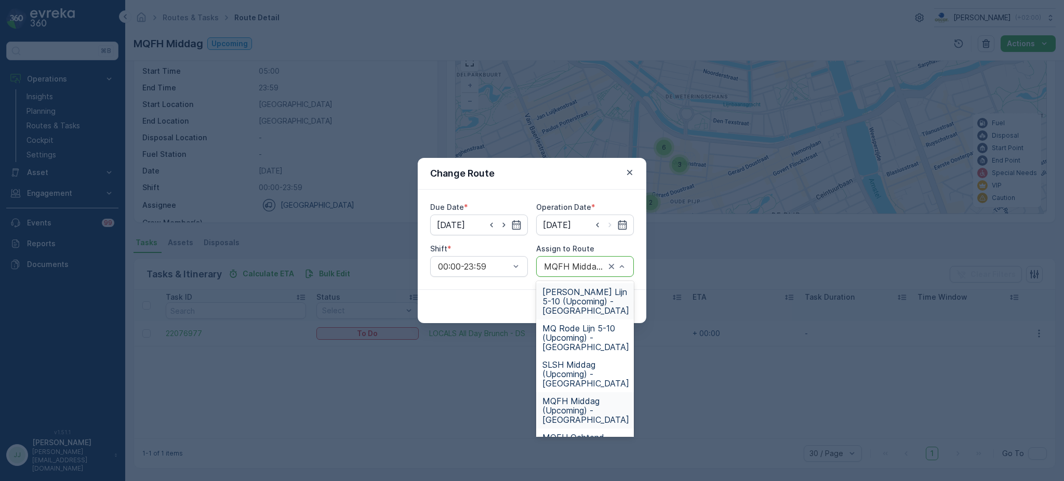
click at [576, 300] on span "FH Rode Lijn 5-10 (Upcoming) - Amsterdam" at bounding box center [585, 301] width 87 height 28
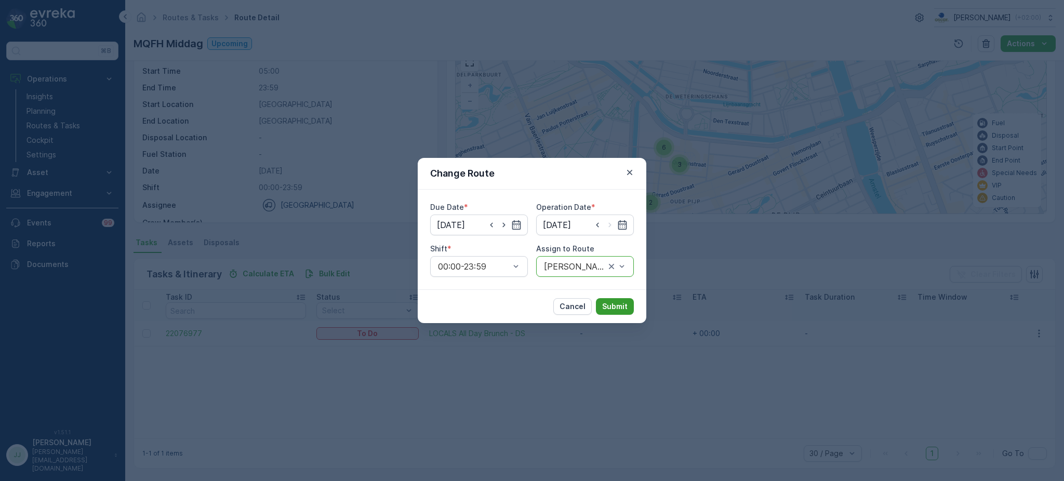
click at [622, 304] on p "Submit" at bounding box center [614, 306] width 25 height 10
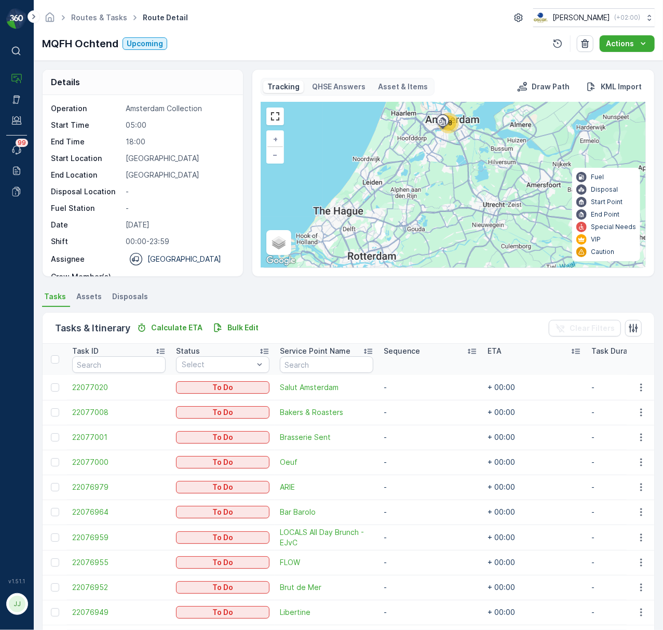
scroll to position [244, 0]
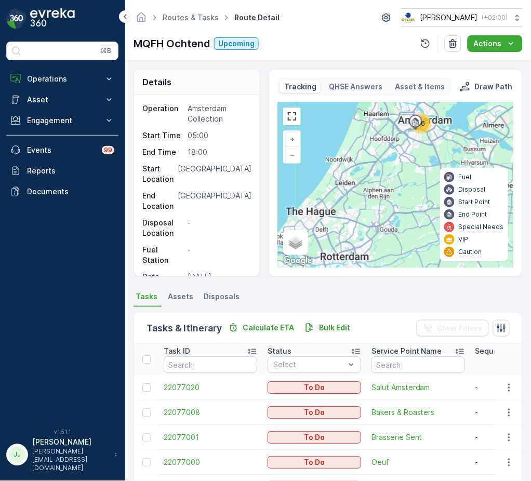
click at [126, 15] on icon at bounding box center [124, 16] width 11 height 12
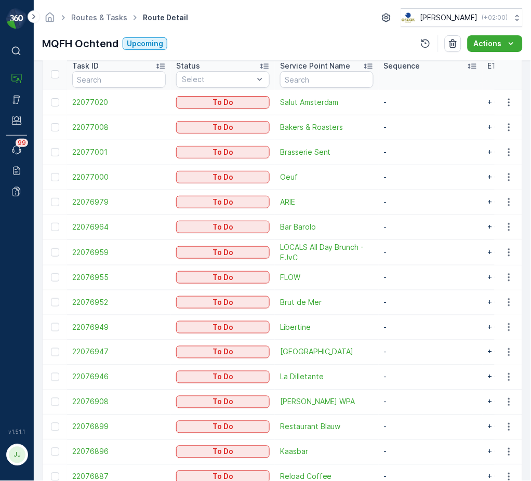
scroll to position [285, 0]
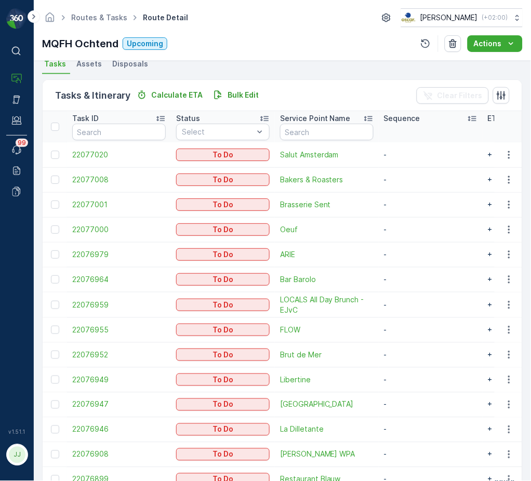
scroll to position [267, 0]
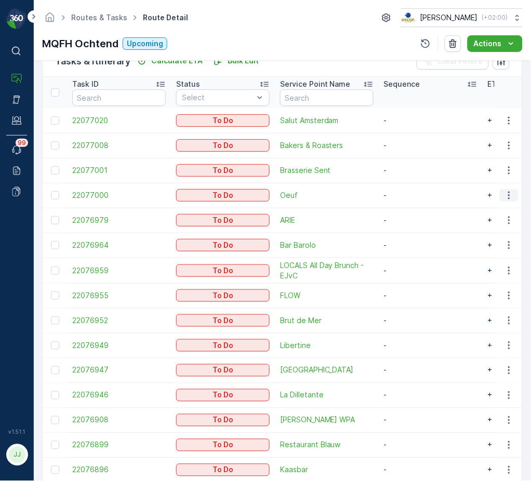
click at [504, 197] on icon "button" at bounding box center [509, 195] width 10 height 10
click at [487, 236] on span "Change Route" at bounding box center [482, 239] width 50 height 10
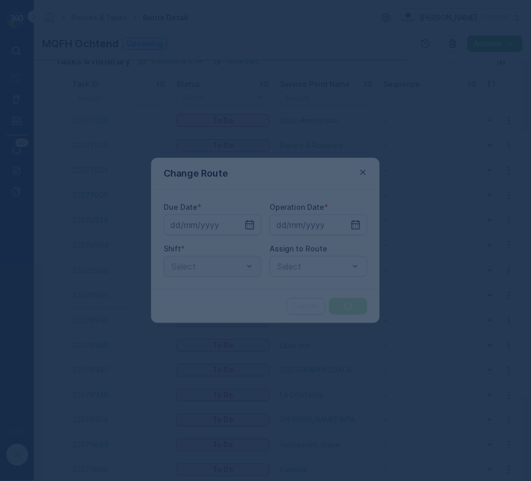
type input "[DATE]"
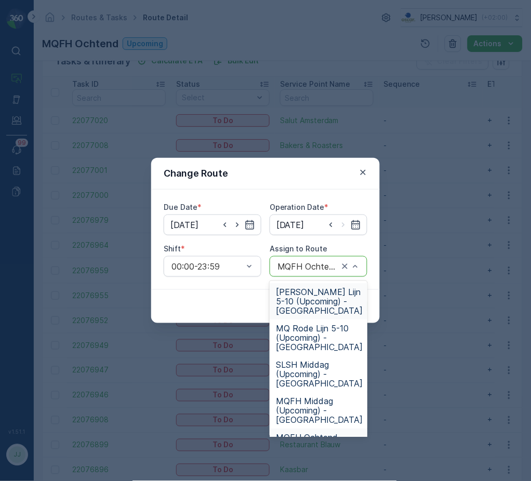
click at [301, 303] on span "[PERSON_NAME] Lijn 5-10 (Upcoming) - [GEOGRAPHIC_DATA]" at bounding box center [319, 301] width 87 height 28
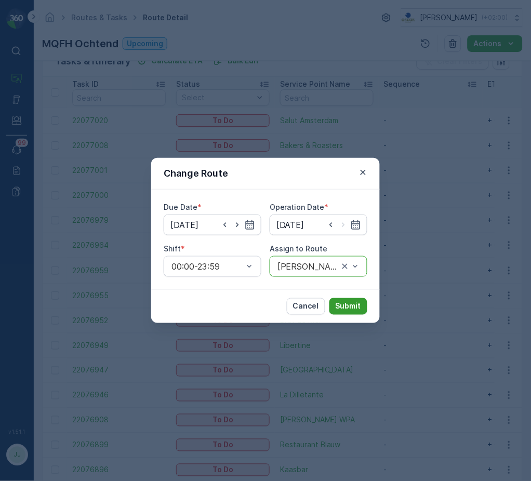
click at [351, 302] on p "Submit" at bounding box center [347, 306] width 25 height 10
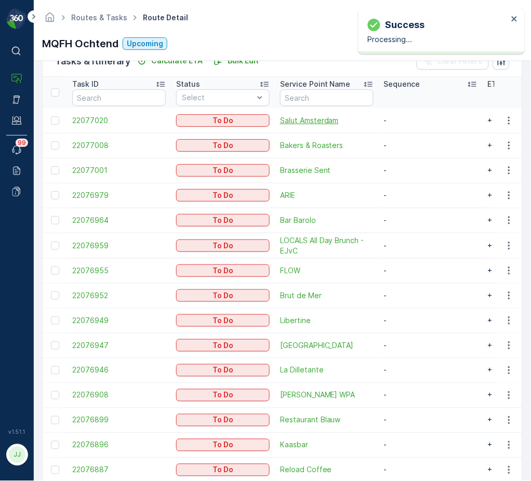
click at [340, 120] on span "Salut Amsterdam" at bounding box center [326, 120] width 93 height 10
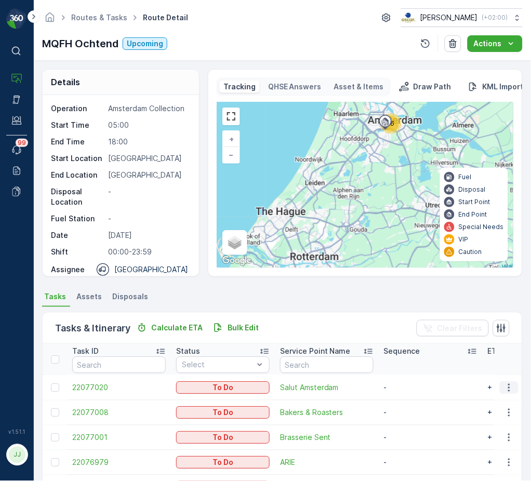
click at [509, 387] on icon "button" at bounding box center [509, 387] width 10 height 10
click at [479, 431] on span "Change Route" at bounding box center [482, 431] width 50 height 10
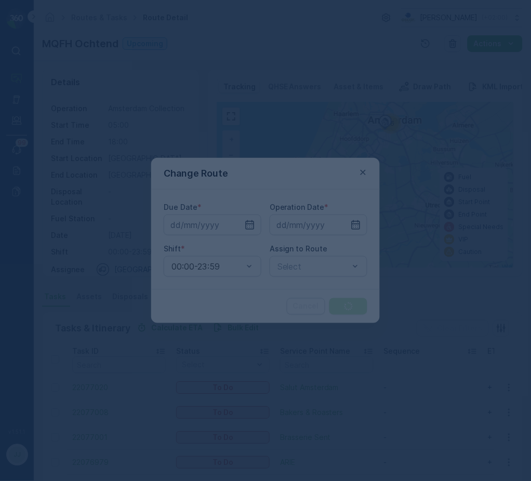
type input "[DATE]"
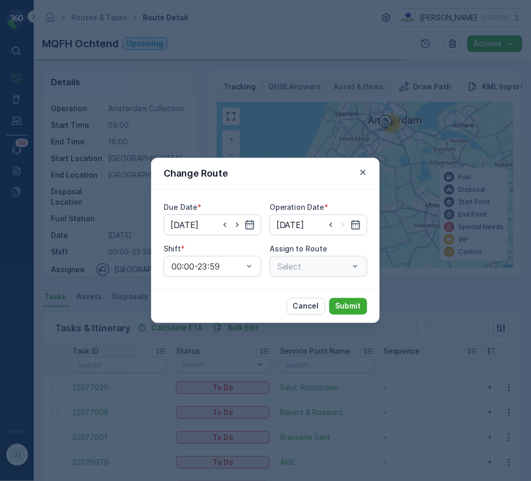
click at [293, 270] on div "Select" at bounding box center [319, 266] width 98 height 21
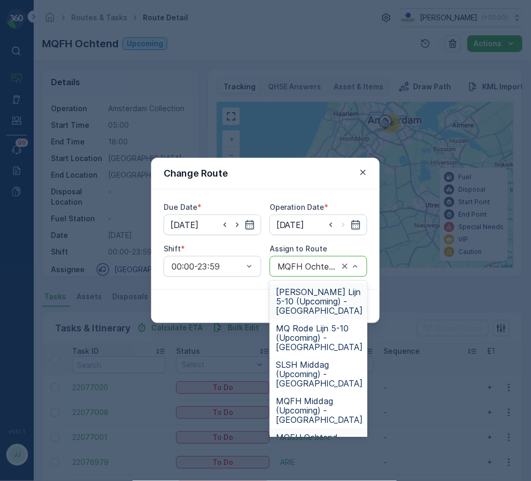
click at [299, 310] on span "FH Rode Lijn 5-10 (Upcoming) - Amsterdam" at bounding box center [319, 301] width 87 height 28
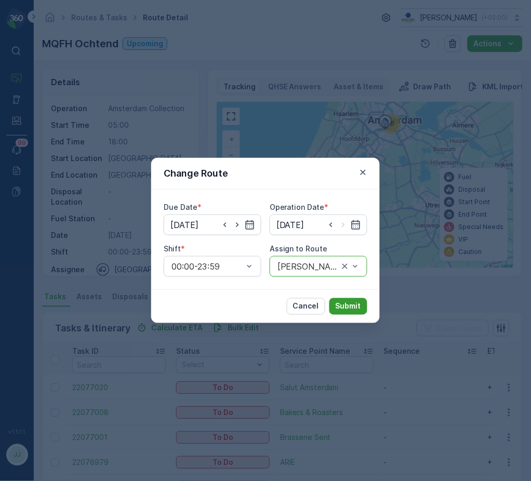
click at [344, 300] on button "Submit" at bounding box center [348, 306] width 38 height 17
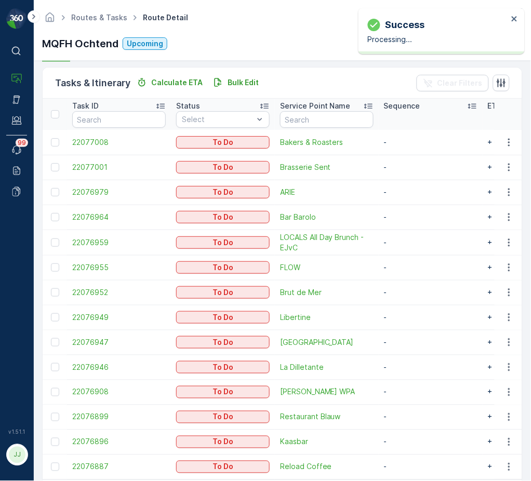
scroll to position [277, 0]
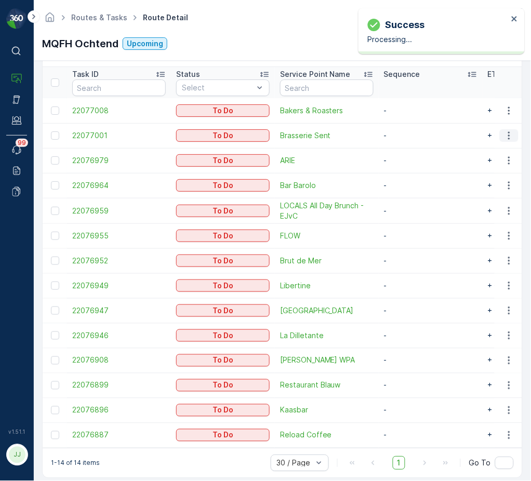
click at [505, 138] on icon "button" at bounding box center [509, 135] width 10 height 10
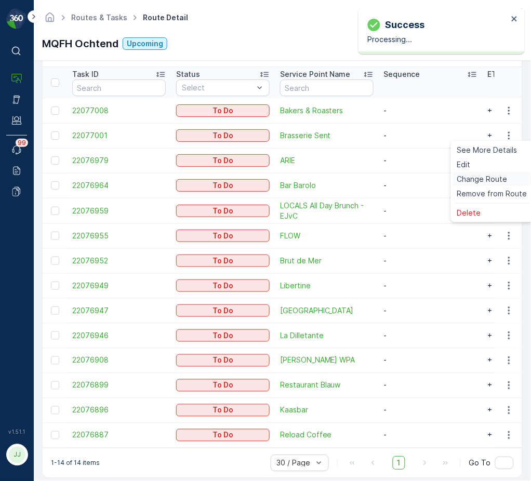
click at [488, 177] on span "Change Route" at bounding box center [482, 179] width 50 height 10
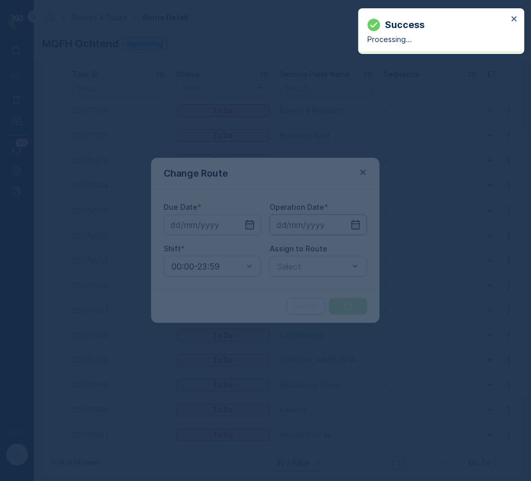
type input "[DATE]"
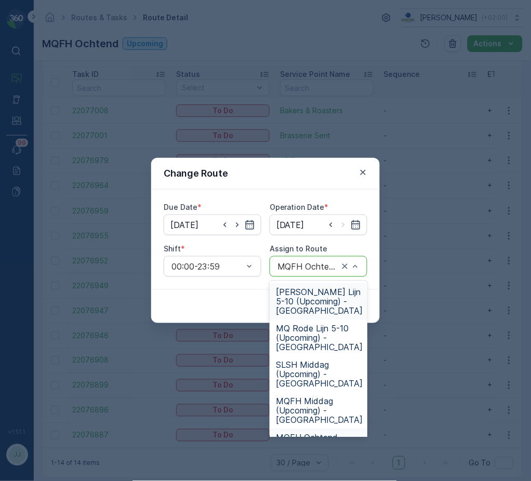
click at [303, 295] on span "FH Rode Lijn 5-10 (Upcoming) - Amsterdam" at bounding box center [319, 301] width 87 height 28
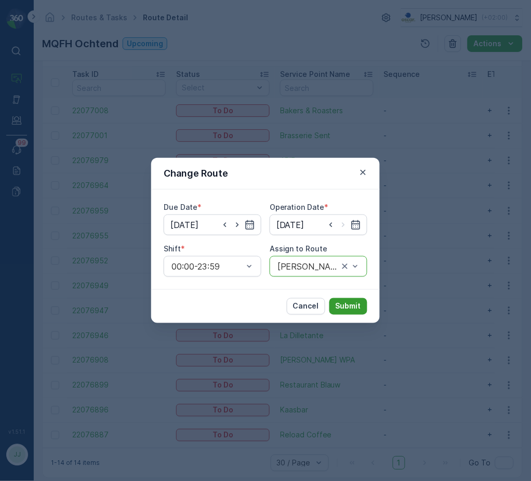
click at [359, 303] on p "Submit" at bounding box center [347, 306] width 25 height 10
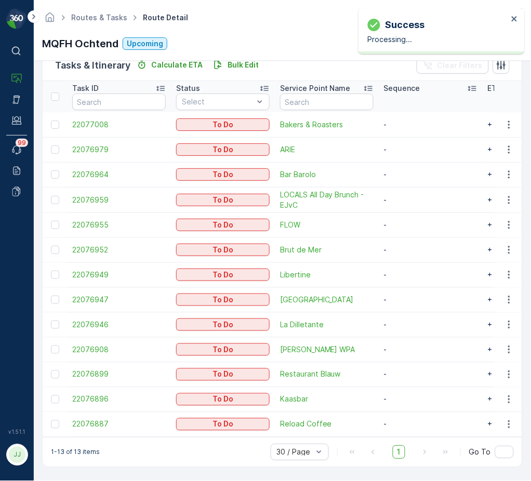
scroll to position [267, 0]
click at [511, 245] on icon "button" at bounding box center [509, 250] width 10 height 10
click at [496, 291] on span "Change Route" at bounding box center [482, 289] width 50 height 10
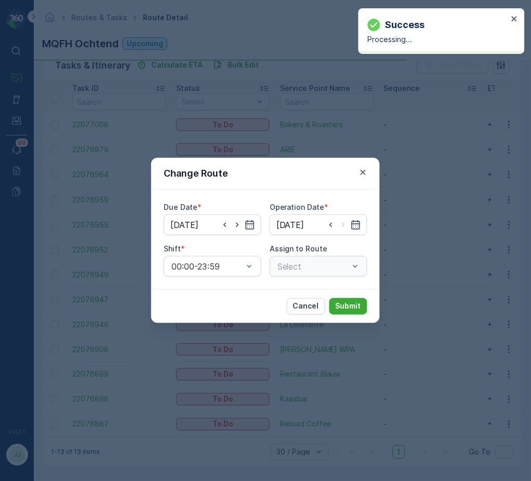
type input "[DATE]"
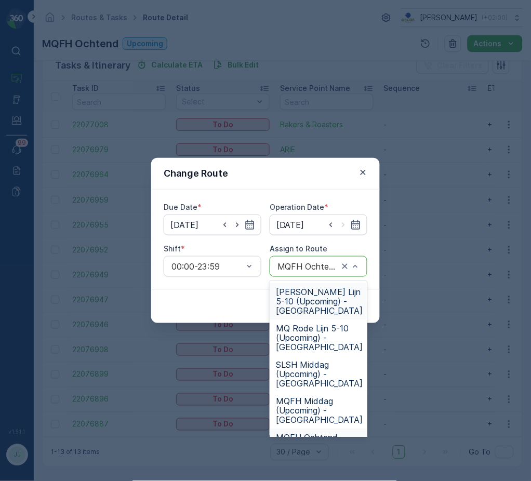
click at [305, 301] on span "FH Rode Lijn 5-10 (Upcoming) - Amsterdam" at bounding box center [319, 301] width 87 height 28
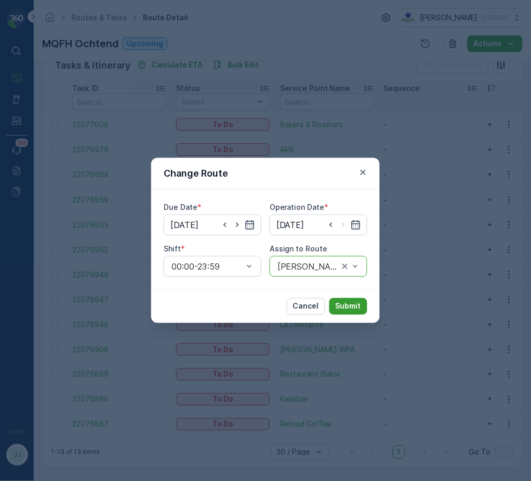
click at [345, 303] on p "Submit" at bounding box center [347, 306] width 25 height 10
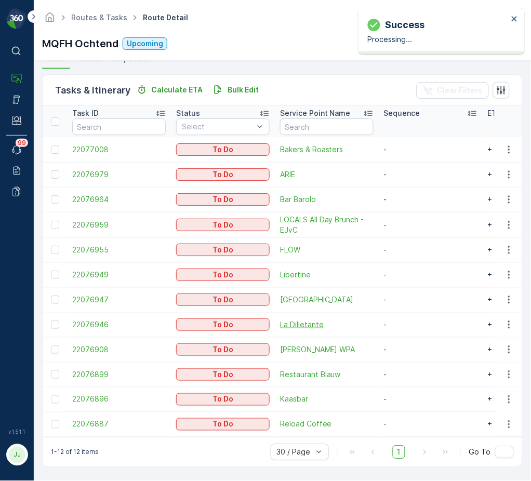
scroll to position [242, 0]
click at [511, 270] on icon "button" at bounding box center [509, 275] width 10 height 10
click at [493, 315] on span "Change Route" at bounding box center [482, 314] width 50 height 10
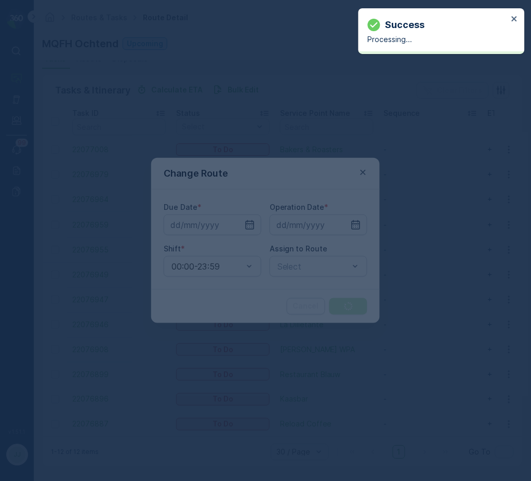
type input "[DATE]"
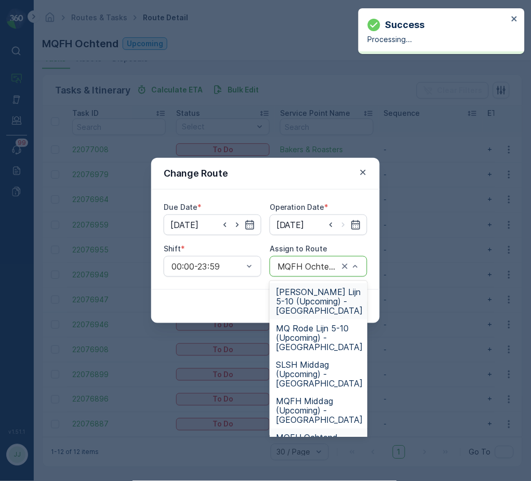
click at [300, 303] on span "FH Rode Lijn 5-10 (Upcoming) - Amsterdam" at bounding box center [319, 301] width 87 height 28
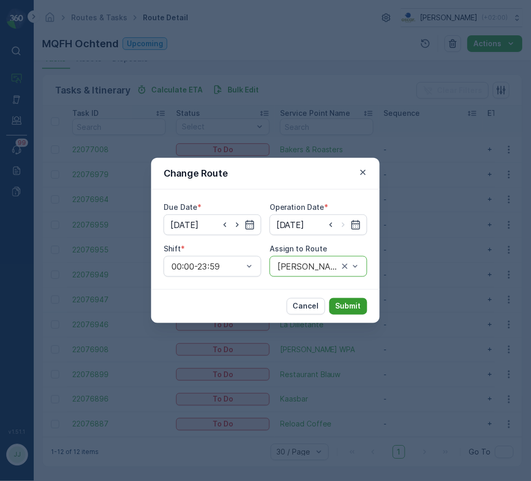
click at [359, 306] on p "Submit" at bounding box center [347, 306] width 25 height 10
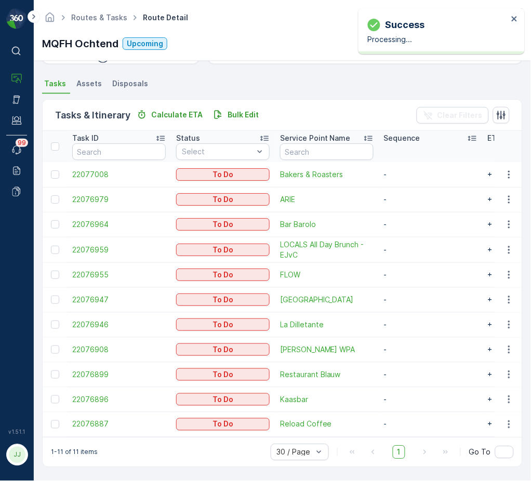
scroll to position [217, 0]
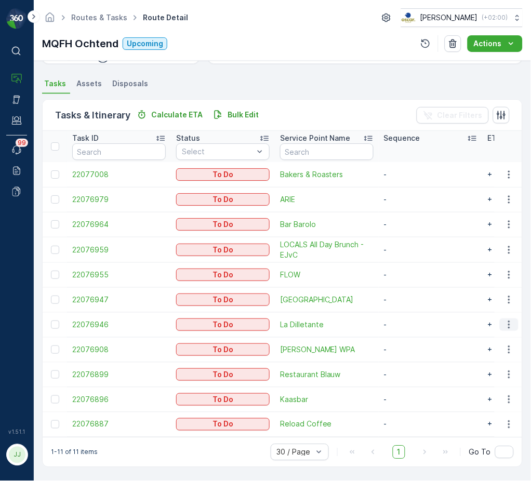
click at [507, 319] on icon "button" at bounding box center [509, 324] width 10 height 10
click at [489, 361] on span "Change Route" at bounding box center [482, 364] width 50 height 10
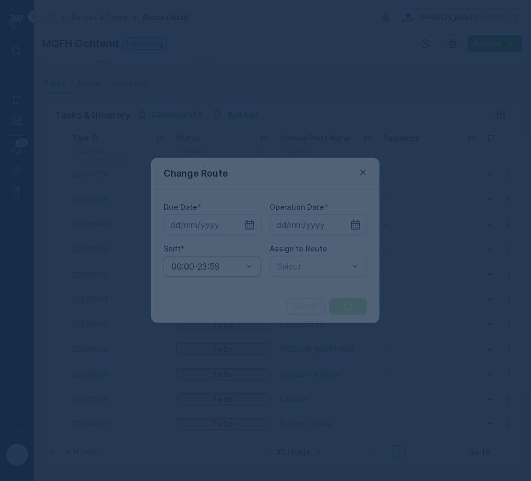
type input "[DATE]"
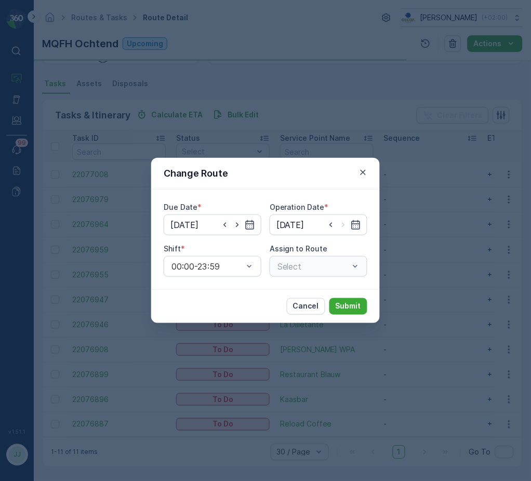
click at [292, 265] on div "Select" at bounding box center [319, 266] width 98 height 21
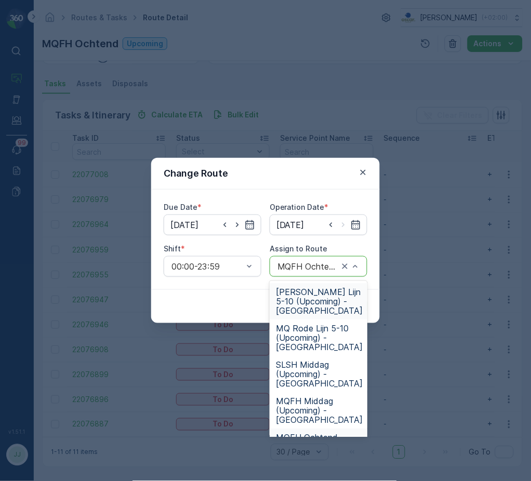
click at [295, 290] on span "FH Rode Lijn 5-10 (Upcoming) - Amsterdam" at bounding box center [319, 301] width 87 height 28
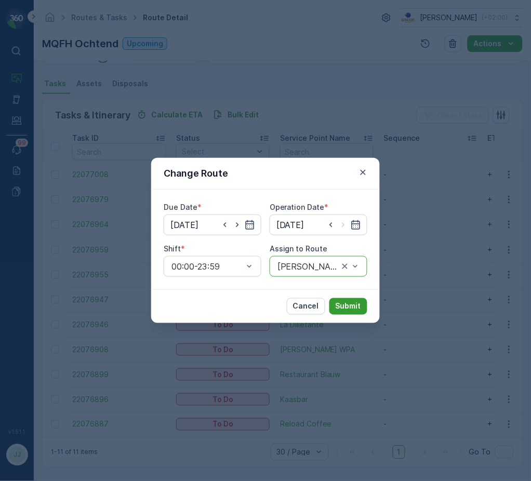
click at [347, 305] on p "Submit" at bounding box center [347, 306] width 25 height 10
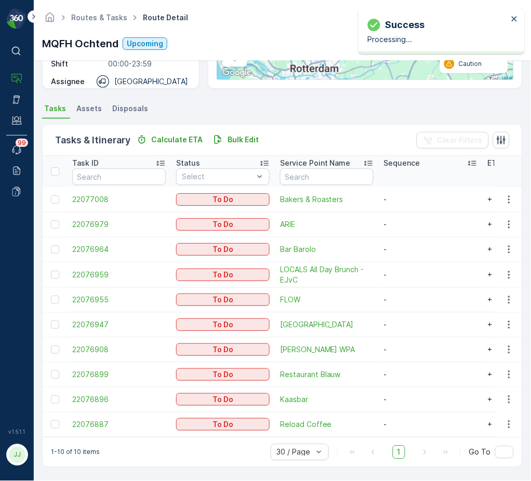
scroll to position [192, 0]
click at [505, 419] on icon "button" at bounding box center [509, 424] width 10 height 10
click at [482, 369] on span "Change Route" at bounding box center [482, 370] width 50 height 10
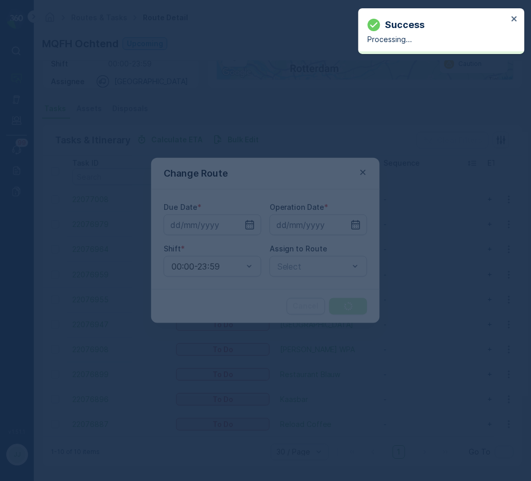
type input "[DATE]"
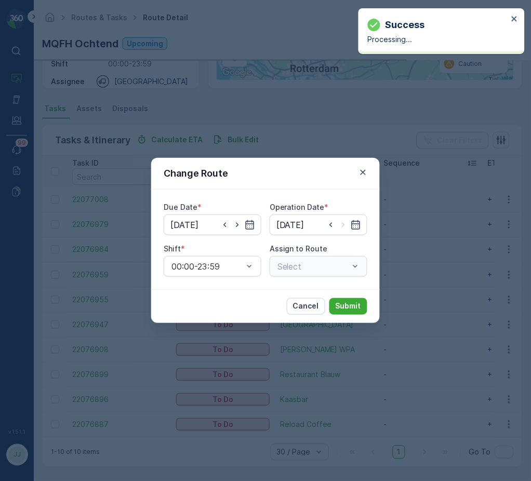
click at [305, 270] on div "Select" at bounding box center [319, 266] width 98 height 21
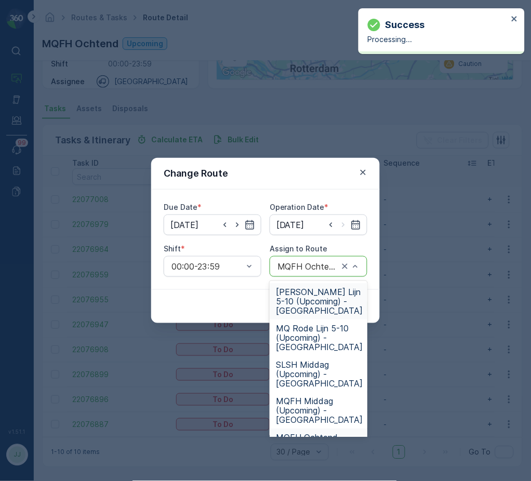
click at [302, 301] on span "FH Rode Lijn 5-10 (Upcoming) - Amsterdam" at bounding box center [319, 301] width 87 height 28
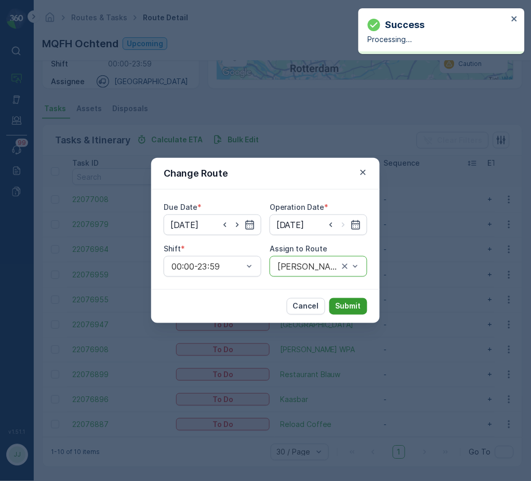
click at [364, 312] on button "Submit" at bounding box center [348, 306] width 38 height 17
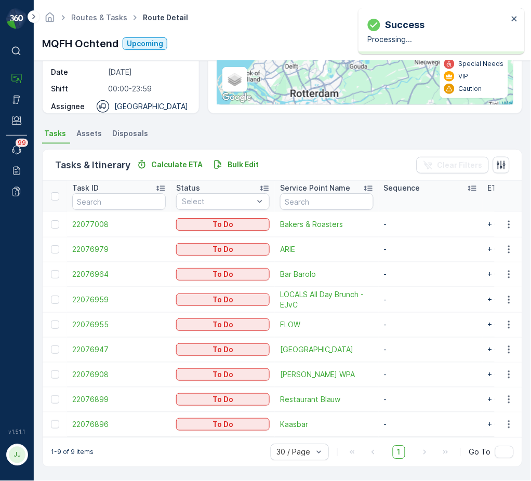
scroll to position [167, 0]
click at [509, 420] on icon "button" at bounding box center [509, 424] width 10 height 10
click at [476, 370] on span "Change Route" at bounding box center [482, 370] width 50 height 10
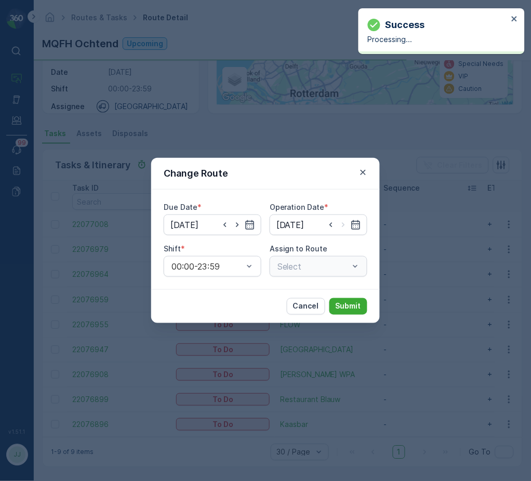
type input "[DATE]"
click at [306, 271] on div "Select" at bounding box center [319, 266] width 98 height 21
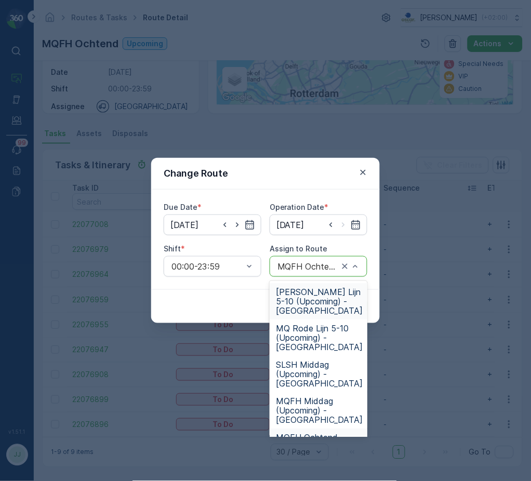
click at [293, 301] on span "FH Rode Lijn 5-10 (Upcoming) - Amsterdam" at bounding box center [319, 301] width 87 height 28
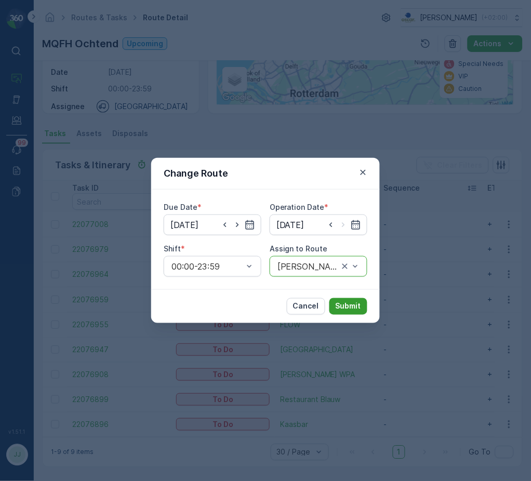
click at [350, 303] on p "Submit" at bounding box center [347, 306] width 25 height 10
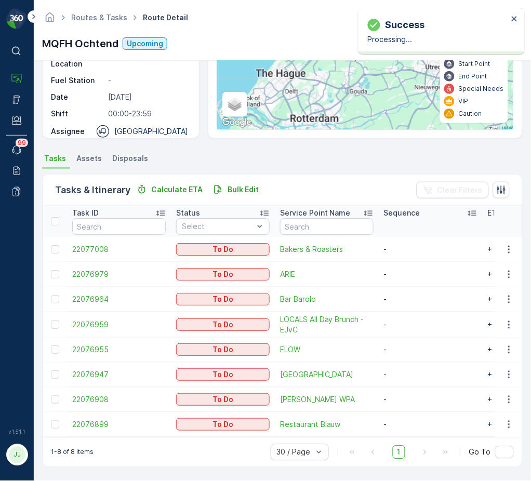
scroll to position [142, 0]
click at [507, 371] on icon "button" at bounding box center [509, 374] width 10 height 10
click at [303, 369] on span "Castell Zuid" at bounding box center [326, 374] width 93 height 10
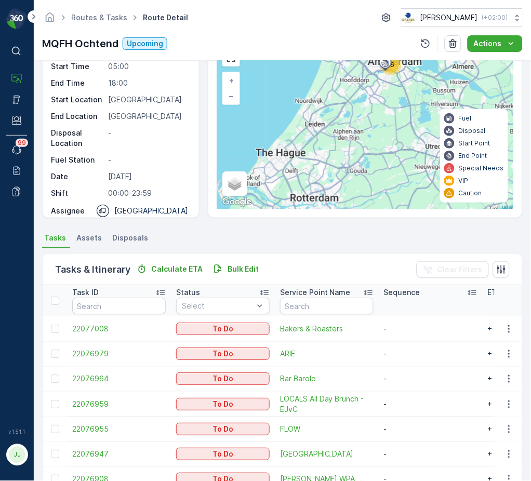
scroll to position [142, 0]
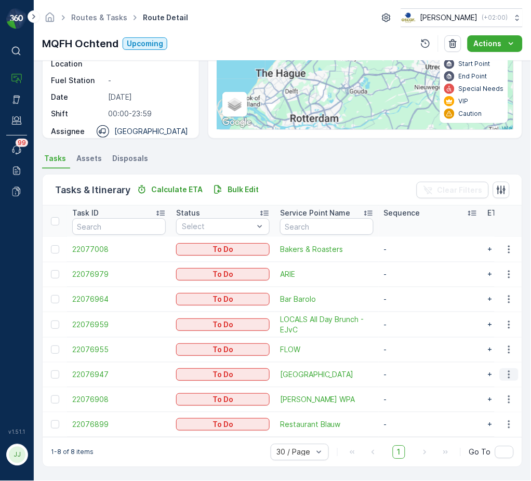
click at [509, 372] on icon "button" at bounding box center [509, 374] width 10 height 10
click at [491, 414] on span "Change Route" at bounding box center [482, 414] width 50 height 10
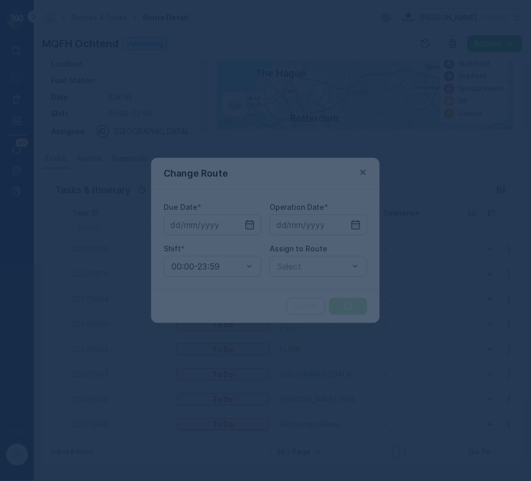
type input "[DATE]"
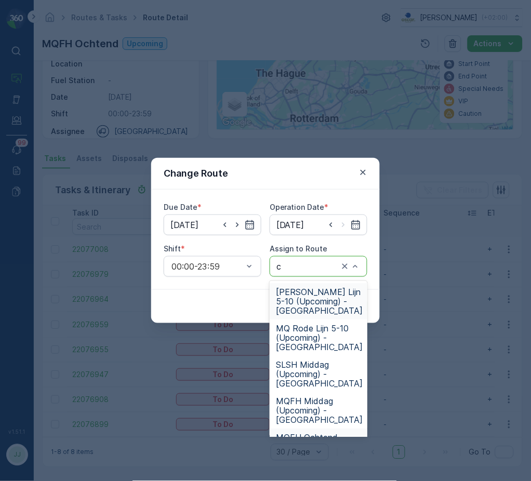
type input "cs"
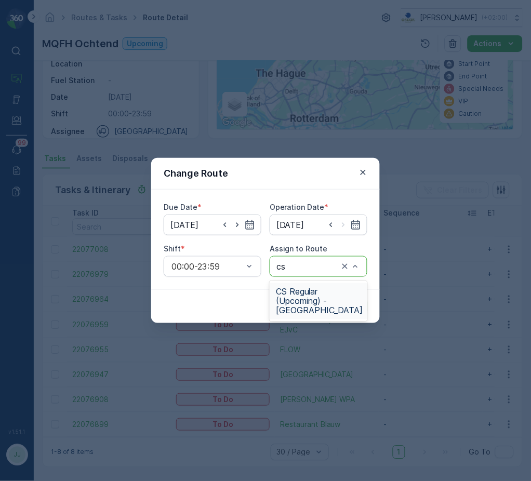
click at [302, 298] on span "CS Regular (Upcoming) - [GEOGRAPHIC_DATA]" at bounding box center [319, 301] width 87 height 28
click at [345, 302] on p "Submit" at bounding box center [347, 306] width 25 height 10
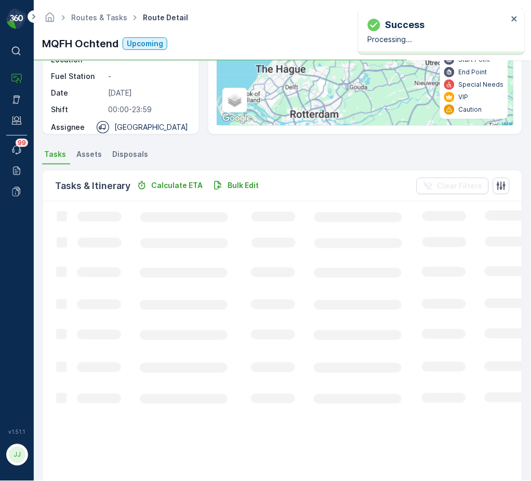
scroll to position [117, 0]
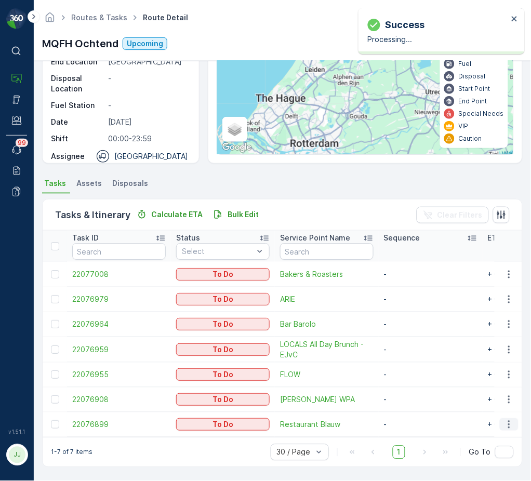
click at [511, 419] on icon "button" at bounding box center [509, 424] width 10 height 10
click at [479, 369] on span "Change Route" at bounding box center [482, 370] width 50 height 10
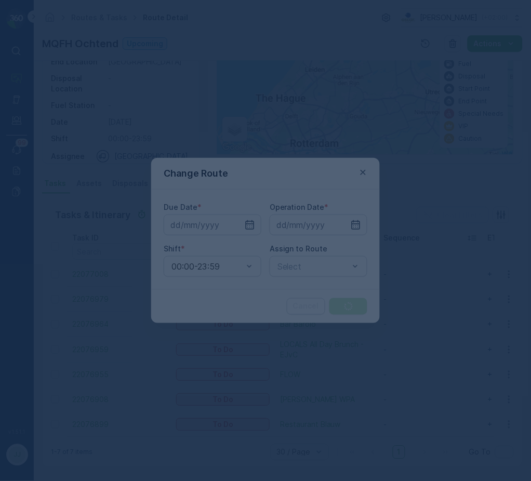
type input "[DATE]"
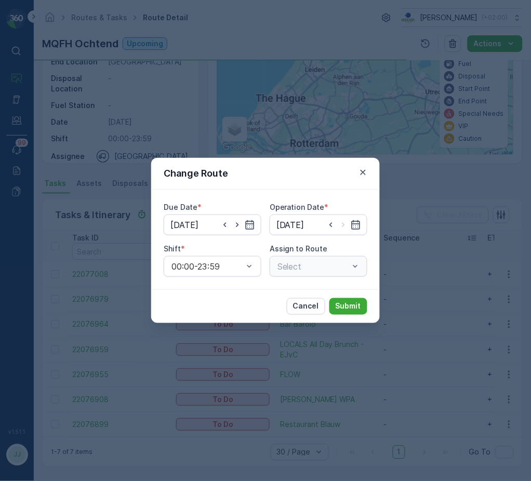
click at [303, 266] on div "Select" at bounding box center [319, 266] width 98 height 21
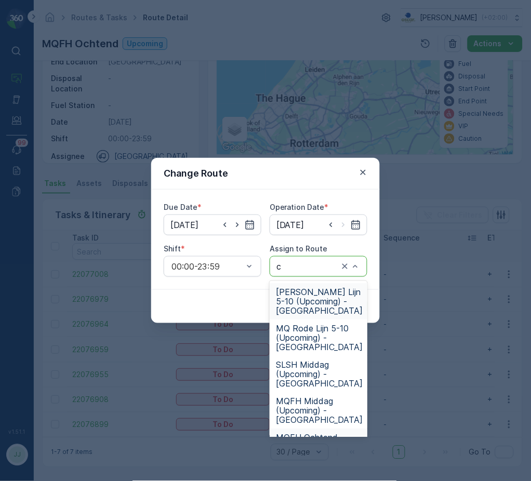
type input "cs"
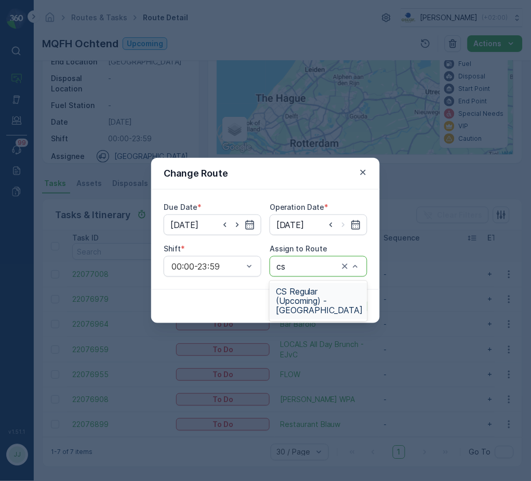
click at [311, 299] on span "CS Regular (Upcoming) - [GEOGRAPHIC_DATA]" at bounding box center [319, 301] width 87 height 28
click at [343, 303] on p "Submit" at bounding box center [347, 306] width 25 height 10
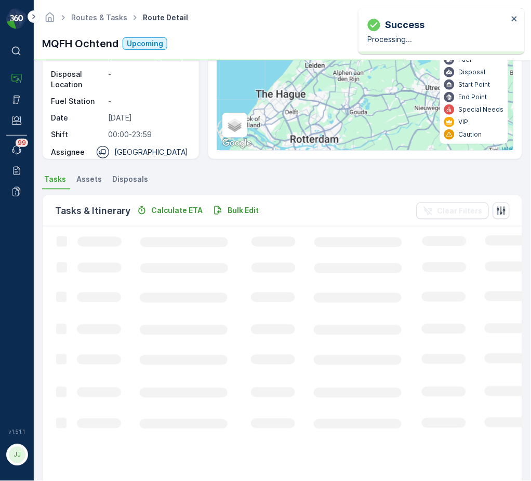
scroll to position [92, 0]
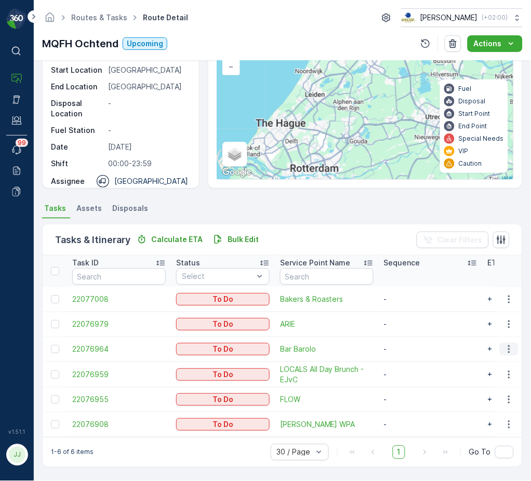
click at [509, 344] on icon "button" at bounding box center [509, 349] width 10 height 10
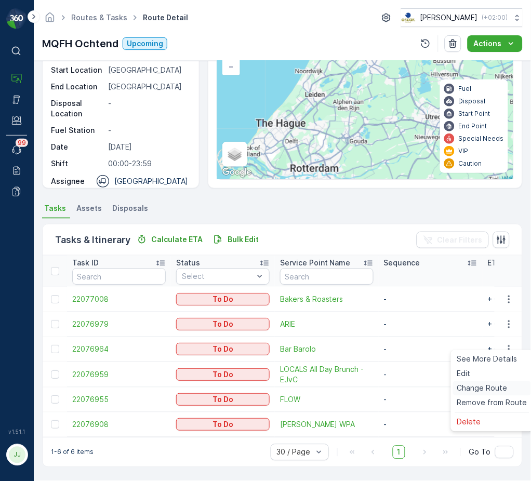
click at [487, 389] on span "Change Route" at bounding box center [482, 388] width 50 height 10
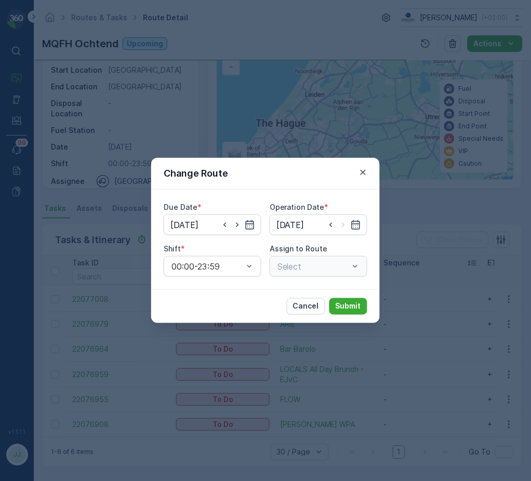
type input "[DATE]"
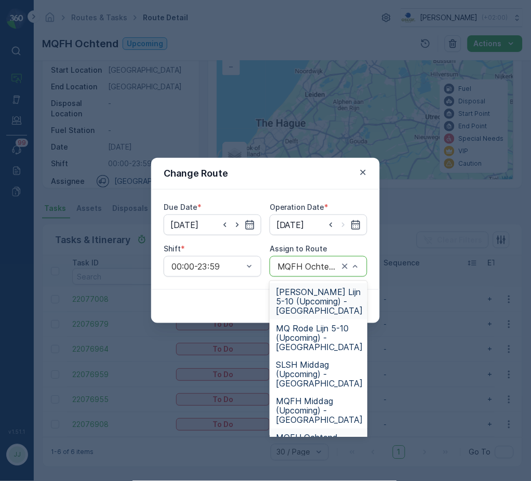
click at [307, 295] on span "FH Rode Lijn 5-10 (Upcoming) - Amsterdam" at bounding box center [319, 301] width 87 height 28
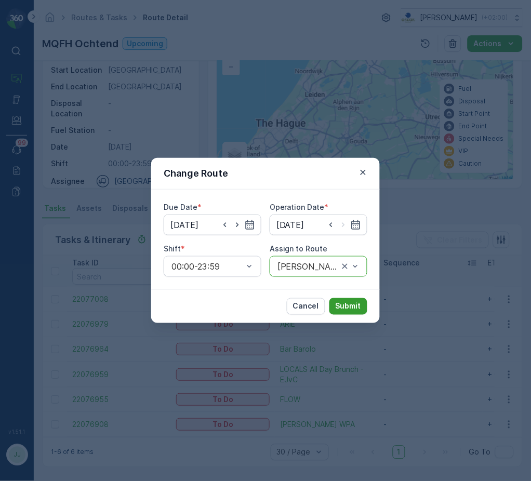
click at [349, 302] on p "Submit" at bounding box center [347, 306] width 25 height 10
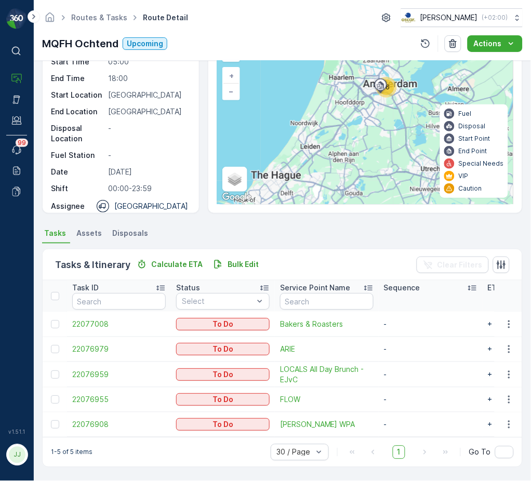
scroll to position [42, 0]
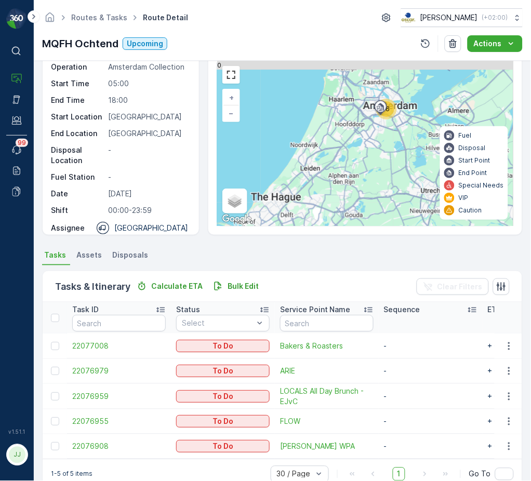
drag, startPoint x: 328, startPoint y: 149, endPoint x: 341, endPoint y: 146, distance: 13.8
click at [308, 184] on div "16 + − Satellite Roadmap Terrain Hybrid Leaflet Keyboard shortcuts Map Data Map…" at bounding box center [365, 143] width 296 height 165
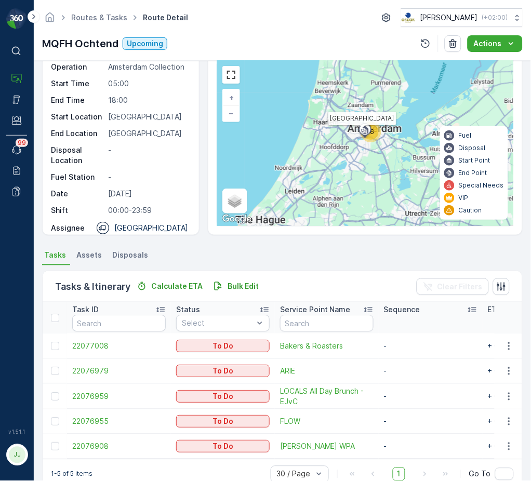
click at [374, 130] on div at bounding box center [365, 129] width 20 height 9
click at [376, 133] on div "16" at bounding box center [371, 132] width 16 height 16
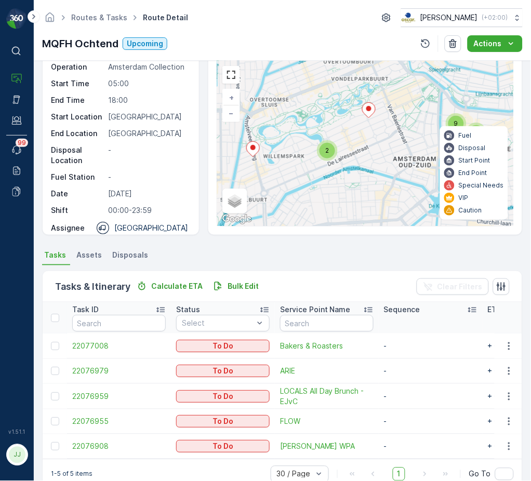
drag, startPoint x: 365, startPoint y: 156, endPoint x: 375, endPoint y: 107, distance: 50.4
click at [375, 107] on div "2 3 9 + − Satellite Roadmap Terrain Hybrid Leaflet Keyboard shortcuts Map Data …" at bounding box center [365, 143] width 296 height 165
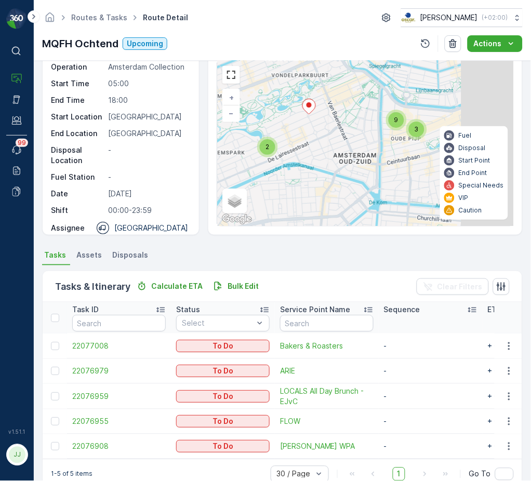
drag, startPoint x: 321, startPoint y: 171, endPoint x: 258, endPoint y: 199, distance: 69.3
click at [247, 212] on div "2 3 9 + − Satellite Roadmap Terrain Hybrid Leaflet Keyboard shortcuts Map Data …" at bounding box center [365, 143] width 296 height 165
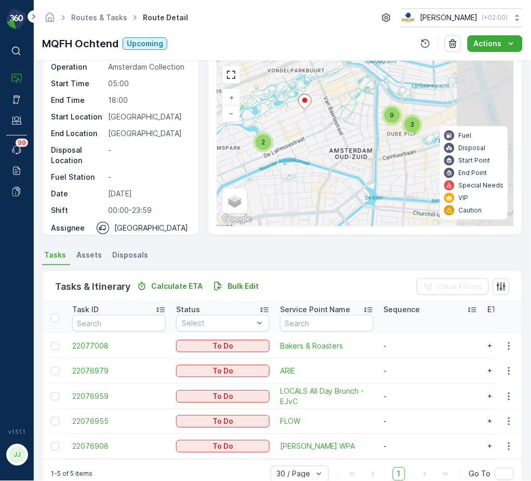
drag, startPoint x: 362, startPoint y: 154, endPoint x: 332, endPoint y: 173, distance: 35.6
click at [332, 174] on div "2 3 9 + − Satellite Roadmap Terrain Hybrid Leaflet Keyboard shortcuts Map Data …" at bounding box center [365, 143] width 296 height 165
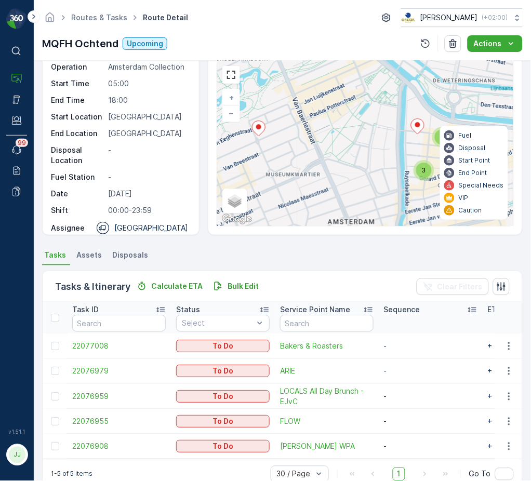
drag, startPoint x: 318, startPoint y: 149, endPoint x: 343, endPoint y: 183, distance: 42.4
click at [343, 183] on div "3 5 3 + − Satellite Roadmap Terrain Hybrid Leaflet Keyboard shortcuts Map Data …" at bounding box center [365, 143] width 296 height 165
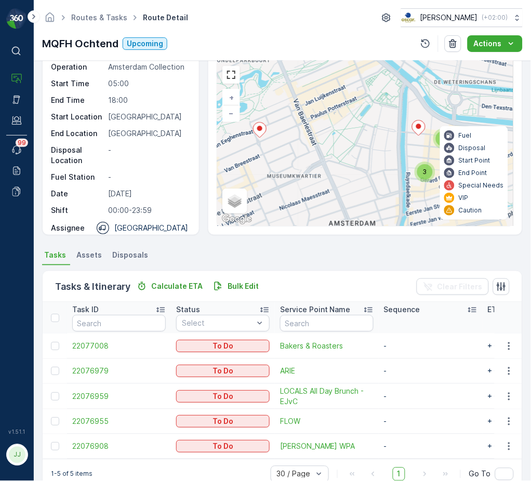
click at [260, 132] on icon at bounding box center [259, 130] width 13 height 15
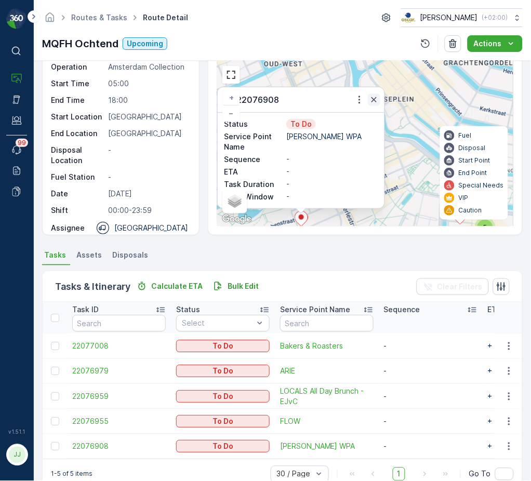
click at [370, 100] on icon "button" at bounding box center [374, 100] width 10 height 10
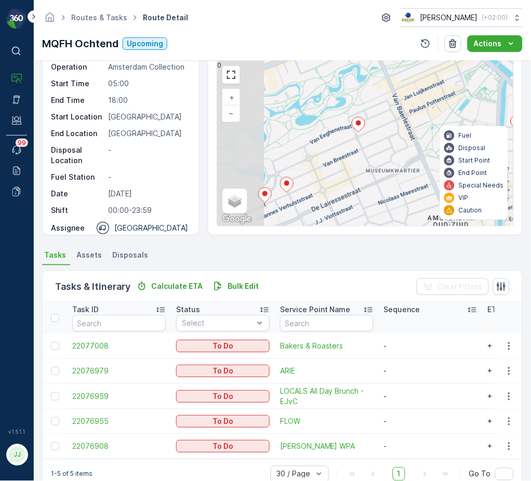
drag, startPoint x: 312, startPoint y: 187, endPoint x: 370, endPoint y: 99, distance: 106.4
click at [370, 97] on div "3 5 3 + − Satellite Roadmap Terrain Hybrid Leaflet Keyboard shortcuts Map Data …" at bounding box center [365, 143] width 296 height 165
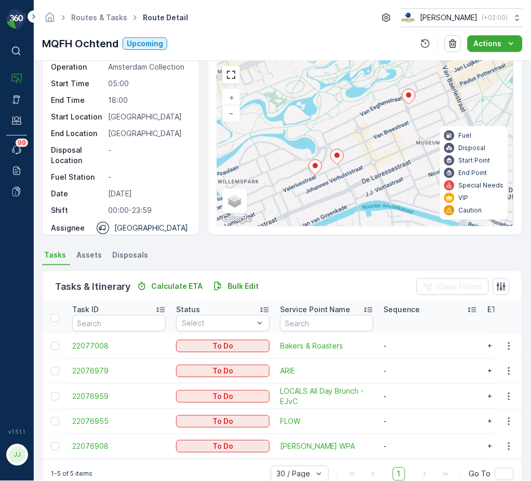
drag, startPoint x: 334, startPoint y: 128, endPoint x: 368, endPoint y: 105, distance: 40.5
click at [374, 103] on div "3 5 3 + − Satellite Roadmap Terrain Hybrid Leaflet Keyboard shortcuts Map Data …" at bounding box center [365, 143] width 296 height 165
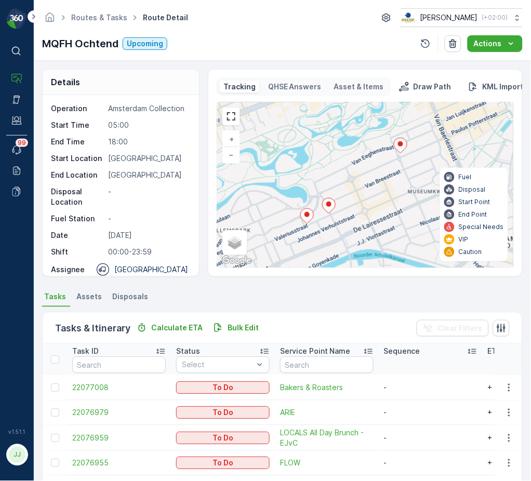
scroll to position [68, 0]
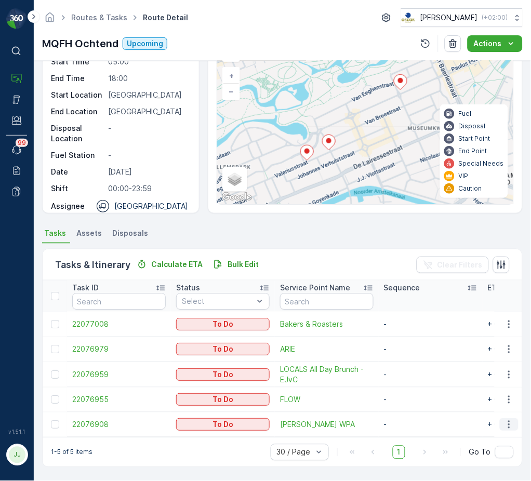
click at [511, 419] on icon "button" at bounding box center [509, 424] width 10 height 10
click at [101, 419] on span "22076908" at bounding box center [118, 424] width 93 height 10
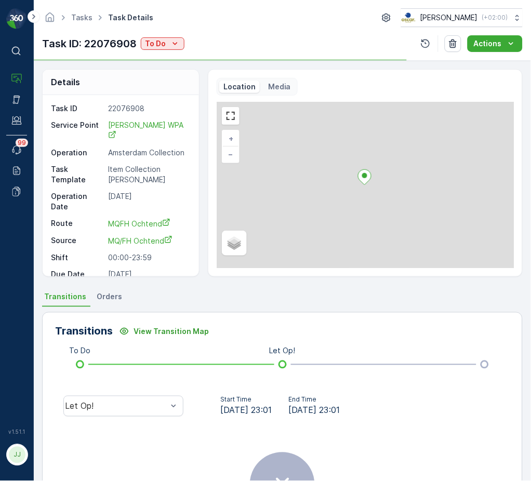
click at [156, 34] on div "Tasks Task Details Oscar Circulair ( +02:00 ) Task ID: 22076908 To Do Actions" at bounding box center [282, 30] width 497 height 61
click at [157, 40] on p "To Do" at bounding box center [155, 43] width 21 height 10
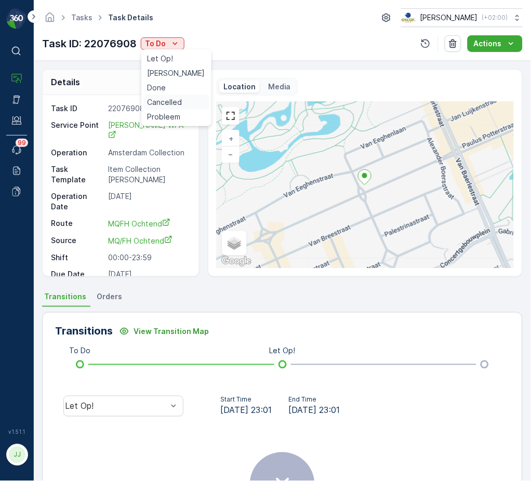
click at [167, 103] on span "Cancelled" at bounding box center [164, 102] width 35 height 10
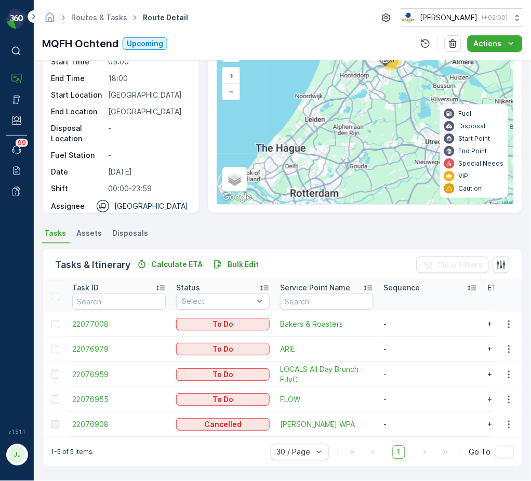
scroll to position [68, 0]
click at [112, 395] on span "22076955" at bounding box center [118, 399] width 93 height 10
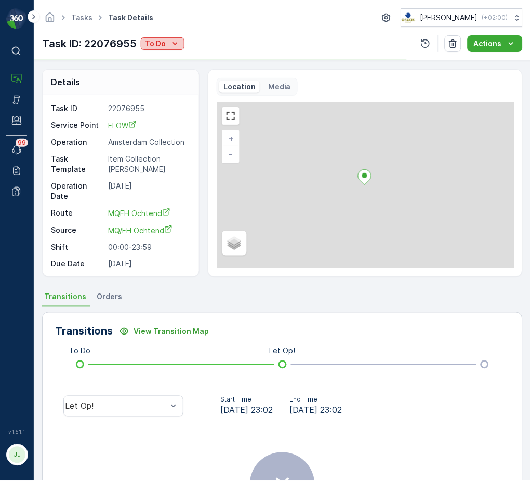
click at [171, 38] on icon "To Do" at bounding box center [175, 43] width 10 height 10
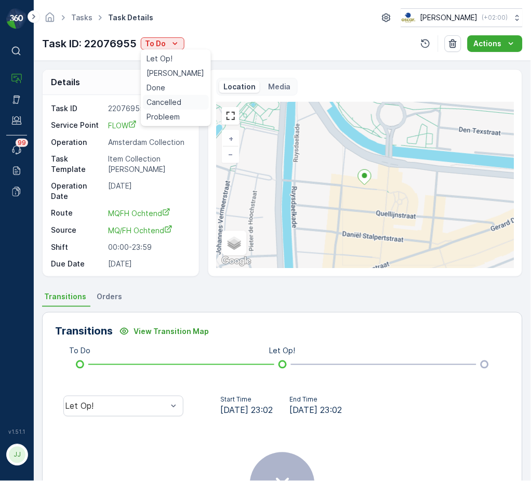
click at [167, 104] on span "Cancelled" at bounding box center [164, 102] width 35 height 10
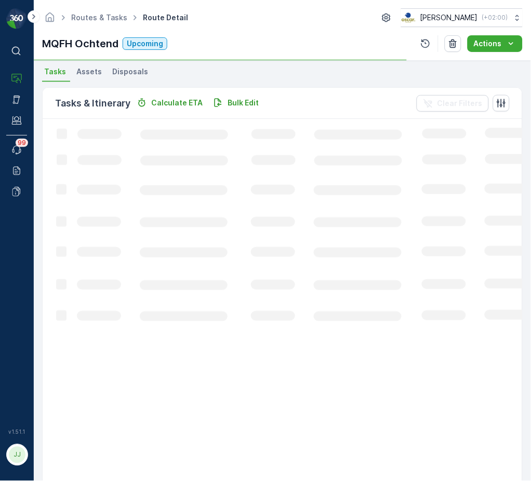
scroll to position [68, 0]
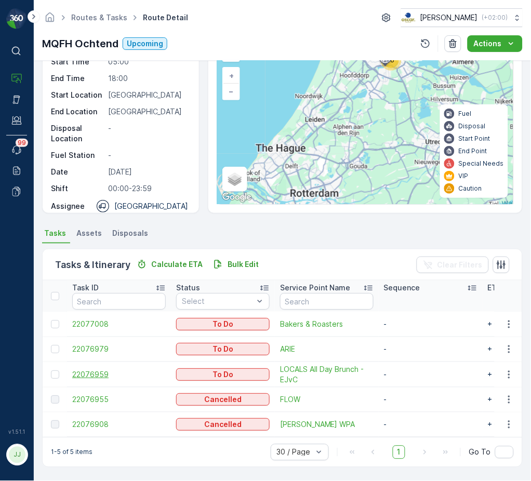
click at [117, 369] on span "22076959" at bounding box center [118, 374] width 93 height 10
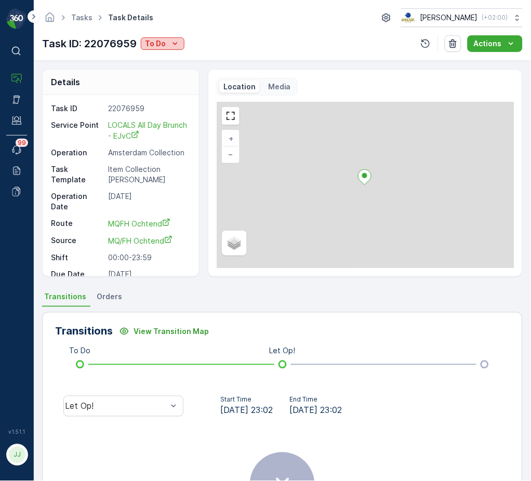
click at [181, 46] on button "To Do" at bounding box center [163, 43] width 44 height 12
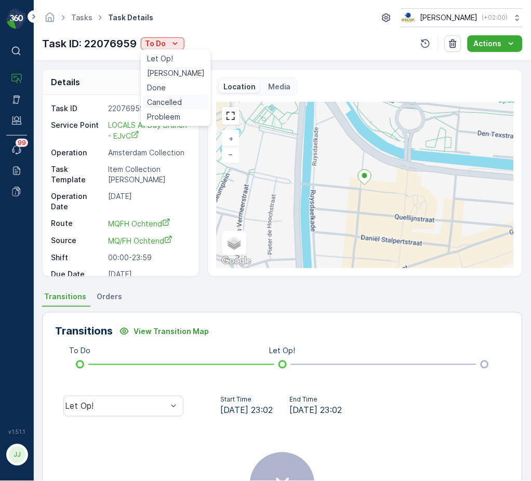
click at [177, 104] on span "Cancelled" at bounding box center [164, 102] width 35 height 10
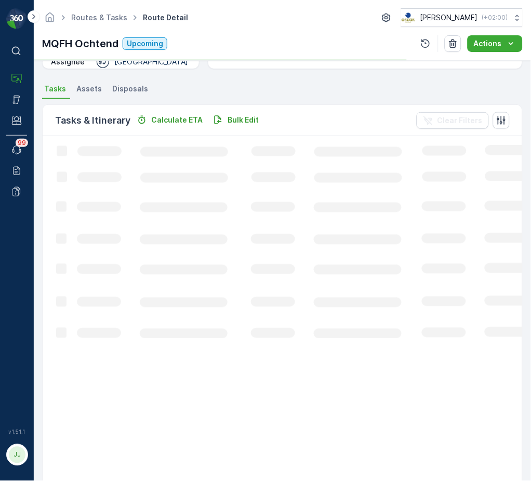
scroll to position [68, 0]
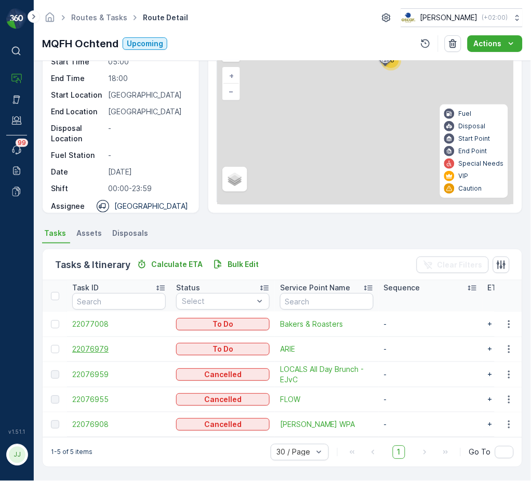
click at [108, 344] on span "22076979" at bounding box center [118, 349] width 93 height 10
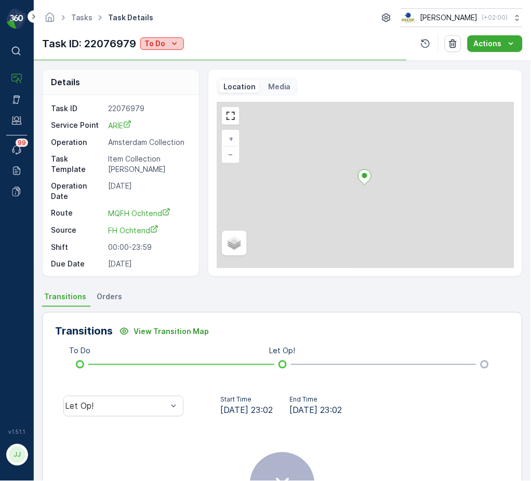
click at [178, 43] on icon "To Do" at bounding box center [174, 43] width 10 height 10
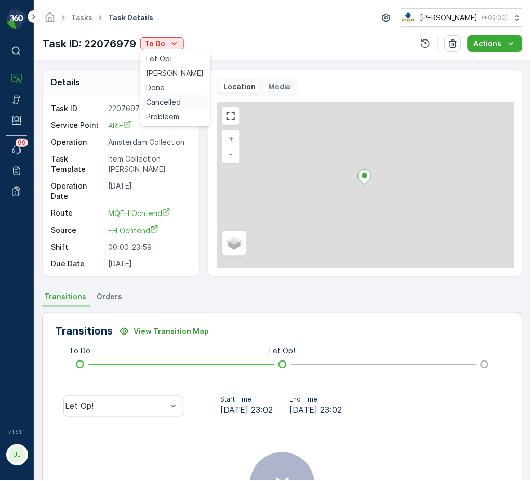
click at [178, 105] on span "Cancelled" at bounding box center [163, 102] width 35 height 10
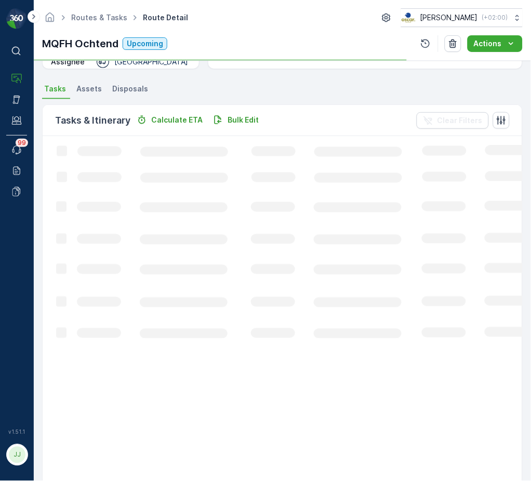
scroll to position [68, 0]
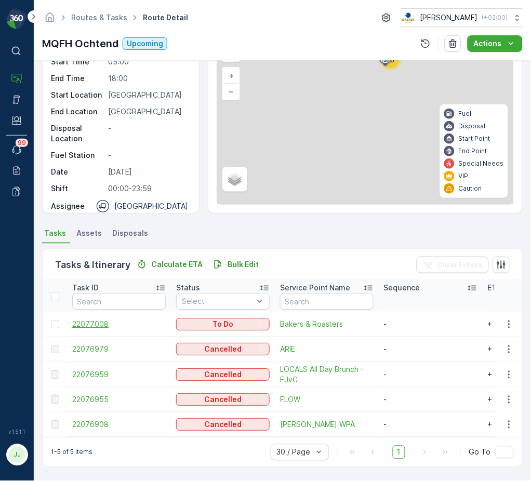
click at [110, 320] on span "22077008" at bounding box center [118, 324] width 93 height 10
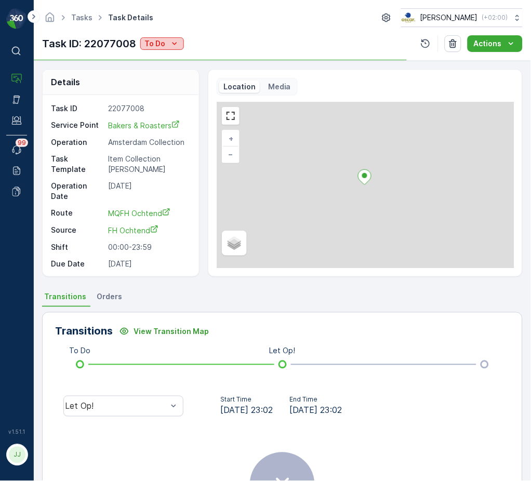
click at [162, 44] on p "To Do" at bounding box center [154, 43] width 21 height 10
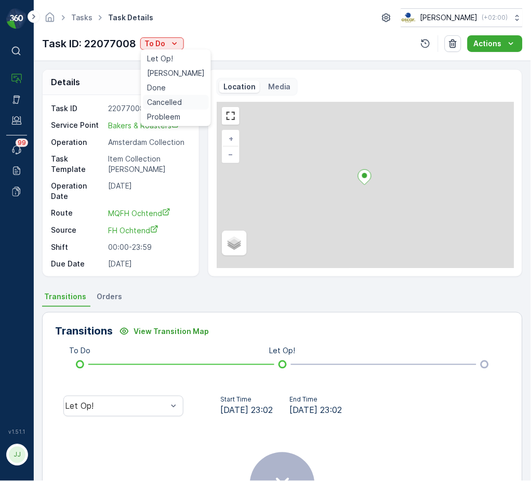
click at [168, 102] on span "Cancelled" at bounding box center [164, 102] width 35 height 10
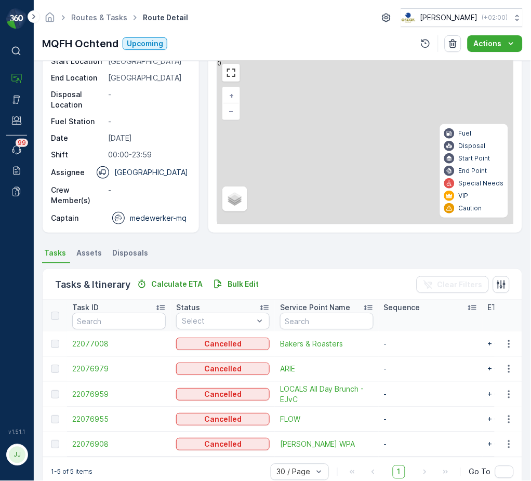
scroll to position [68, 0]
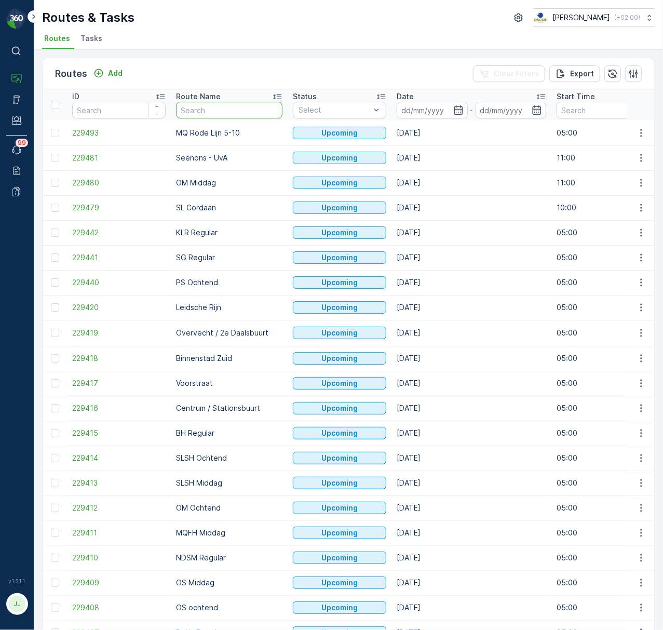
click at [193, 109] on input "text" at bounding box center [229, 110] width 106 height 17
type input "FH"
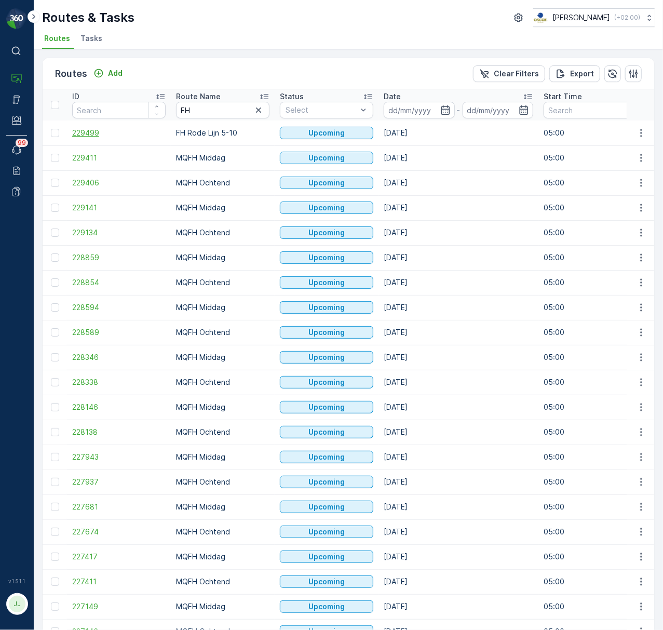
click at [90, 135] on span "229499" at bounding box center [118, 133] width 93 height 10
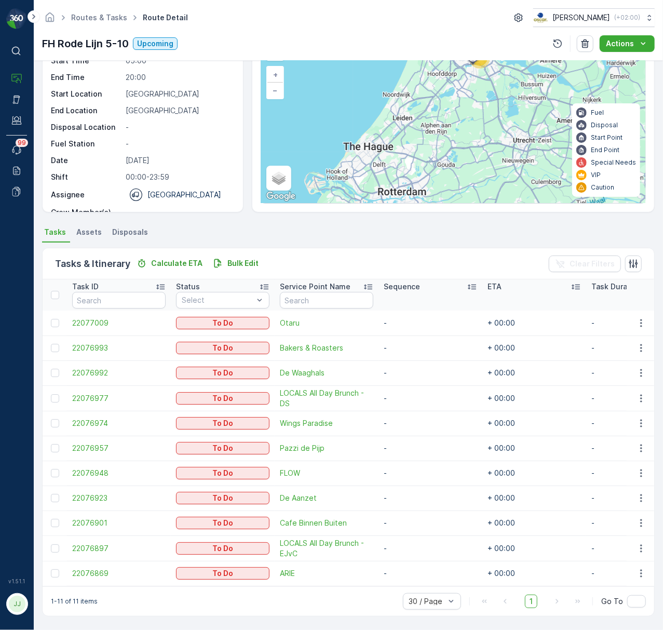
scroll to position [70, 0]
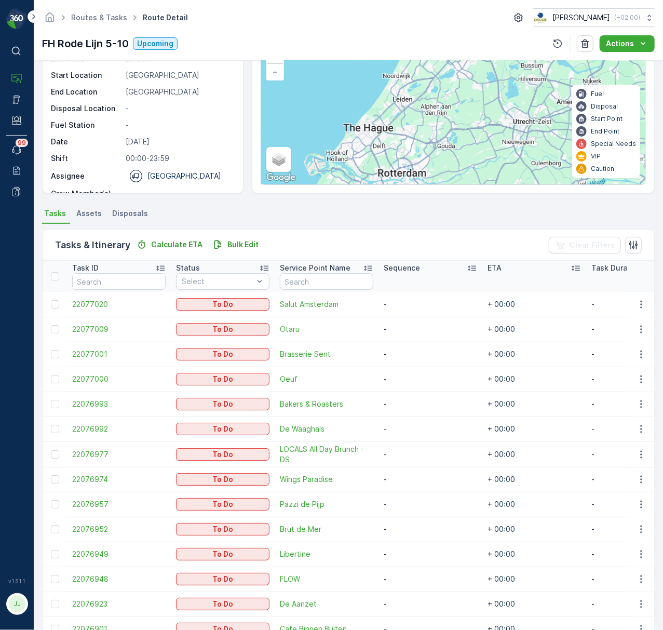
scroll to position [194, 0]
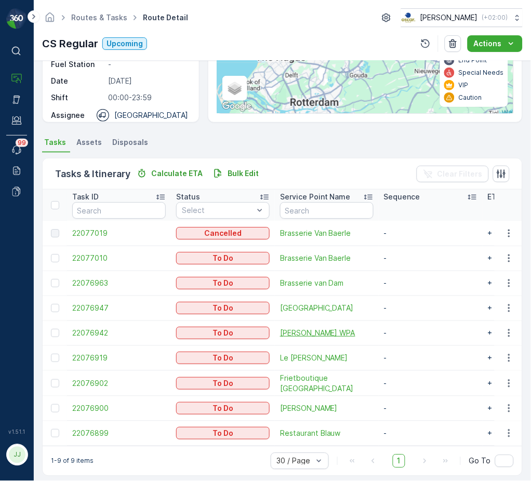
scroll to position [167, 0]
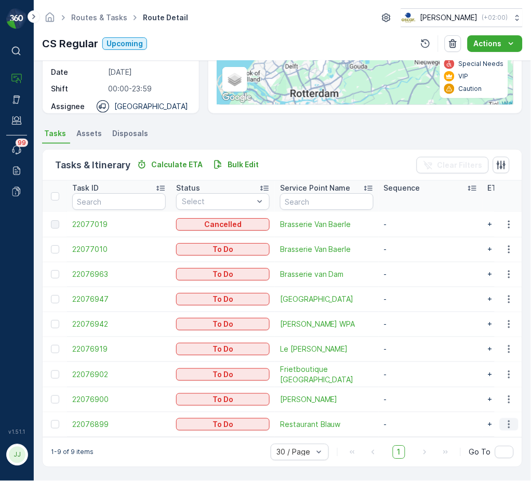
click at [508, 421] on icon "button" at bounding box center [509, 424] width 10 height 10
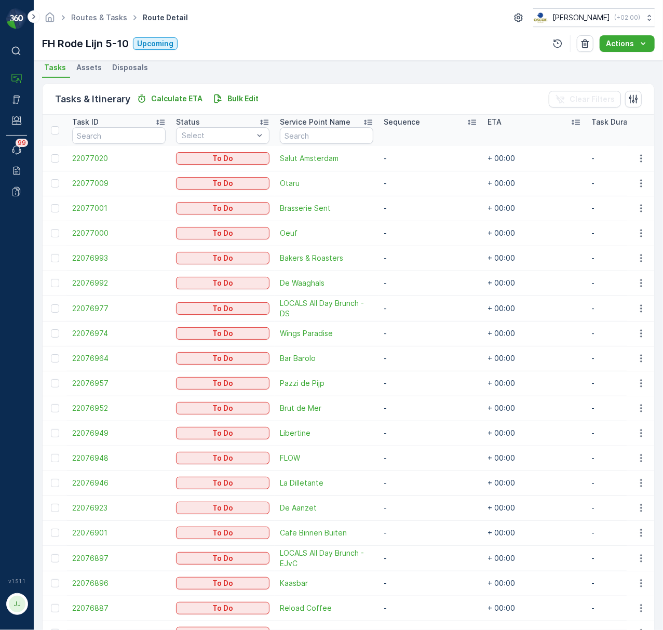
scroll to position [294, 0]
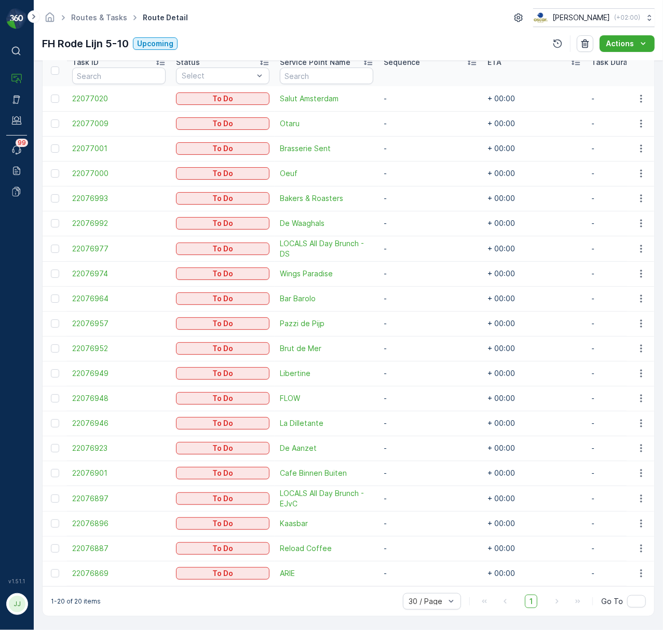
scroll to position [248, 0]
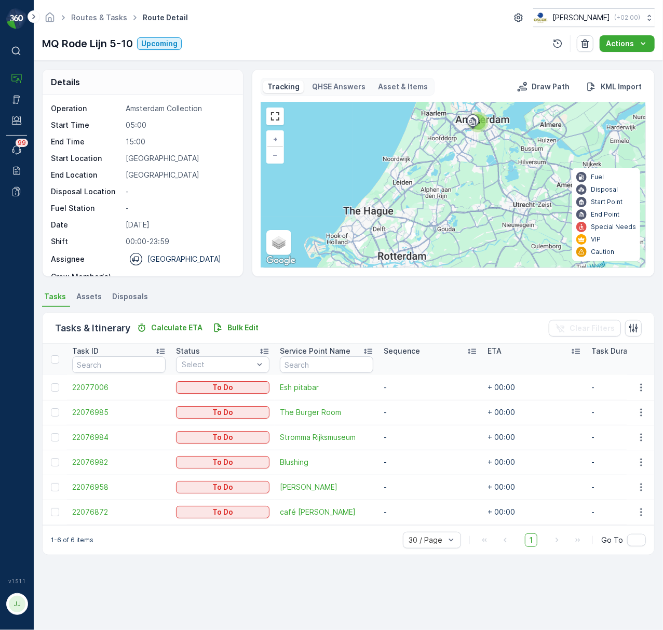
click at [487, 129] on div "6" at bounding box center [478, 122] width 21 height 21
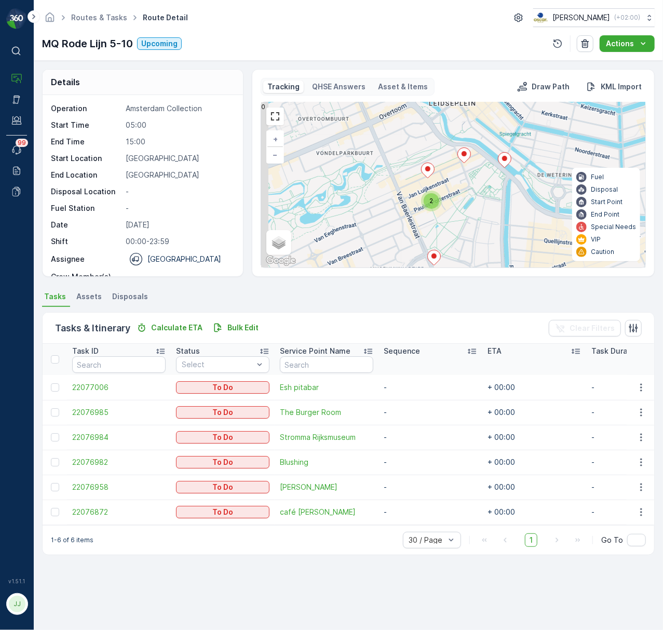
drag, startPoint x: 466, startPoint y: 198, endPoint x: 482, endPoint y: 233, distance: 37.9
click at [482, 233] on div "2 + − Satellite Roadmap Terrain Hybrid Leaflet Keyboard shortcuts Map Data Map …" at bounding box center [453, 184] width 384 height 165
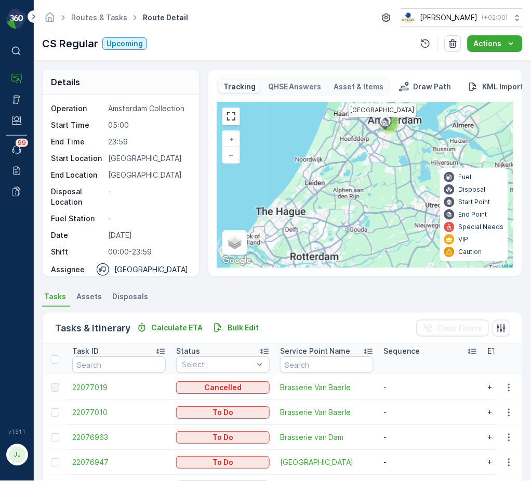
click at [394, 126] on div at bounding box center [385, 121] width 20 height 9
click at [395, 126] on div at bounding box center [387, 124] width 20 height 21
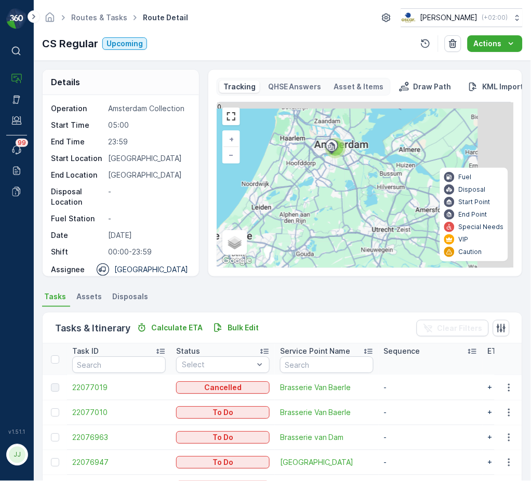
drag, startPoint x: 395, startPoint y: 153, endPoint x: 334, endPoint y: 162, distance: 61.9
click at [342, 178] on div "9 + − Satellite Roadmap Terrain Hybrid Leaflet Keyboard shortcuts Map Data Map …" at bounding box center [365, 184] width 296 height 165
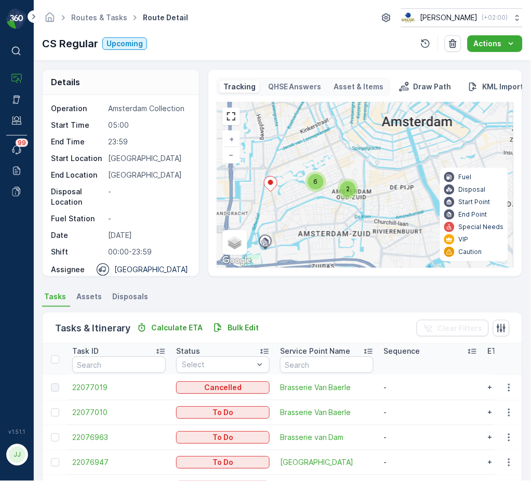
drag, startPoint x: 370, startPoint y: 198, endPoint x: 342, endPoint y: 196, distance: 28.6
click at [347, 196] on div "2 6 + − Satellite Roadmap Terrain Hybrid Leaflet Keyboard shortcuts Map Data Ma…" at bounding box center [365, 184] width 296 height 165
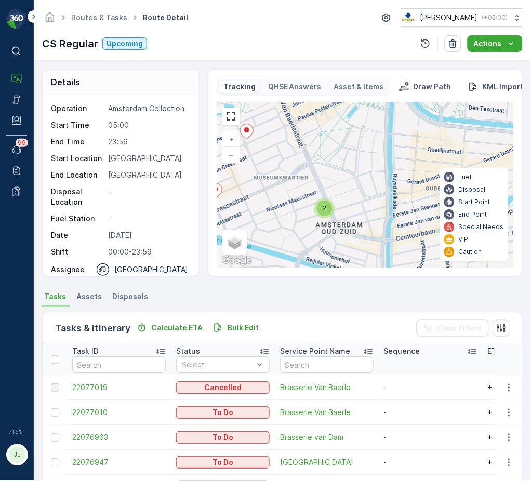
drag, startPoint x: 326, startPoint y: 211, endPoint x: 333, endPoint y: 213, distance: 7.1
click at [339, 233] on div "2 2 + − Satellite Roadmap Terrain Hybrid Leaflet Keyboard shortcuts Map Data Ma…" at bounding box center [365, 184] width 296 height 165
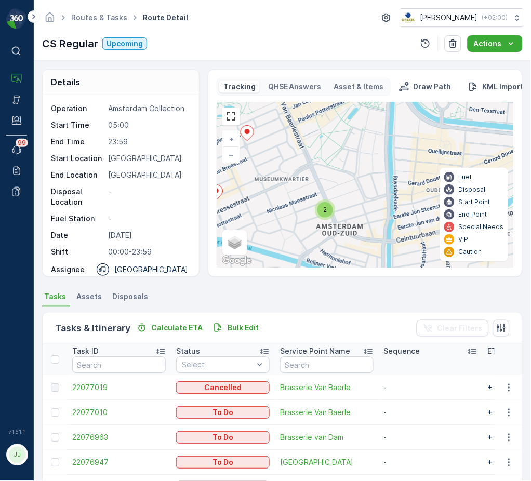
click at [326, 209] on span "2" at bounding box center [325, 210] width 4 height 8
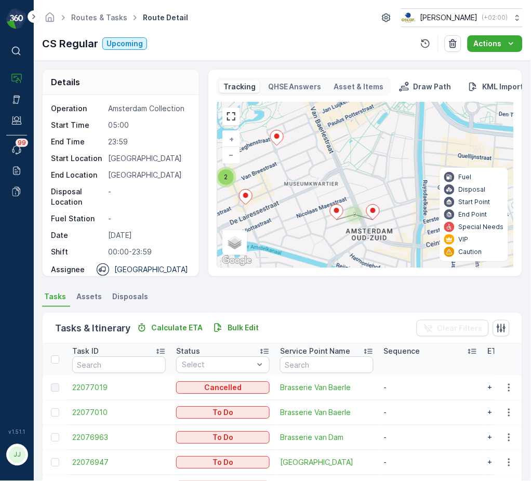
drag, startPoint x: 370, startPoint y: 213, endPoint x: 400, endPoint y: 217, distance: 29.9
click at [400, 217] on div "2 2 + − Satellite Roadmap Terrain Hybrid Leaflet Keyboard shortcuts Map Data Ma…" at bounding box center [365, 184] width 296 height 165
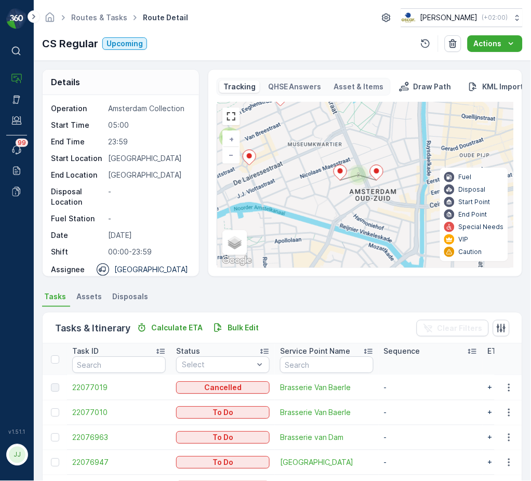
drag, startPoint x: 381, startPoint y: 222, endPoint x: 384, endPoint y: 196, distance: 26.2
click at [384, 196] on div "2 2 + − Satellite Roadmap Terrain Hybrid Leaflet Keyboard shortcuts Map Data Ma…" at bounding box center [365, 184] width 296 height 165
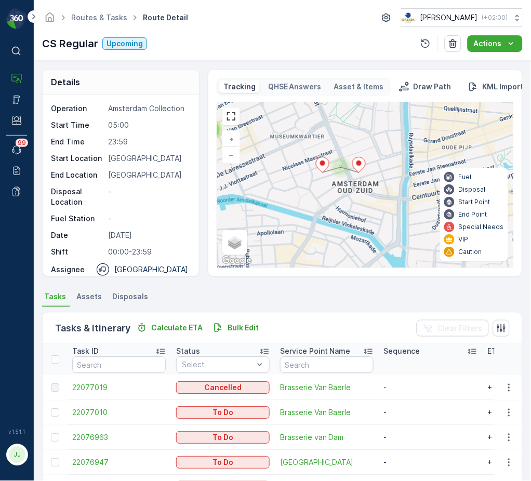
drag, startPoint x: 370, startPoint y: 224, endPoint x: 337, endPoint y: 211, distance: 35.2
click at [337, 211] on div "2 2 + − Satellite Roadmap Terrain Hybrid Leaflet Keyboard shortcuts Map Data Ma…" at bounding box center [365, 184] width 296 height 165
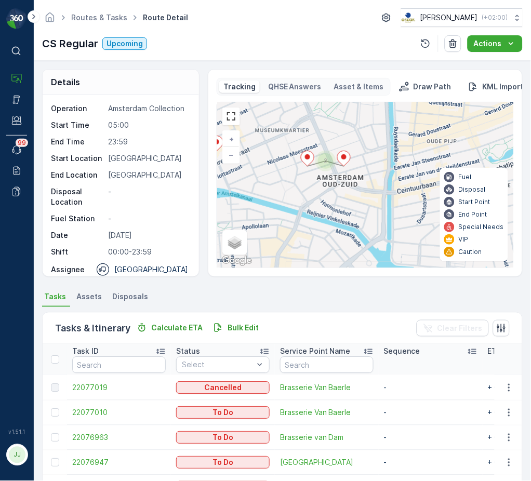
click at [345, 162] on icon at bounding box center [343, 158] width 13 height 15
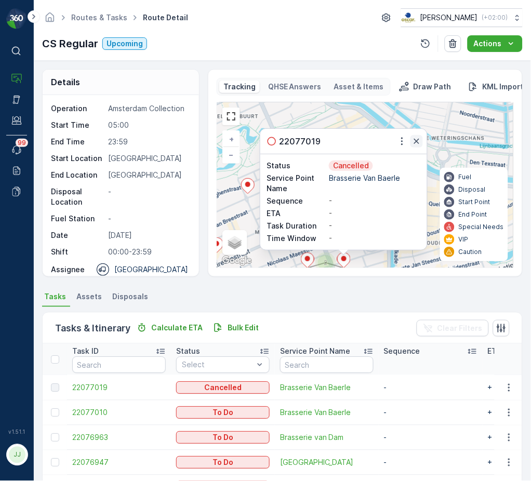
click at [417, 139] on icon "button" at bounding box center [416, 141] width 10 height 10
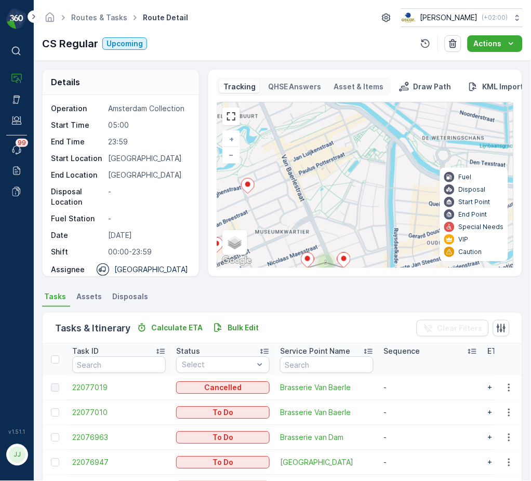
click at [306, 261] on ellipse at bounding box center [307, 258] width 5 height 5
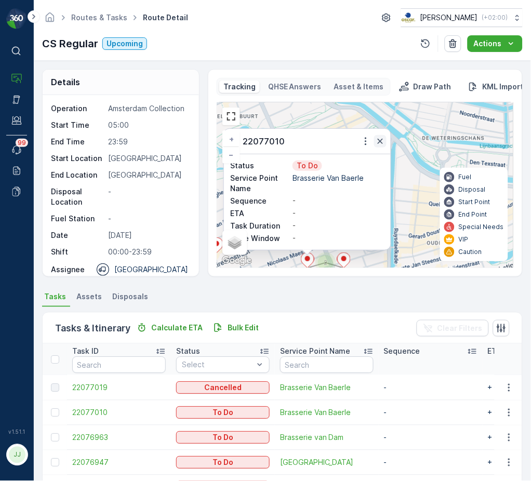
click at [377, 138] on icon "button" at bounding box center [380, 141] width 10 height 10
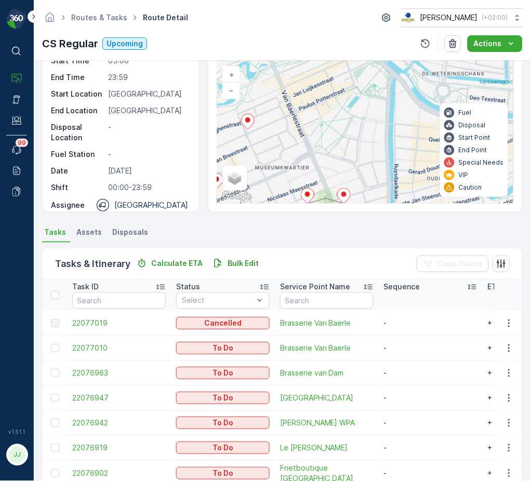
scroll to position [138, 0]
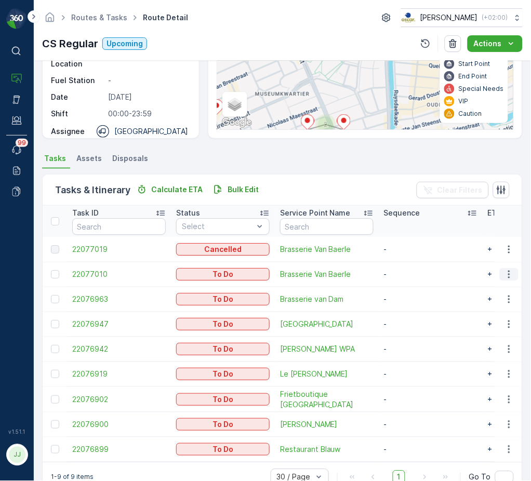
click at [512, 273] on icon "button" at bounding box center [509, 274] width 10 height 10
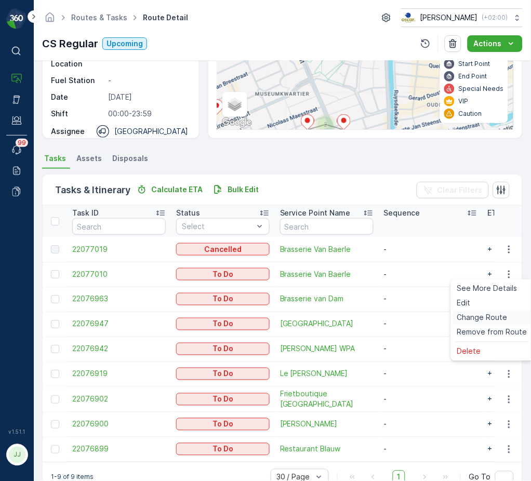
click at [499, 318] on span "Change Route" at bounding box center [482, 318] width 50 height 10
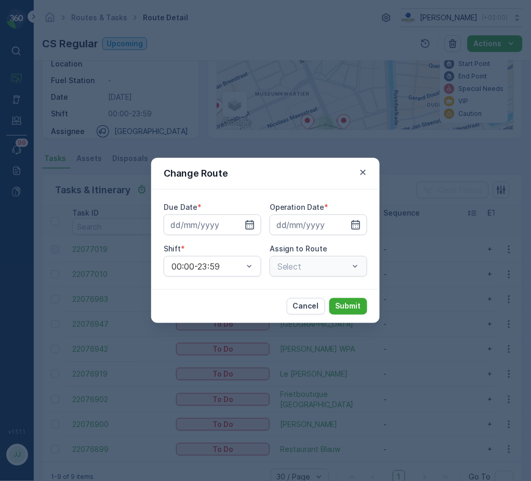
type input "[DATE]"
click at [299, 264] on div "Select" at bounding box center [319, 266] width 98 height 21
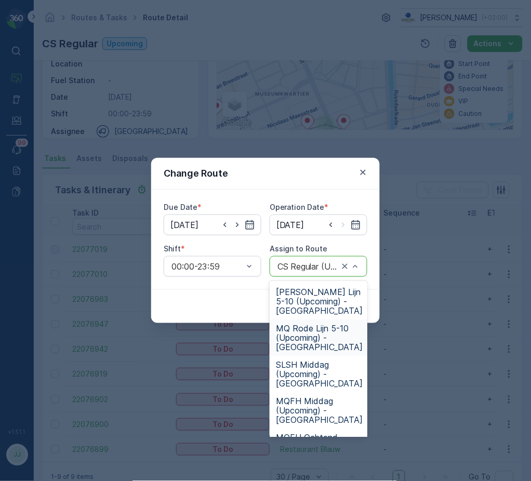
click at [295, 332] on span "MQ Rode Lijn 5-10 (Upcoming) - Amsterdam" at bounding box center [319, 338] width 87 height 28
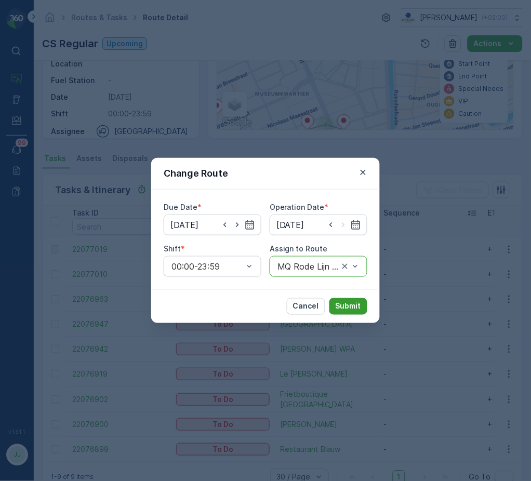
click at [334, 304] on button "Submit" at bounding box center [348, 306] width 38 height 17
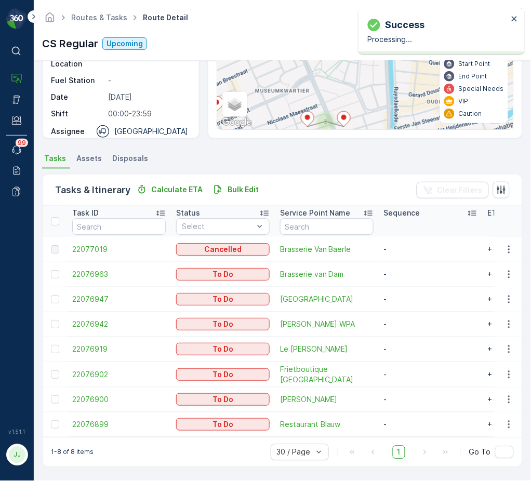
scroll to position [42, 0]
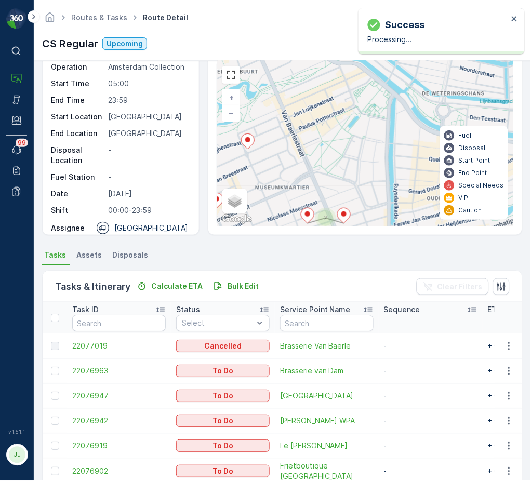
drag, startPoint x: 356, startPoint y: 103, endPoint x: 354, endPoint y: 79, distance: 24.5
click at [354, 79] on div "2 2 + − Satellite Roadmap Terrain Hybrid Leaflet Keyboard shortcuts Map Data Ma…" at bounding box center [365, 143] width 296 height 165
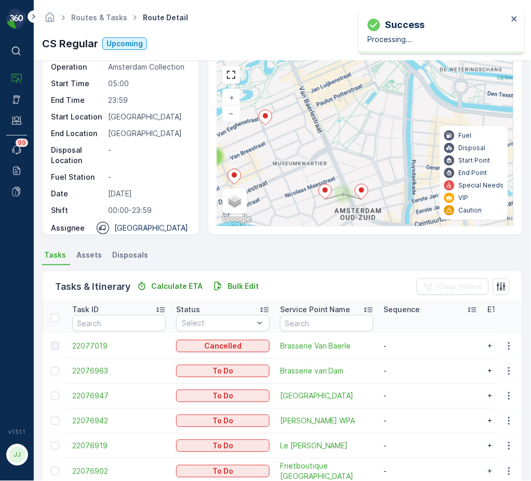
drag, startPoint x: 354, startPoint y: 142, endPoint x: 374, endPoint y: 139, distance: 20.4
click at [374, 139] on div "2 2 + − Satellite Roadmap Terrain Hybrid Leaflet Keyboard shortcuts Map Data Ma…" at bounding box center [365, 143] width 296 height 165
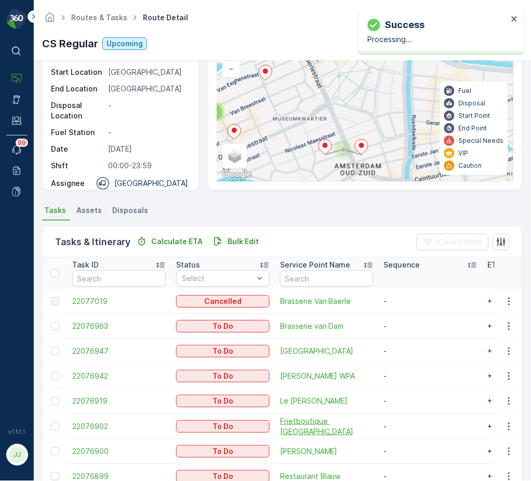
scroll to position [111, 0]
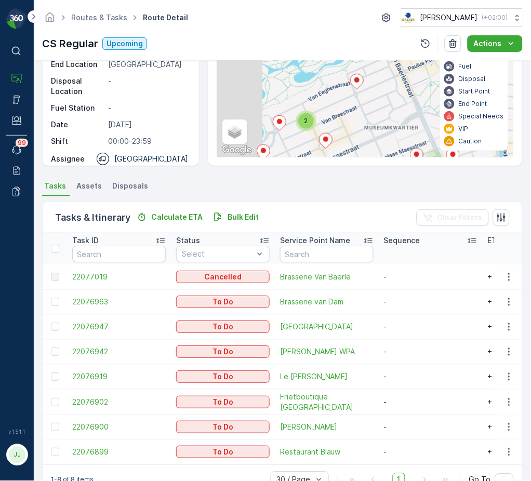
drag, startPoint x: 326, startPoint y: 70, endPoint x: 399, endPoint y: 106, distance: 82.2
click at [405, 104] on div "2 2 + − Satellite Roadmap Terrain Hybrid Leaflet Keyboard shortcuts Map Data Ma…" at bounding box center [365, 74] width 296 height 165
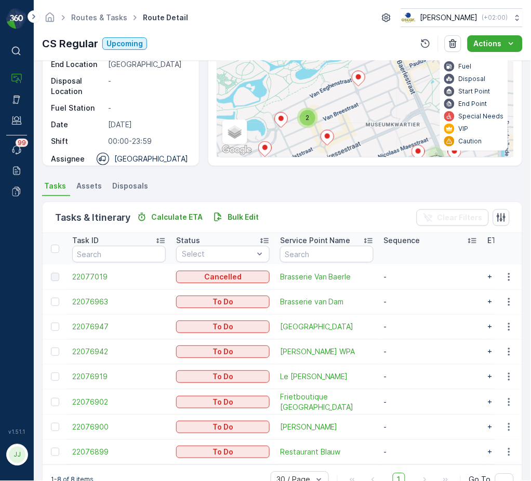
click at [362, 80] on icon at bounding box center [358, 78] width 13 height 15
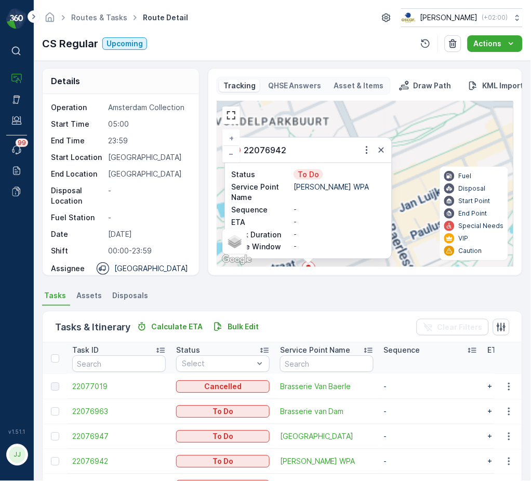
scroll to position [0, 0]
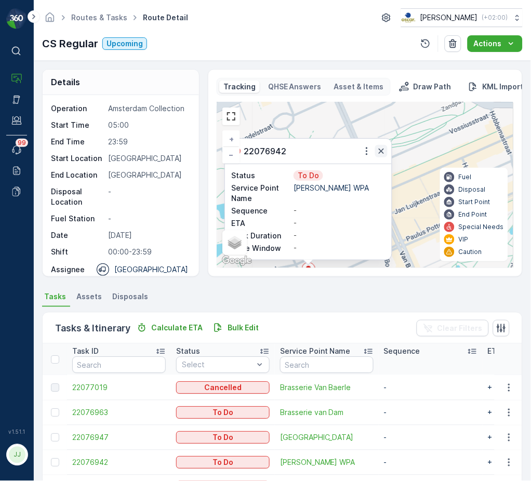
click at [383, 155] on icon "button" at bounding box center [381, 151] width 10 height 10
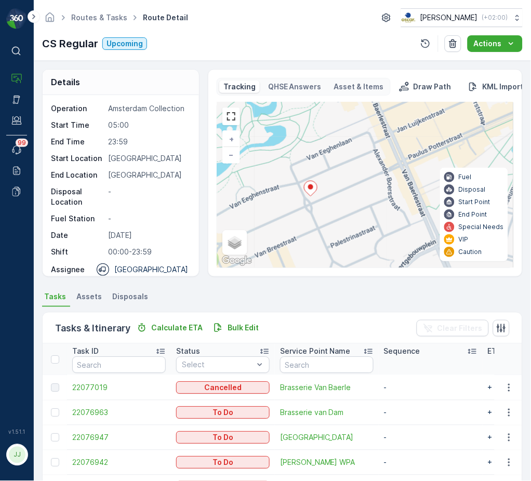
drag, startPoint x: 387, startPoint y: 165, endPoint x: 372, endPoint y: 108, distance: 58.4
click at [372, 108] on div "2 2 + − Satellite Roadmap Terrain Hybrid Leaflet Keyboard shortcuts Map Data Ma…" at bounding box center [365, 184] width 296 height 165
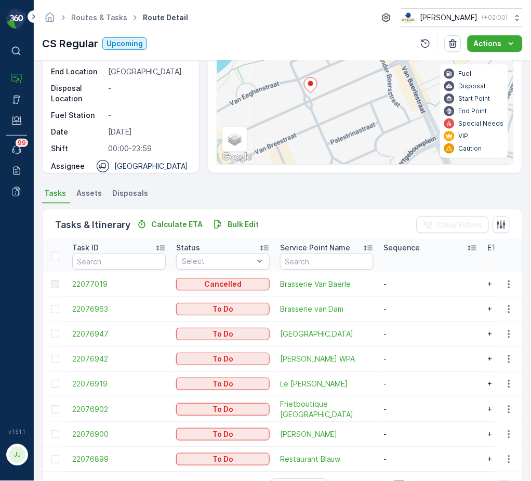
scroll to position [138, 0]
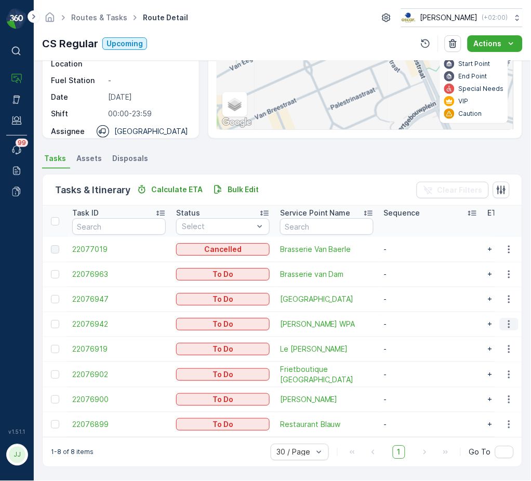
click at [504, 325] on icon "button" at bounding box center [509, 324] width 10 height 10
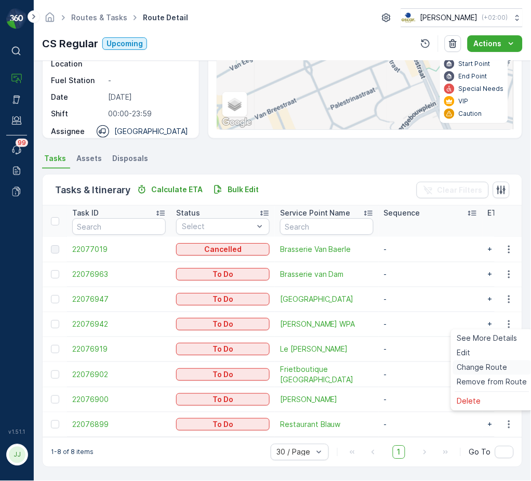
click at [479, 366] on span "Change Route" at bounding box center [482, 367] width 50 height 10
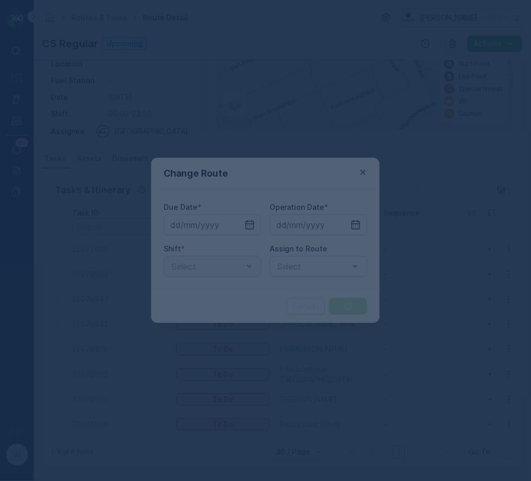
type input "[DATE]"
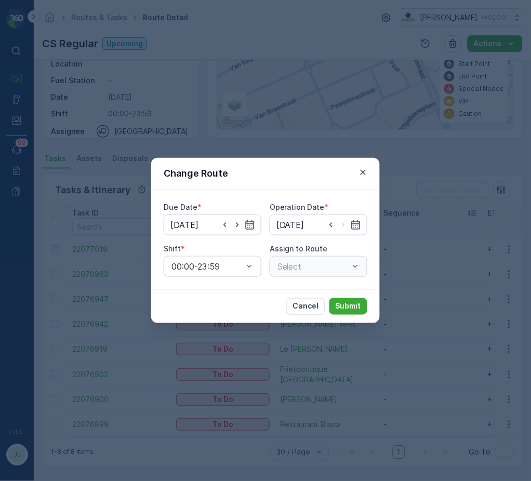
click at [316, 268] on div "Select" at bounding box center [319, 266] width 98 height 21
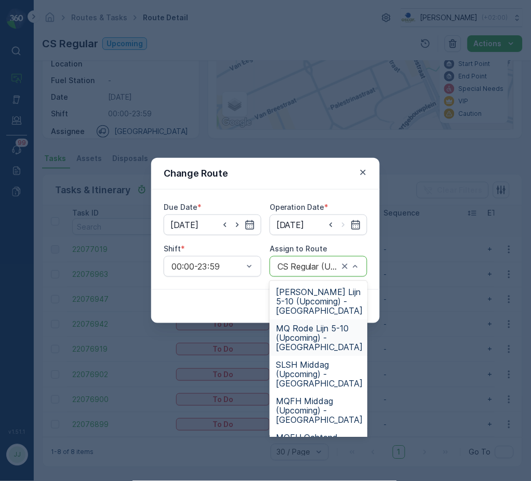
click at [309, 339] on span "MQ Rode Lijn 5-10 (Upcoming) - Amsterdam" at bounding box center [319, 338] width 87 height 28
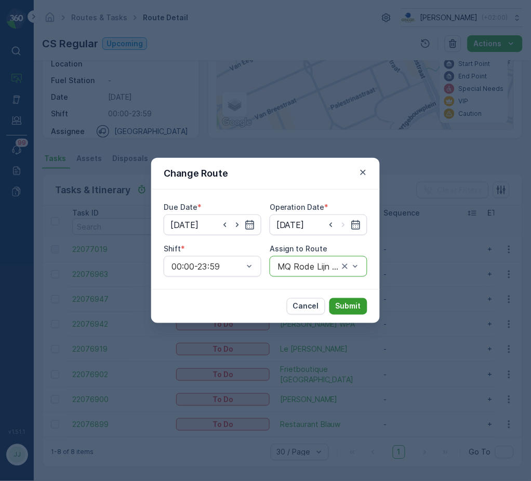
click at [347, 299] on button "Submit" at bounding box center [348, 306] width 38 height 17
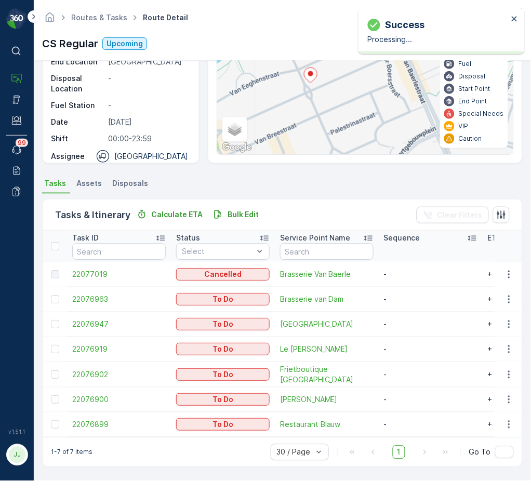
scroll to position [0, 0]
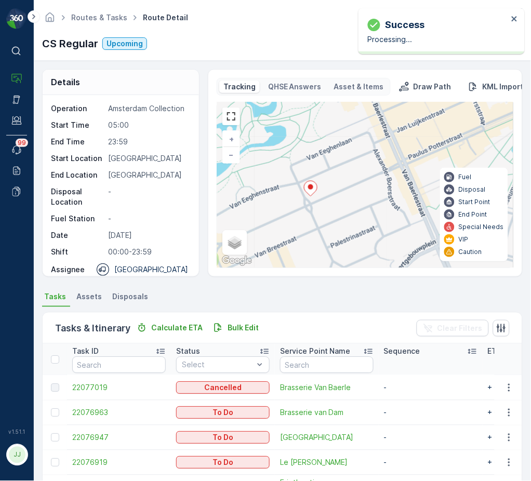
drag, startPoint x: 337, startPoint y: 230, endPoint x: 319, endPoint y: 225, distance: 18.3
click at [319, 228] on div "2 2 + − Satellite Roadmap Terrain Hybrid Leaflet Keyboard shortcuts Map Data Ma…" at bounding box center [365, 184] width 296 height 165
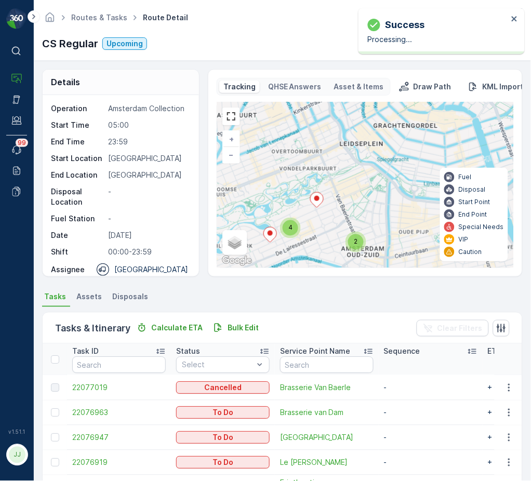
click at [317, 205] on icon at bounding box center [316, 199] width 13 height 15
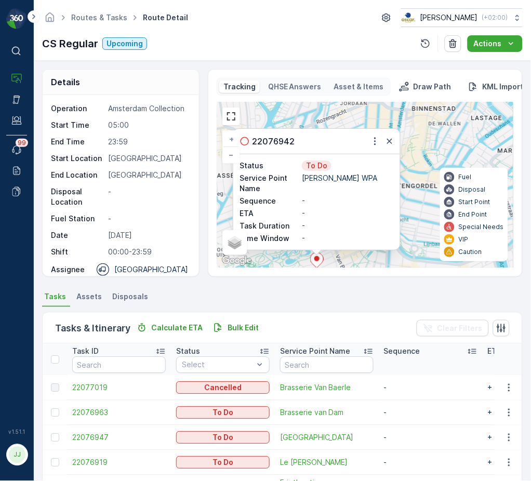
click at [396, 138] on div "22076942" at bounding box center [316, 141] width 167 height 25
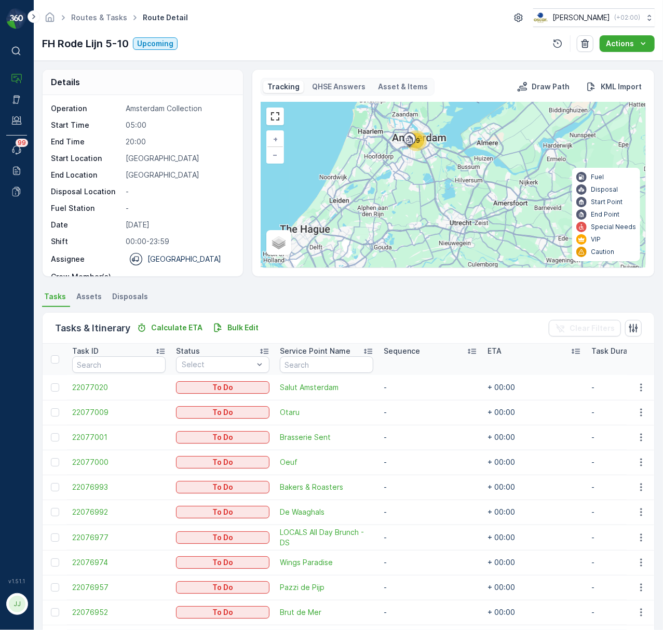
drag, startPoint x: 476, startPoint y: 194, endPoint x: 409, endPoint y: 217, distance: 70.1
click at [409, 217] on div "19 + − Satellite Roadmap Terrain Hybrid Leaflet Fuel Disposal Start Point End P…" at bounding box center [453, 184] width 384 height 165
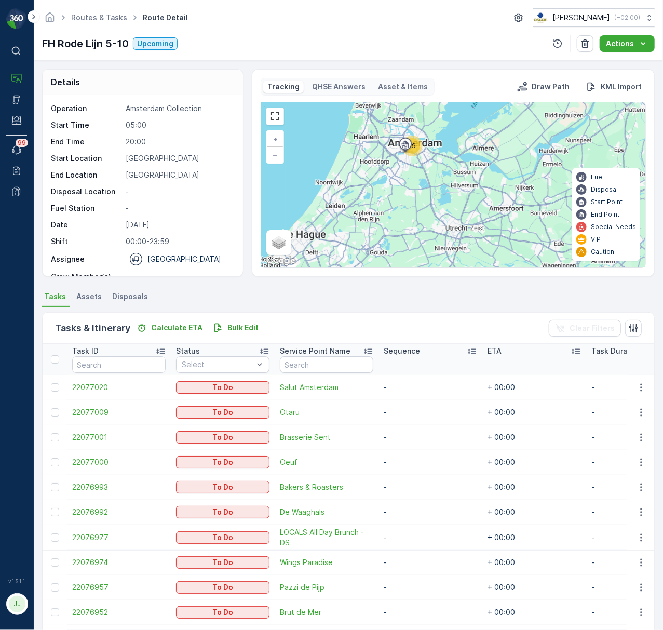
click at [417, 146] on div "19" at bounding box center [413, 146] width 16 height 16
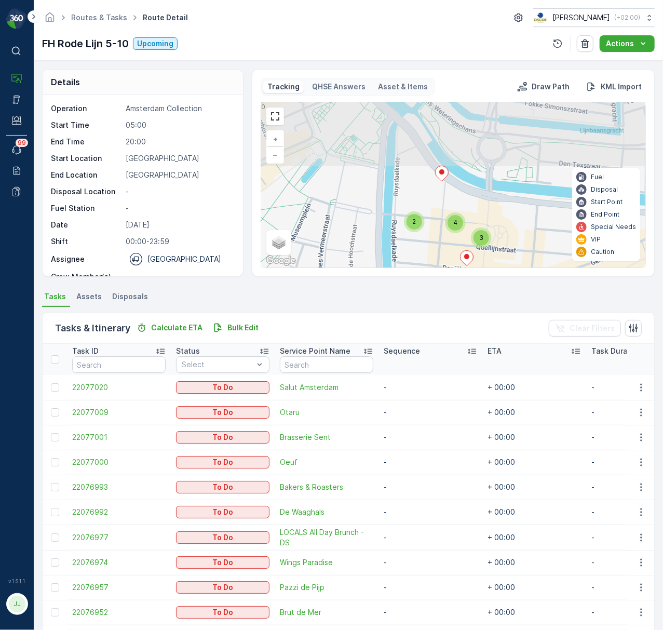
drag, startPoint x: 403, startPoint y: 193, endPoint x: 418, endPoint y: 263, distance: 71.2
click at [418, 263] on div "3 2 3 2 4 + − Satellite Roadmap Terrain Hybrid Leaflet Keyboard shortcuts Map D…" at bounding box center [453, 184] width 384 height 165
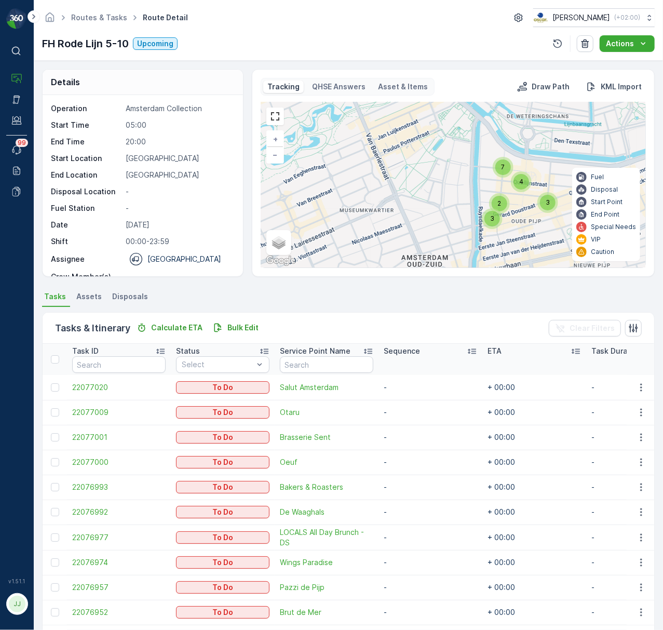
drag, startPoint x: 478, startPoint y: 240, endPoint x: 552, endPoint y: 163, distance: 106.2
click at [552, 163] on div "3 2 4 3 7 + − Satellite Roadmap Terrain Hybrid Leaflet Keyboard shortcuts Map D…" at bounding box center [453, 184] width 384 height 165
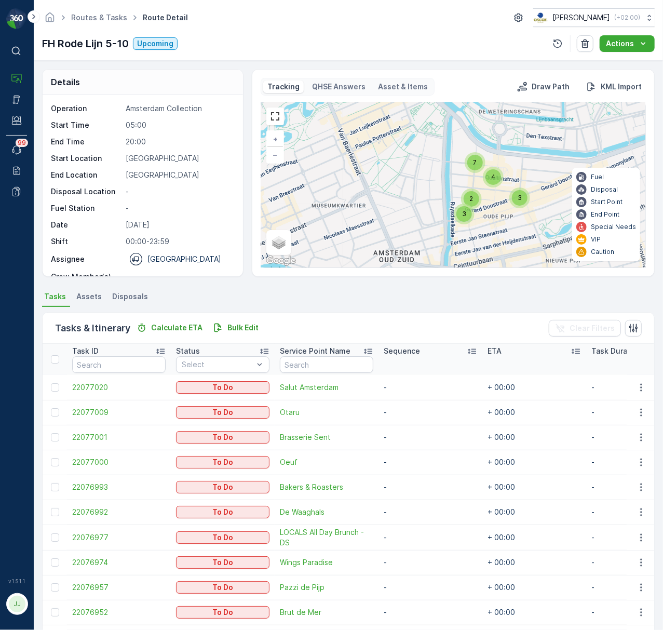
drag, startPoint x: 429, startPoint y: 187, endPoint x: 365, endPoint y: 190, distance: 64.5
click at [365, 190] on div "3 2 4 3 7 + − Satellite Roadmap Terrain Hybrid Leaflet Keyboard shortcuts Map D…" at bounding box center [453, 184] width 384 height 165
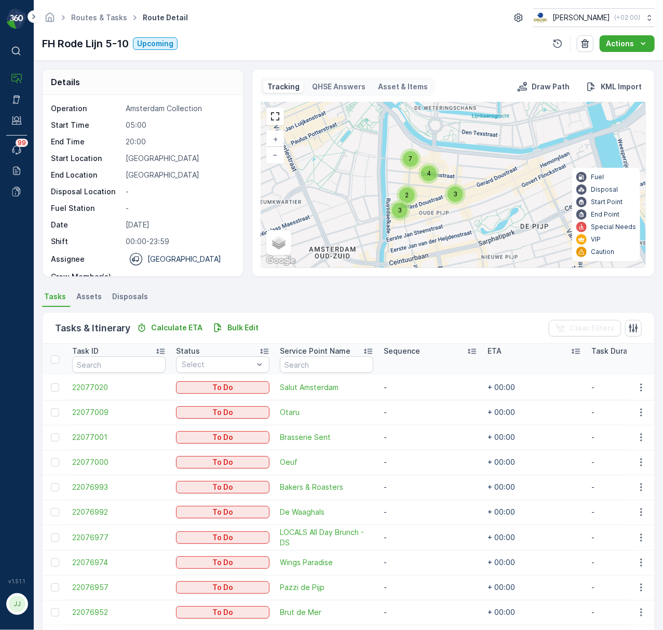
drag, startPoint x: 365, startPoint y: 190, endPoint x: 337, endPoint y: 184, distance: 28.7
click at [337, 184] on div "3 2 4 3 7 + − Satellite Roadmap Terrain Hybrid Leaflet Keyboard shortcuts Map D…" at bounding box center [453, 184] width 384 height 165
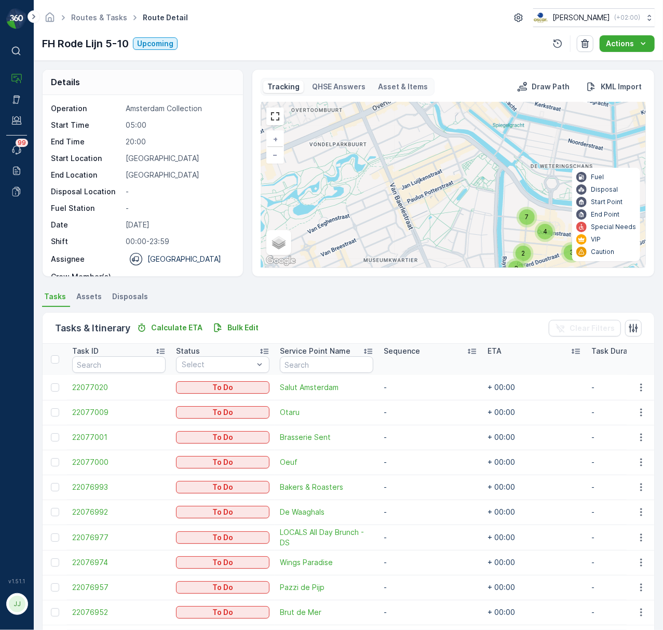
drag, startPoint x: 337, startPoint y: 184, endPoint x: 446, endPoint y: 250, distance: 127.5
click at [446, 250] on div "3 2 4 3 7 + − Satellite Roadmap Terrain Hybrid Leaflet Keyboard shortcuts Map D…" at bounding box center [453, 184] width 384 height 165
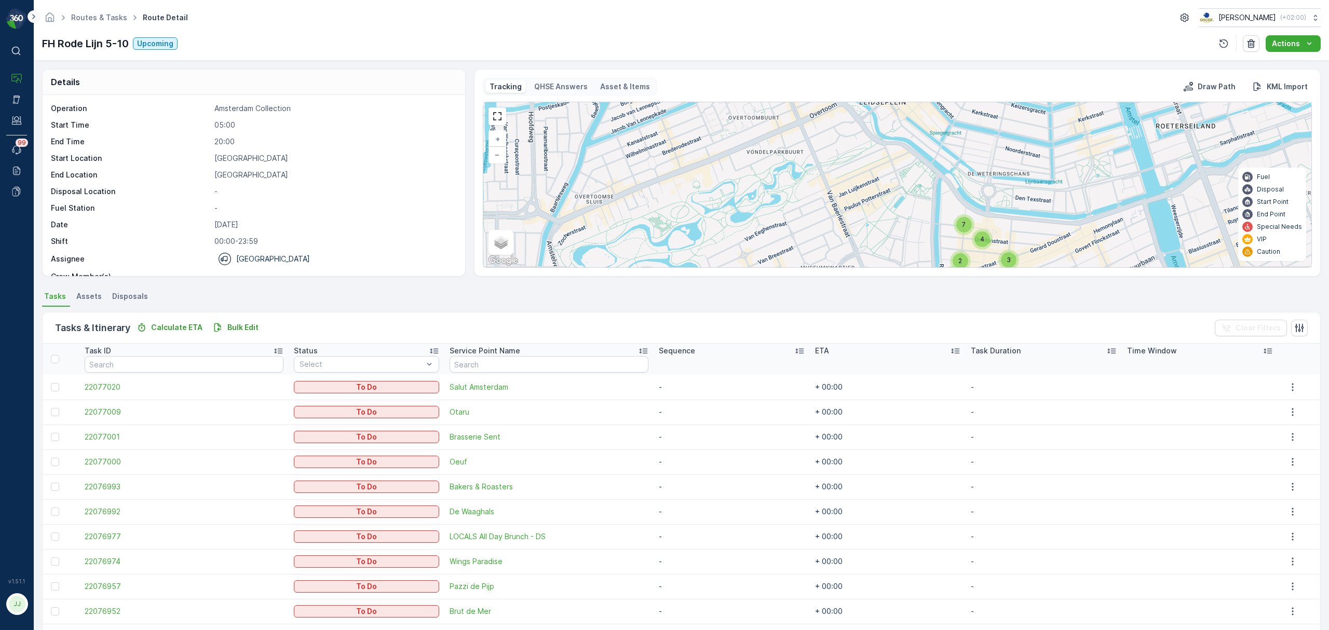
click at [30, 11] on icon at bounding box center [33, 16] width 11 height 12
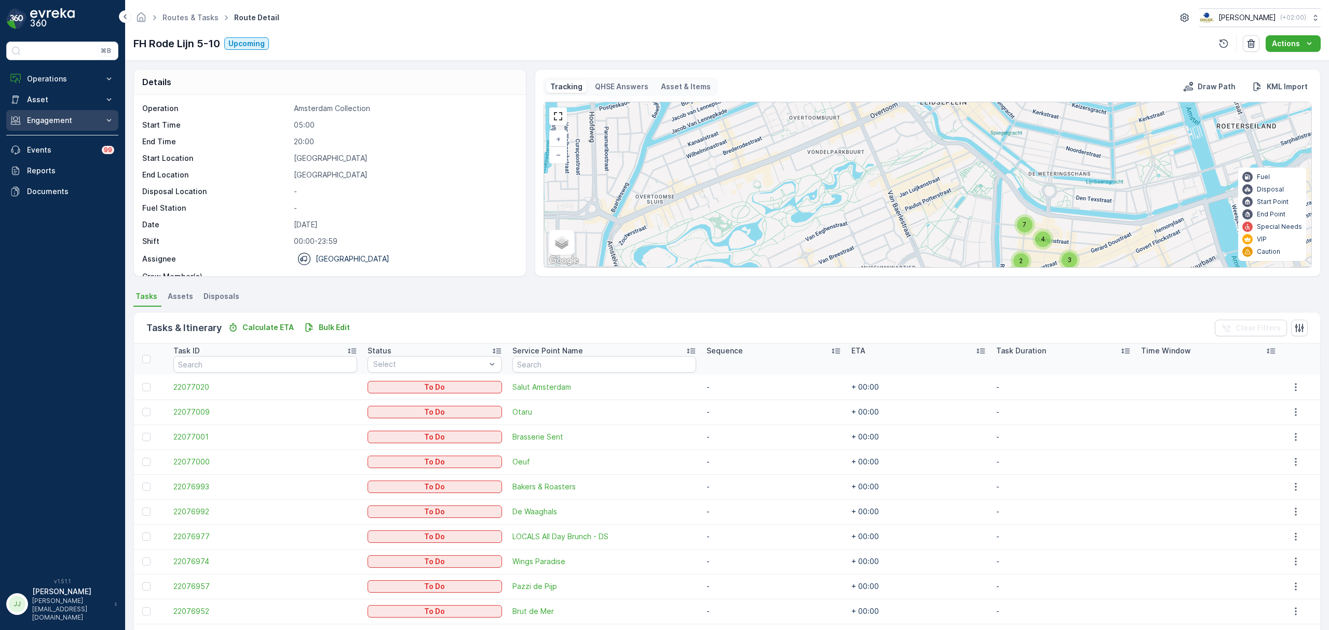
click at [58, 124] on p "Engagement" at bounding box center [62, 120] width 71 height 10
click at [63, 181] on p "Service Points" at bounding box center [51, 182] width 50 height 10
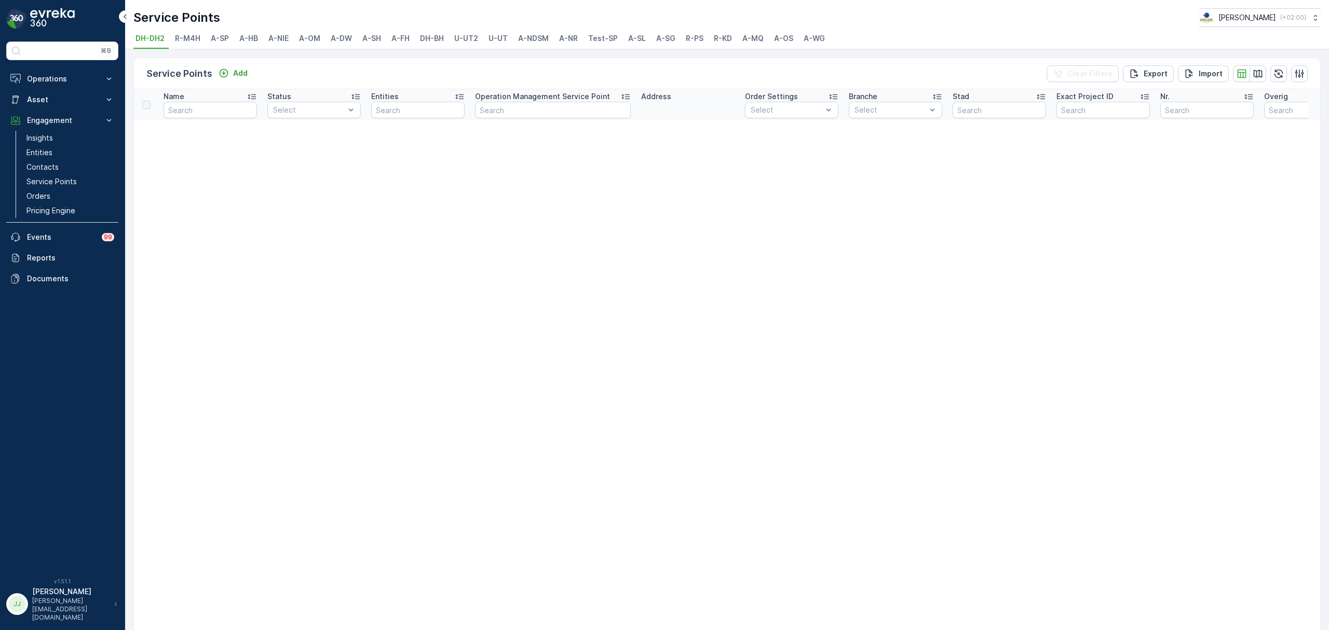
click at [663, 36] on span "R-KD" at bounding box center [723, 38] width 18 height 10
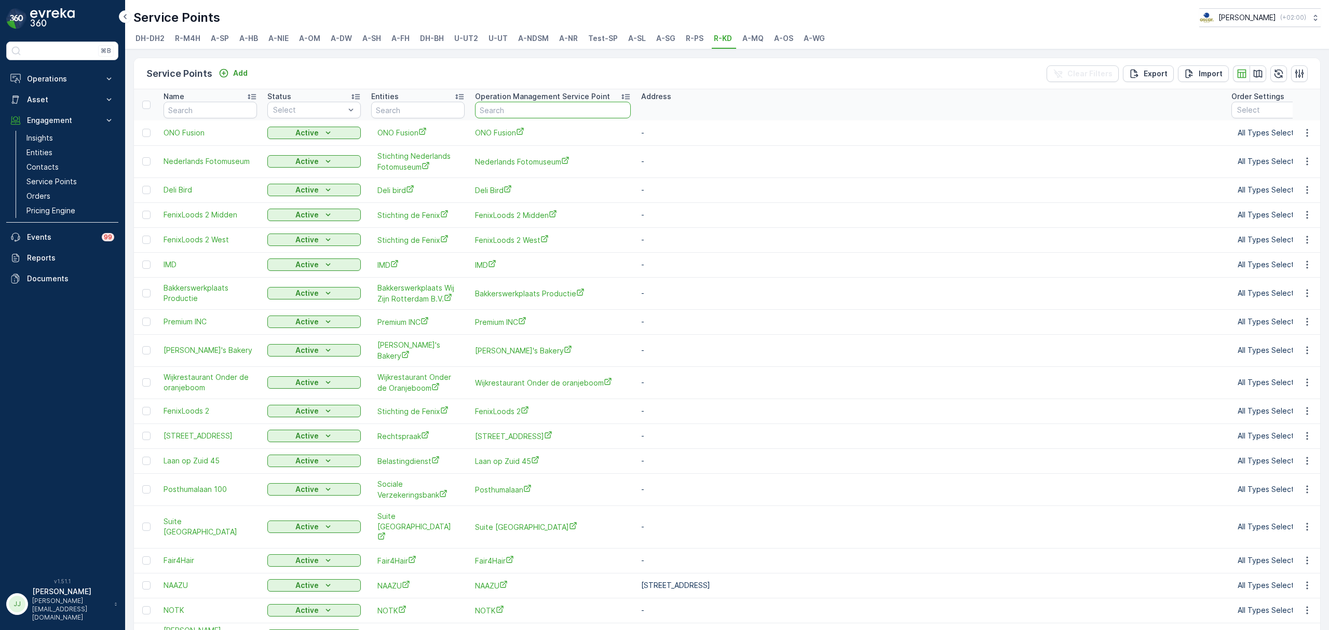
click at [518, 111] on input "text" at bounding box center [553, 110] width 156 height 17
type input "mn"
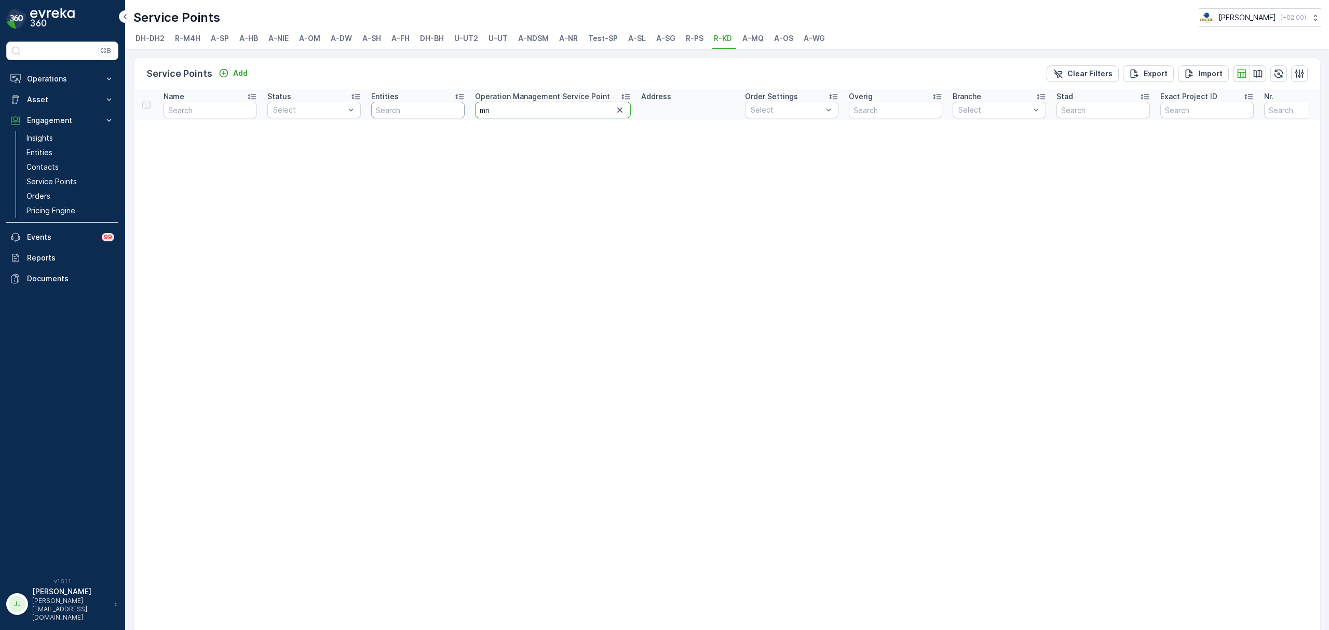
drag, startPoint x: 516, startPoint y: 109, endPoint x: 441, endPoint y: 101, distance: 75.8
click at [439, 105] on tr "Name Status Select Entities Operation Management Service Point mn Address Order…" at bounding box center [1122, 104] width 1977 height 31
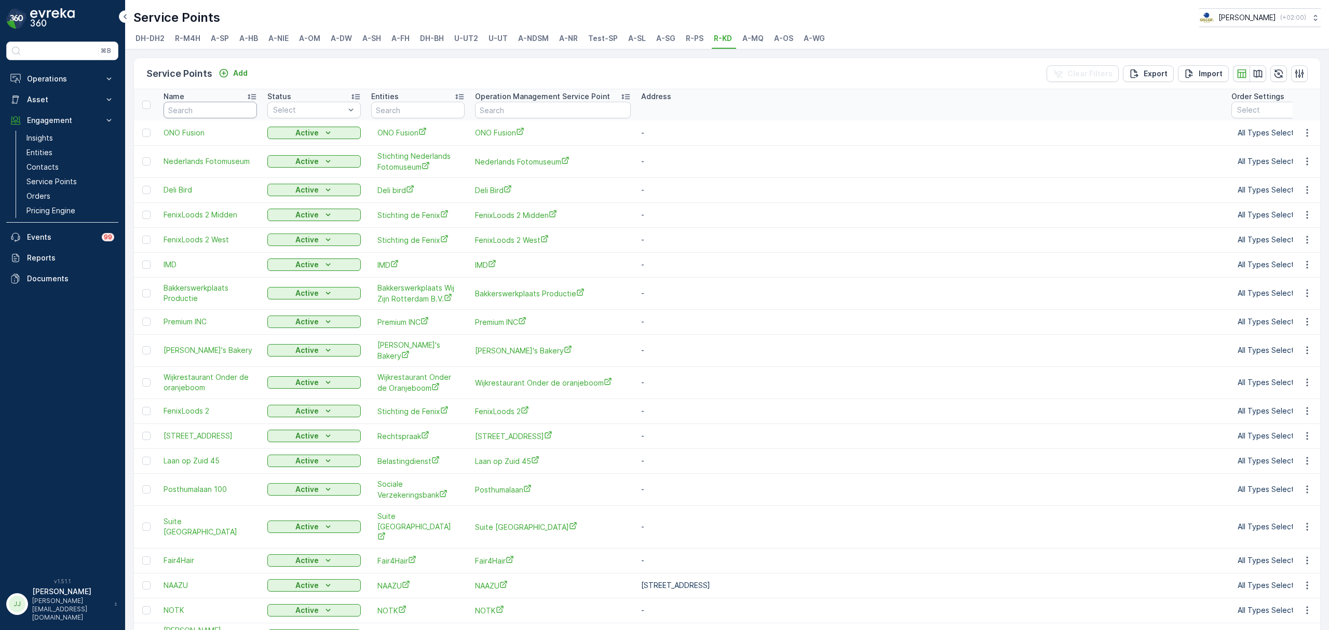
click at [216, 109] on input "text" at bounding box center [210, 110] width 93 height 17
type input "mn"
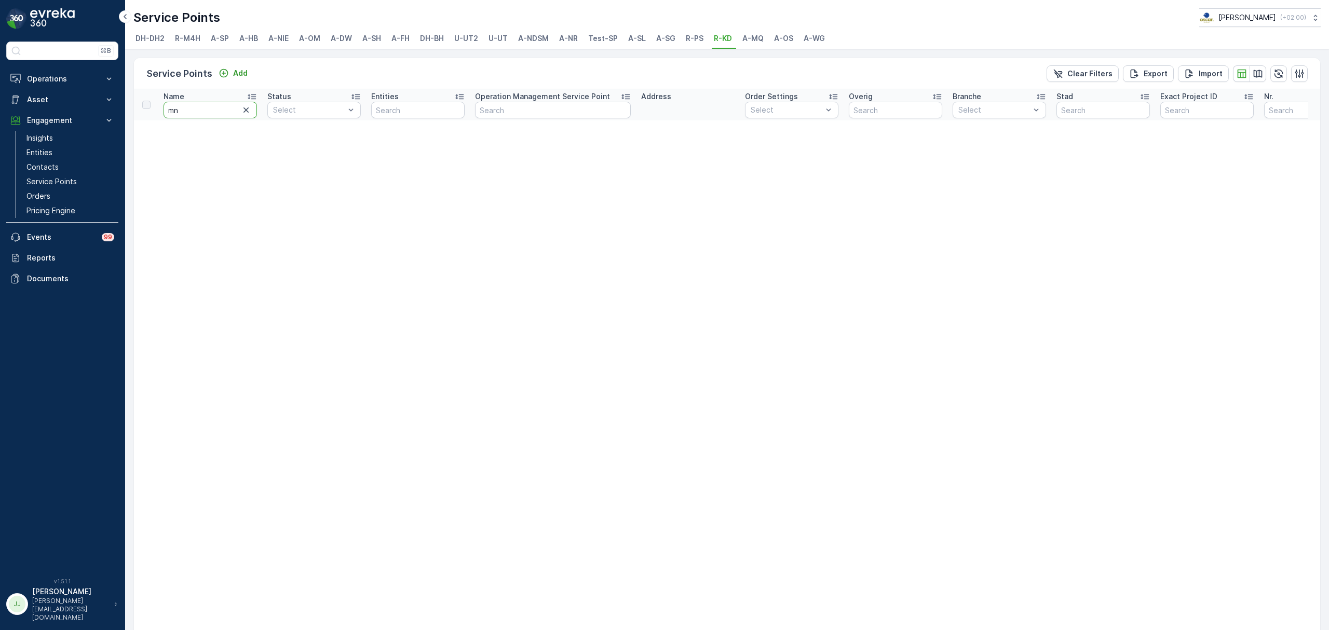
drag, startPoint x: 221, startPoint y: 115, endPoint x: 127, endPoint y: 119, distance: 94.1
click at [127, 119] on div "Service Points Add Clear Filters Export Import Name mn Status Select Entities O…" at bounding box center [727, 339] width 1204 height 581
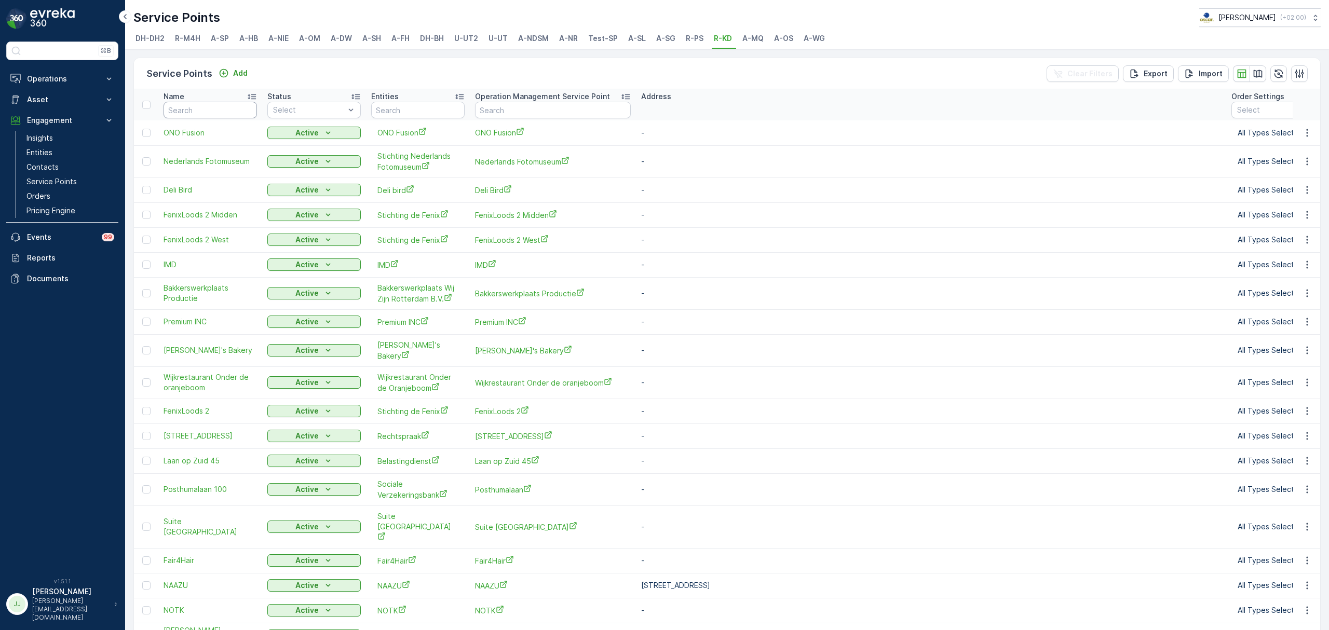
click at [217, 106] on input "text" at bounding box center [210, 110] width 93 height 17
type input "MN mil"
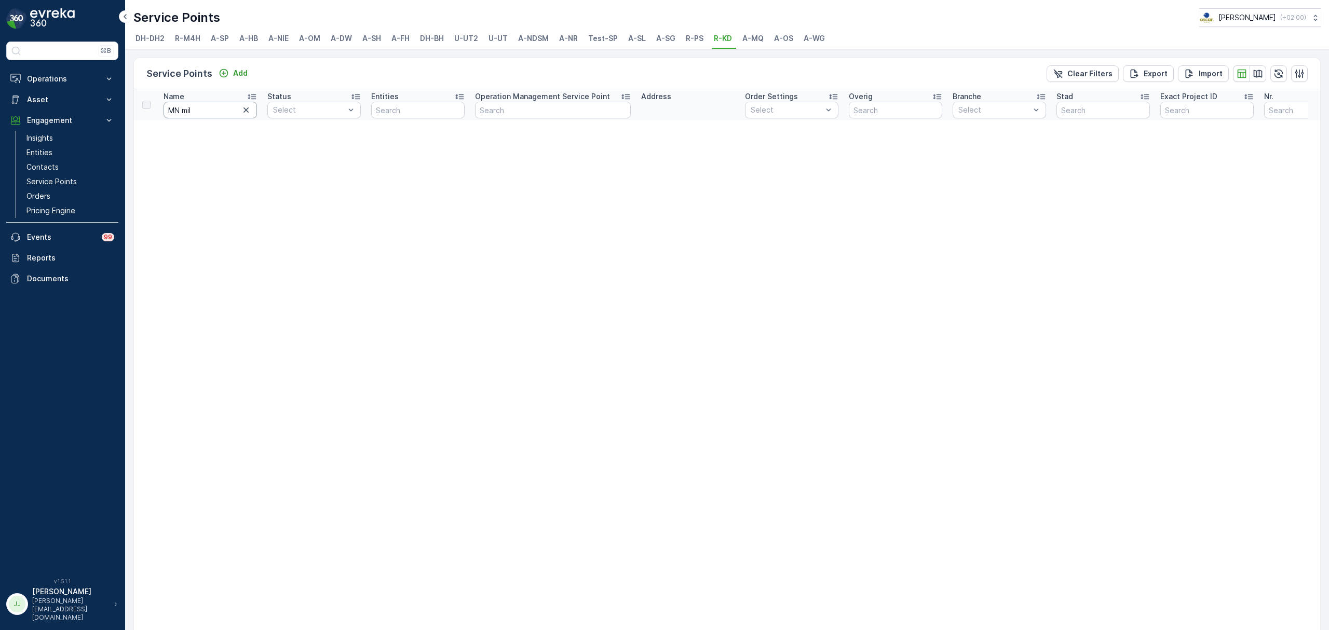
click at [214, 112] on input "MN mil" at bounding box center [210, 110] width 93 height 17
type input "MN"
click at [214, 112] on input "MN" at bounding box center [210, 110] width 93 height 17
type input "M"
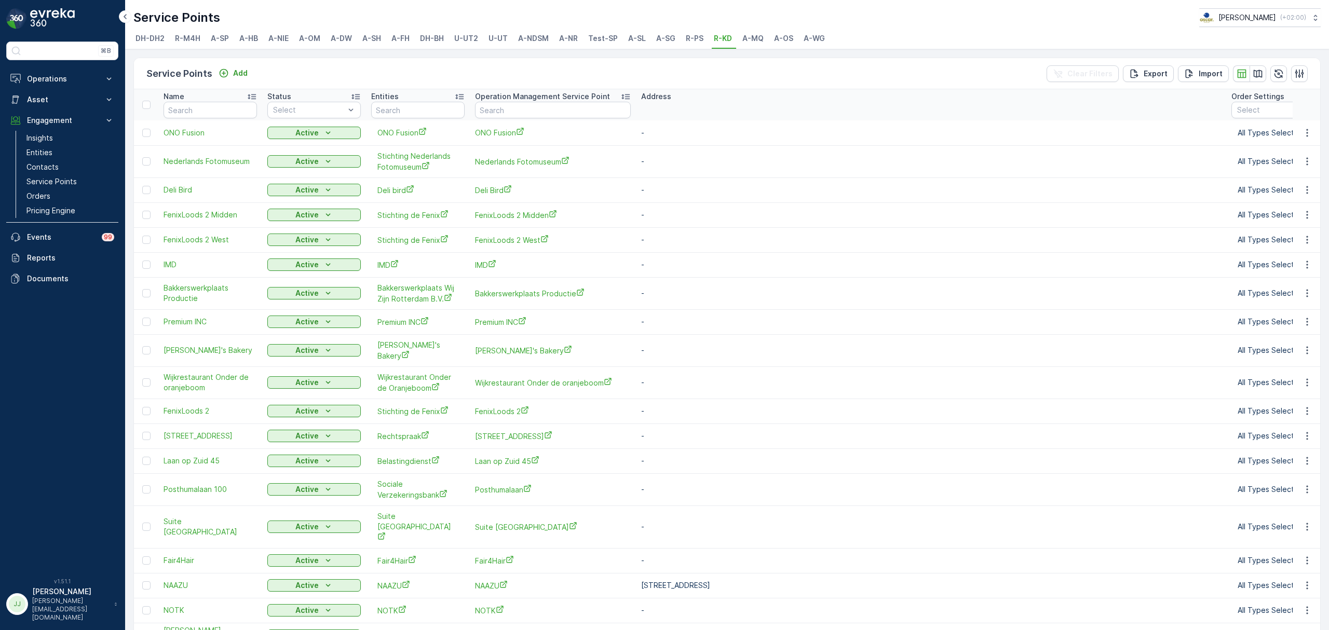
click at [663, 38] on span "R-PS" at bounding box center [695, 38] width 18 height 10
click at [185, 110] on input "text" at bounding box center [210, 110] width 93 height 17
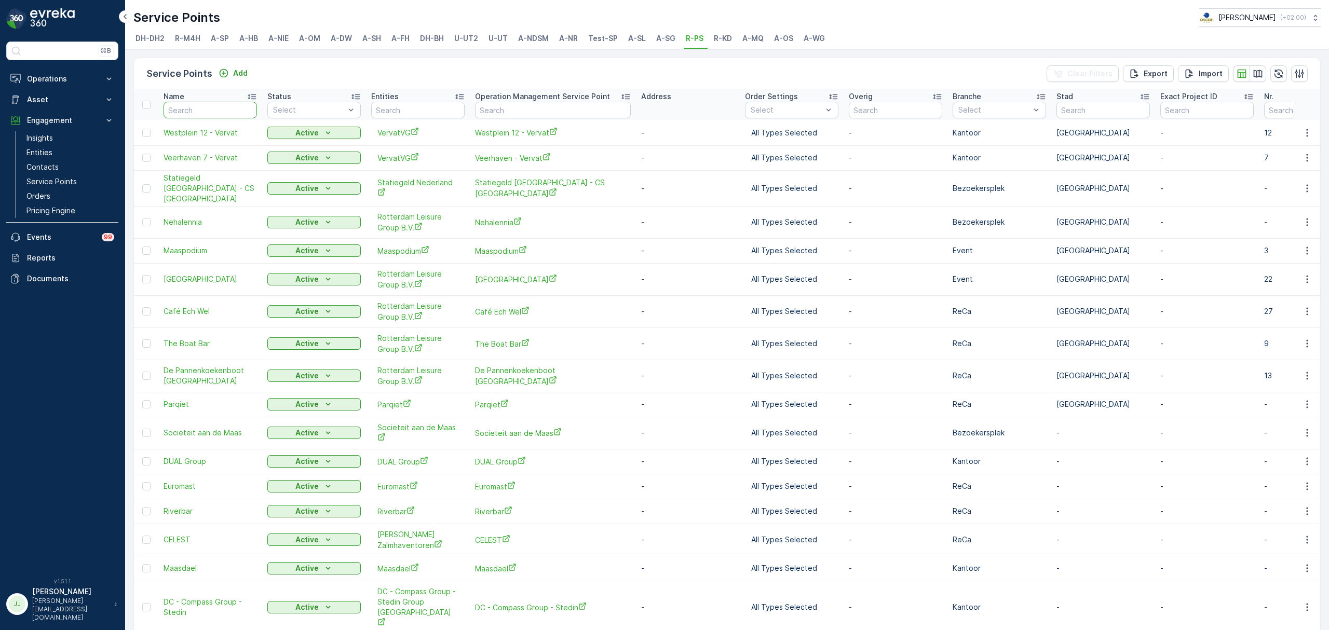
click at [214, 111] on input "text" at bounding box center [210, 110] width 93 height 17
type input "milgr"
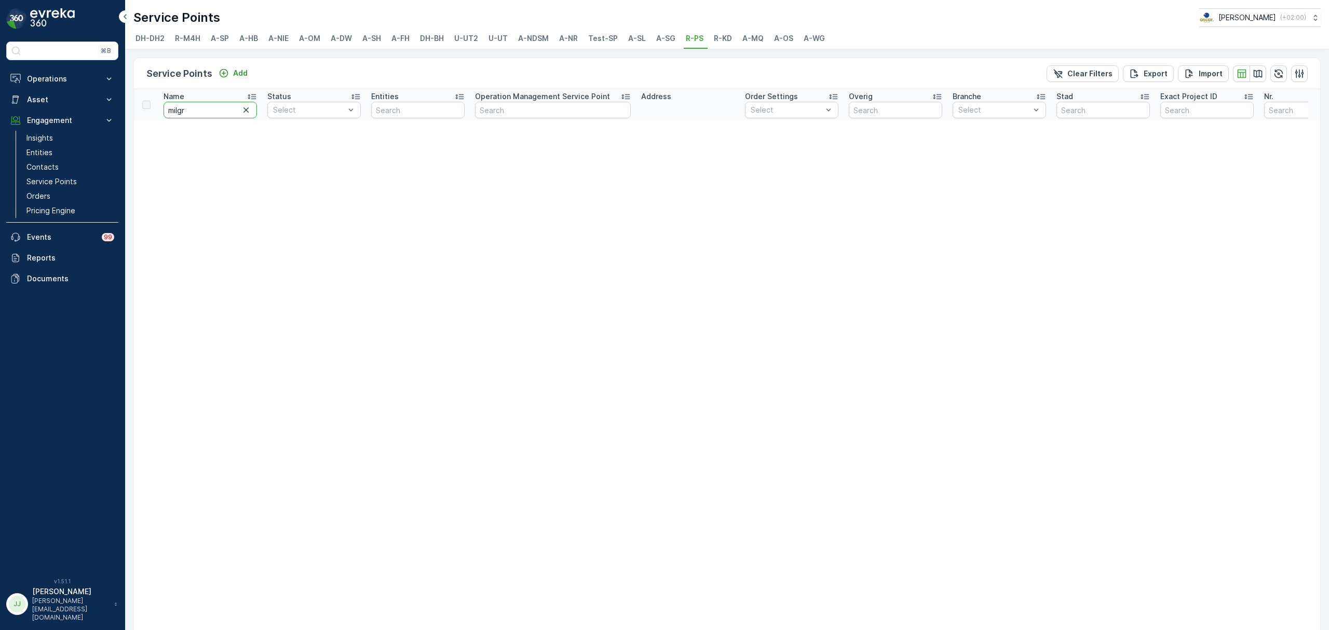
drag, startPoint x: 206, startPoint y: 115, endPoint x: 155, endPoint y: 112, distance: 51.0
click at [155, 112] on tr "Name milgr Status Select Entities Operation Management Service Point Address Or…" at bounding box center [1122, 104] width 1977 height 31
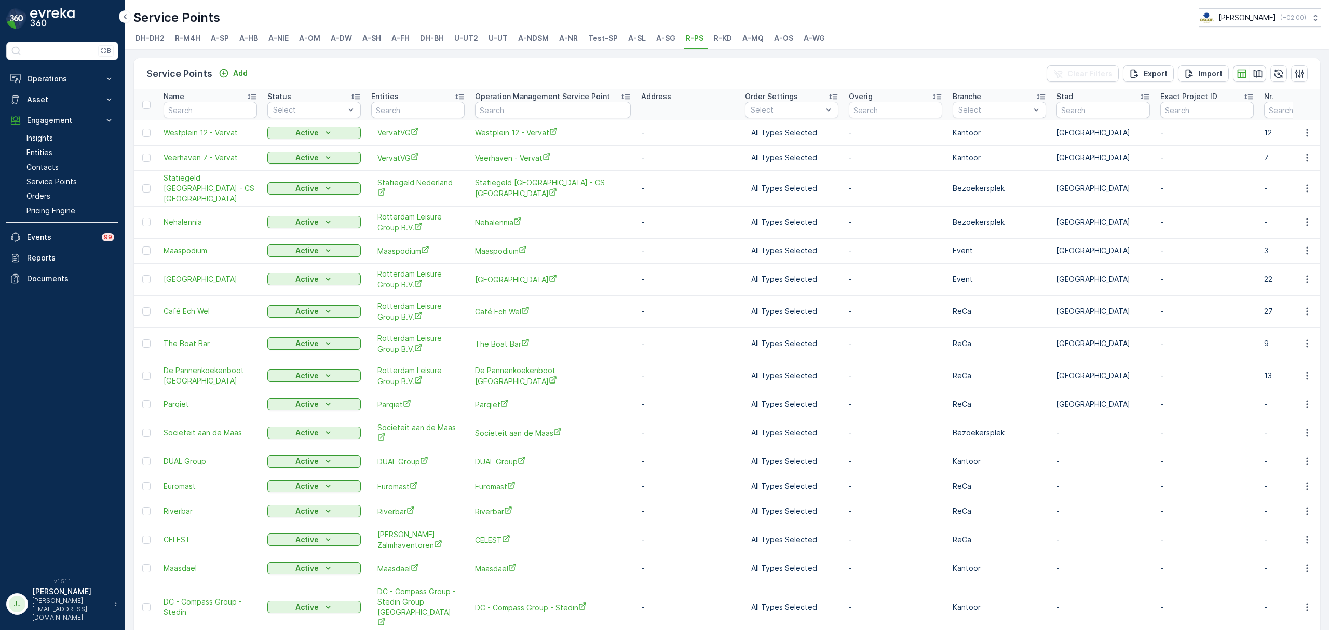
click at [155, 38] on span "DH-DH2" at bounding box center [150, 38] width 29 height 10
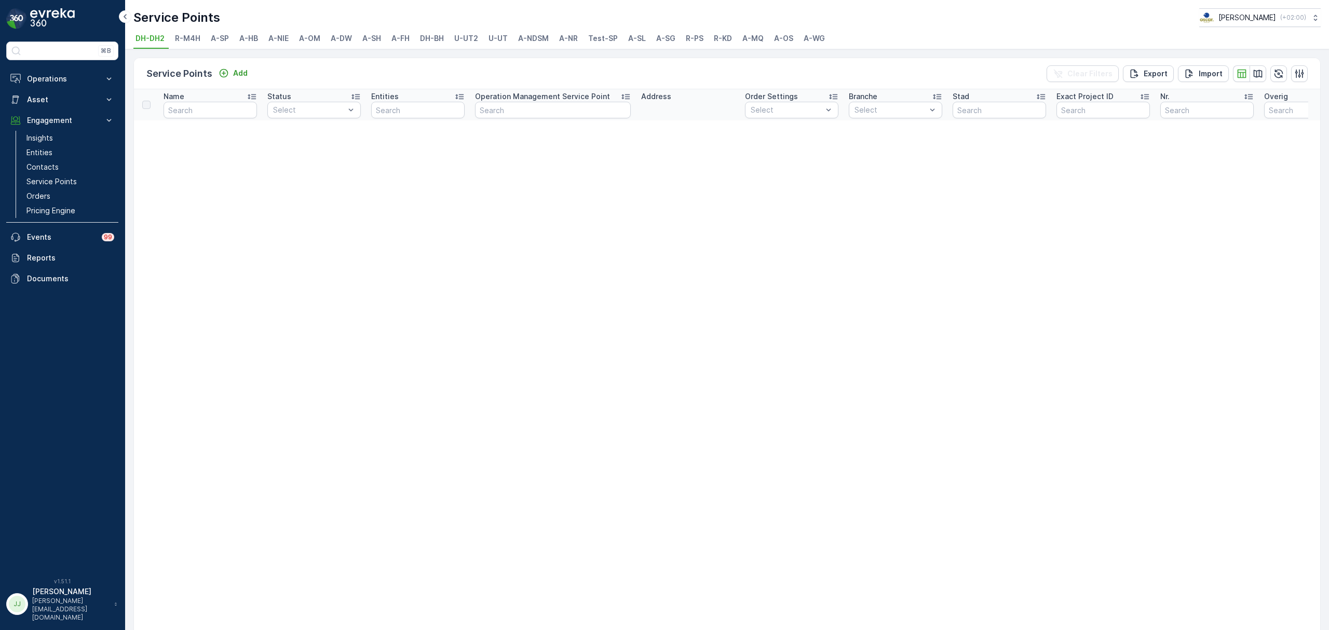
click at [435, 38] on span "DH-BH" at bounding box center [432, 38] width 24 height 10
click at [219, 108] on input "text" at bounding box center [210, 110] width 93 height 17
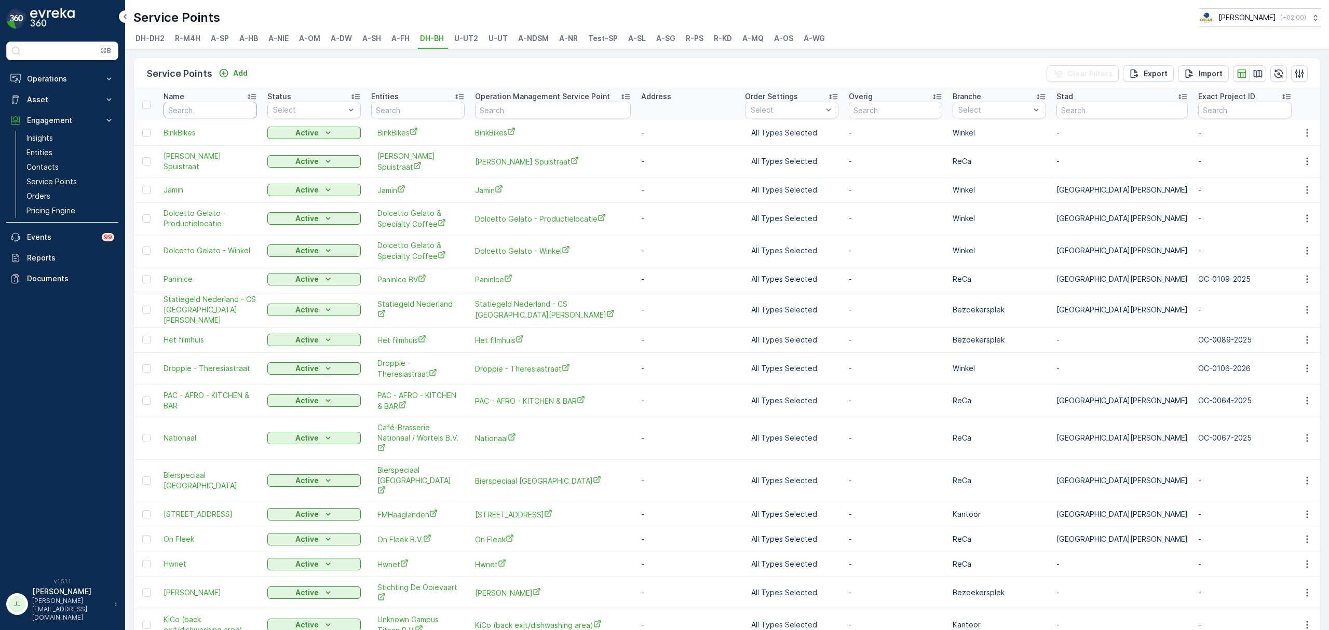
click at [219, 108] on input "text" at bounding box center [210, 110] width 93 height 17
type input "milg"
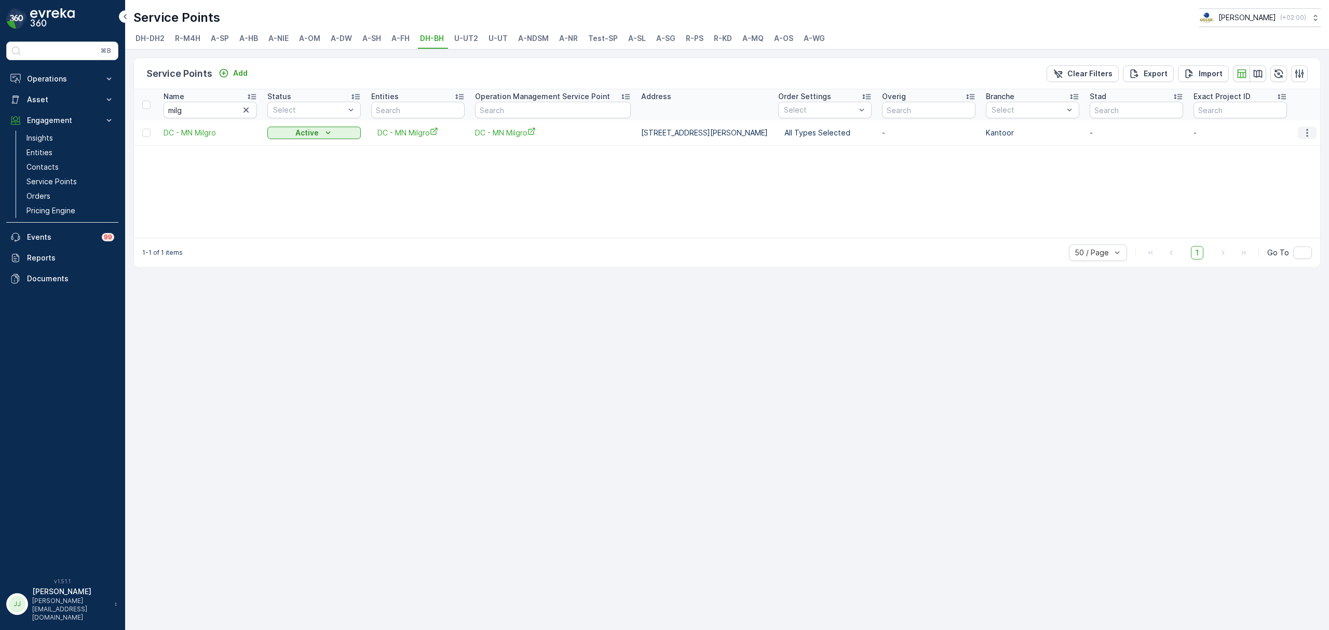
click at [663, 132] on icon "button" at bounding box center [1307, 133] width 10 height 10
click at [663, 165] on span "Edit Service Point" at bounding box center [1282, 163] width 62 height 10
click at [663, 133] on icon "button" at bounding box center [1307, 133] width 10 height 10
click at [57, 237] on p "Events" at bounding box center [61, 237] width 69 height 10
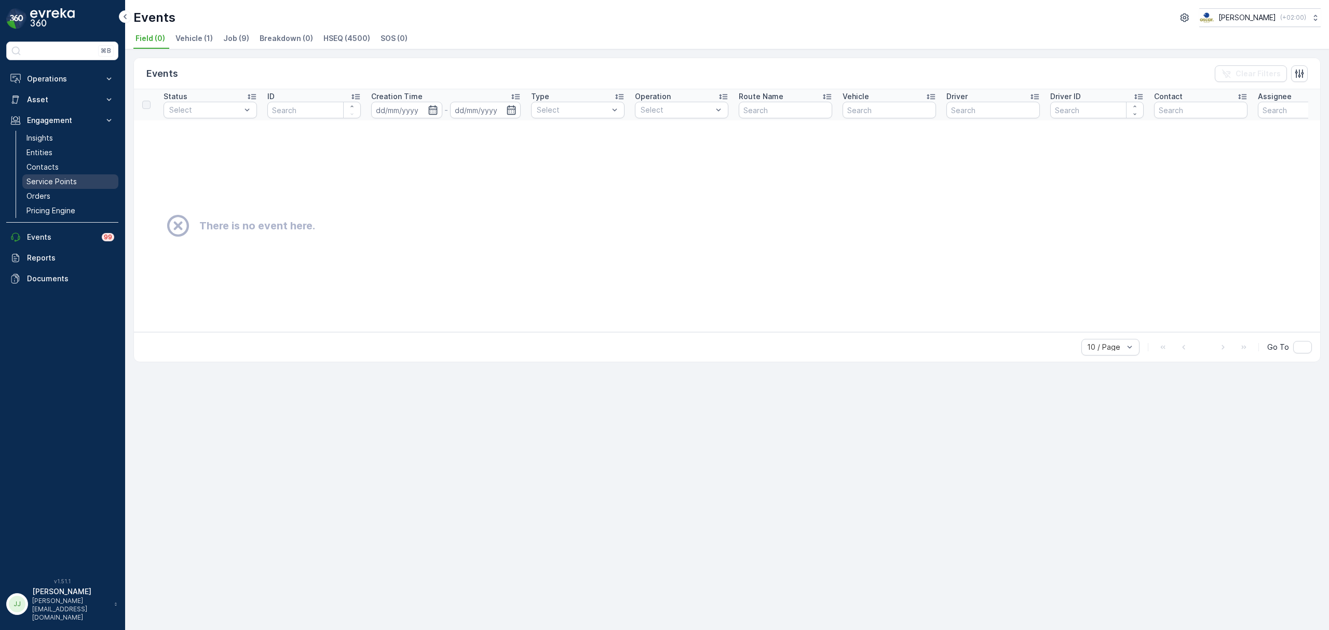
click at [58, 182] on p "Service Points" at bounding box center [51, 182] width 50 height 10
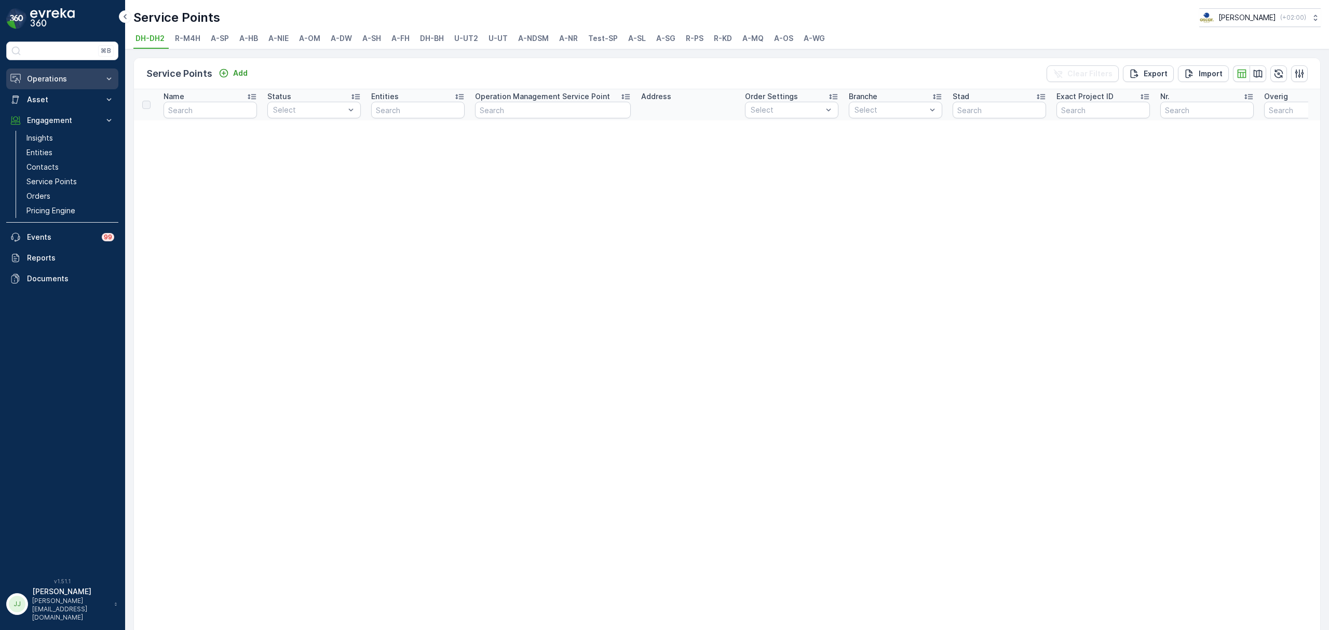
click at [33, 73] on button "Operations" at bounding box center [62, 79] width 112 height 21
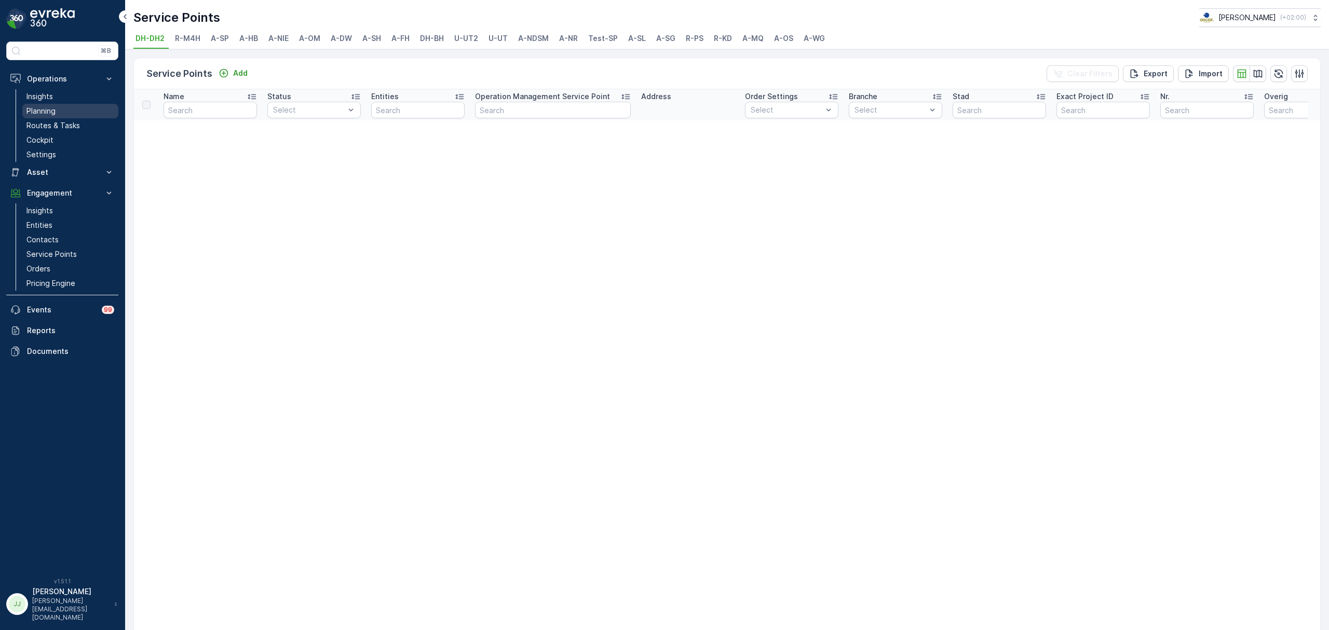
click at [59, 105] on link "Planning" at bounding box center [70, 111] width 96 height 15
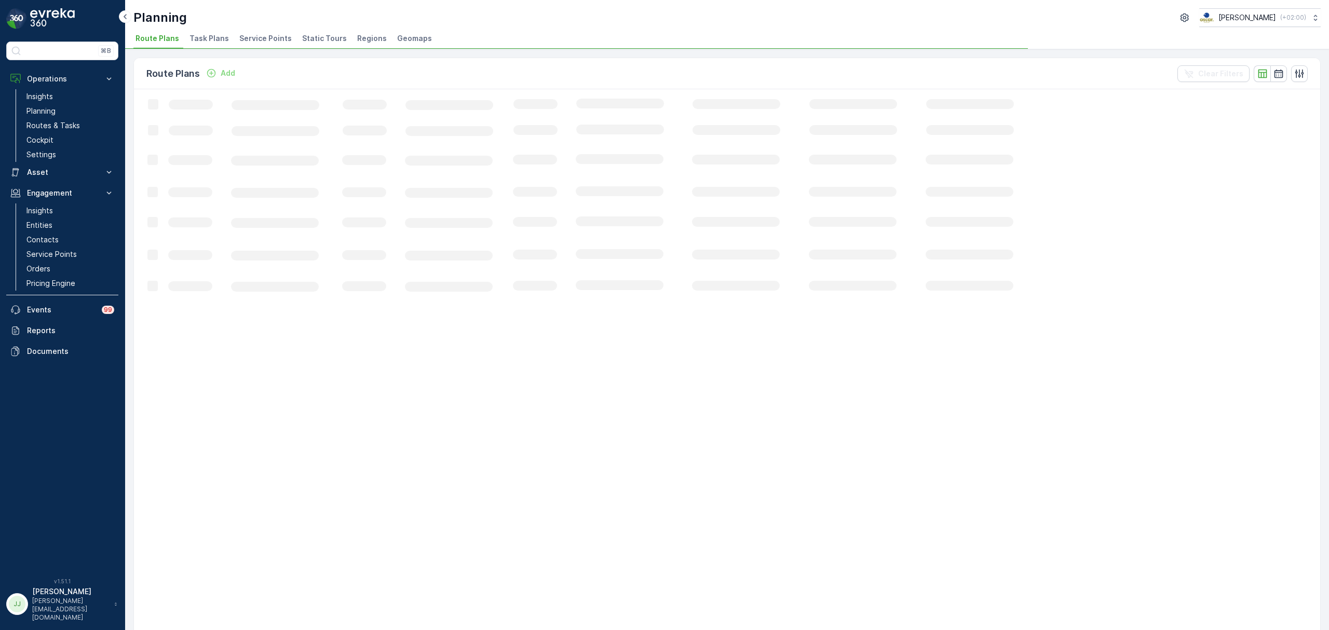
click at [256, 36] on span "Service Points" at bounding box center [265, 38] width 52 height 10
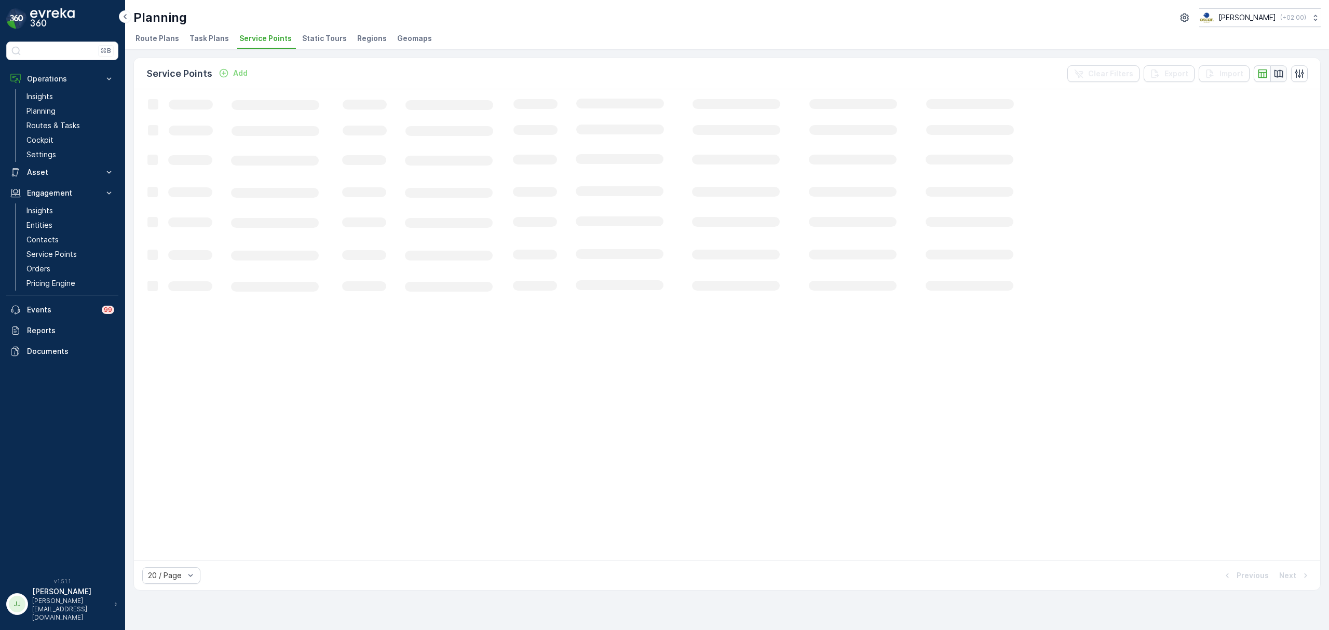
click at [663, 75] on button "button" at bounding box center [1279, 73] width 17 height 17
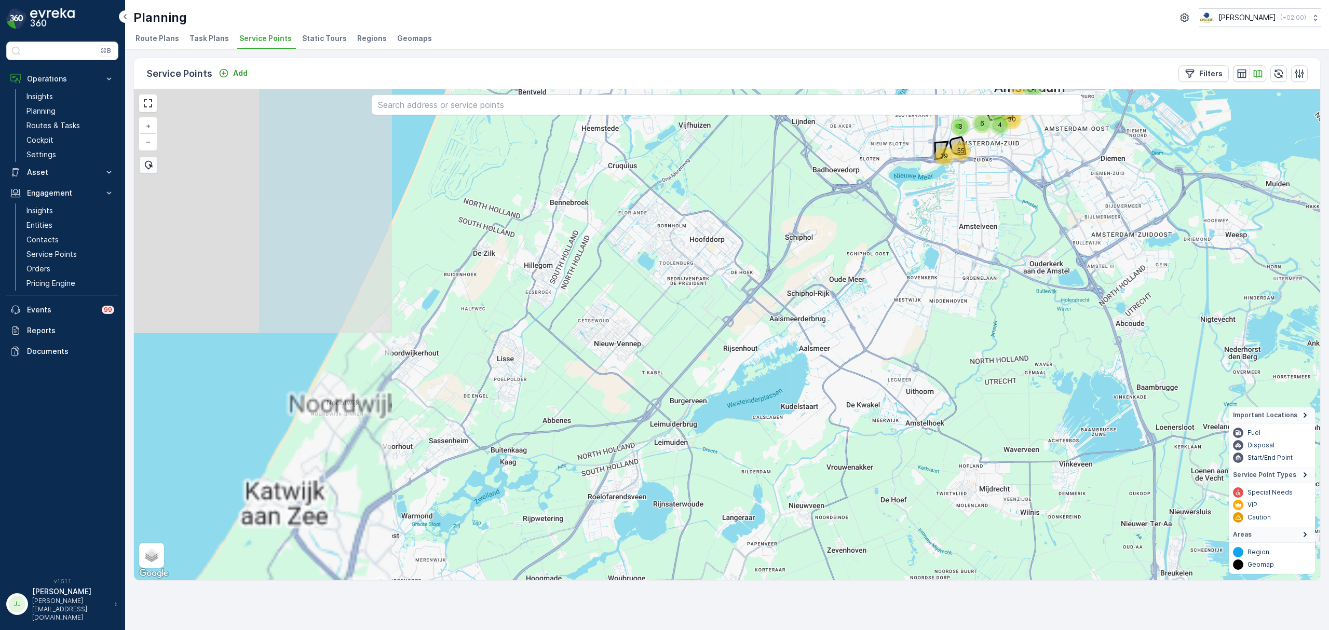
drag, startPoint x: 786, startPoint y: 376, endPoint x: 1057, endPoint y: 192, distance: 328.0
click at [663, 192] on div "6 7 5 3 29 55 6 6 4 33 17 30 3 3 + − Satellite Roadmap Terrain Hybrid Leaflet K…" at bounding box center [727, 334] width 1187 height 491
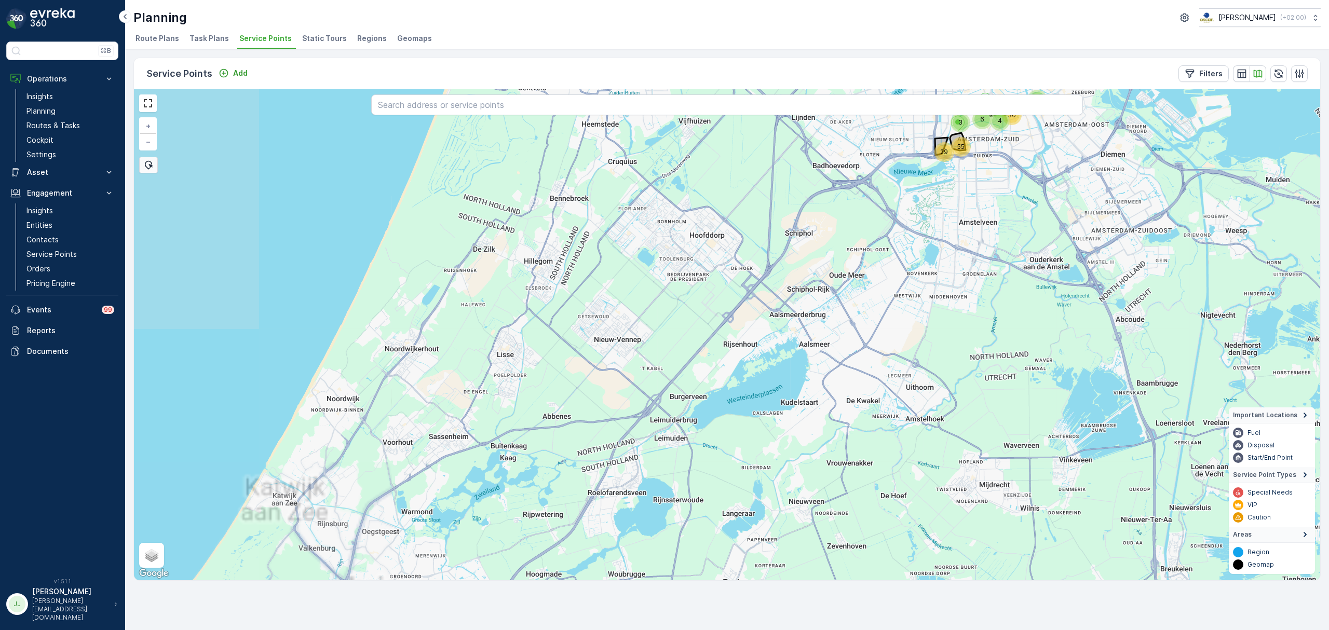
drag, startPoint x: 713, startPoint y: 451, endPoint x: 701, endPoint y: 246, distance: 205.0
click at [663, 199] on div "7 3 29 55 6 4 17 30 + − Satellite Roadmap Terrain Hybrid Leaflet Keyboard short…" at bounding box center [727, 334] width 1187 height 491
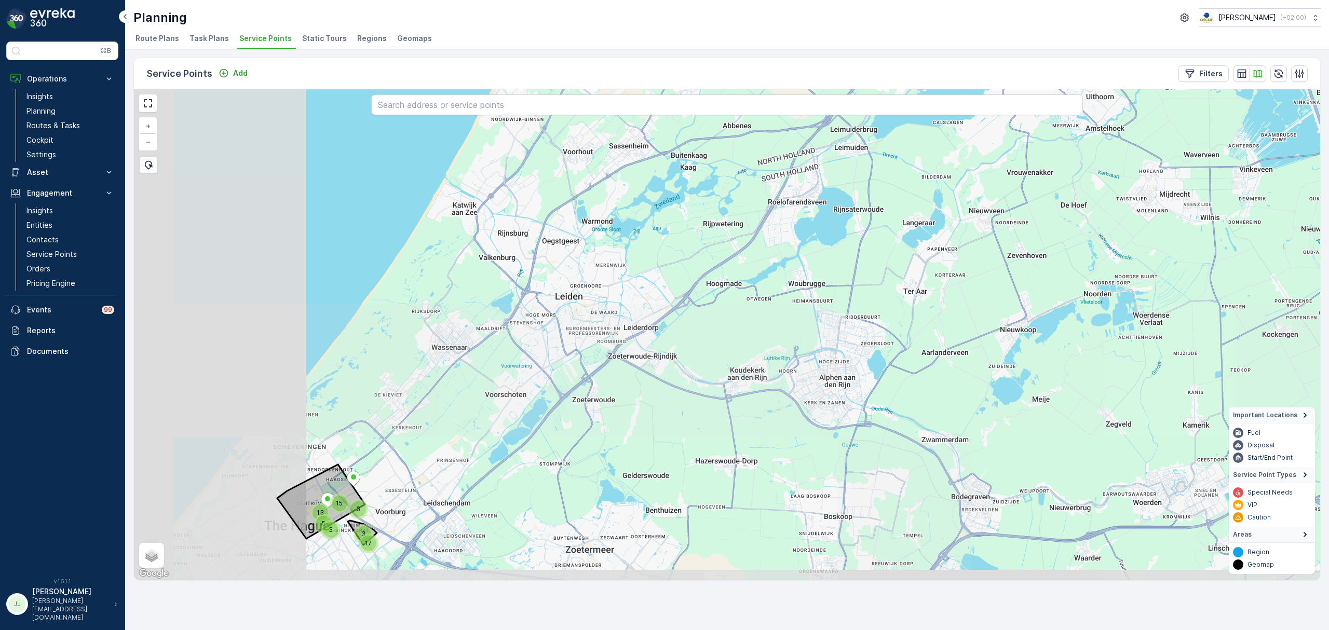
drag, startPoint x: 681, startPoint y: 301, endPoint x: 728, endPoint y: 310, distance: 47.0
click at [663, 310] on div "3 2 2 2 3 13 3 3 5 15 17 + − Satellite Roadmap Terrain Hybrid Leaflet Keyboard …" at bounding box center [727, 334] width 1187 height 491
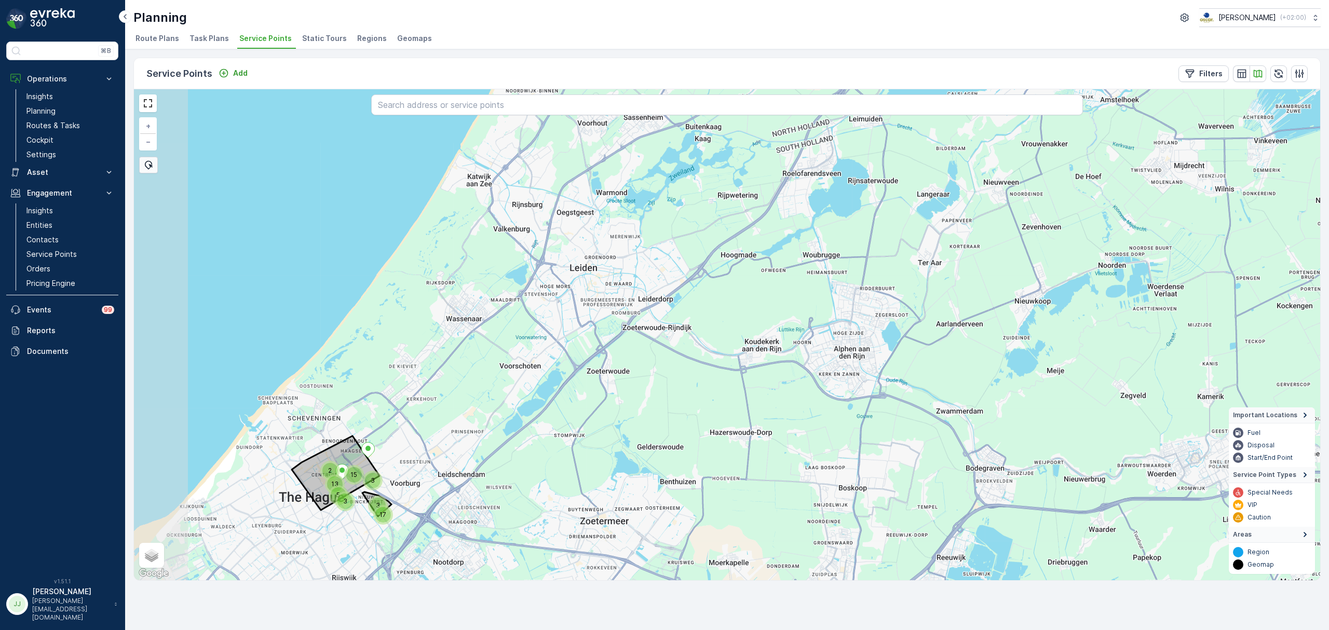
drag, startPoint x: 598, startPoint y: 357, endPoint x: 705, endPoint y: 256, distance: 147.3
click at [663, 210] on div "3 13 3 3 5 15 17 2 + − Satellite Roadmap Terrain Hybrid Leaflet Keyboard shortc…" at bounding box center [727, 334] width 1187 height 491
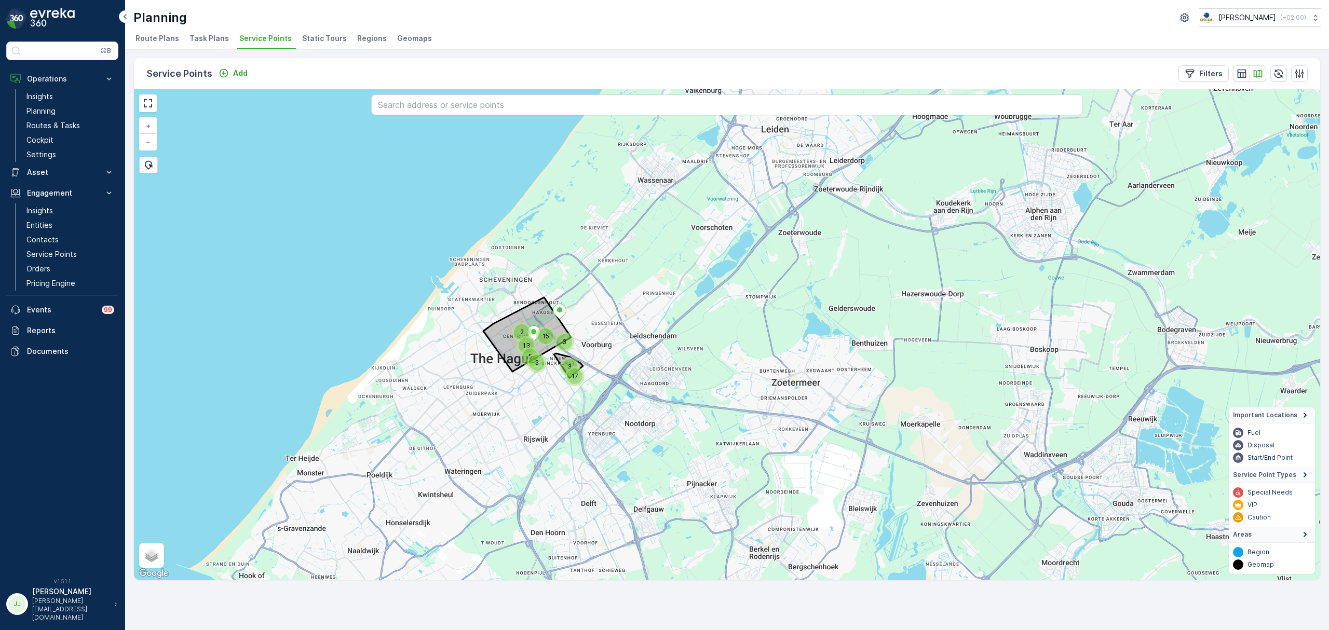
click at [514, 111] on input "text" at bounding box center [727, 105] width 712 height 21
type input "milgro"
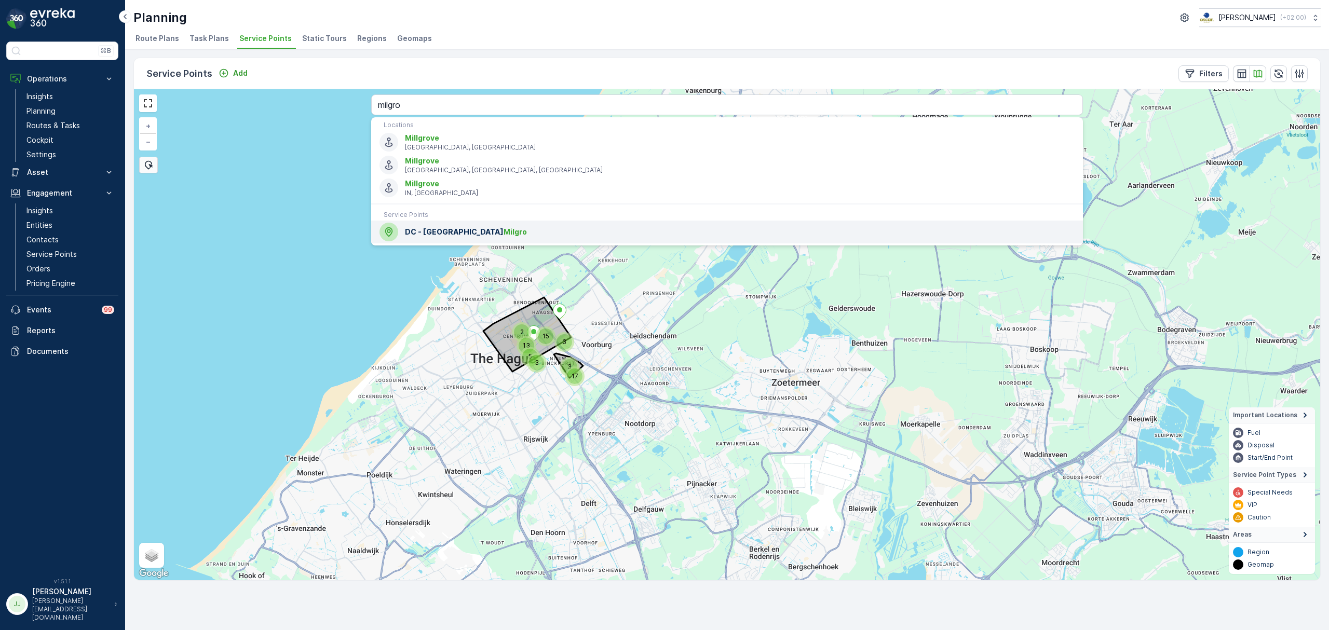
click at [425, 236] on span "DC - MN Milgro" at bounding box center [740, 232] width 670 height 10
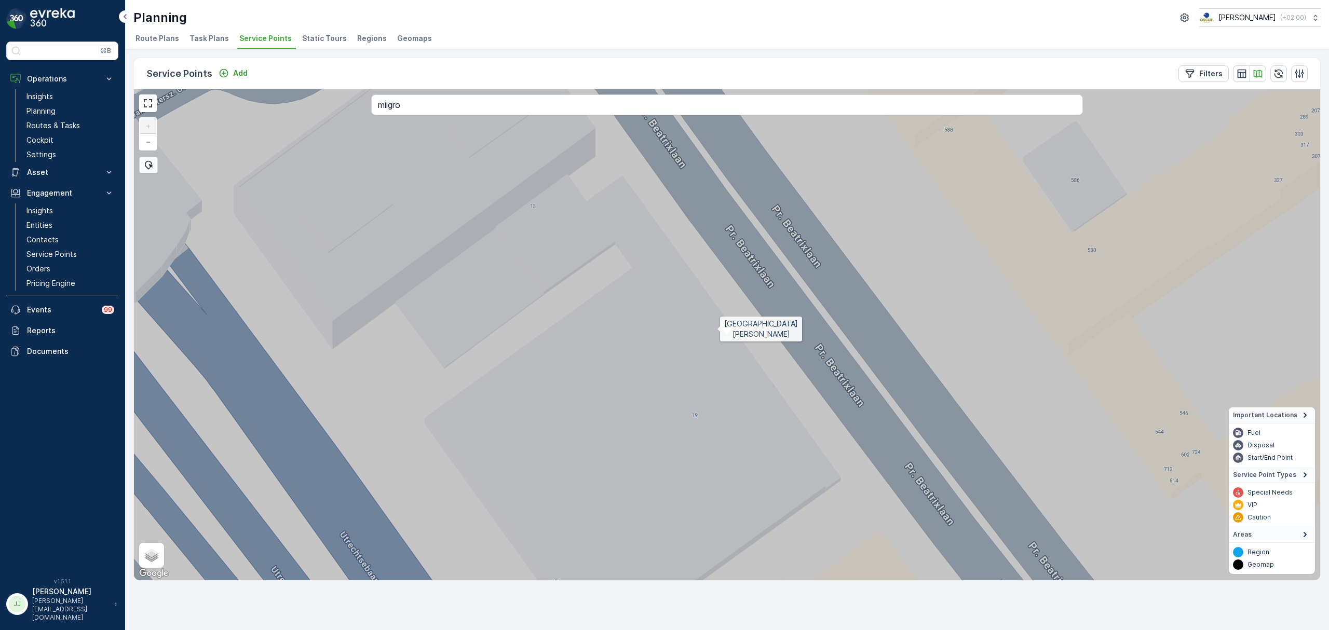
click at [663, 323] on icon at bounding box center [727, 327] width 13 height 15
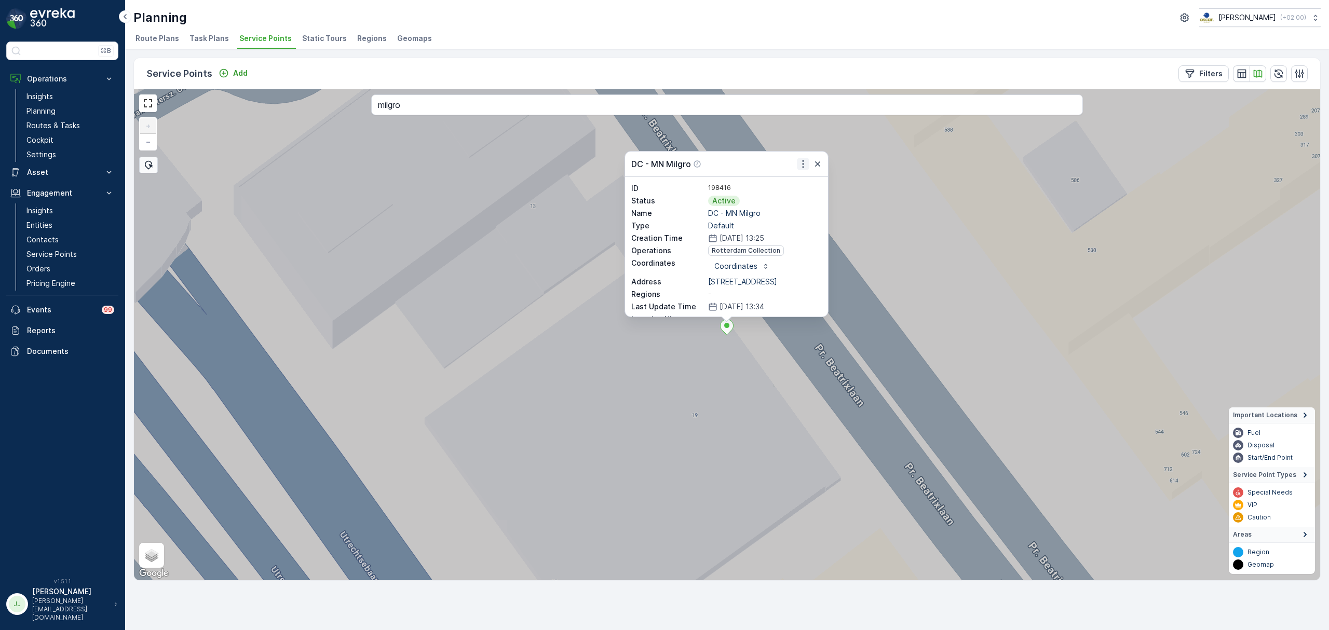
click at [663, 165] on icon "button" at bounding box center [803, 164] width 10 height 10
click at [663, 194] on span "Edit Service Point" at bounding box center [777, 194] width 62 height 10
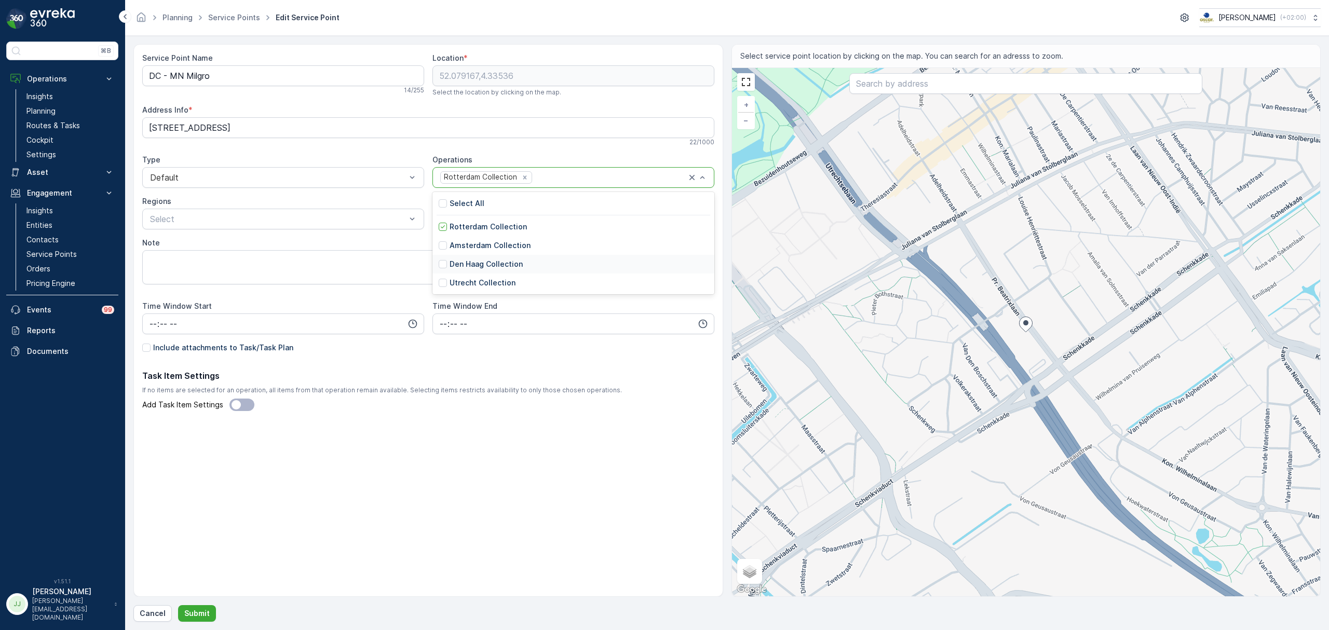
click at [472, 269] on p "Den Haag Collection" at bounding box center [486, 264] width 73 height 10
click at [187, 347] on p "Include attachments to Task/Task Plan" at bounding box center [223, 348] width 140 height 10
click at [142, 343] on input "Include attachments to Task/Task Plan" at bounding box center [142, 343] width 0 height 0
click at [190, 611] on p "Submit" at bounding box center [196, 614] width 25 height 10
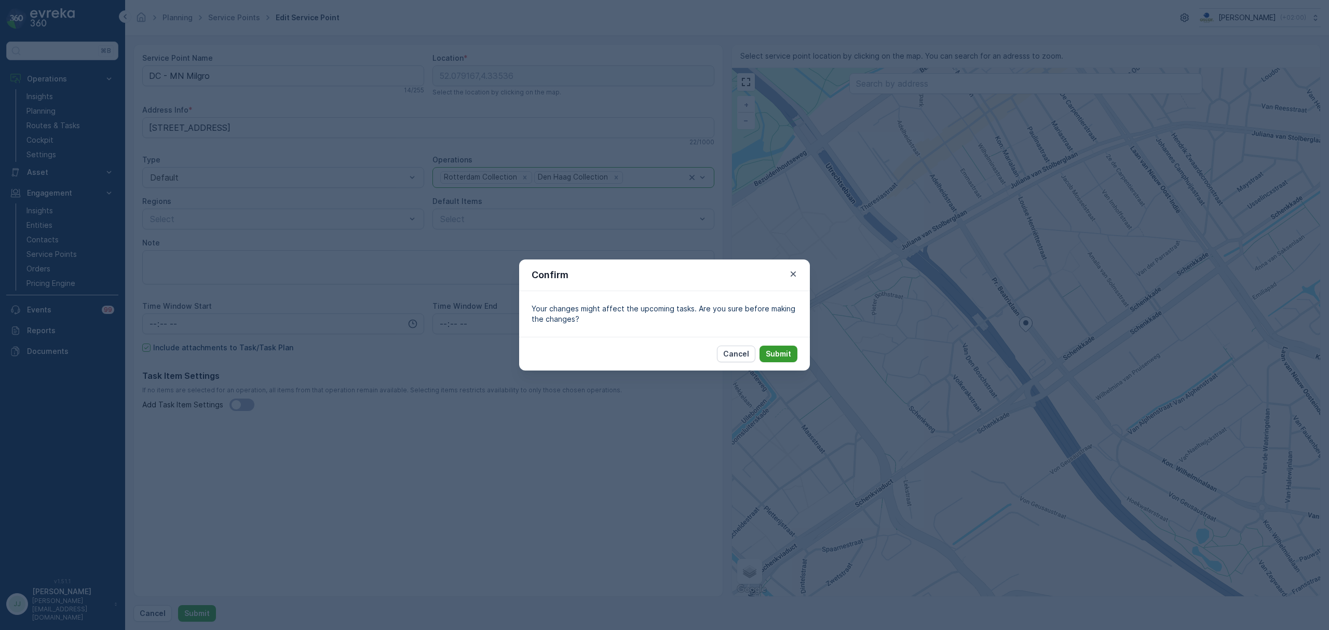
click at [663, 346] on button "Submit" at bounding box center [779, 354] width 38 height 17
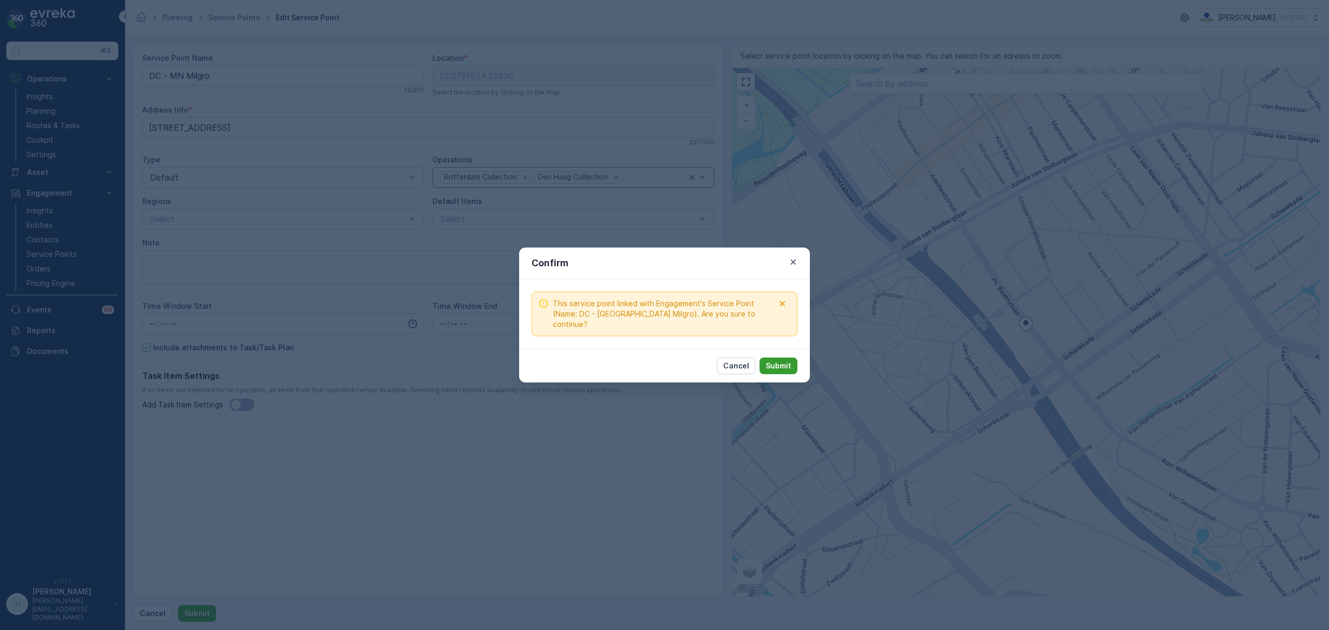
click at [663, 361] on p "Submit" at bounding box center [778, 366] width 25 height 10
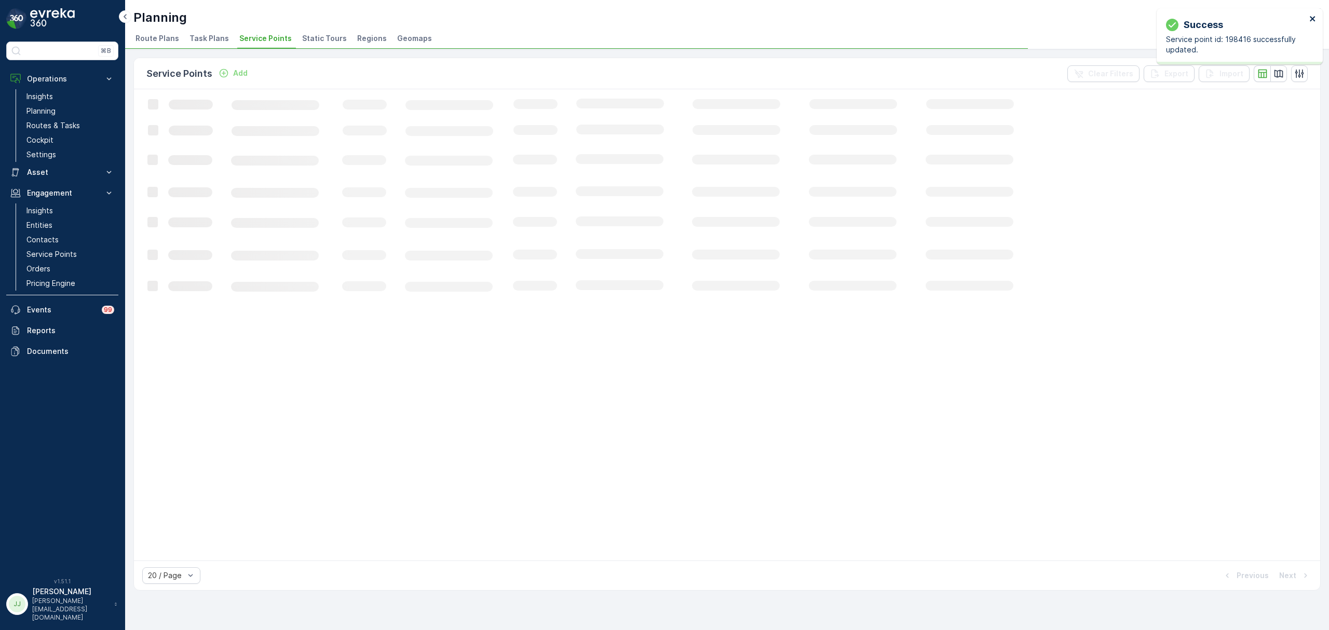
click at [663, 18] on icon "close" at bounding box center [1312, 18] width 5 height 5
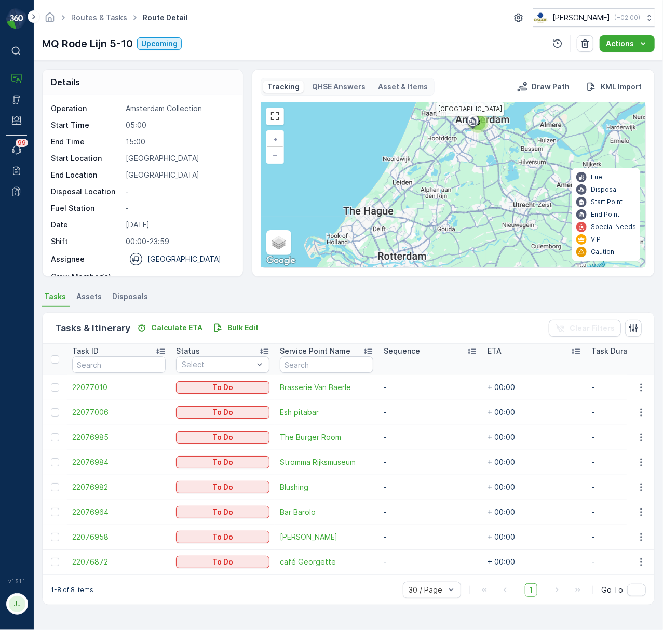
click at [479, 126] on div at bounding box center [473, 120] width 20 height 9
click at [485, 125] on div "8" at bounding box center [479, 123] width 16 height 16
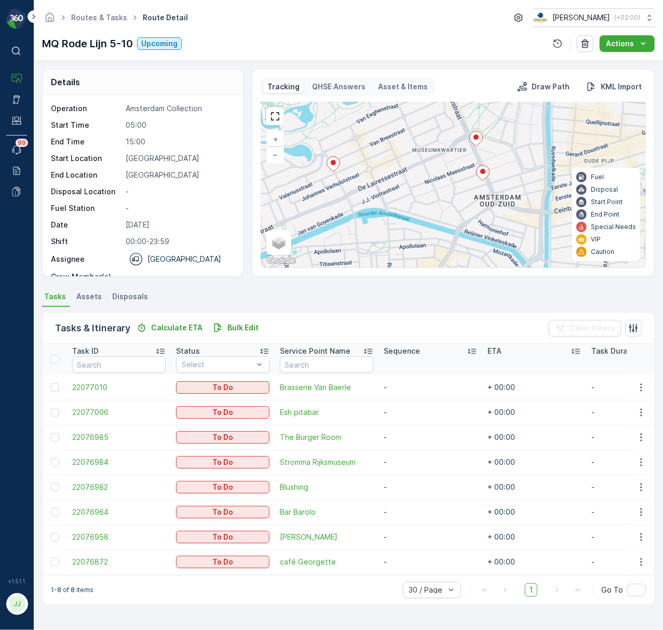
drag, startPoint x: 514, startPoint y: 178, endPoint x: 513, endPoint y: 164, distance: 13.5
click at [513, 164] on div "2 + − Satellite Roadmap Terrain Hybrid Leaflet Keyboard shortcuts Map Data Map …" at bounding box center [453, 184] width 384 height 165
click at [487, 174] on icon at bounding box center [482, 173] width 13 height 15
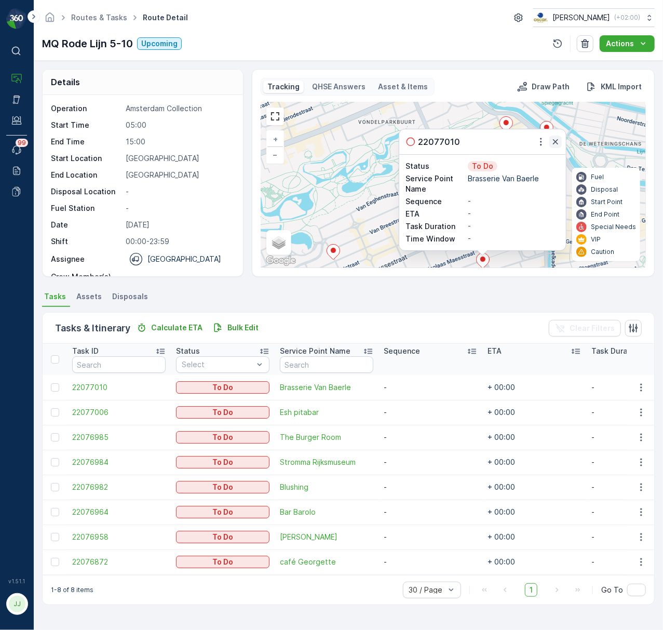
click at [557, 138] on icon "button" at bounding box center [555, 142] width 10 height 10
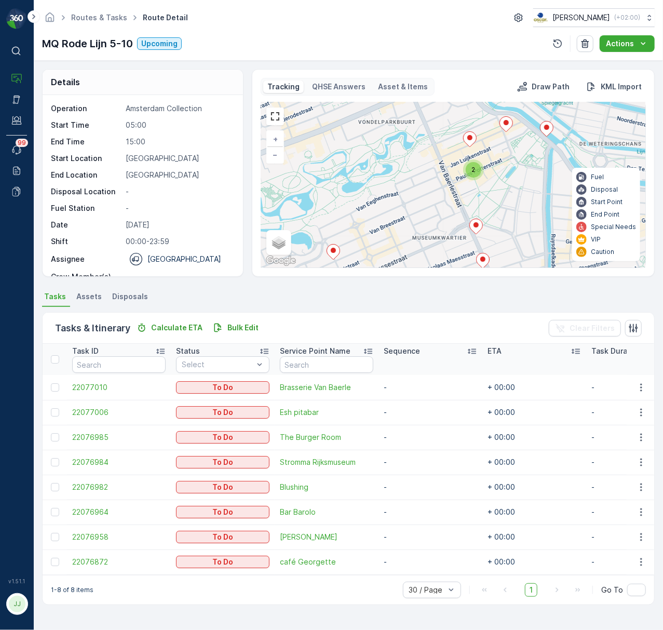
click at [480, 229] on icon at bounding box center [476, 226] width 13 height 15
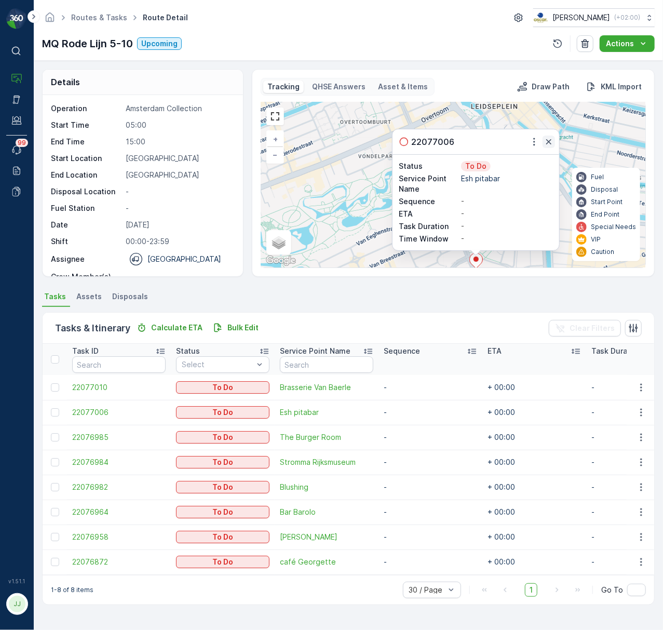
click at [552, 141] on icon "button" at bounding box center [549, 142] width 10 height 10
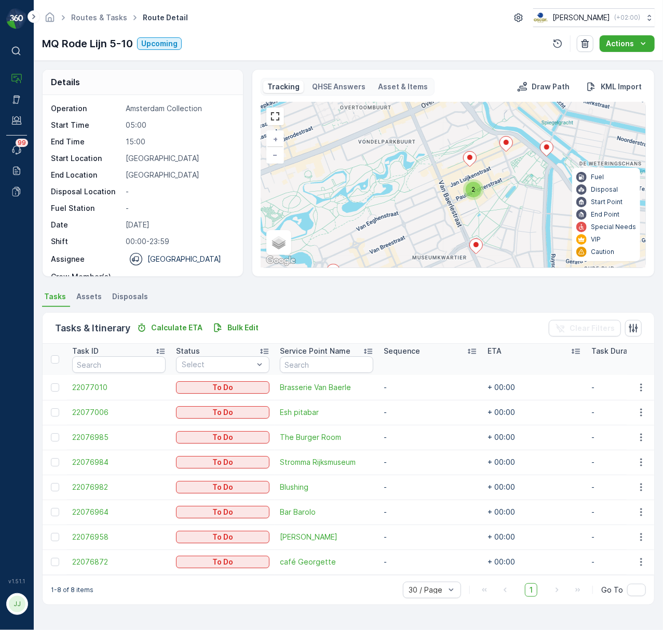
drag, startPoint x: 501, startPoint y: 246, endPoint x: 501, endPoint y: 234, distance: 11.9
click at [501, 234] on div "2 + − Satellite Roadmap Terrain Hybrid Leaflet Keyboard shortcuts Map Data Map …" at bounding box center [453, 184] width 384 height 165
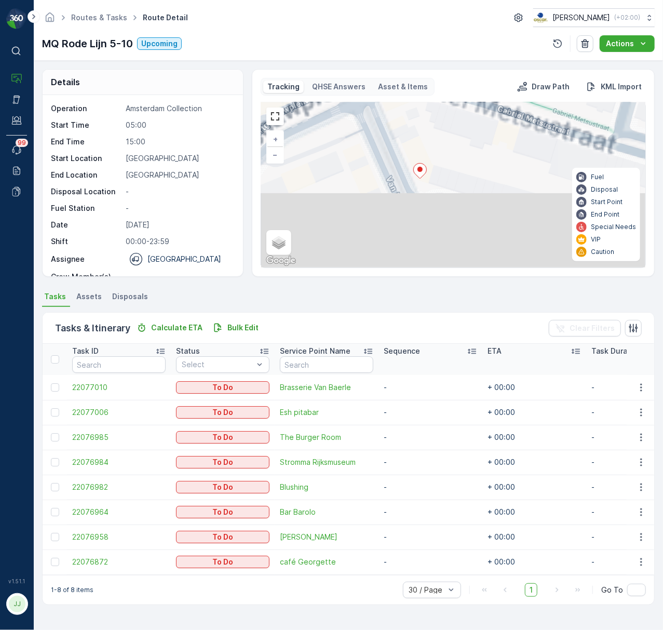
drag, startPoint x: 466, startPoint y: 248, endPoint x: 472, endPoint y: 150, distance: 98.4
click at [472, 144] on div "2 2 + − Satellite Roadmap Terrain Hybrid Leaflet Keyboard shortcuts Map Data Ma…" at bounding box center [453, 184] width 384 height 165
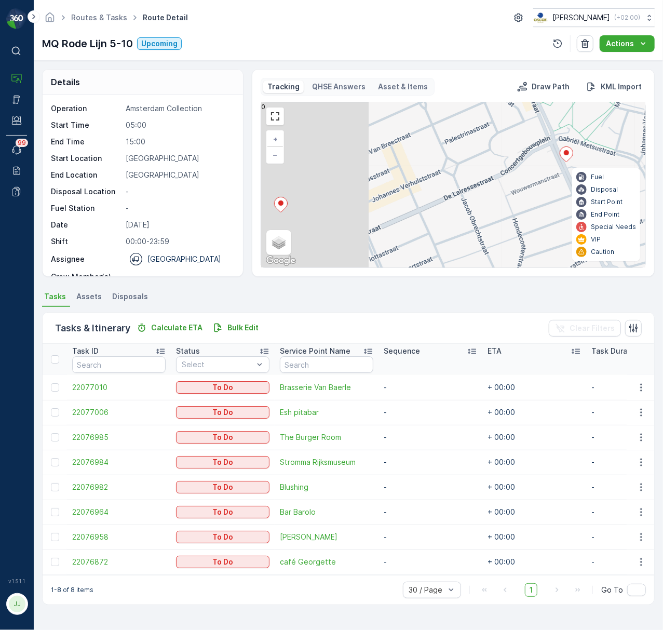
drag, startPoint x: 431, startPoint y: 223, endPoint x: 498, endPoint y: 202, distance: 70.5
click at [563, 189] on div "2 + − Satellite Roadmap Terrain Hybrid Leaflet Keyboard shortcuts Map Data Map …" at bounding box center [453, 184] width 384 height 165
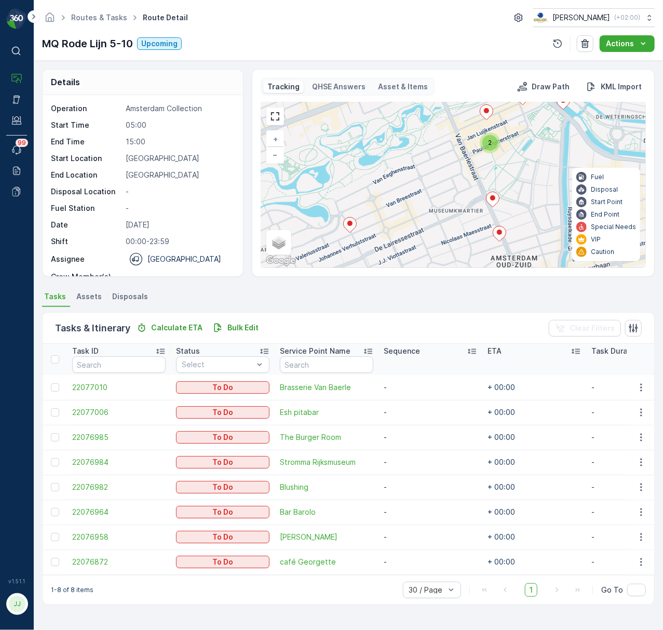
drag, startPoint x: 444, startPoint y: 185, endPoint x: 434, endPoint y: 168, distance: 19.1
click at [426, 207] on div "2 + − Satellite Roadmap Terrain Hybrid Leaflet Keyboard shortcuts Map Data Map …" at bounding box center [453, 184] width 384 height 165
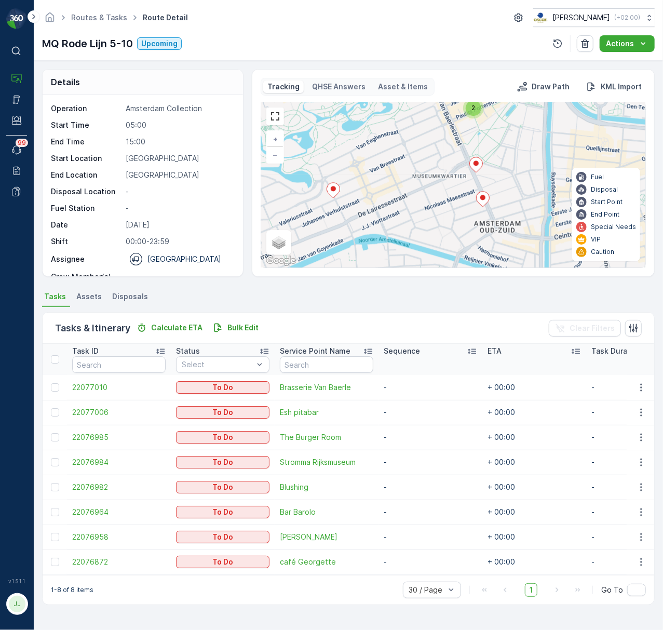
drag, startPoint x: 447, startPoint y: 210, endPoint x: 437, endPoint y: 301, distance: 91.5
click at [437, 302] on div "Details Operation Amsterdam Collection Start Time 05:00 End Time 15:00 Start Lo…" at bounding box center [348, 345] width 629 height 569
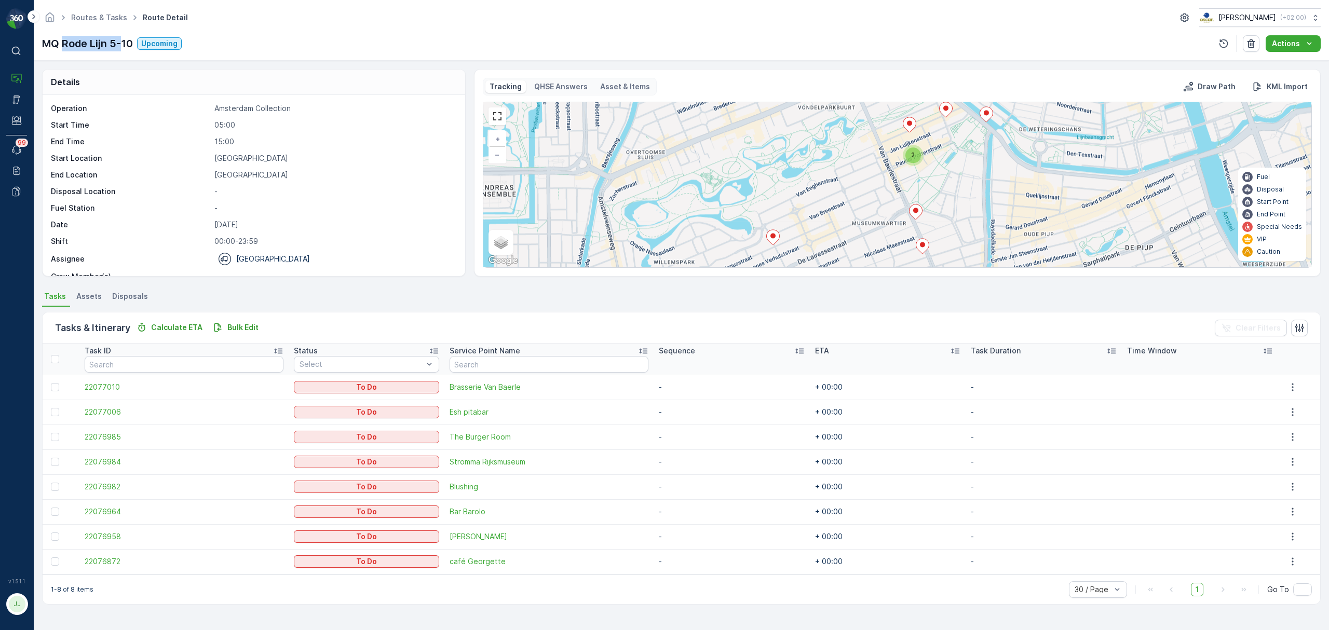
drag, startPoint x: 69, startPoint y: 46, endPoint x: 122, endPoint y: 42, distance: 53.1
click at [122, 42] on p "MQ Rode Lijn 5-10" at bounding box center [87, 44] width 91 height 16
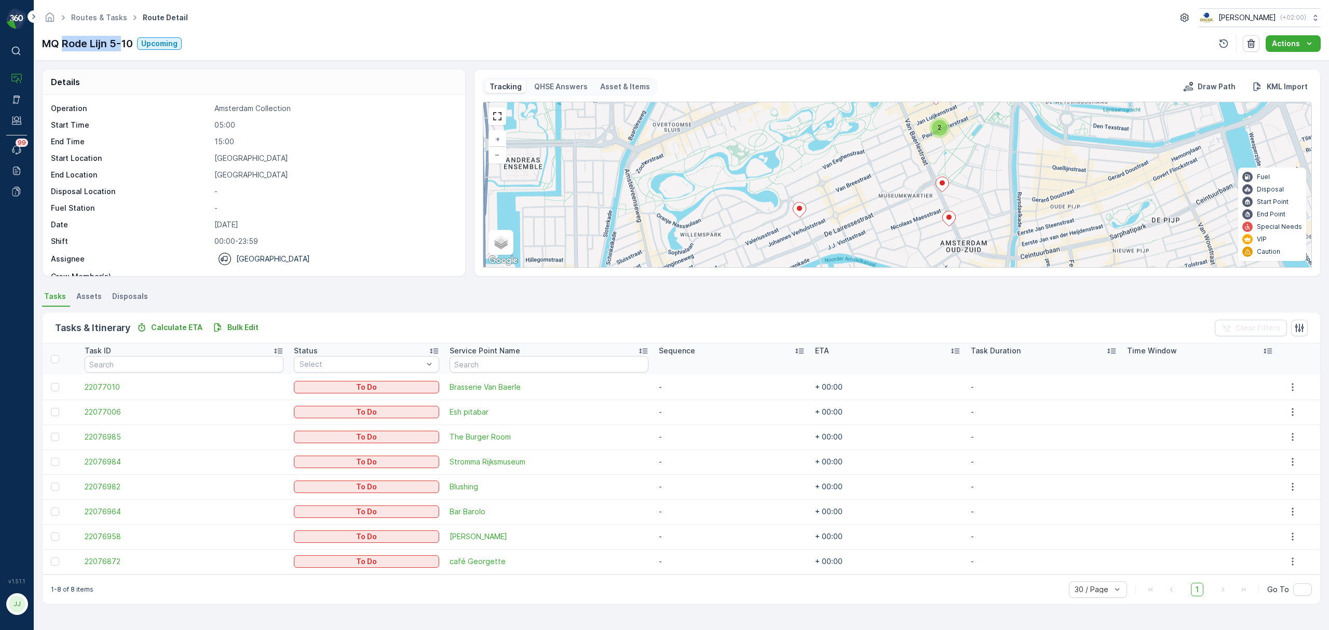
drag, startPoint x: 840, startPoint y: 171, endPoint x: 866, endPoint y: 145, distance: 37.1
click at [663, 145] on div "2 + − Satellite Roadmap Terrain Hybrid Leaflet Keyboard shortcuts Map Data Map …" at bounding box center [897, 184] width 828 height 165
drag, startPoint x: 1068, startPoint y: 220, endPoint x: 979, endPoint y: 256, distance: 95.8
click at [663, 256] on div "2 + − Satellite Roadmap Terrain Hybrid Leaflet Keyboard shortcuts Map Data Map …" at bounding box center [897, 184] width 828 height 165
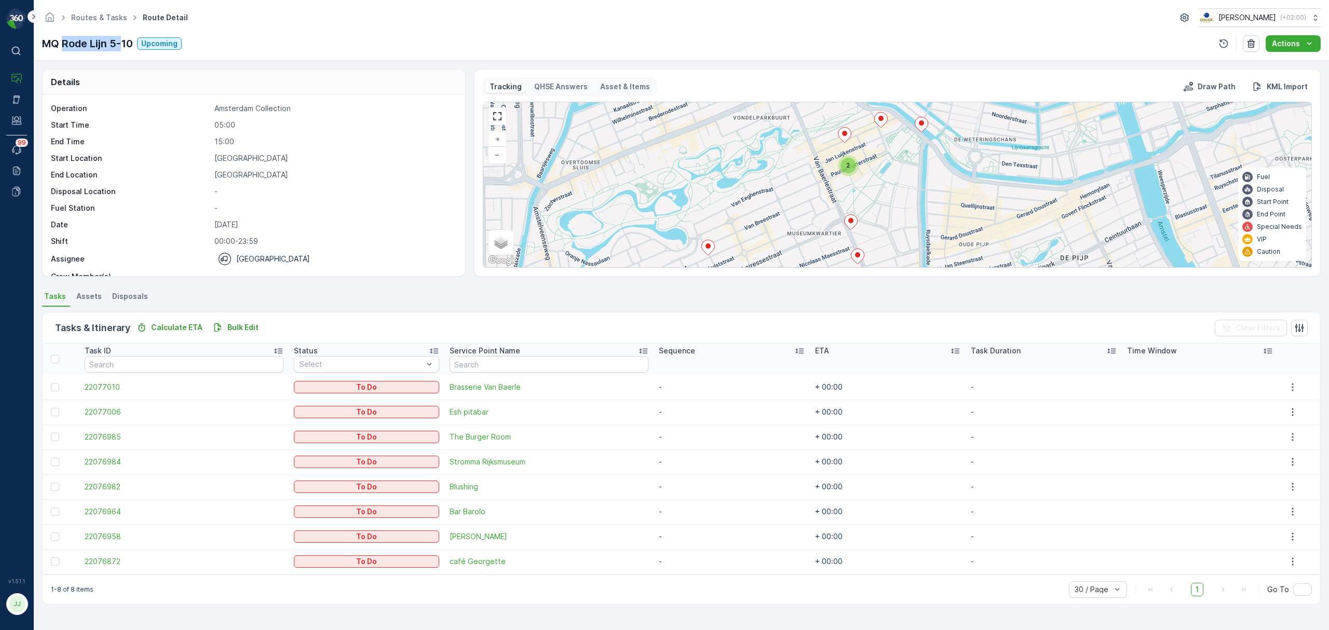
click at [38, 14] on icon at bounding box center [33, 16] width 11 height 12
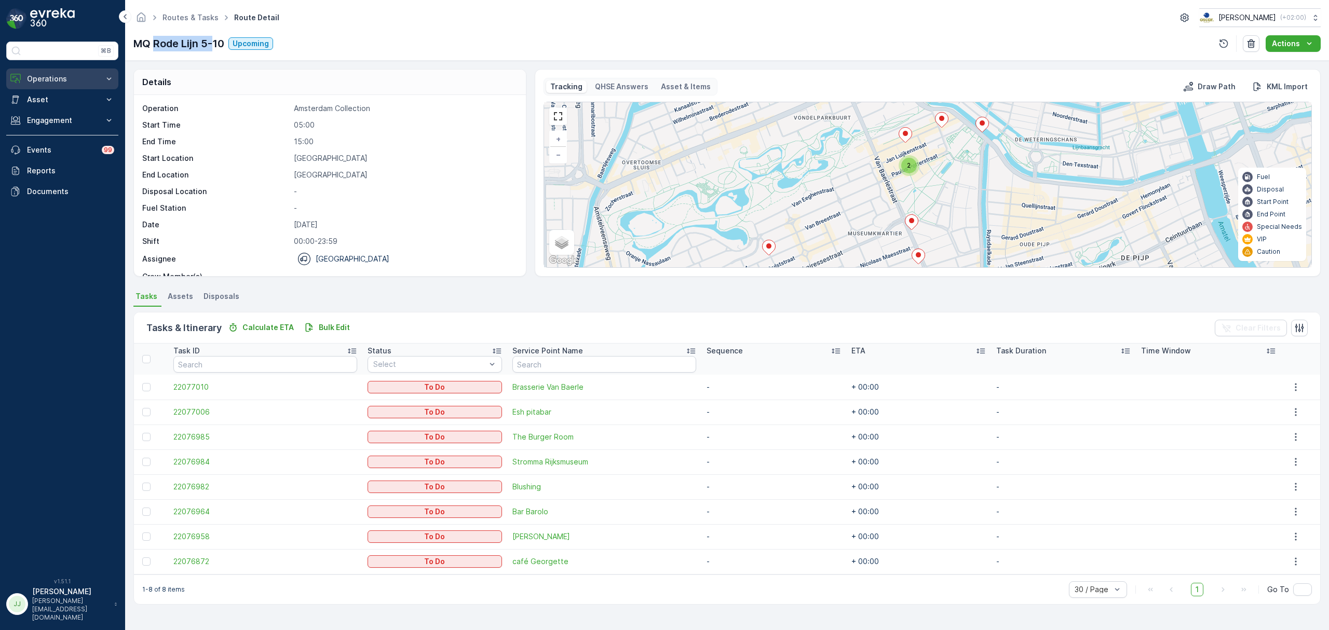
drag, startPoint x: 64, startPoint y: 78, endPoint x: 61, endPoint y: 88, distance: 10.8
click at [64, 78] on p "Operations" at bounding box center [62, 79] width 71 height 10
click at [52, 125] on p "Routes & Tasks" at bounding box center [52, 125] width 53 height 10
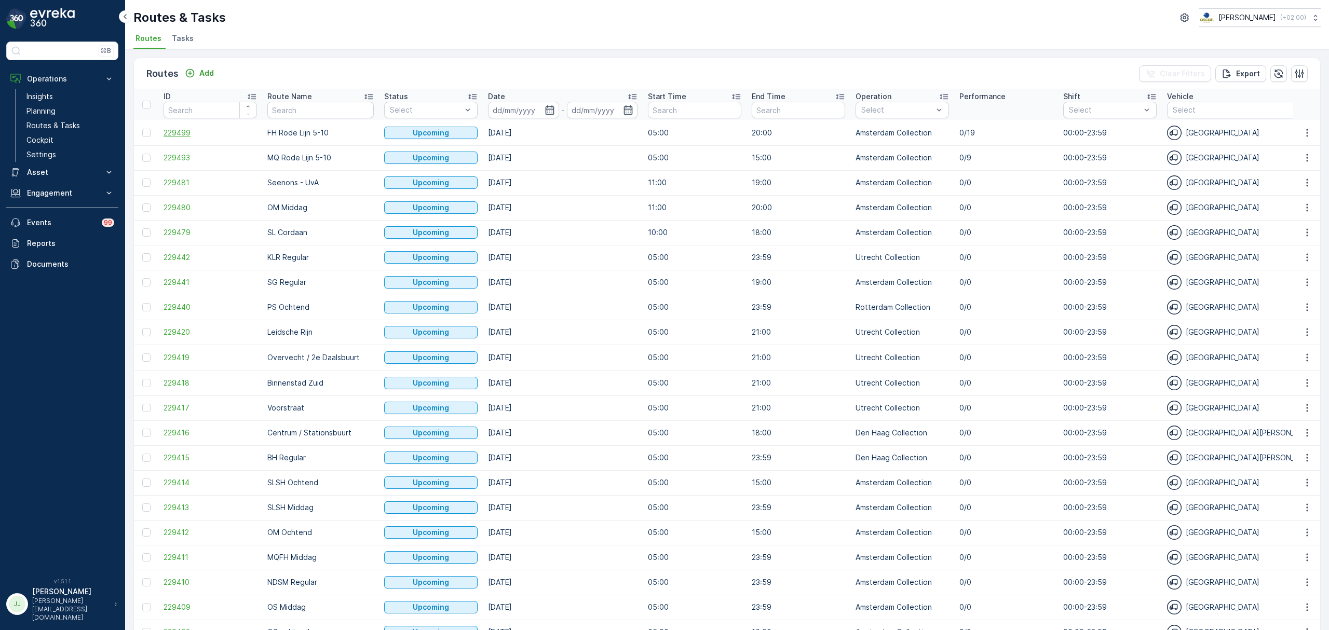
click at [179, 132] on span "229499" at bounding box center [210, 133] width 93 height 10
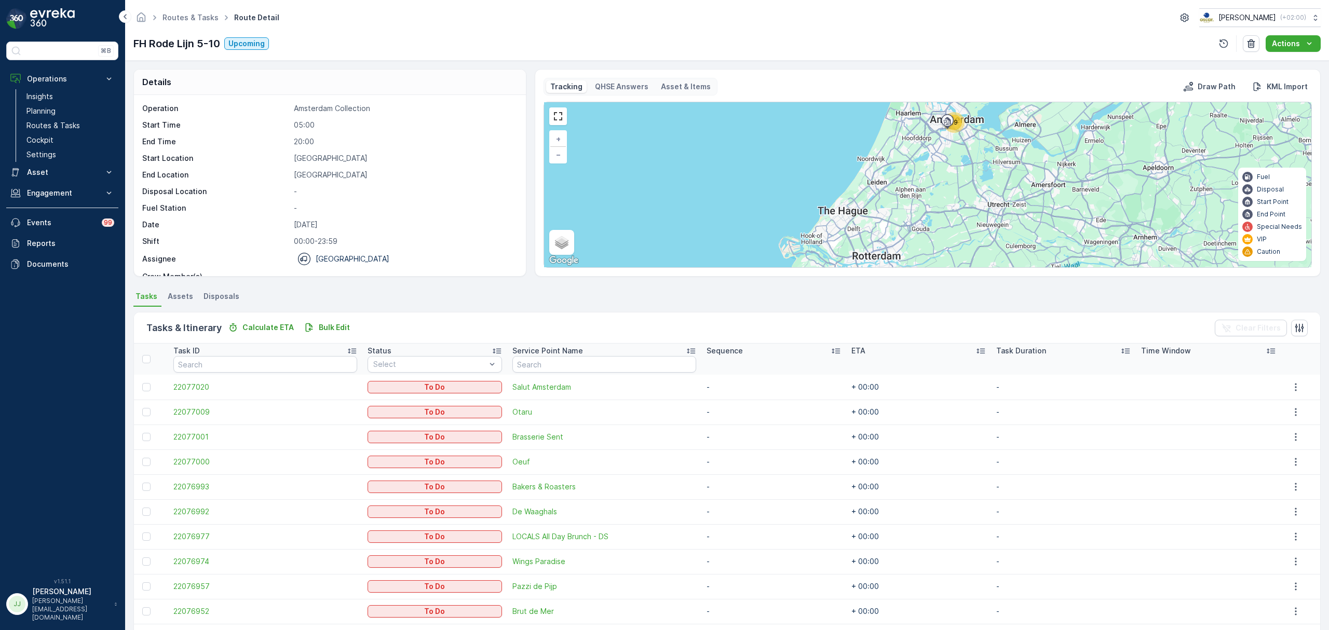
drag, startPoint x: 964, startPoint y: 185, endPoint x: 934, endPoint y: 247, distance: 69.2
click at [663, 247] on div "19 + − Satellite Roadmap Terrain Hybrid Leaflet Keyboard shortcuts Map Data Map…" at bounding box center [928, 184] width 768 height 165
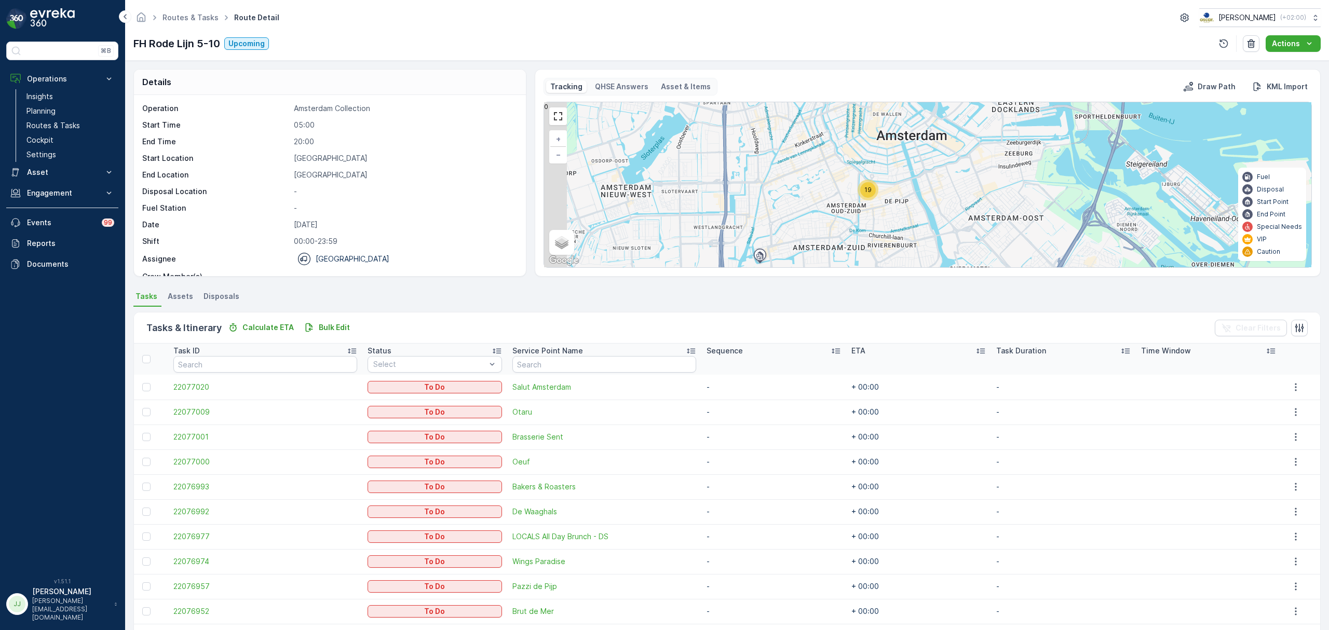
drag, startPoint x: 879, startPoint y: 207, endPoint x: 939, endPoint y: 245, distance: 71.5
click at [663, 245] on div "19 + − Satellite Roadmap Terrain Hybrid Leaflet Keyboard shortcuts Map Data Map…" at bounding box center [928, 184] width 768 height 165
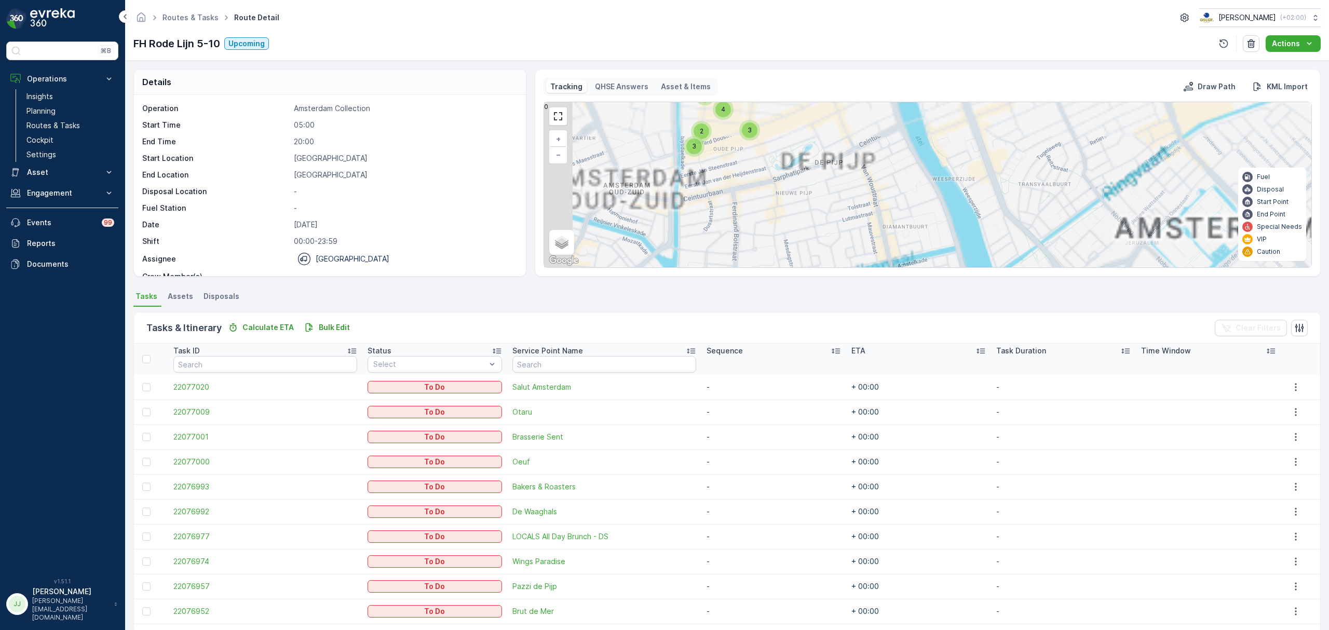
drag, startPoint x: 802, startPoint y: 171, endPoint x: 998, endPoint y: 280, distance: 224.1
click at [663, 307] on div "Details Operation Amsterdam Collection Start Time 05:00 End Time 20:00 Start Lo…" at bounding box center [727, 346] width 1204 height 570
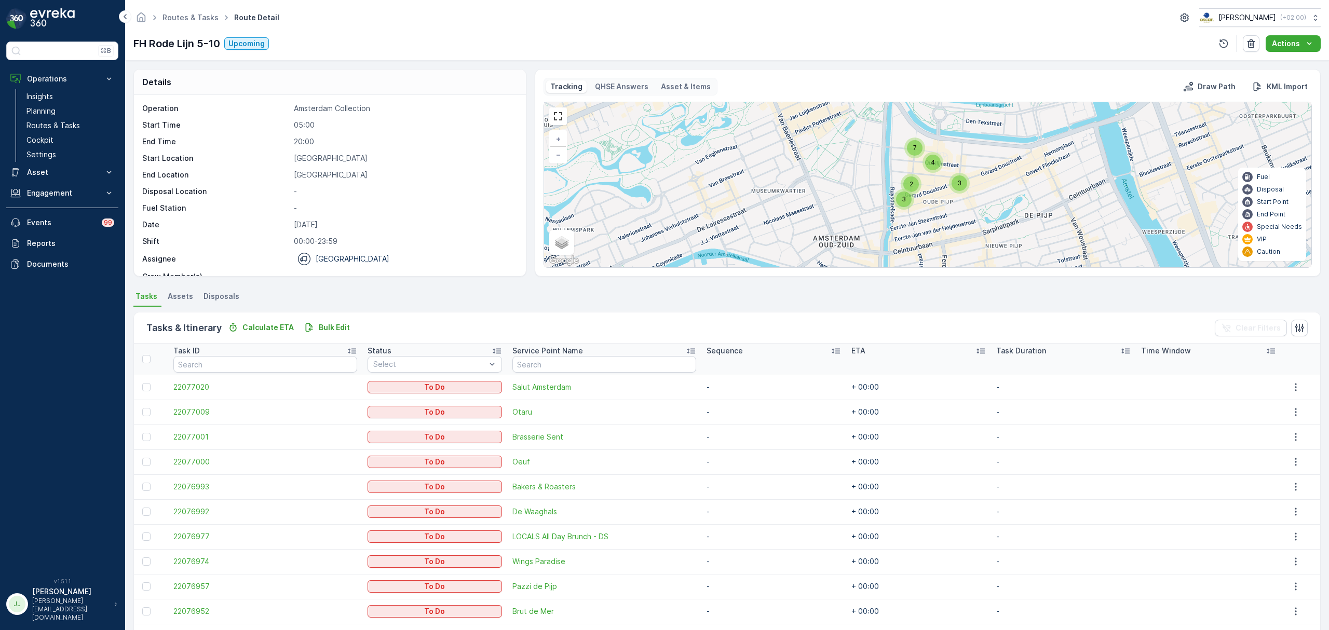
drag, startPoint x: 958, startPoint y: 250, endPoint x: 992, endPoint y: 200, distance: 60.6
click at [663, 200] on div "3 2 4 3 7 + − Satellite Roadmap Terrain Hybrid Leaflet Keyboard shortcuts Map D…" at bounding box center [928, 184] width 768 height 165
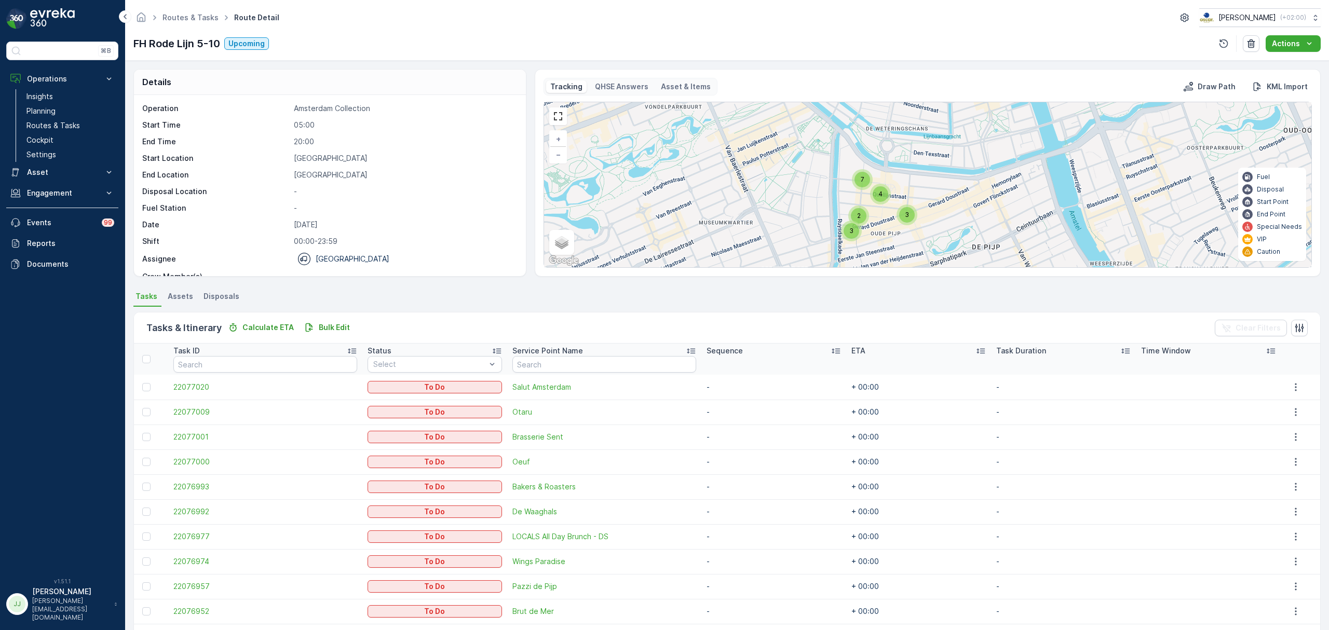
drag, startPoint x: 858, startPoint y: 202, endPoint x: 804, endPoint y: 243, distance: 68.6
click at [663, 243] on div "3 2 4 3 7 + − Satellite Roadmap Terrain Hybrid Leaflet Keyboard shortcuts Map D…" at bounding box center [928, 184] width 768 height 165
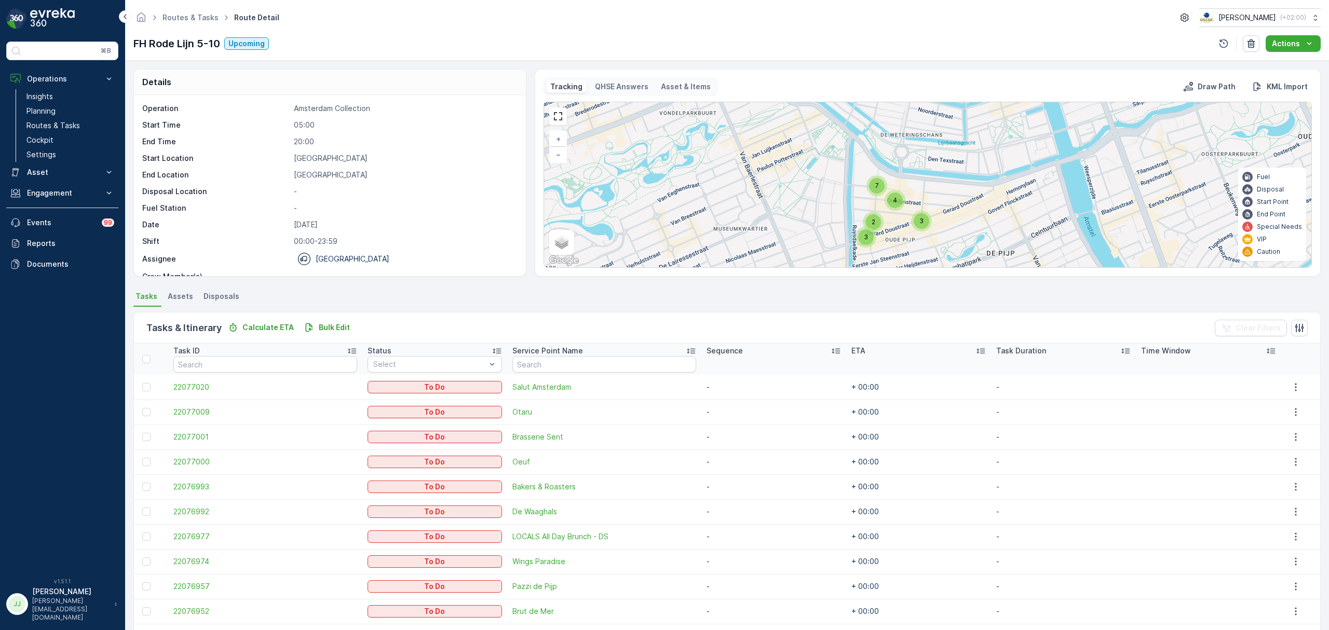
drag, startPoint x: 922, startPoint y: 215, endPoint x: 939, endPoint y: 214, distance: 16.6
click at [663, 214] on div "3 2 4 3 7 + − Satellite Roadmap Terrain Hybrid Leaflet Keyboard shortcuts Map D…" at bounding box center [928, 184] width 768 height 165
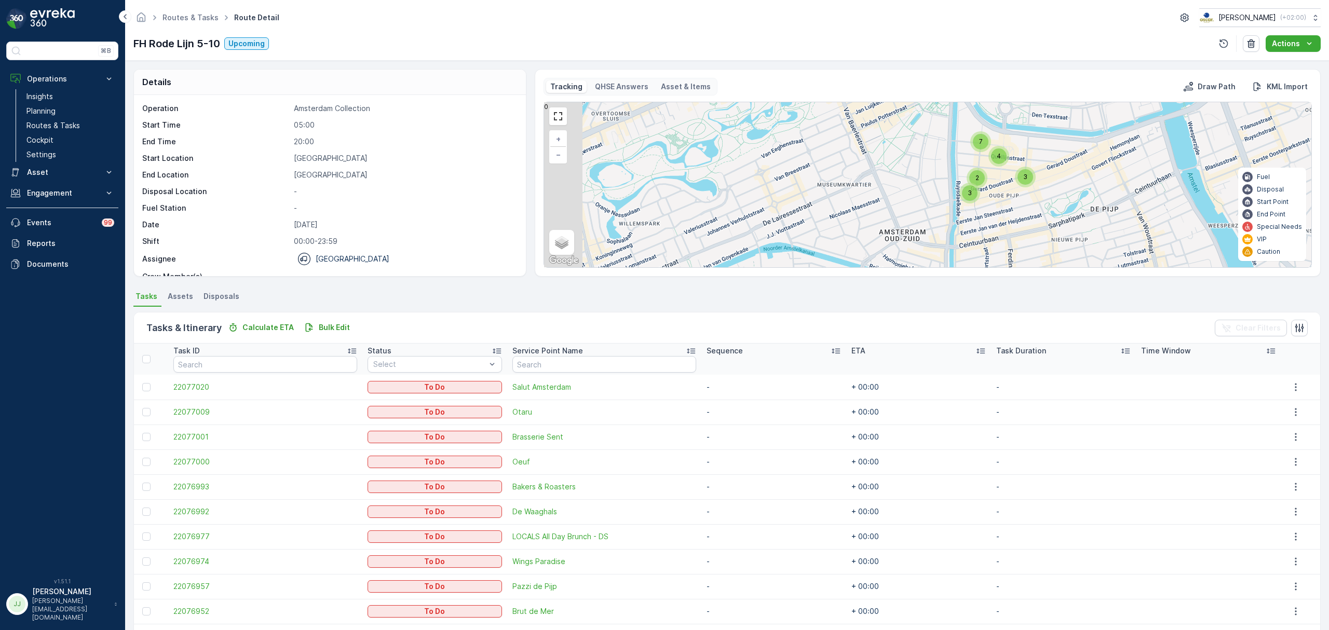
drag, startPoint x: 922, startPoint y: 240, endPoint x: 1024, endPoint y: 203, distance: 108.4
click at [663, 203] on div "3 2 4 3 7 + − Satellite Roadmap Terrain Hybrid Leaflet Keyboard shortcuts Map D…" at bounding box center [928, 184] width 768 height 165
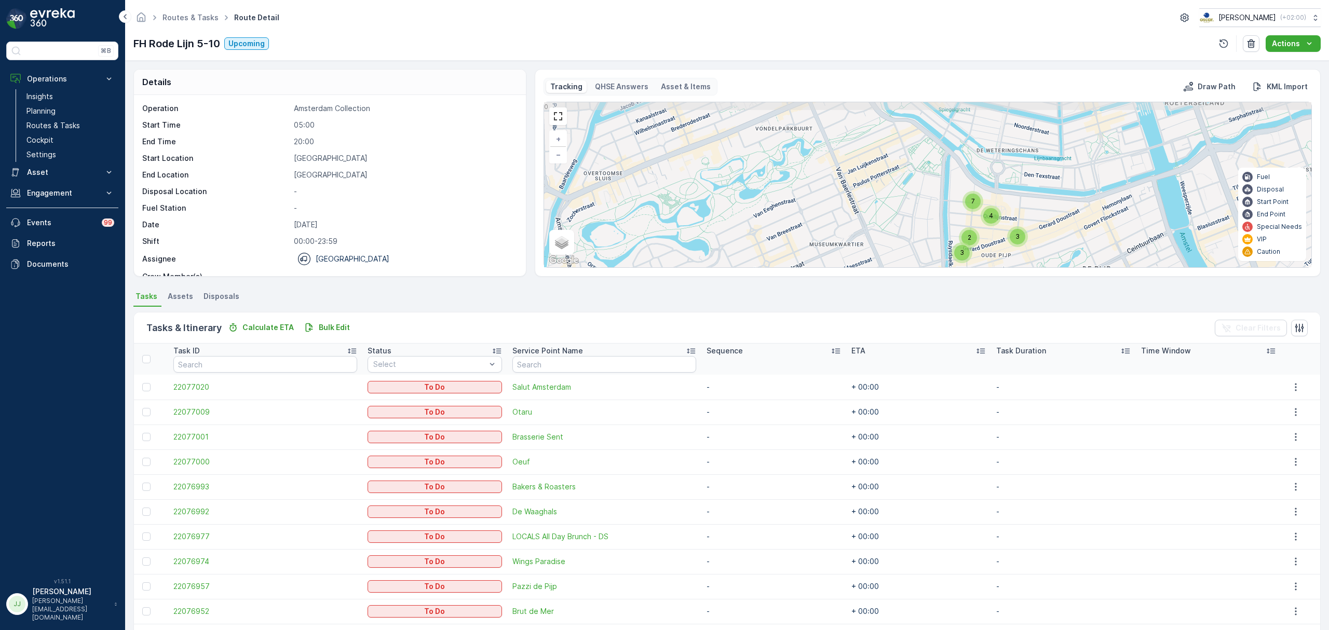
drag, startPoint x: 952, startPoint y: 214, endPoint x: 944, endPoint y: 229, distance: 16.7
click at [663, 227] on div "3 2 4 3 7 + − Satellite Roadmap Terrain Hybrid Leaflet Keyboard shortcuts Map D…" at bounding box center [928, 184] width 768 height 165
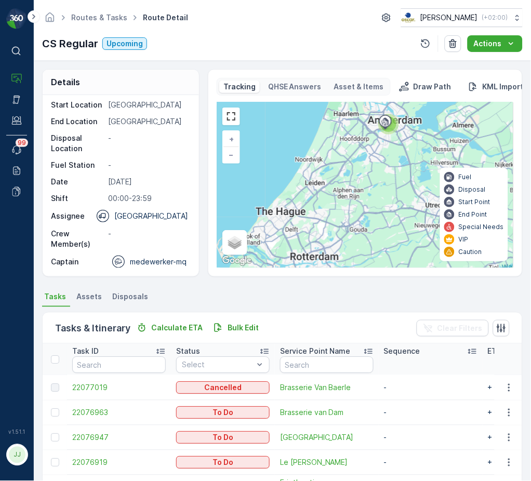
scroll to position [74, 0]
